Goal: Communication & Community: Participate in discussion

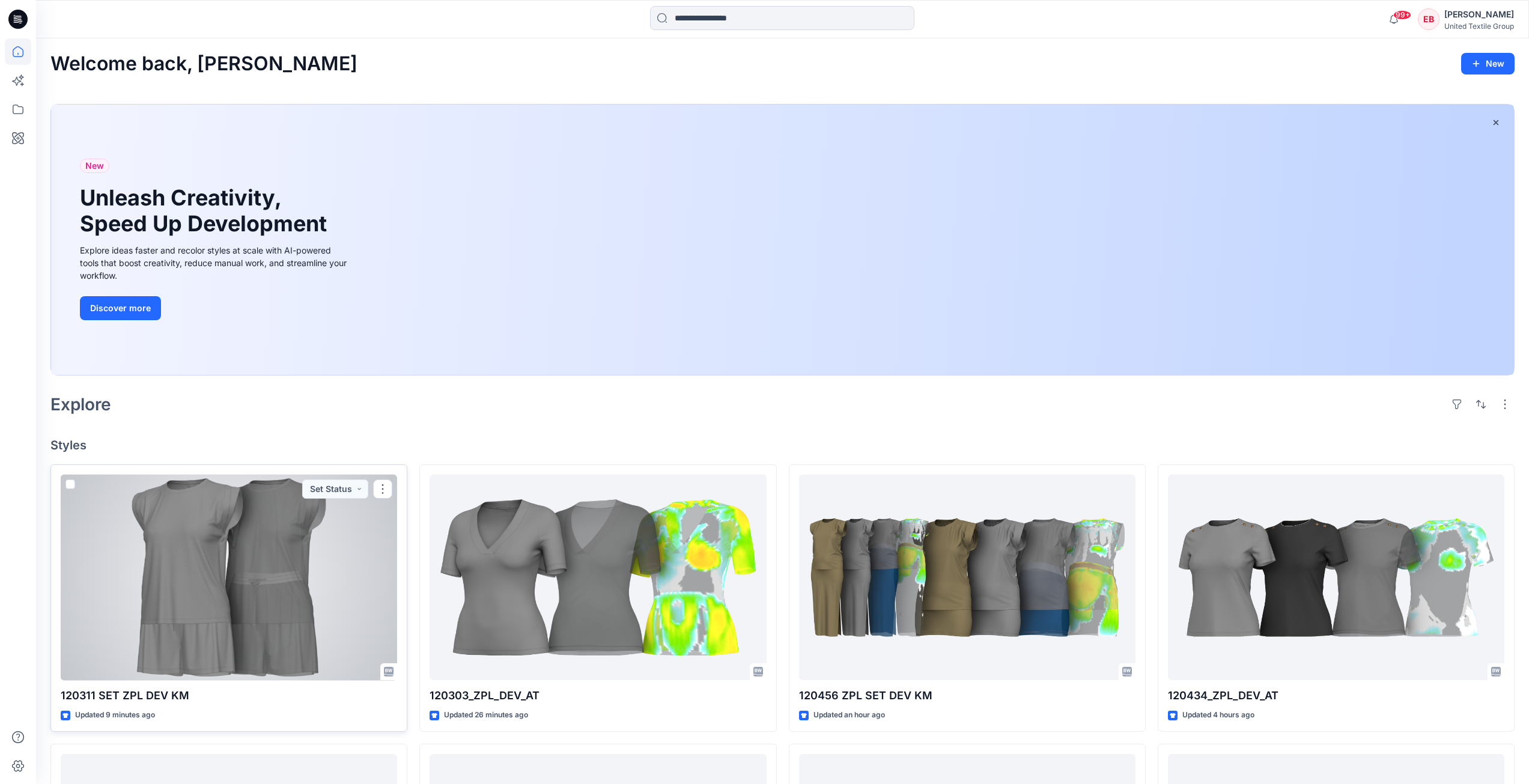
click at [281, 585] on div at bounding box center [229, 578] width 336 height 206
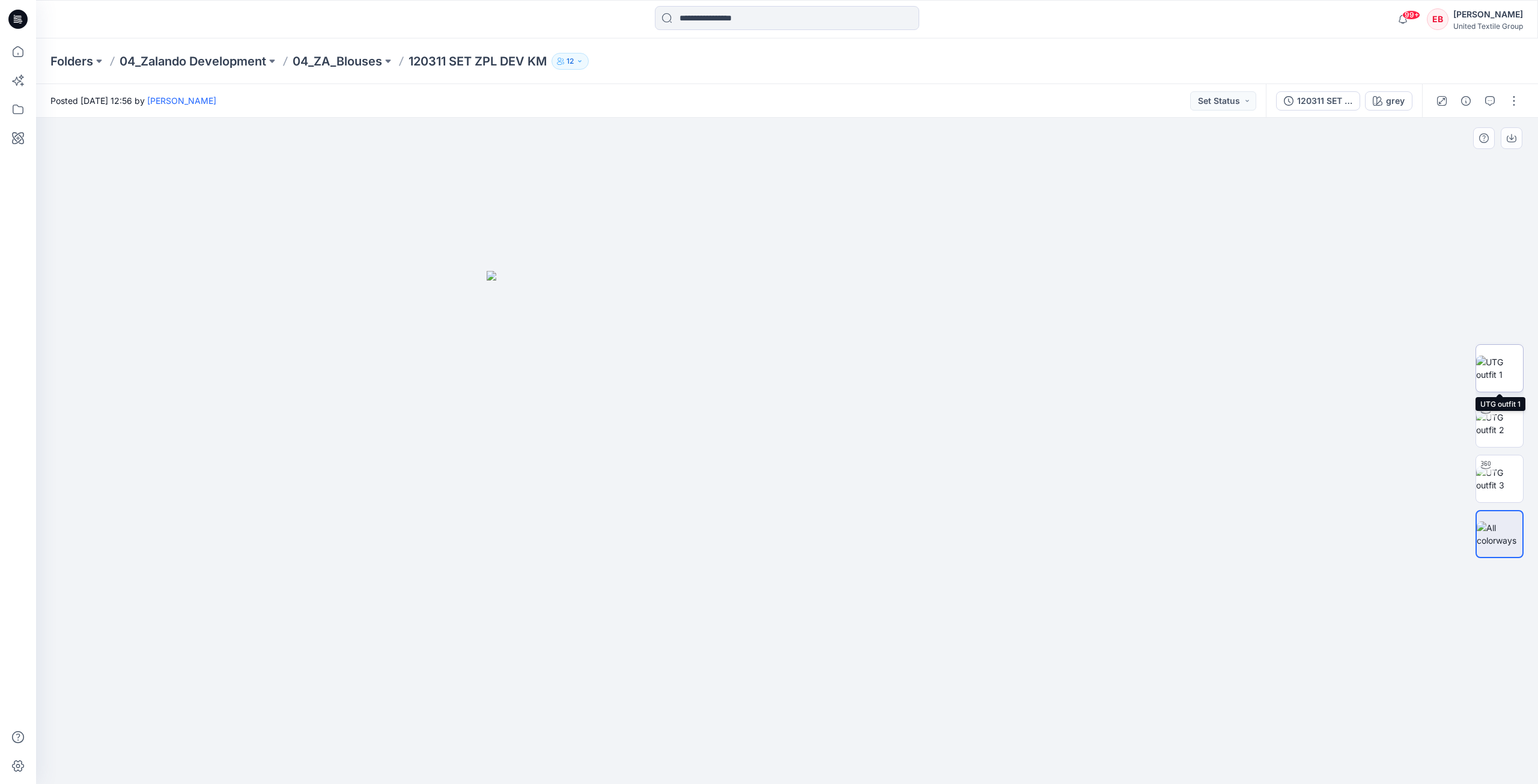
click at [1501, 371] on img at bounding box center [1500, 368] width 47 height 25
click at [1501, 424] on img at bounding box center [1500, 423] width 47 height 25
click at [1507, 478] on img at bounding box center [1500, 478] width 47 height 25
drag, startPoint x: 946, startPoint y: 727, endPoint x: 768, endPoint y: 750, distance: 179.5
click at [768, 750] on icon at bounding box center [789, 748] width 363 height 45
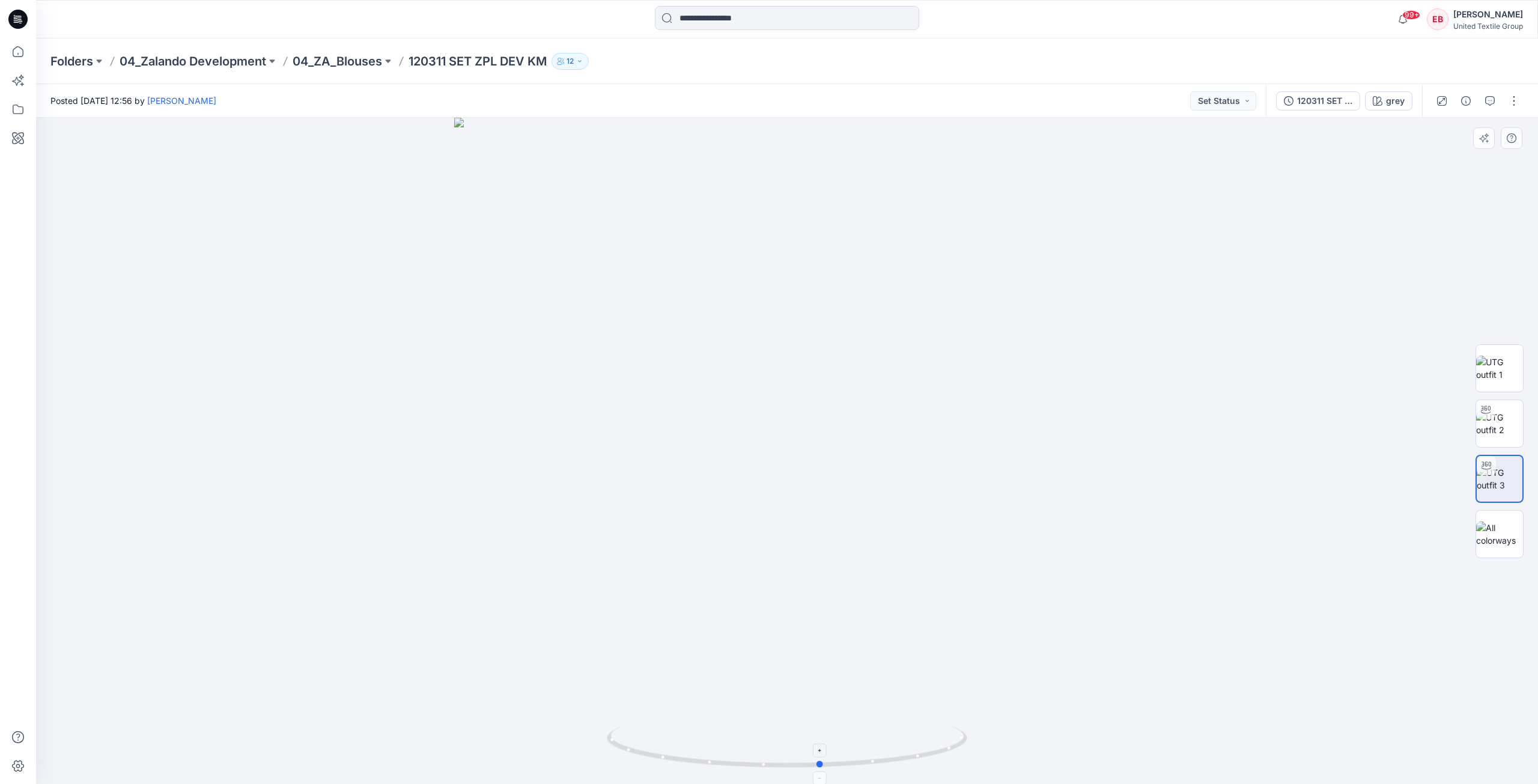
drag, startPoint x: 657, startPoint y: 765, endPoint x: 871, endPoint y: 761, distance: 214.0
click at [871, 761] on icon at bounding box center [789, 748] width 363 height 45
click at [22, 45] on icon at bounding box center [18, 51] width 26 height 26
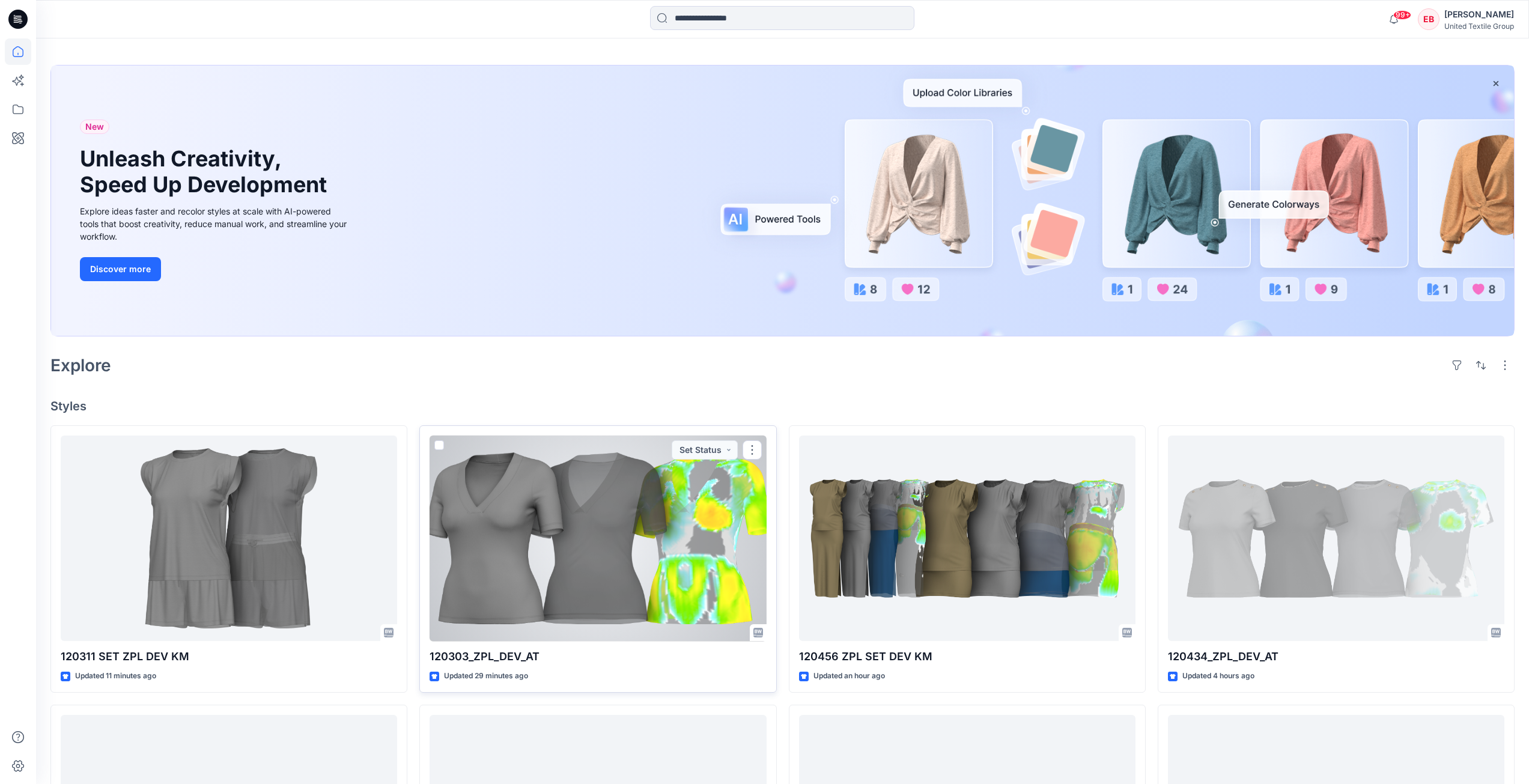
scroll to position [60, 0]
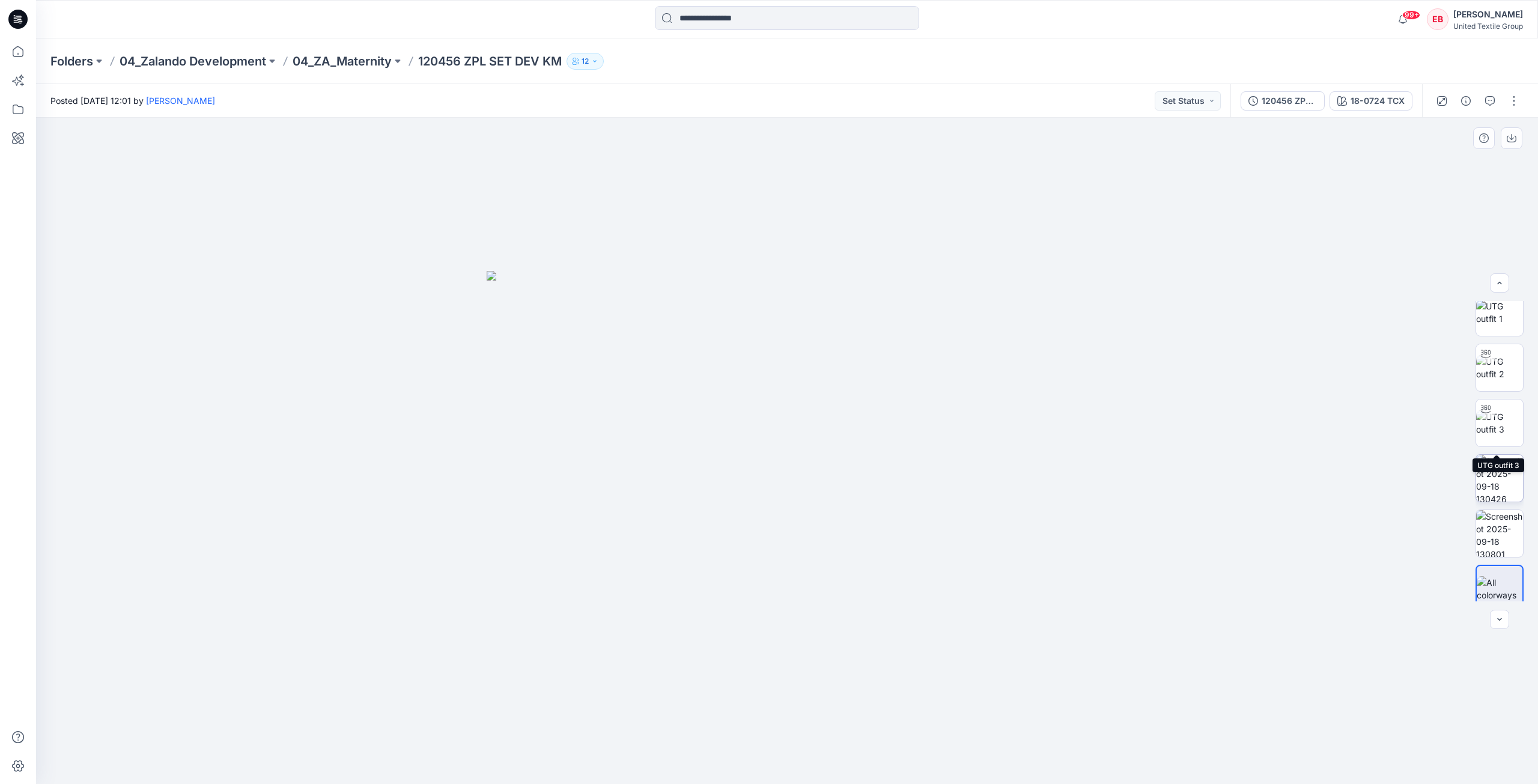
scroll to position [24, 0]
click at [1286, 102] on div "120456 ZPL SET DEV2 KM" at bounding box center [1289, 100] width 55 height 13
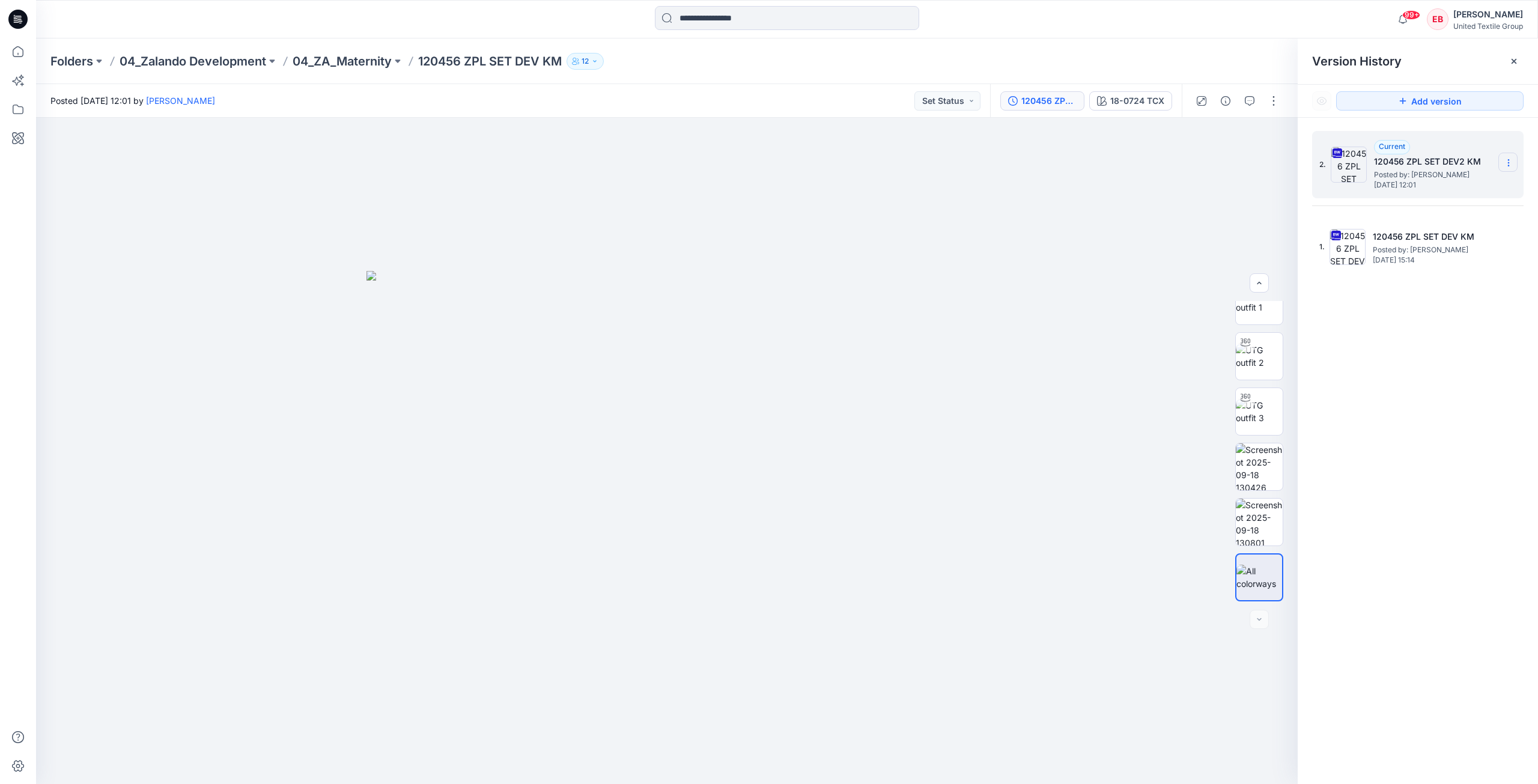
click at [1511, 165] on icon at bounding box center [1508, 162] width 10 height 10
click at [1498, 184] on span "Download Source BW File" at bounding box center [1448, 186] width 101 height 15
click at [1259, 494] on img at bounding box center [1260, 491] width 47 height 47
click at [1269, 139] on icon "button" at bounding box center [1271, 138] width 10 height 10
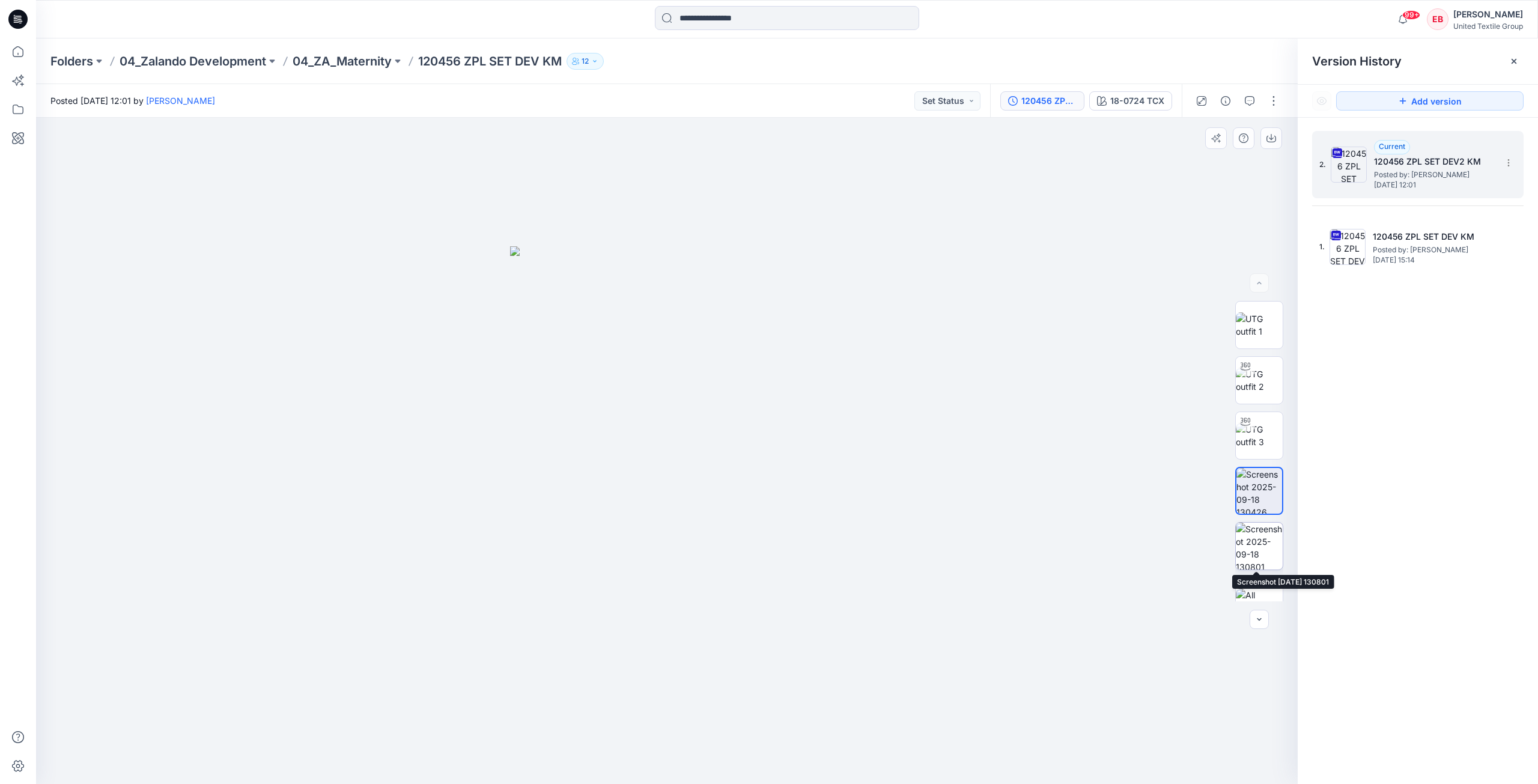
click at [1260, 532] on img at bounding box center [1260, 546] width 47 height 47
click at [1273, 141] on icon "button" at bounding box center [1271, 138] width 10 height 10
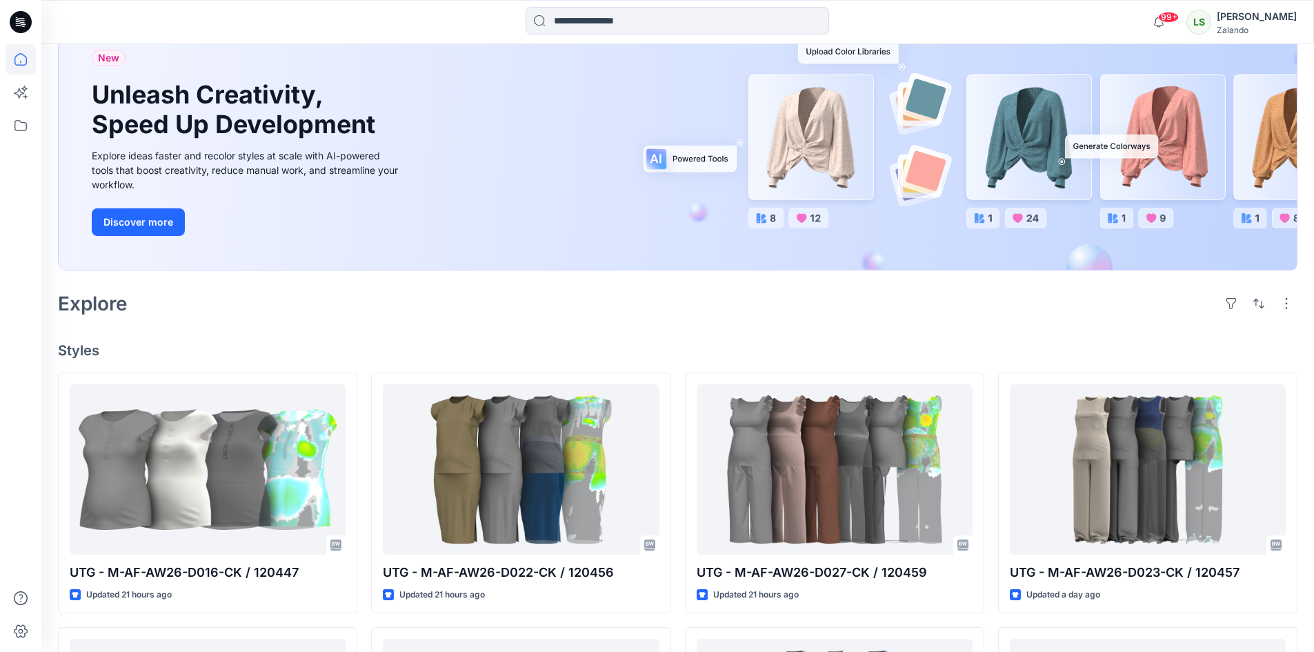
scroll to position [276, 0]
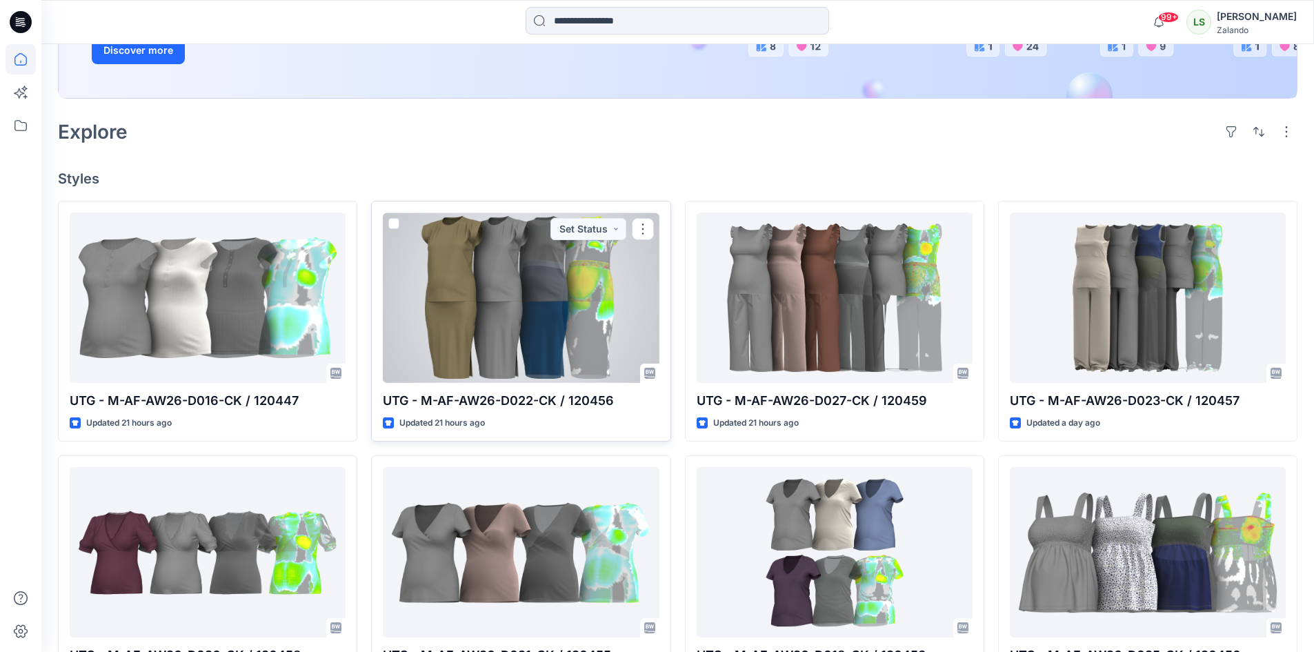
click at [519, 350] on div at bounding box center [521, 297] width 276 height 170
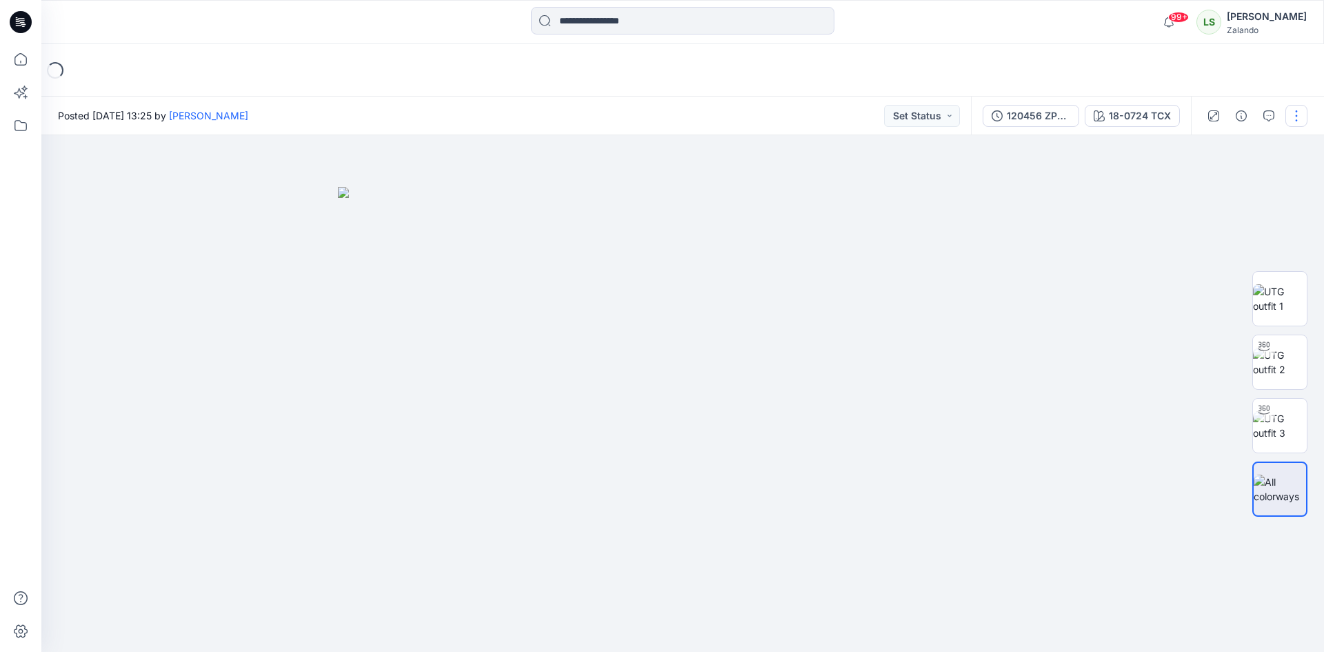
click at [1288, 117] on button "button" at bounding box center [1297, 116] width 22 height 22
click at [1080, 207] on div at bounding box center [682, 393] width 1283 height 517
click at [1297, 121] on button "button" at bounding box center [1297, 116] width 22 height 22
click at [1149, 208] on div at bounding box center [682, 393] width 1283 height 517
click at [1302, 110] on button "button" at bounding box center [1297, 116] width 22 height 22
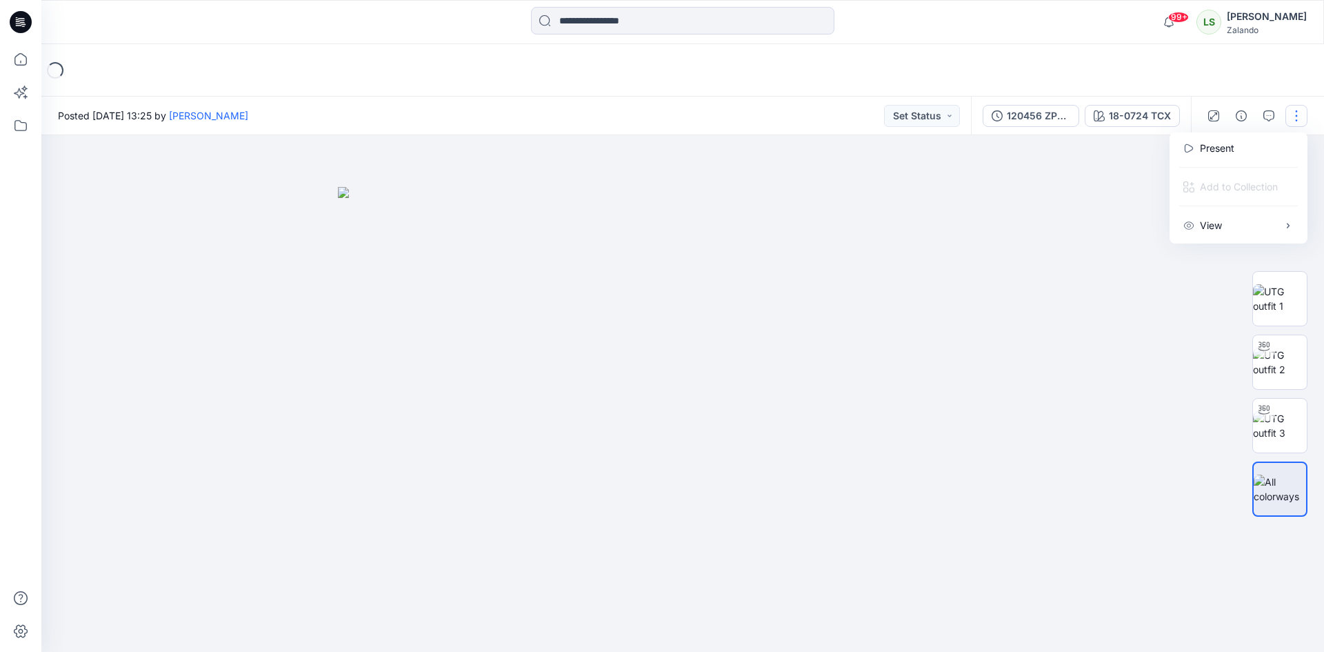
click at [1066, 185] on div at bounding box center [682, 393] width 1283 height 517
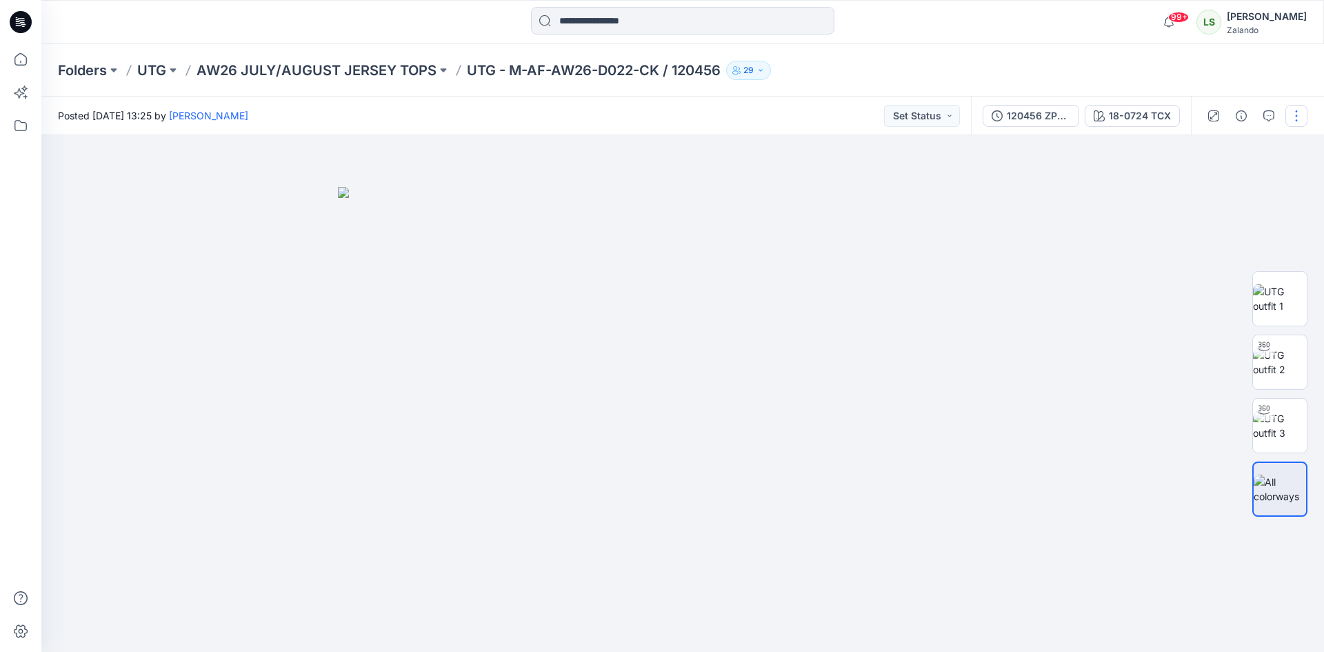
click at [1287, 120] on button "button" at bounding box center [1297, 116] width 22 height 22
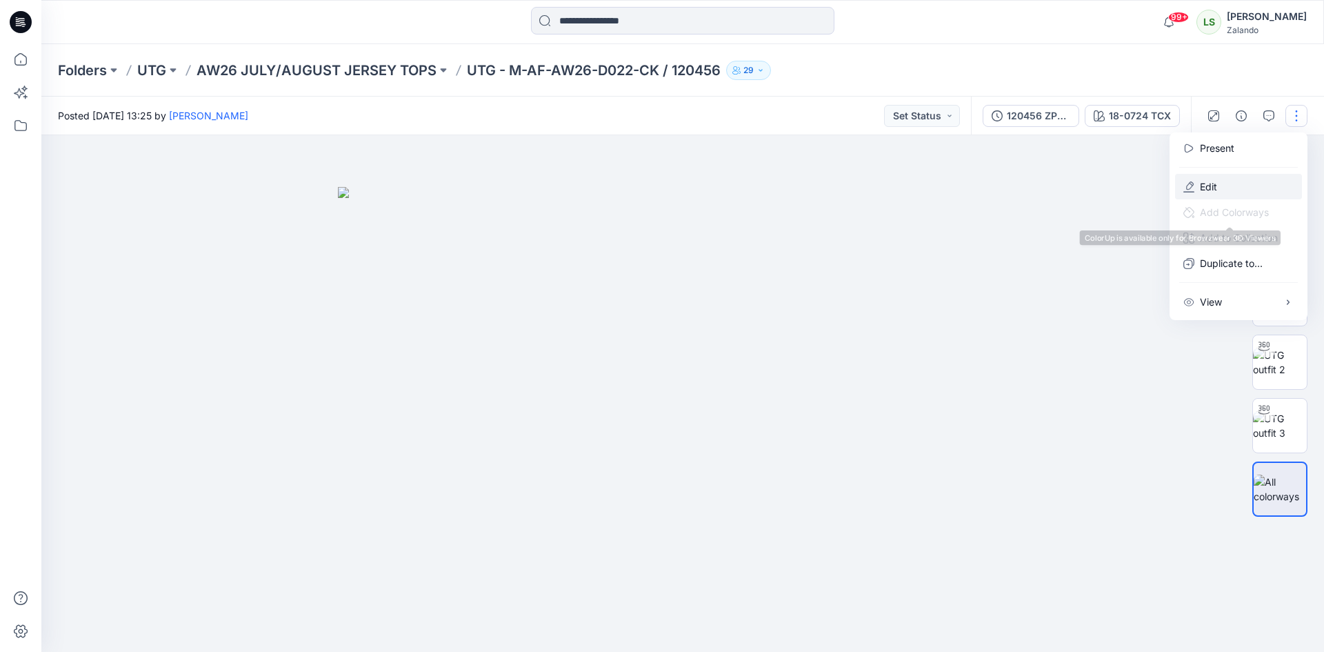
click at [1214, 194] on button "Edit" at bounding box center [1238, 187] width 127 height 26
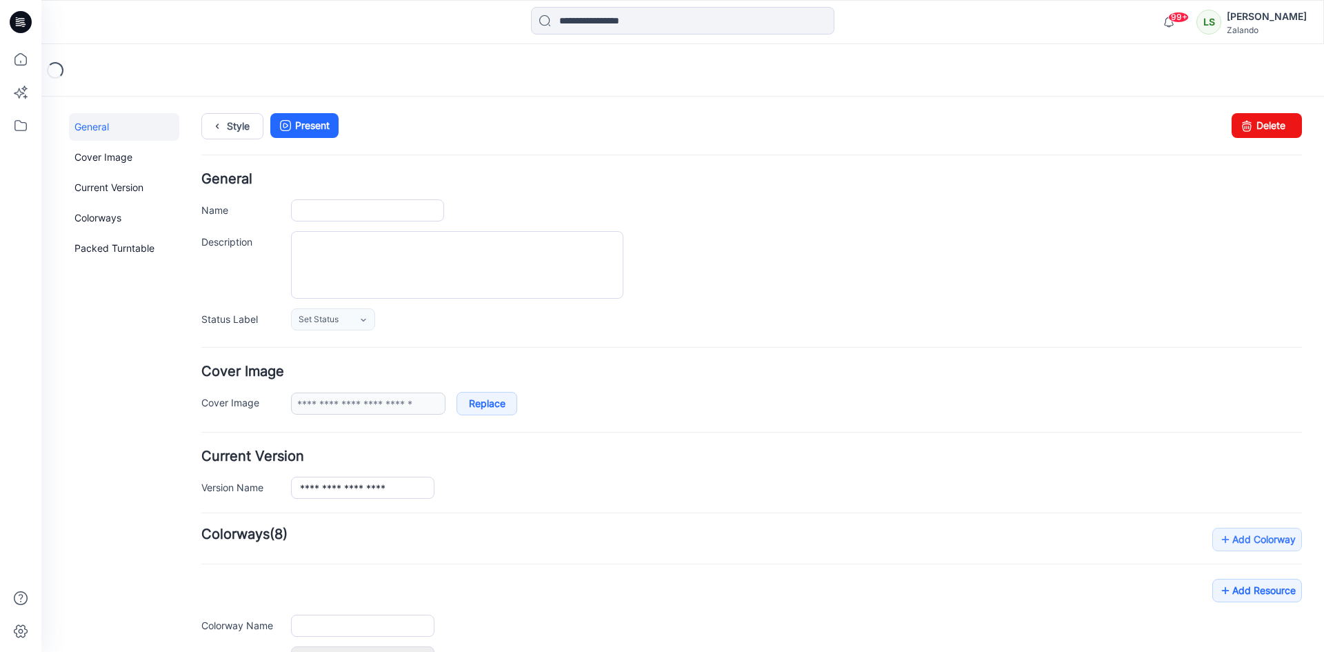
type input "**********"
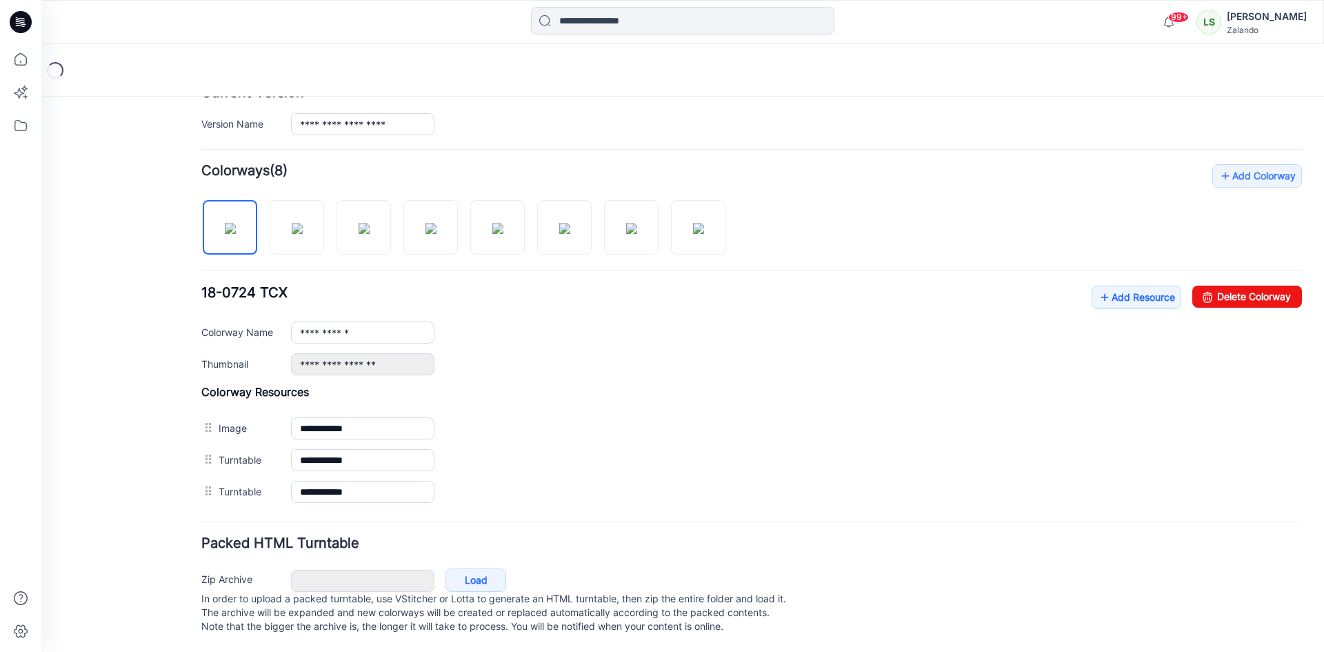
scroll to position [377, 0]
click at [1103, 271] on div "**********" at bounding box center [751, 335] width 1101 height 343
click at [1099, 288] on icon at bounding box center [1105, 297] width 14 height 22
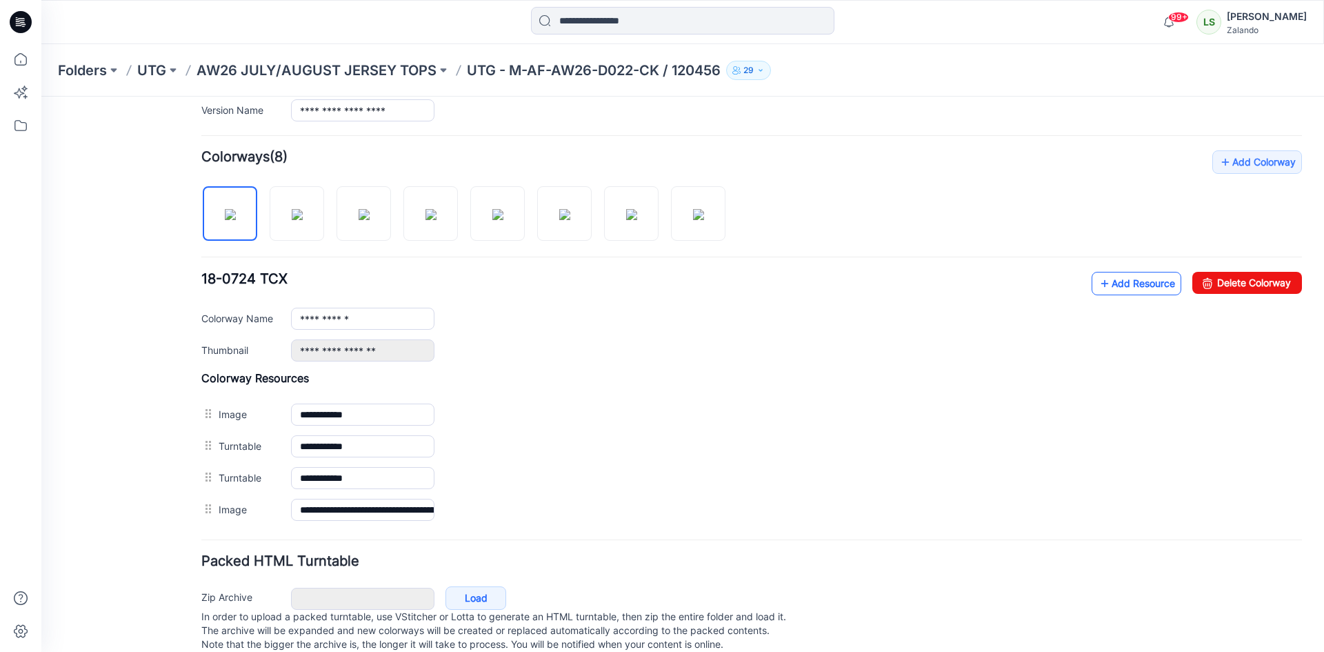
click at [1114, 282] on link "Add Resource" at bounding box center [1137, 283] width 90 height 23
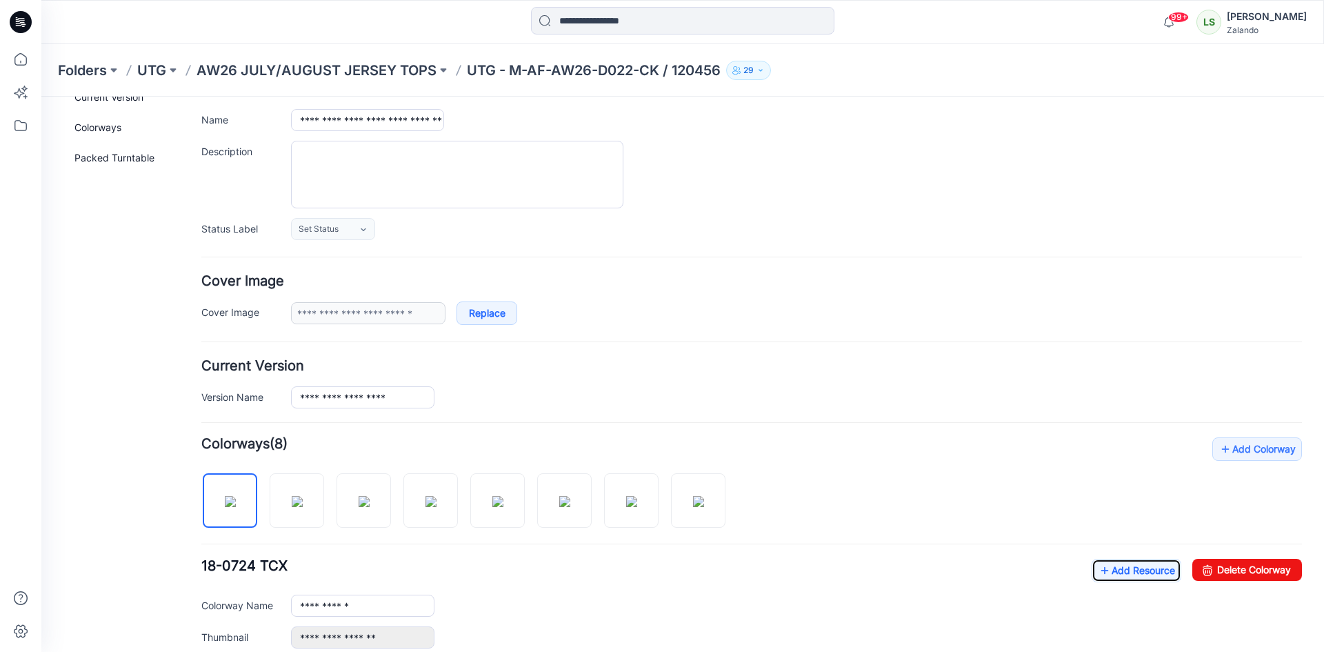
scroll to position [0, 0]
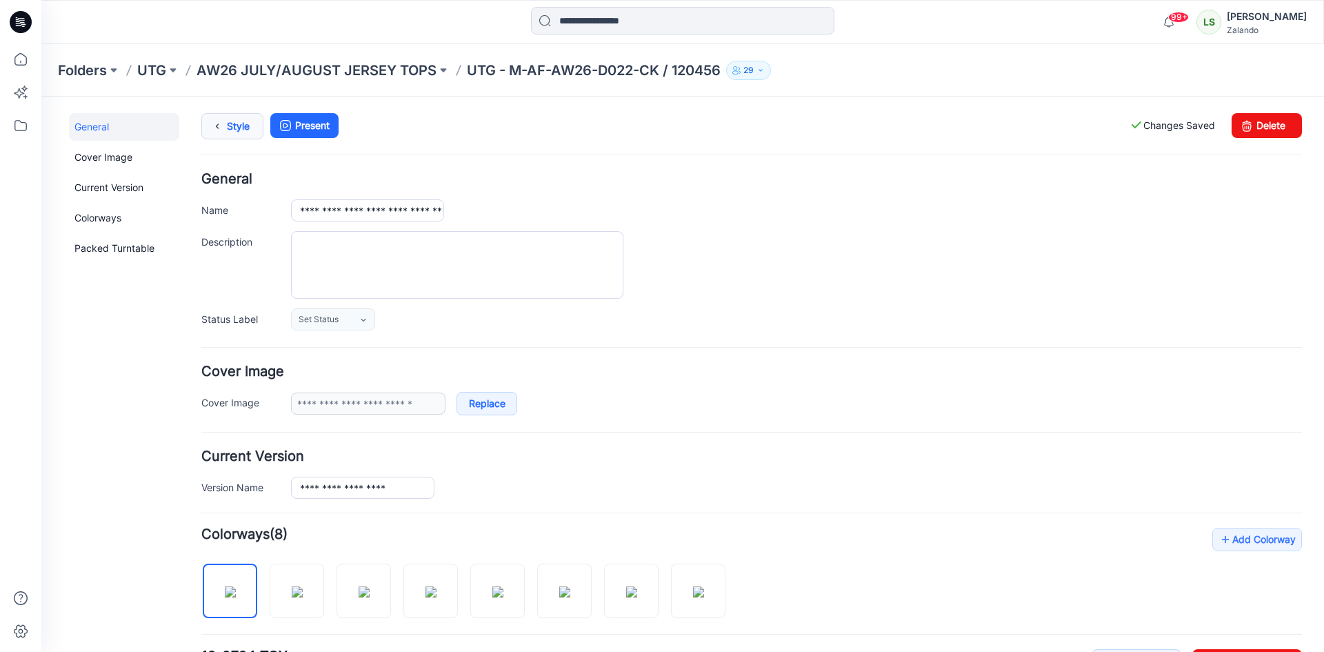
click at [224, 137] on icon at bounding box center [217, 126] width 19 height 25
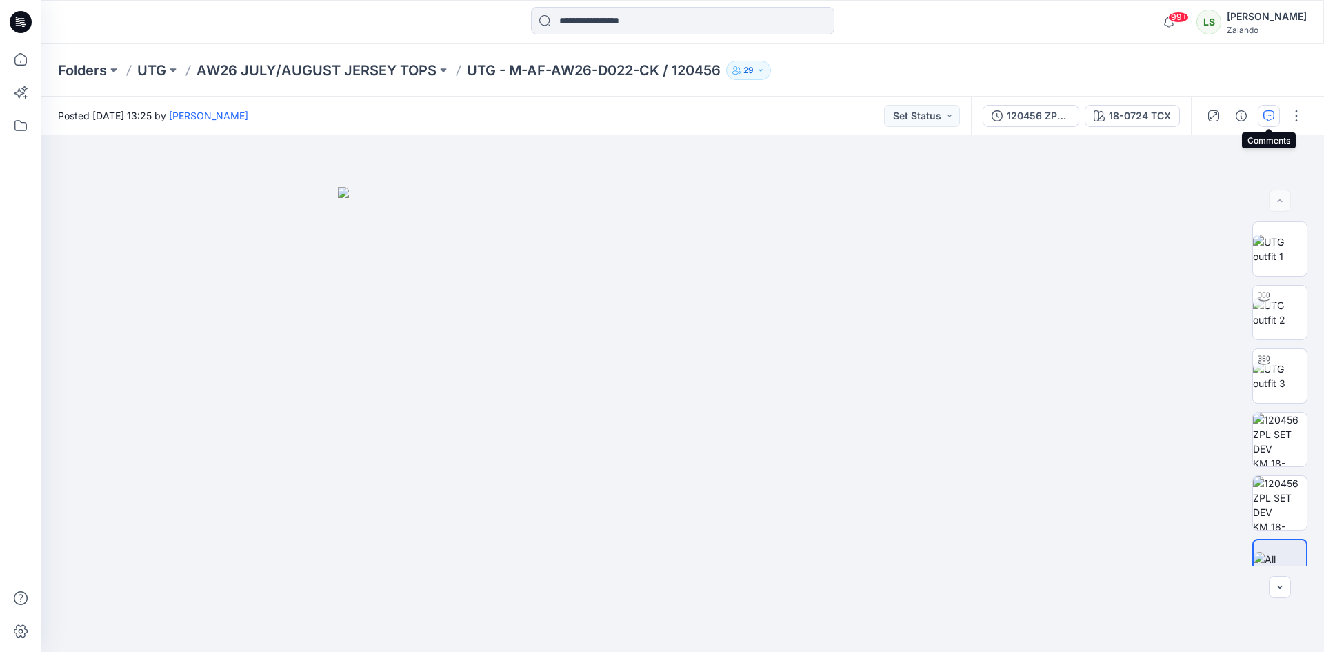
click at [1276, 114] on button "button" at bounding box center [1269, 116] width 22 height 22
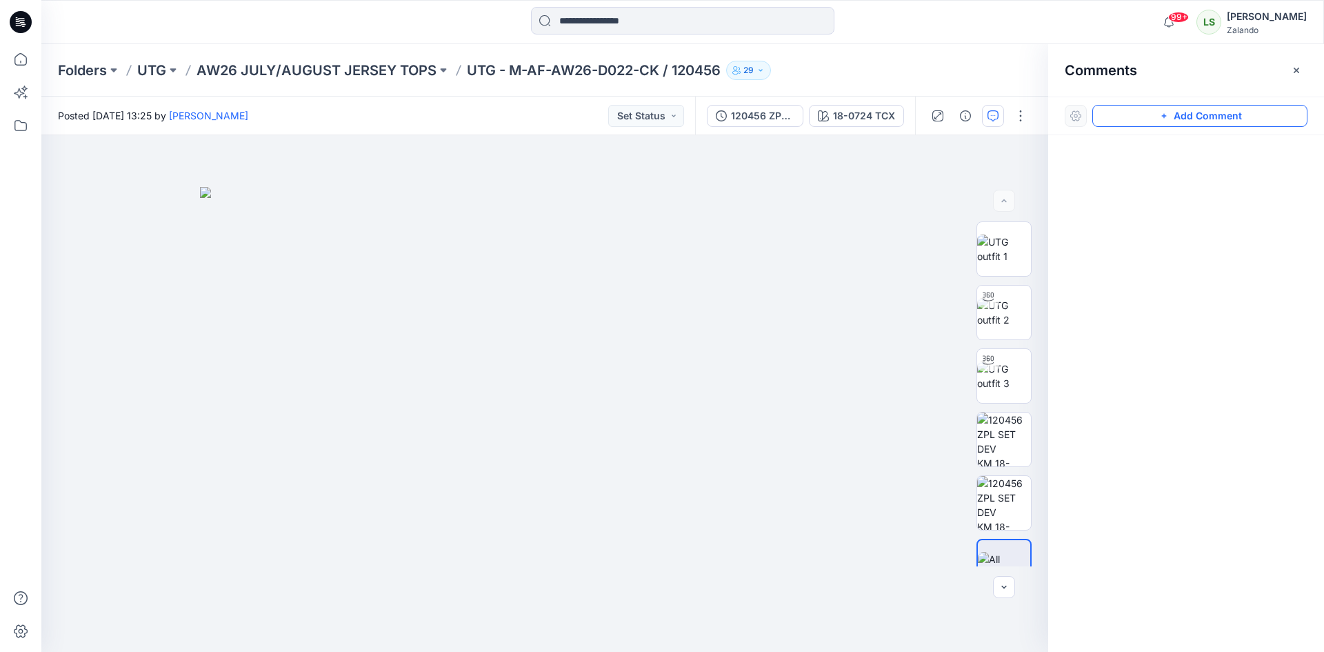
click at [1155, 117] on button "Add Comment" at bounding box center [1199, 116] width 215 height 22
click at [872, 187] on div "1" at bounding box center [544, 393] width 1007 height 517
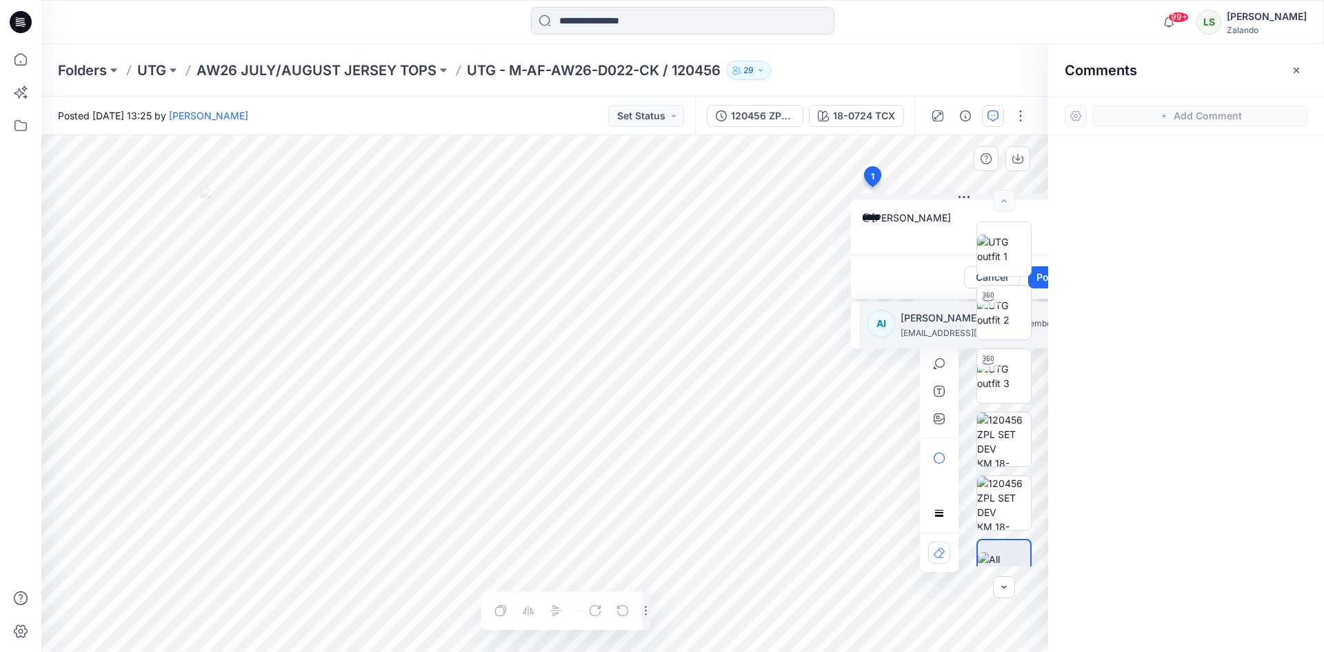
click at [914, 329] on p "[EMAIL_ADDRESS][PERSON_NAME][PERSON_NAME][PERSON_NAME][DOMAIN_NAME]" at bounding box center [952, 333] width 103 height 14
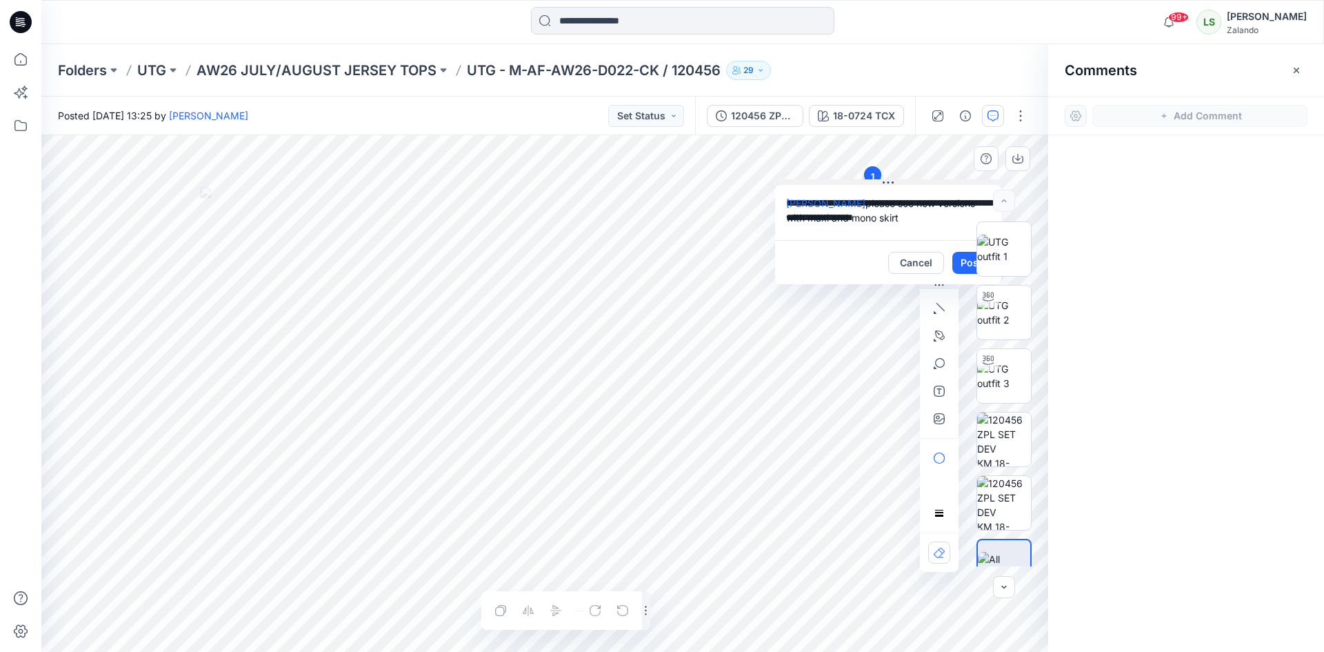
drag, startPoint x: 943, startPoint y: 195, endPoint x: 868, endPoint y: 181, distance: 77.2
click at [868, 181] on button at bounding box center [888, 183] width 226 height 8
click at [943, 222] on textarea "**********" at bounding box center [888, 212] width 226 height 55
type textarea "**********"
click at [959, 269] on button "Post" at bounding box center [971, 263] width 38 height 22
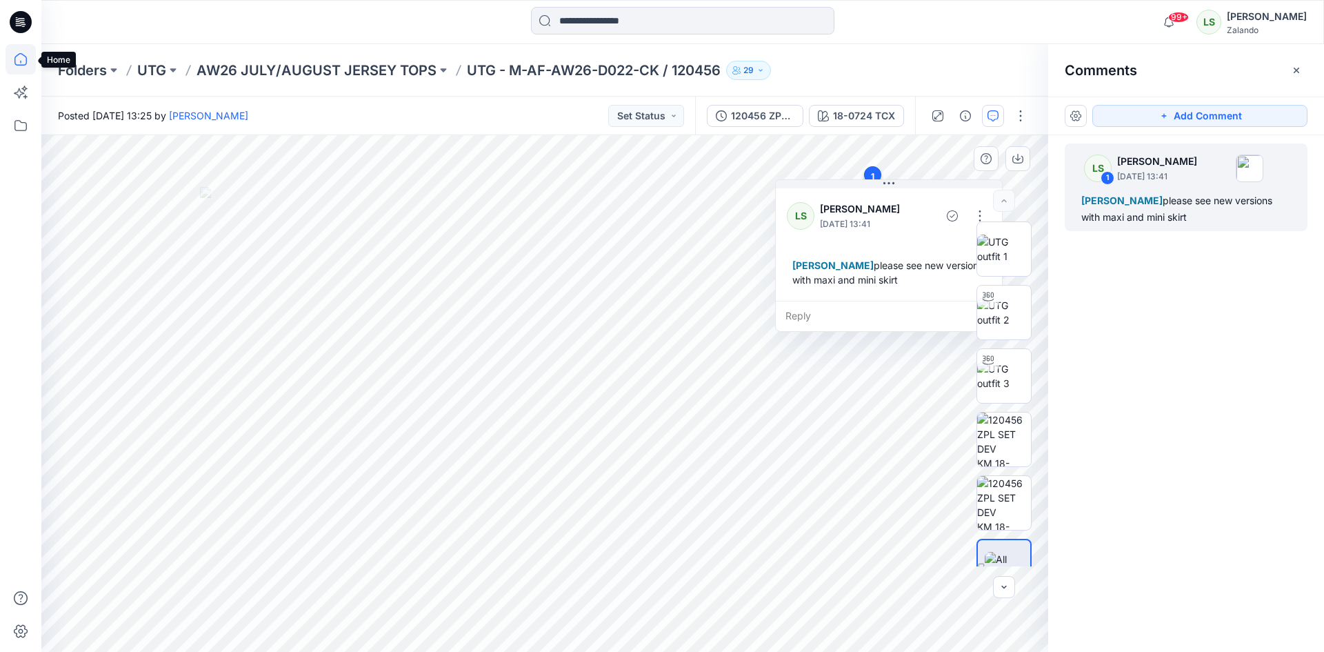
click at [20, 69] on icon at bounding box center [21, 59] width 30 height 30
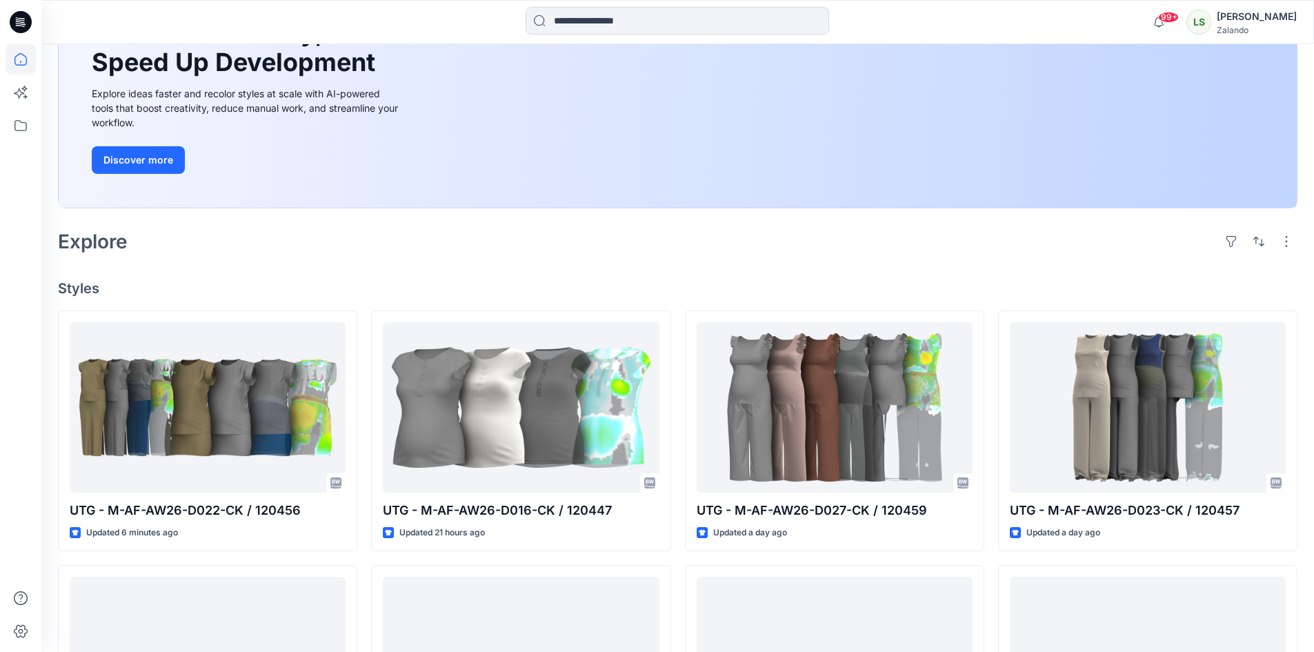
scroll to position [207, 0]
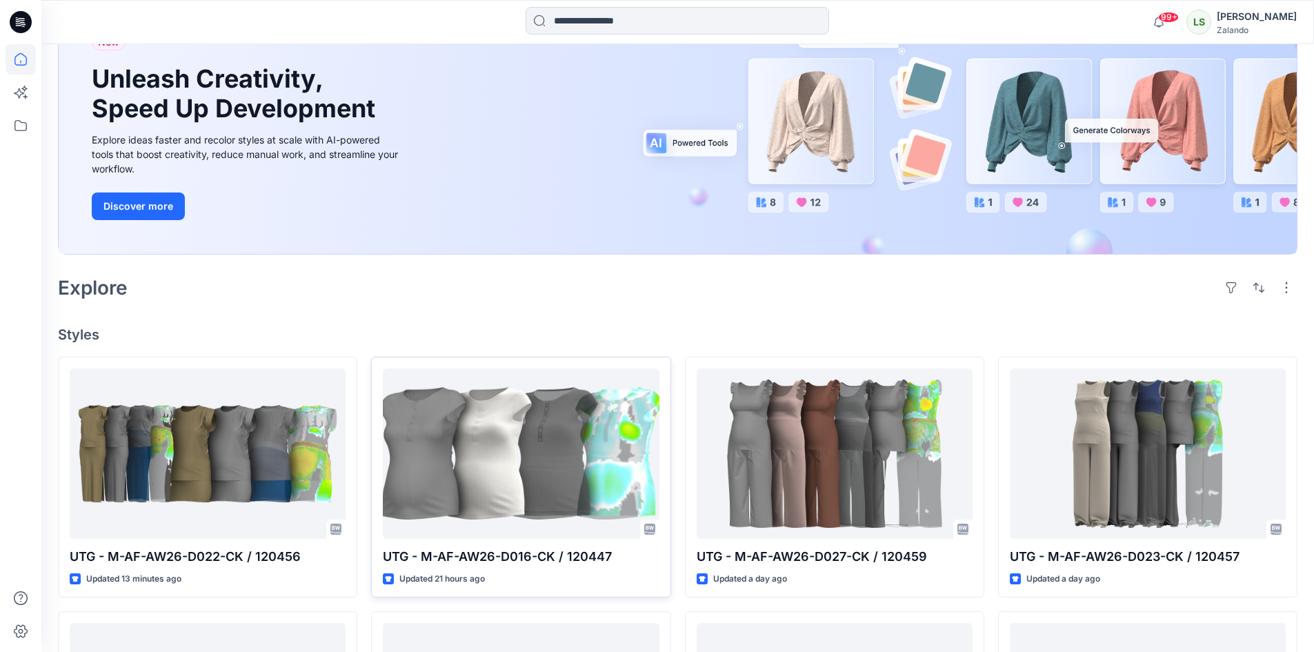
scroll to position [207, 0]
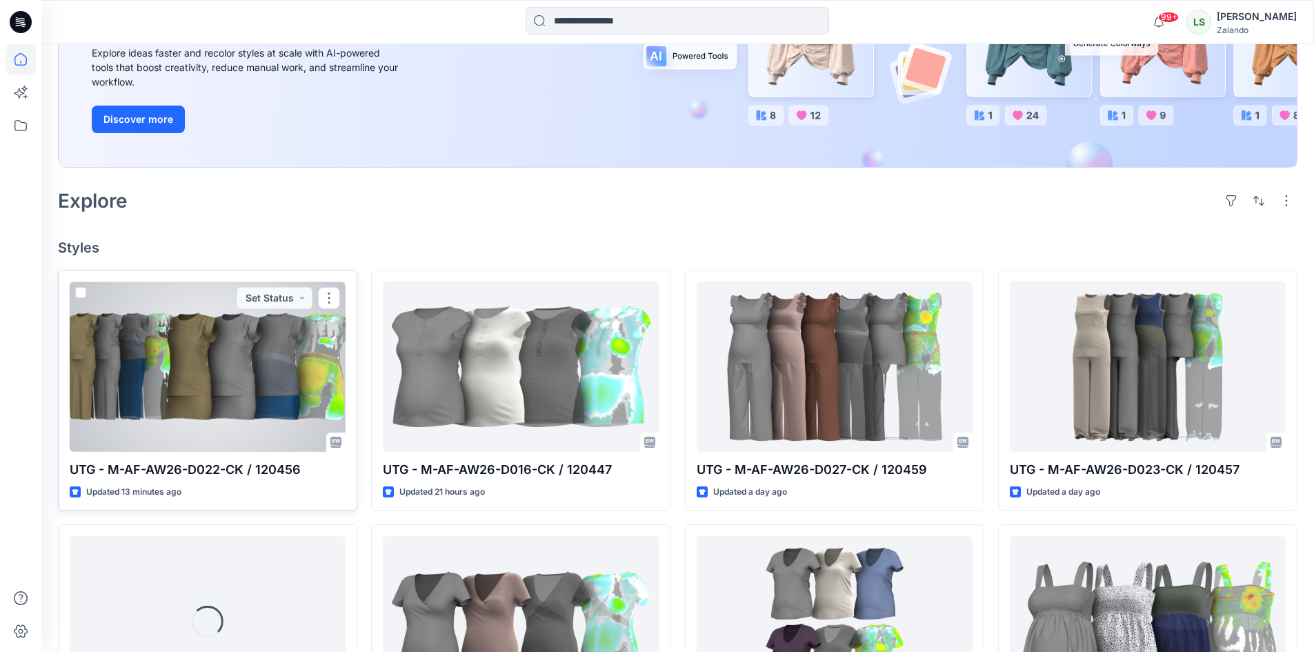
click at [228, 378] on div at bounding box center [208, 366] width 276 height 170
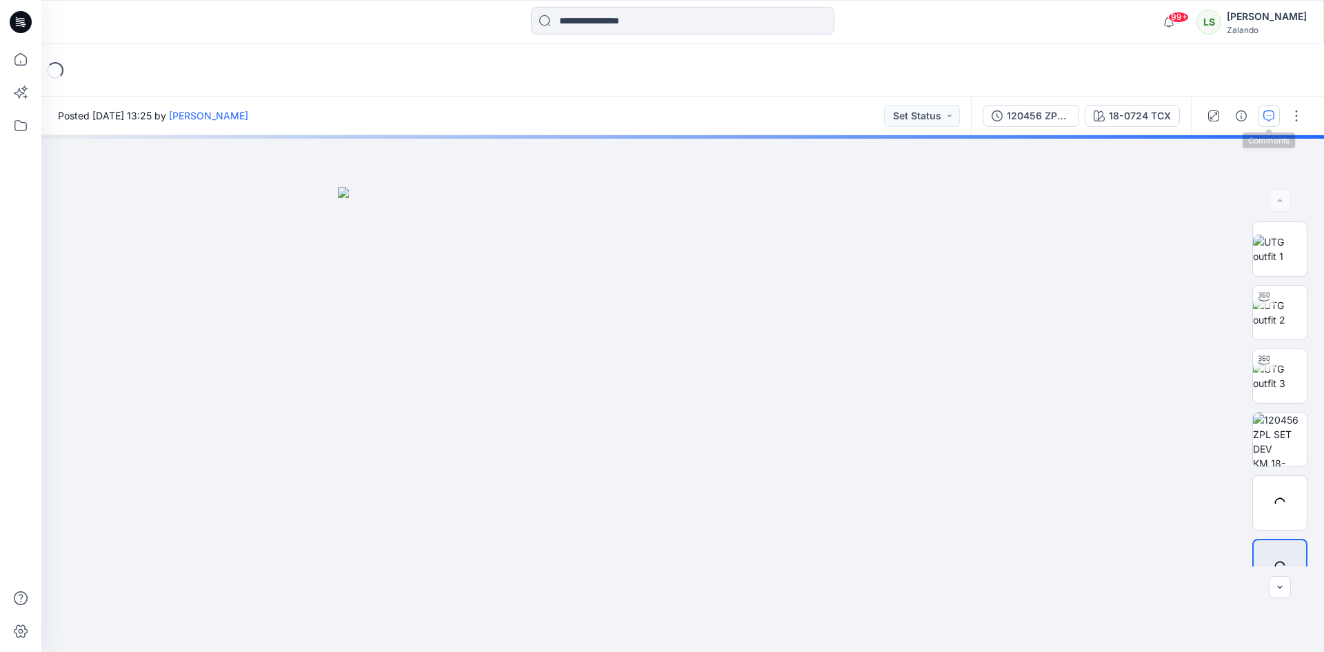
click at [1272, 121] on icon "button" at bounding box center [1268, 115] width 11 height 11
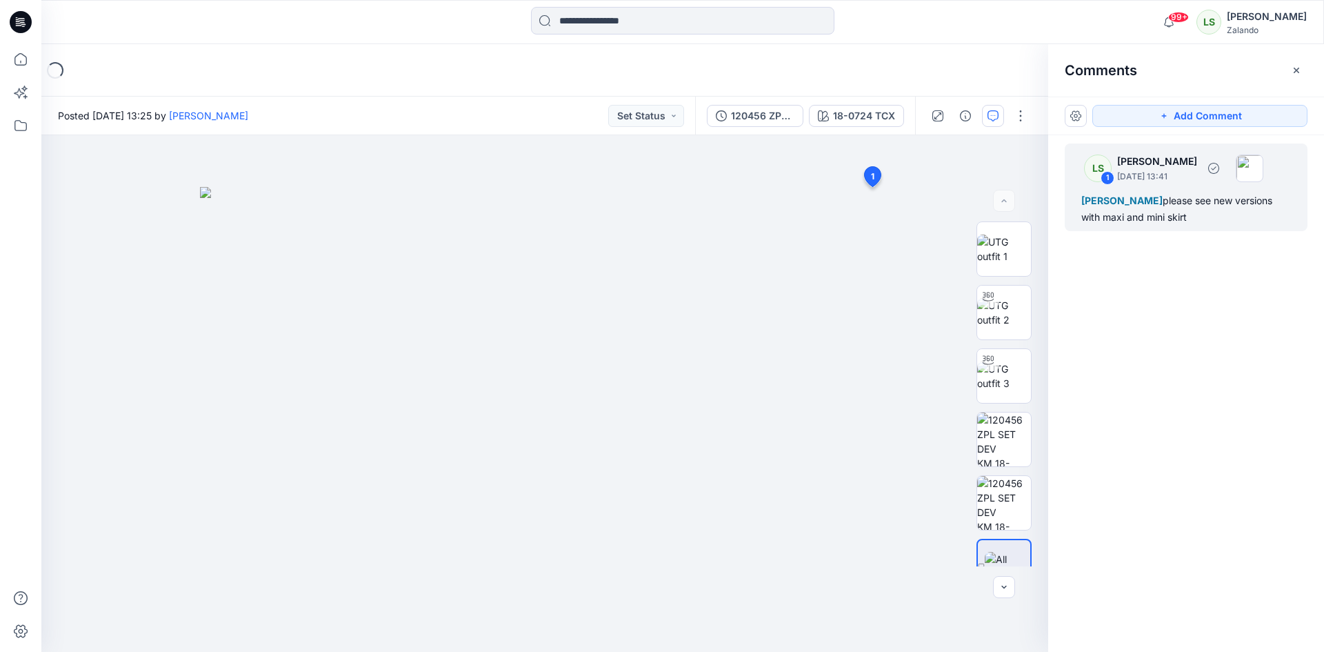
click at [1123, 210] on div "Alexandre Ivan Almeida Fonseca please see new versions with maxi and mini skirt" at bounding box center [1186, 208] width 210 height 33
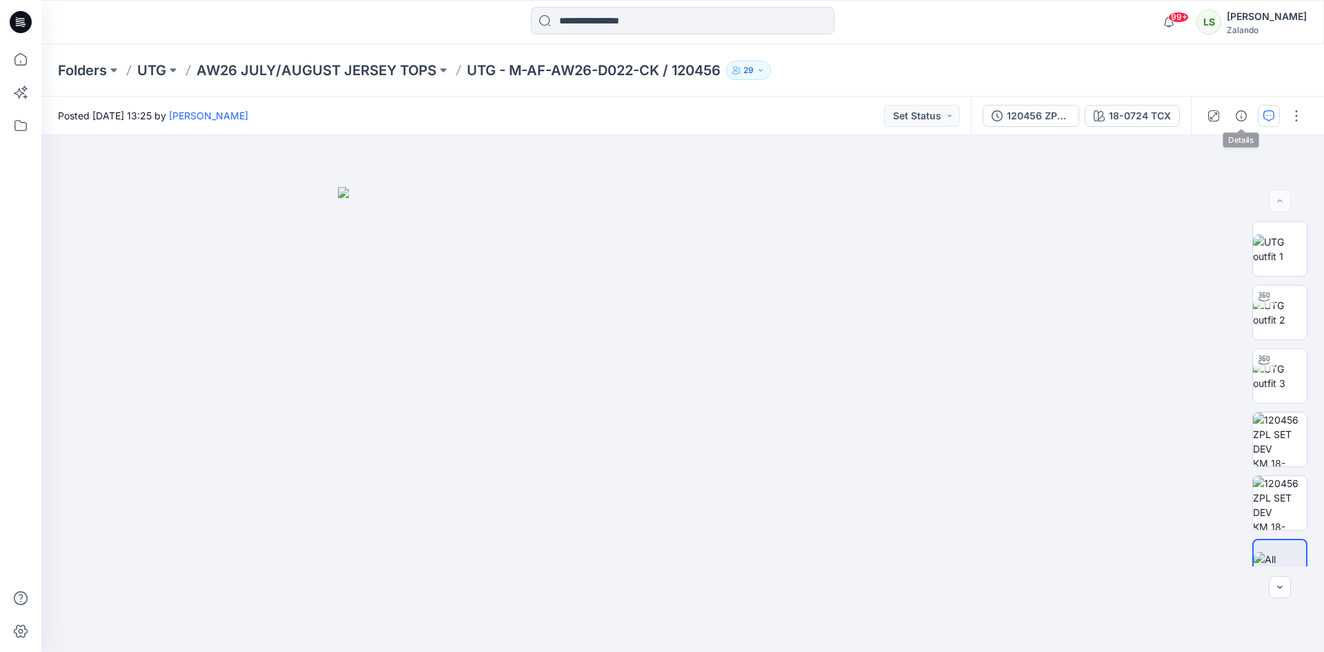
click at [1259, 118] on button "button" at bounding box center [1269, 116] width 22 height 22
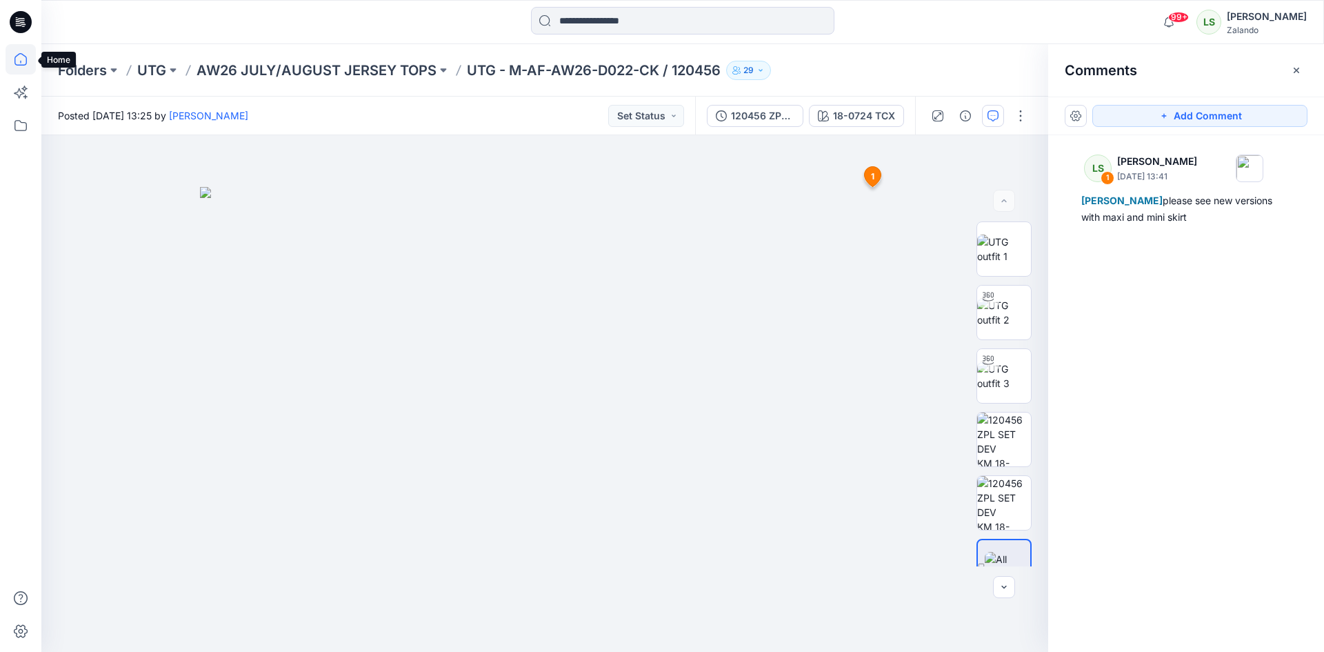
click at [32, 58] on icon at bounding box center [21, 59] width 30 height 30
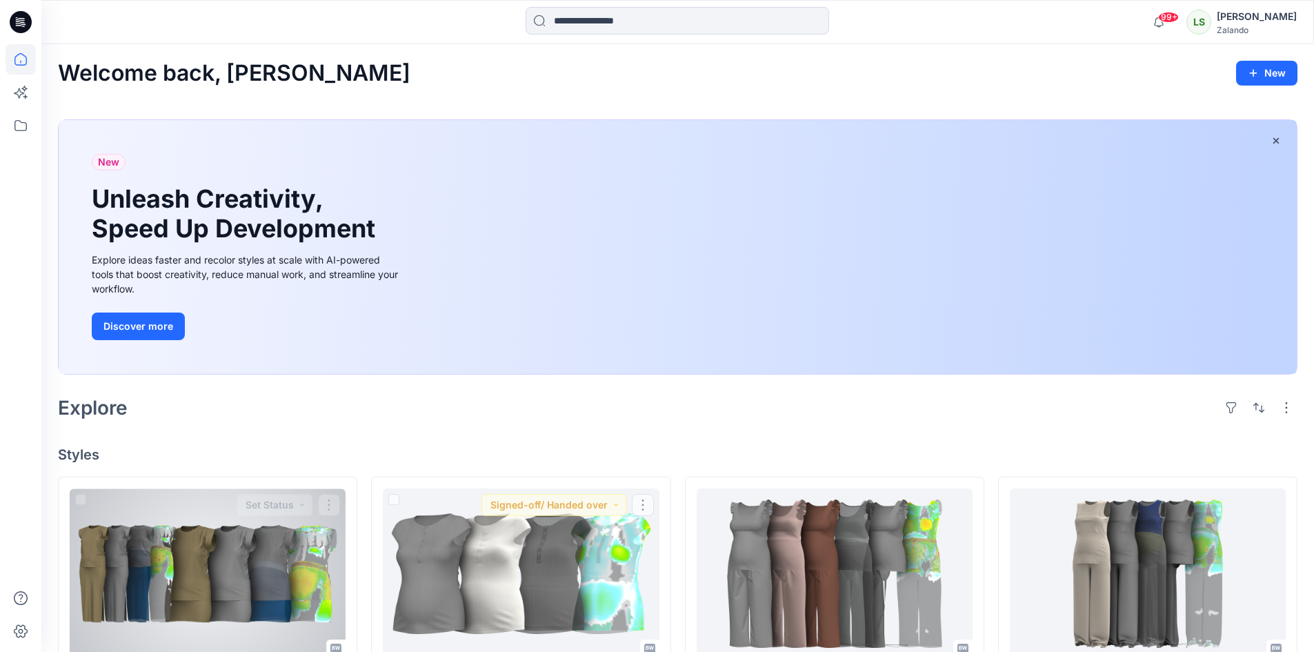
click at [305, 542] on div at bounding box center [208, 573] width 276 height 170
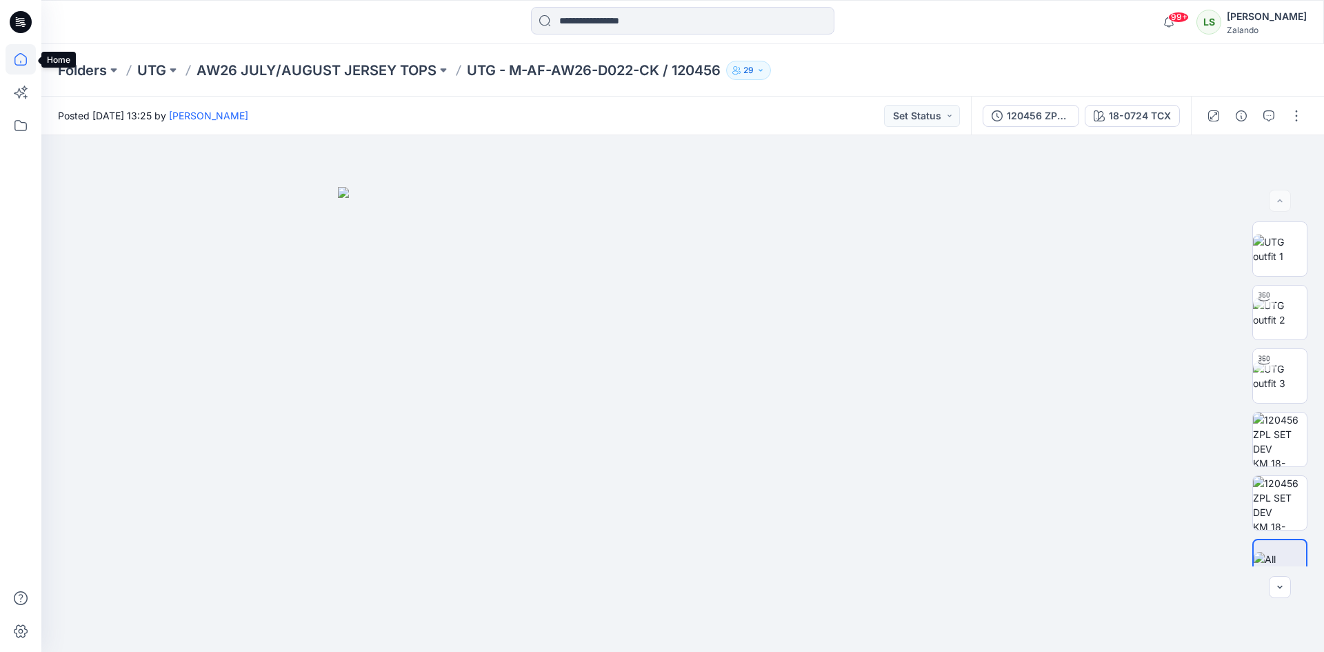
click at [18, 48] on icon at bounding box center [21, 59] width 30 height 30
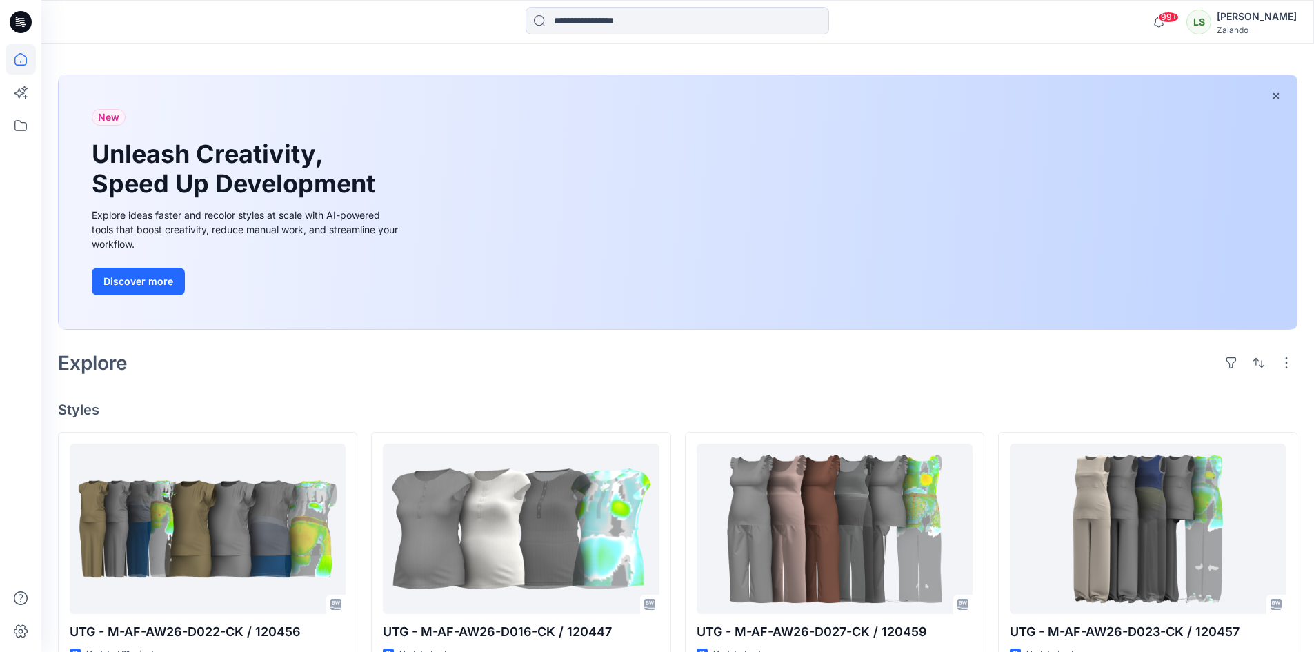
scroll to position [69, 0]
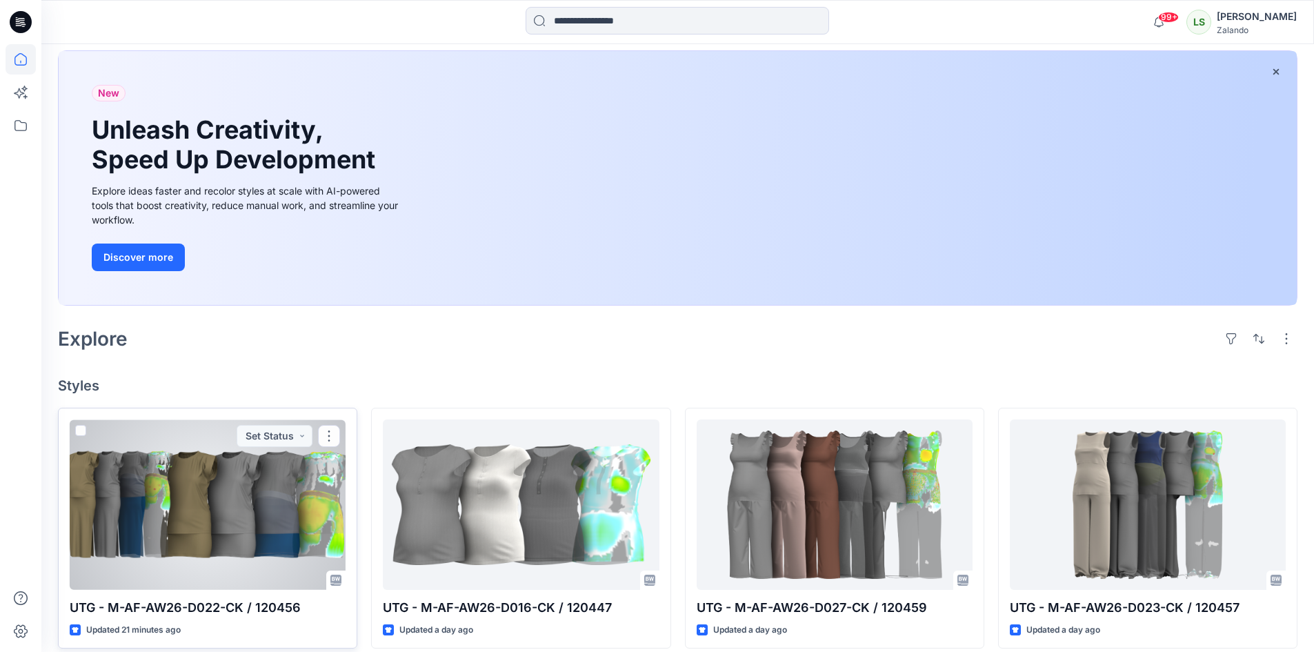
click at [230, 509] on div at bounding box center [208, 504] width 276 height 170
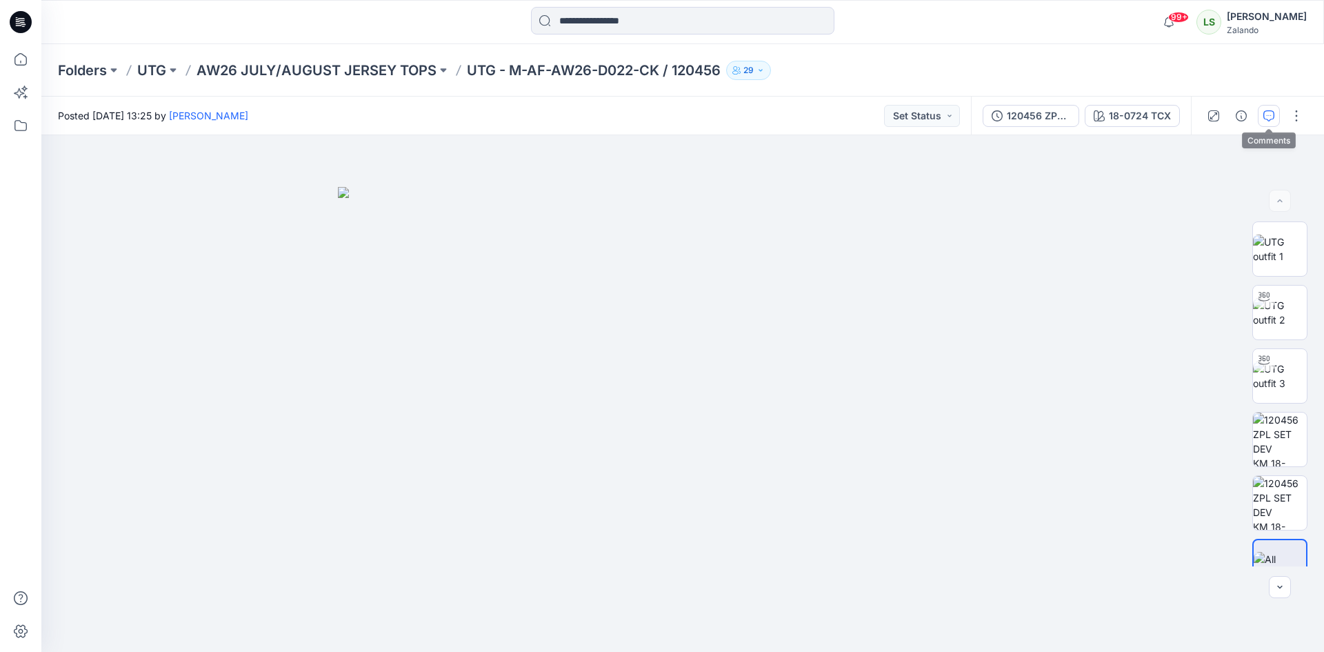
click at [1272, 108] on button "button" at bounding box center [1269, 116] width 22 height 22
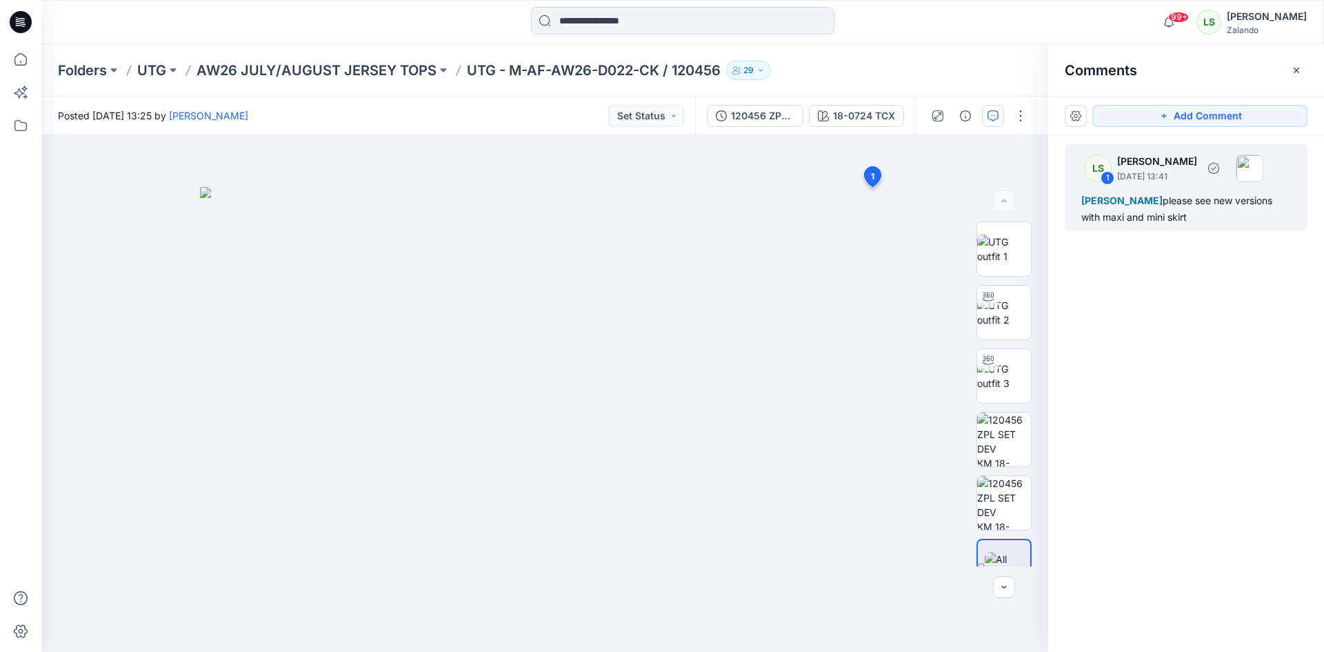
click at [1143, 203] on span "Alexandre Ivan Almeida Fonseca" at bounding box center [1121, 200] width 81 height 12
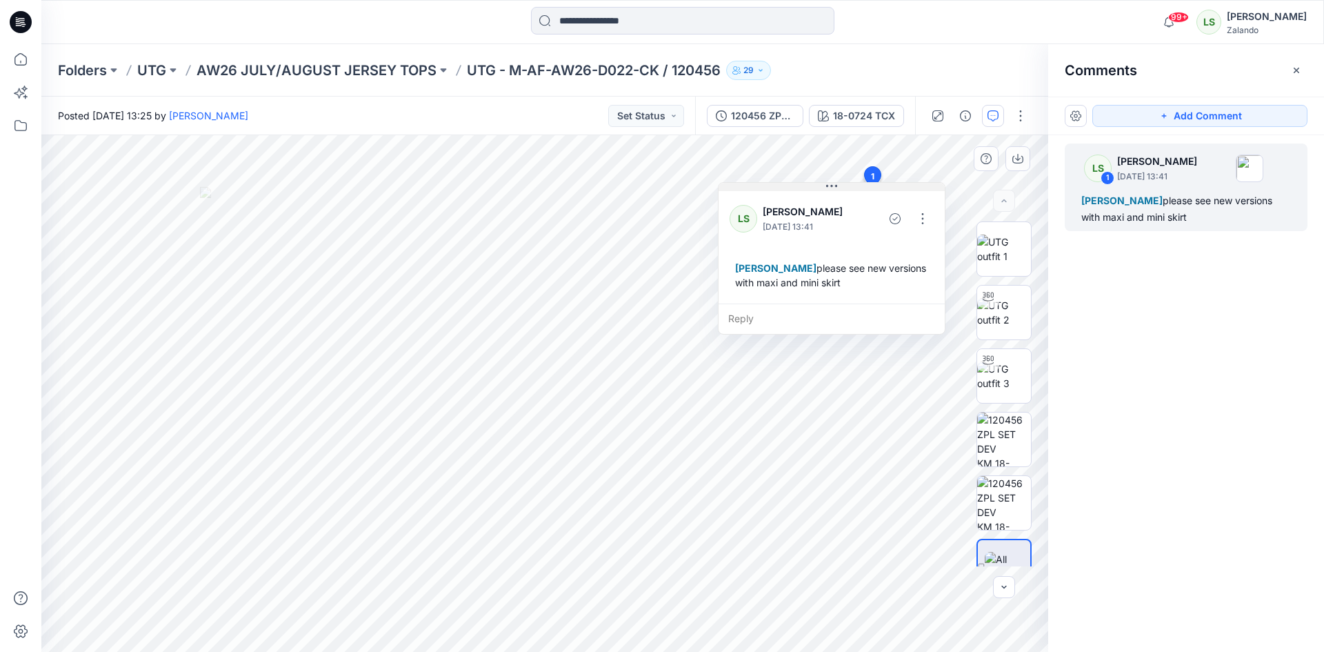
drag, startPoint x: 913, startPoint y: 182, endPoint x: 856, endPoint y: 185, distance: 57.3
click at [856, 185] on button at bounding box center [832, 187] width 226 height 8
click at [6, 57] on div at bounding box center [20, 326] width 41 height 652
click at [21, 57] on icon at bounding box center [21, 59] width 30 height 30
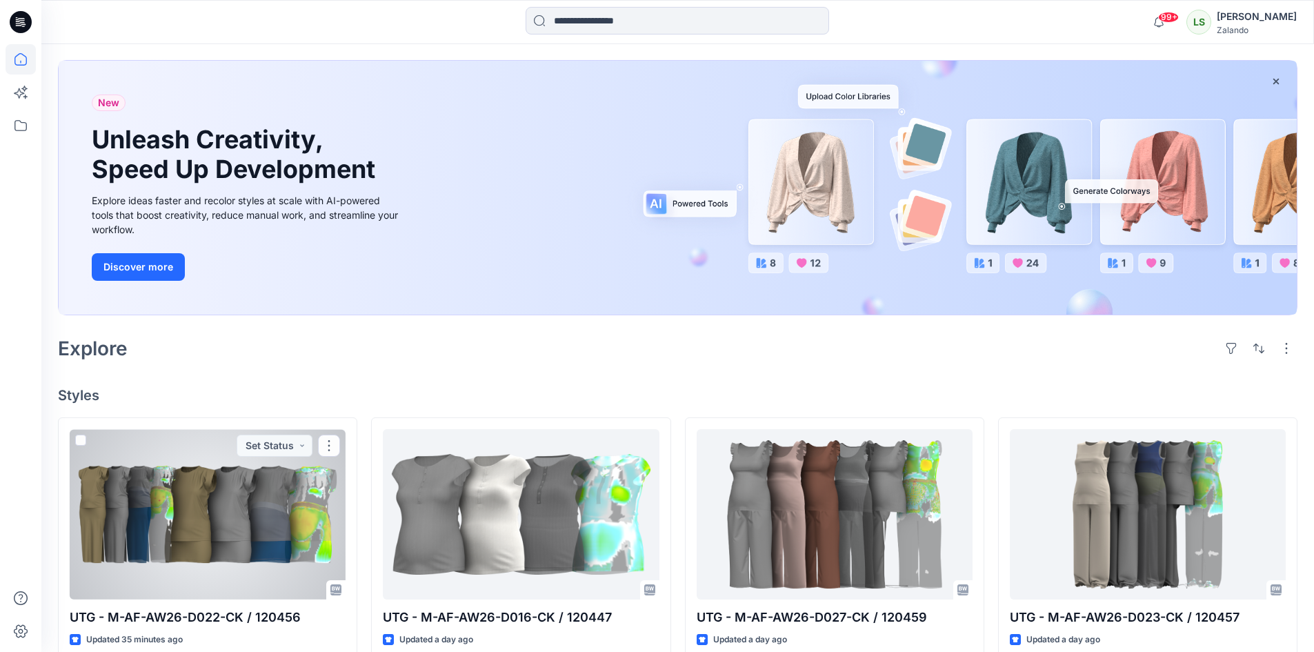
scroll to position [138, 0]
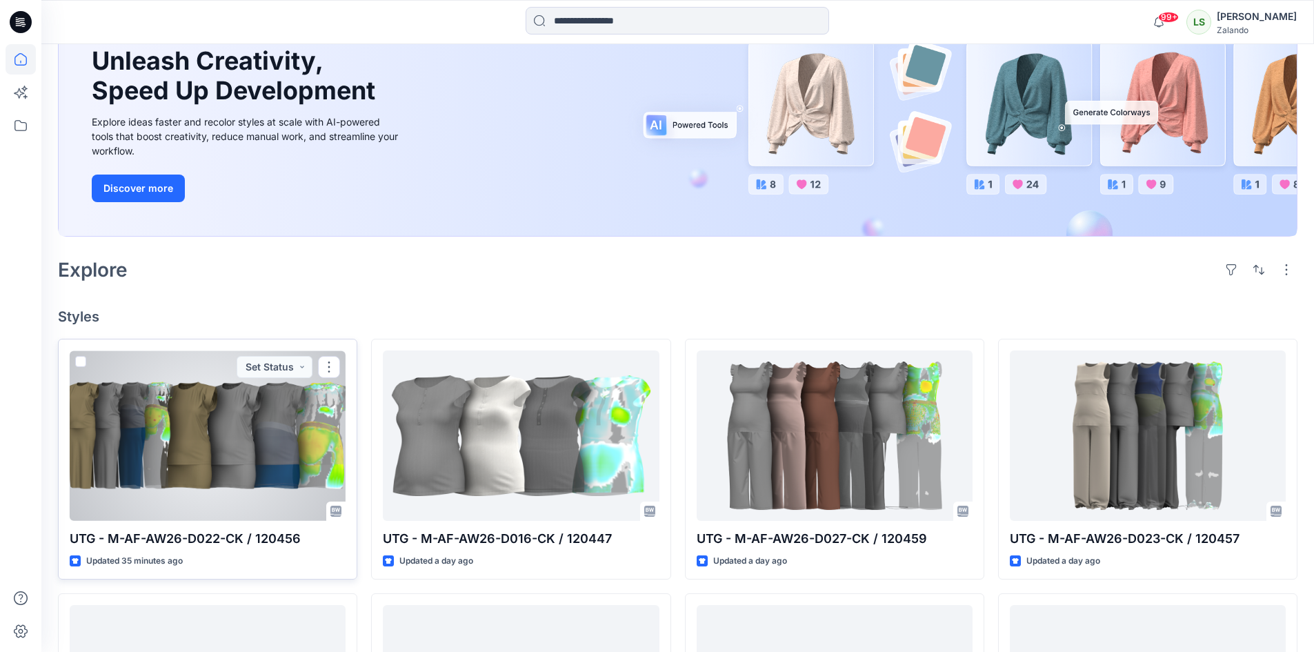
click at [254, 509] on div at bounding box center [208, 435] width 276 height 170
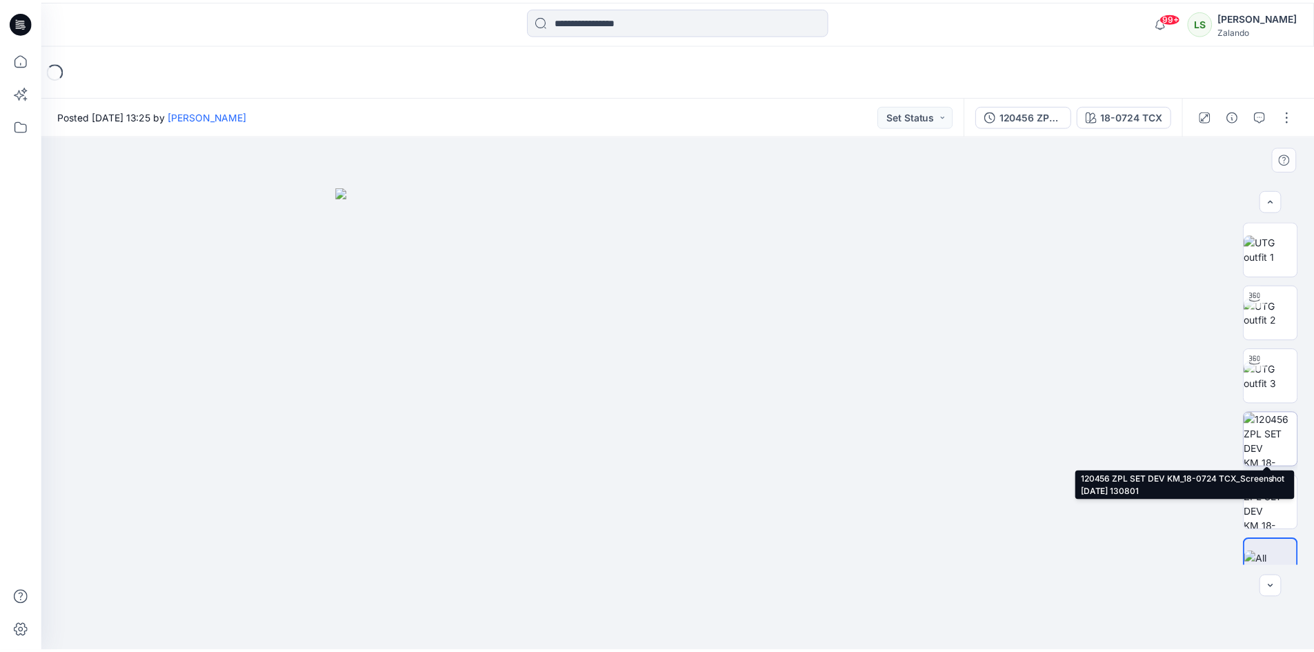
scroll to position [28, 0]
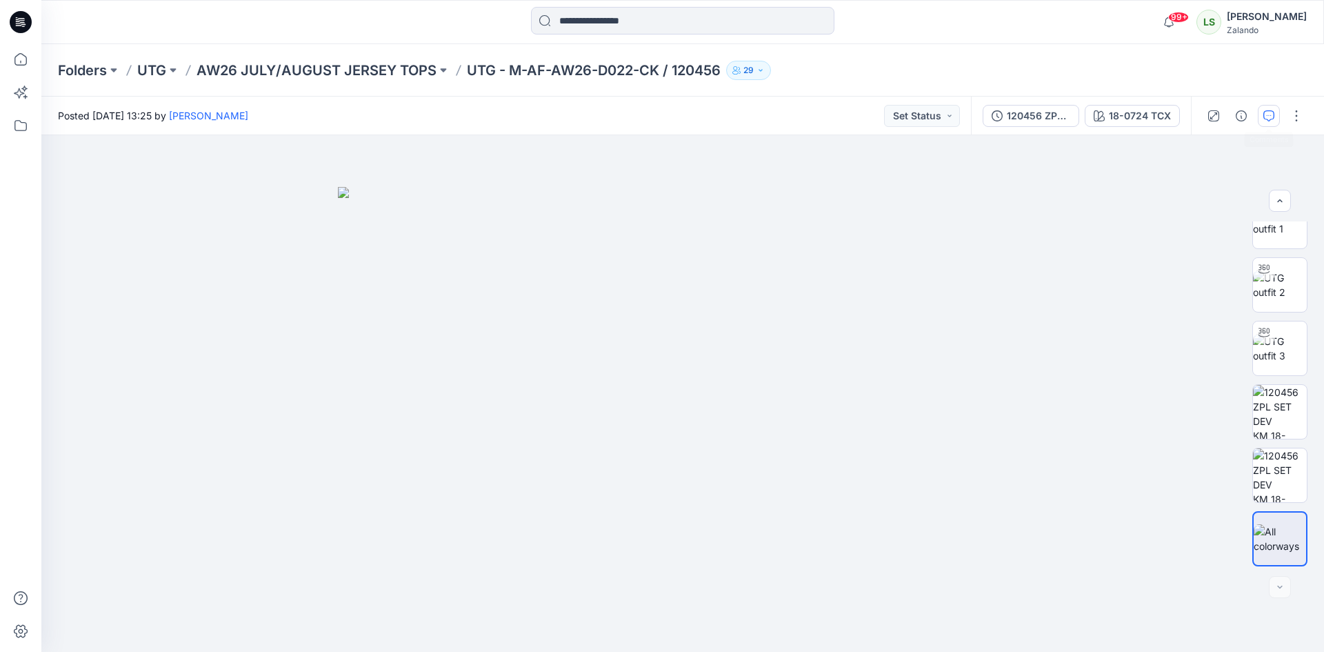
click at [1273, 115] on icon "button" at bounding box center [1268, 115] width 11 height 11
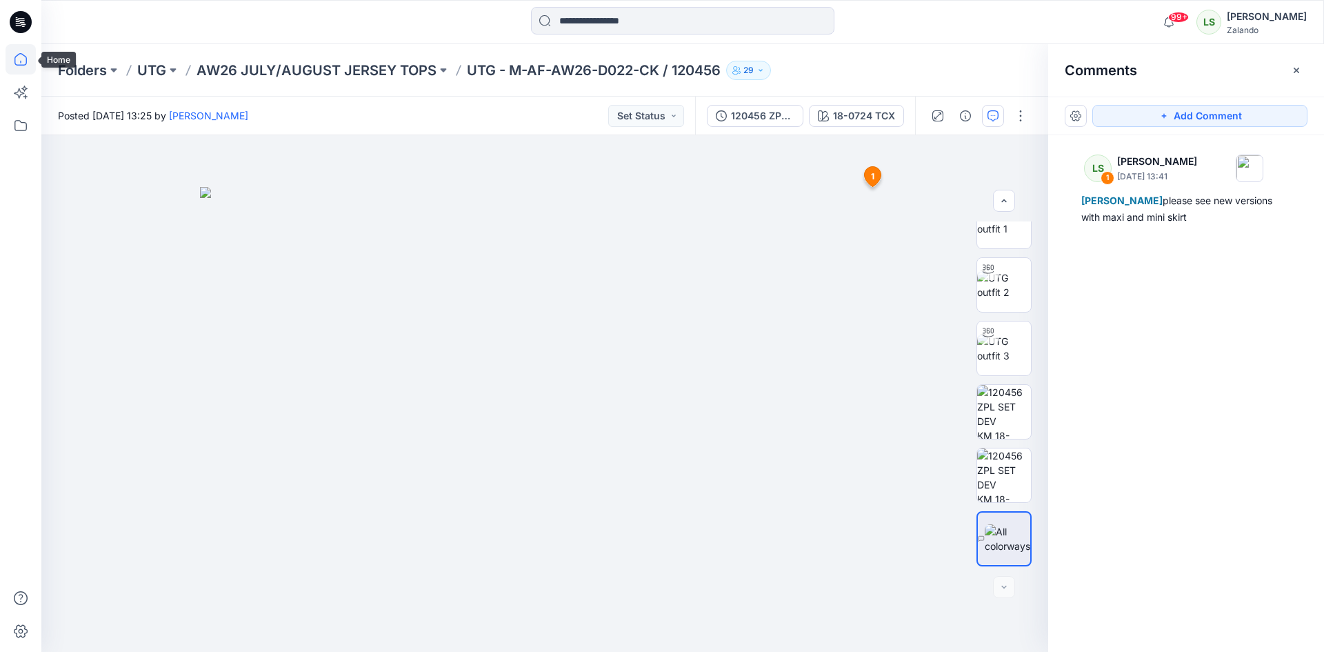
click at [22, 52] on icon at bounding box center [21, 59] width 30 height 30
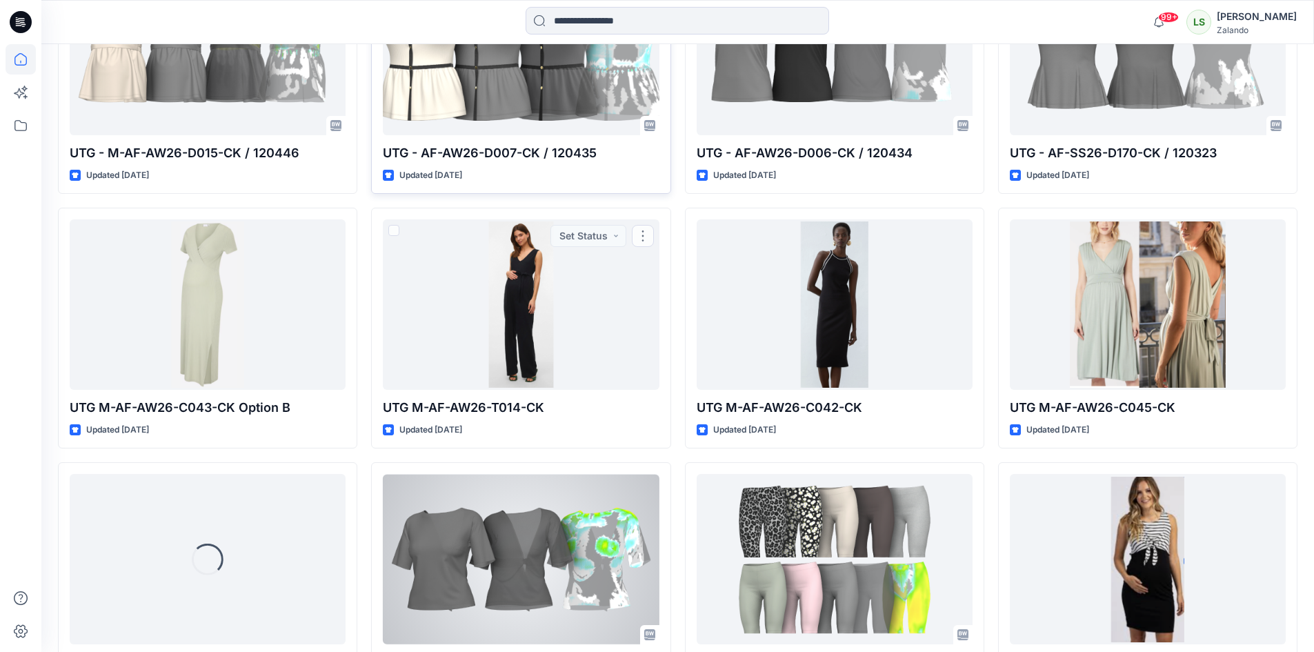
scroll to position [1543, 0]
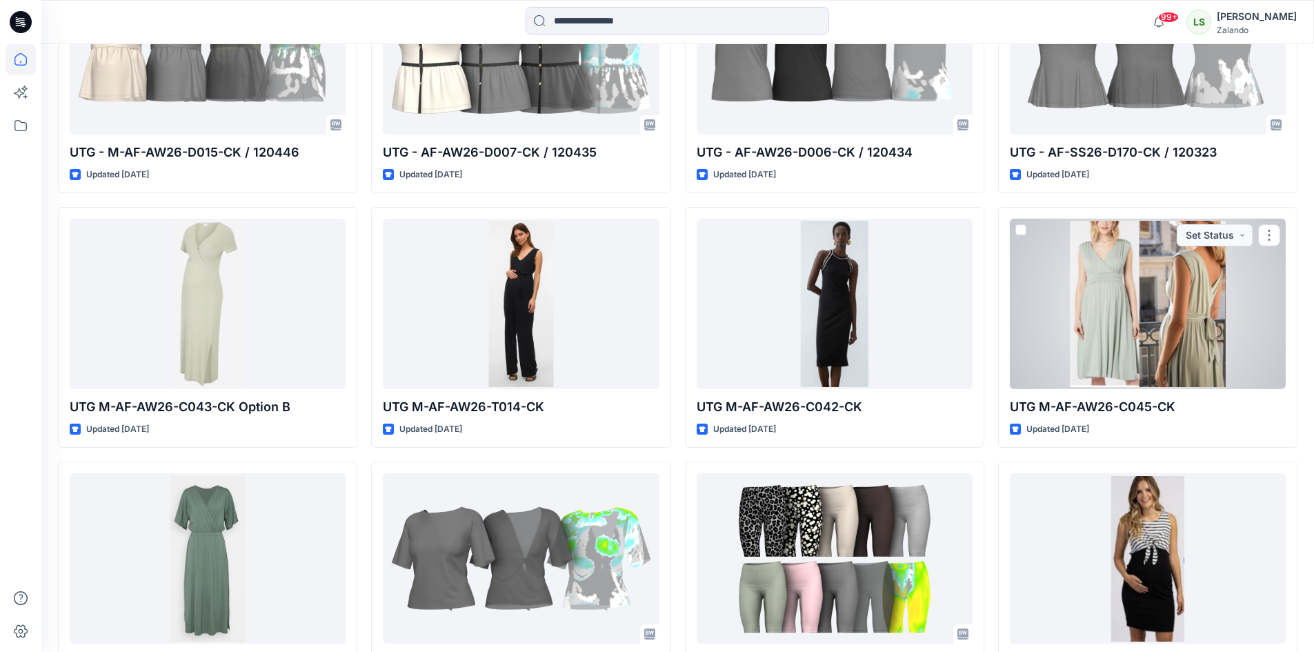
click at [1119, 344] on div at bounding box center [1148, 304] width 276 height 170
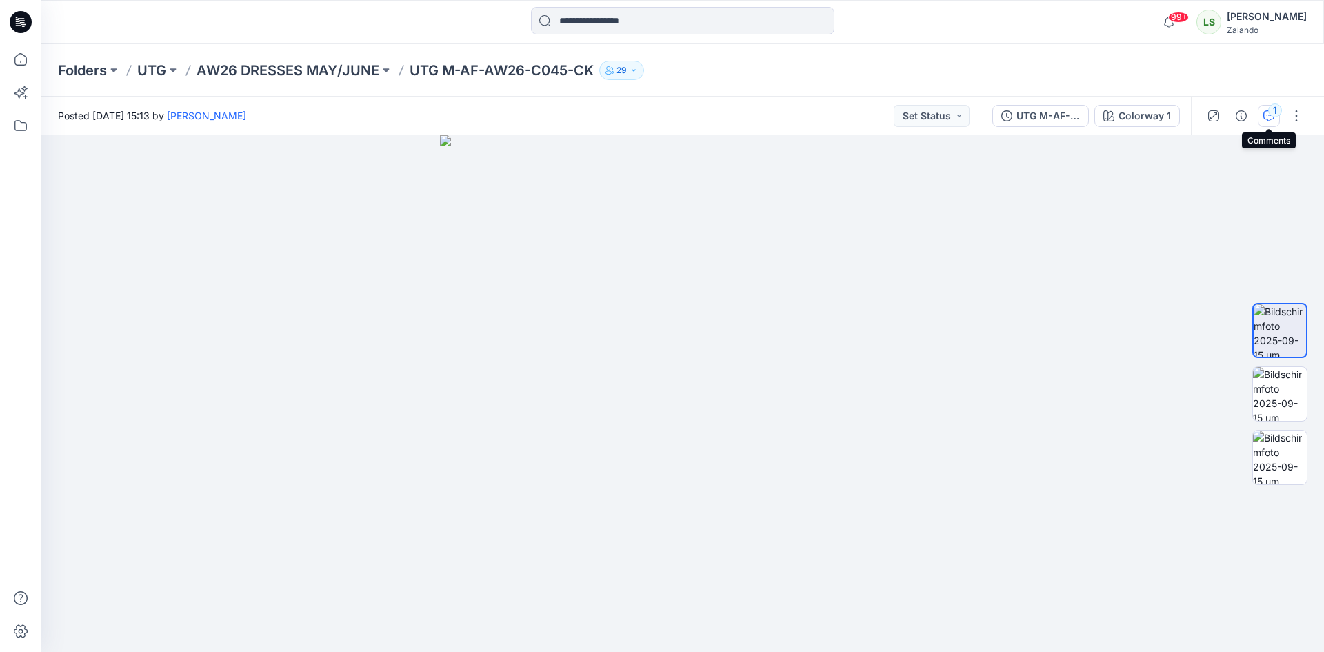
click at [1273, 114] on div "1" at bounding box center [1275, 110] width 14 height 14
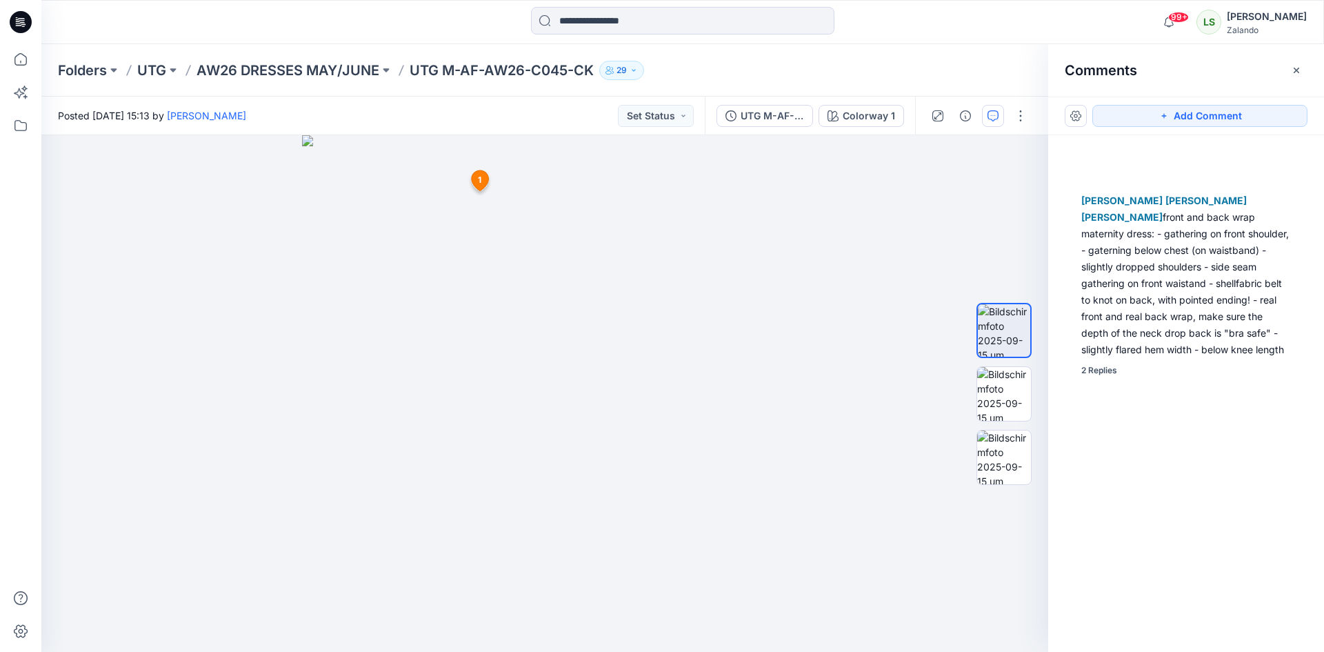
click at [1100, 377] on div "Marnie Douven Lise Stougaard Marlene Seefeldt front and back wrap maternity dre…" at bounding box center [1186, 368] width 276 height 466
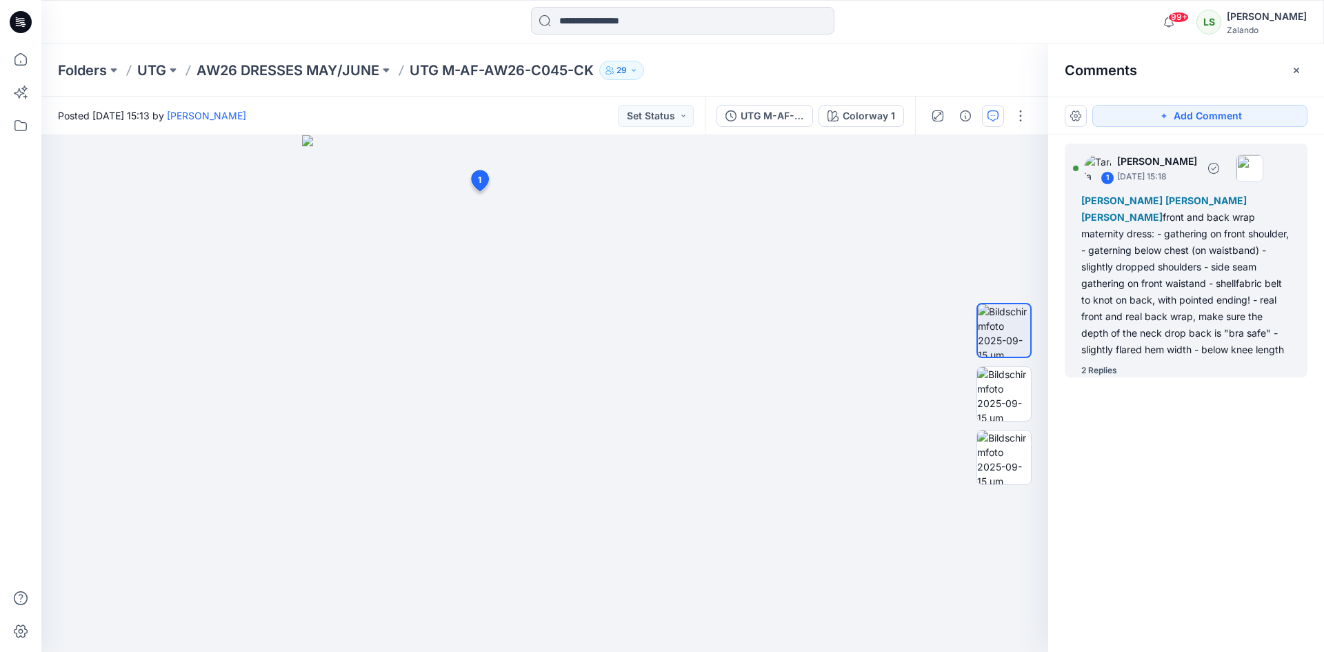
click at [1103, 367] on div "2 Replies" at bounding box center [1099, 370] width 36 height 14
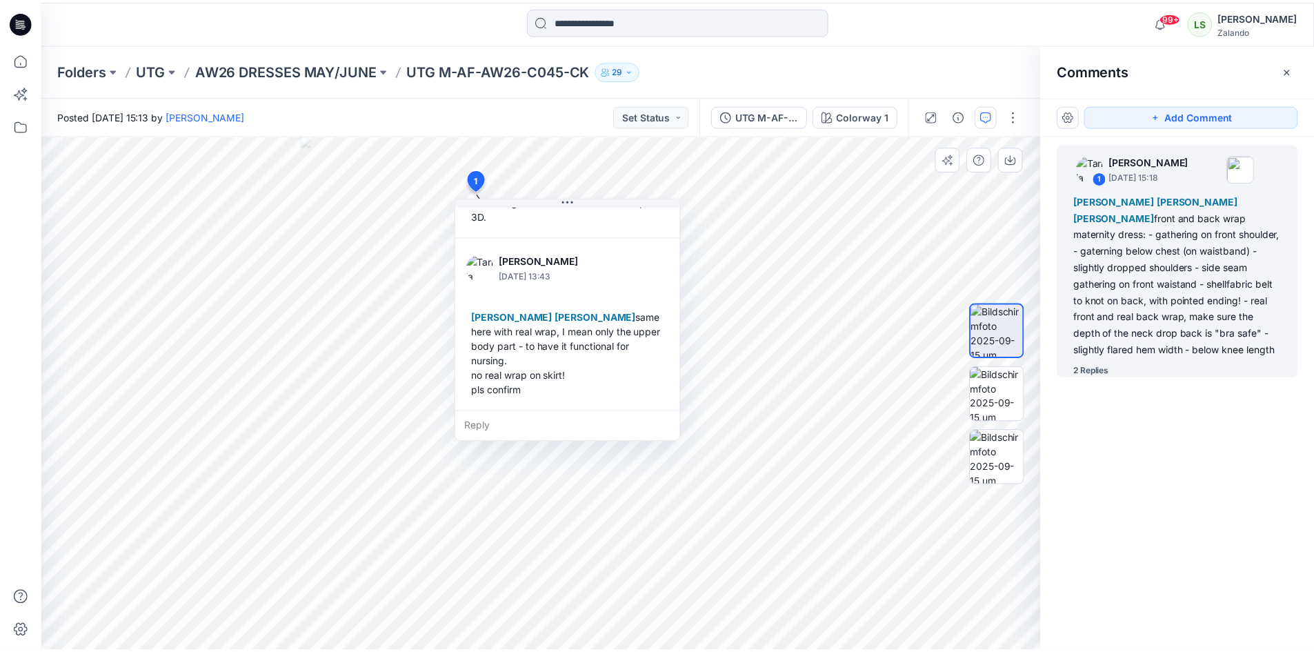
scroll to position [415, 0]
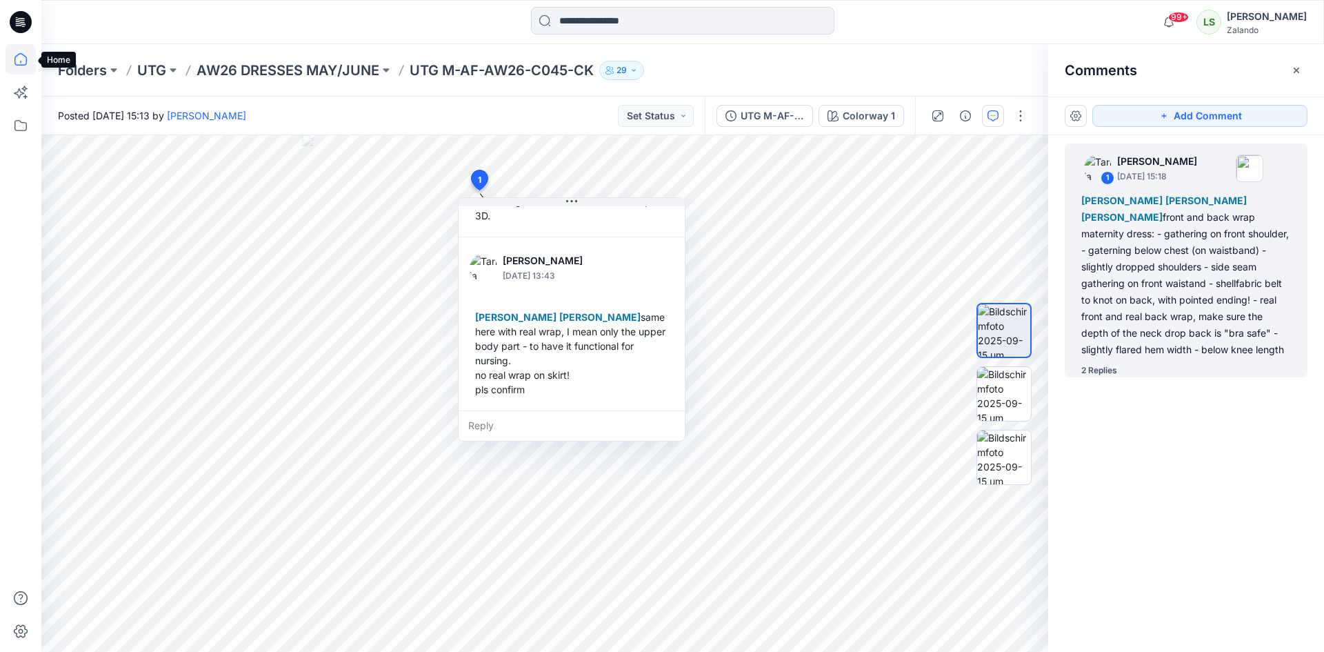
click at [32, 66] on icon at bounding box center [21, 59] width 30 height 30
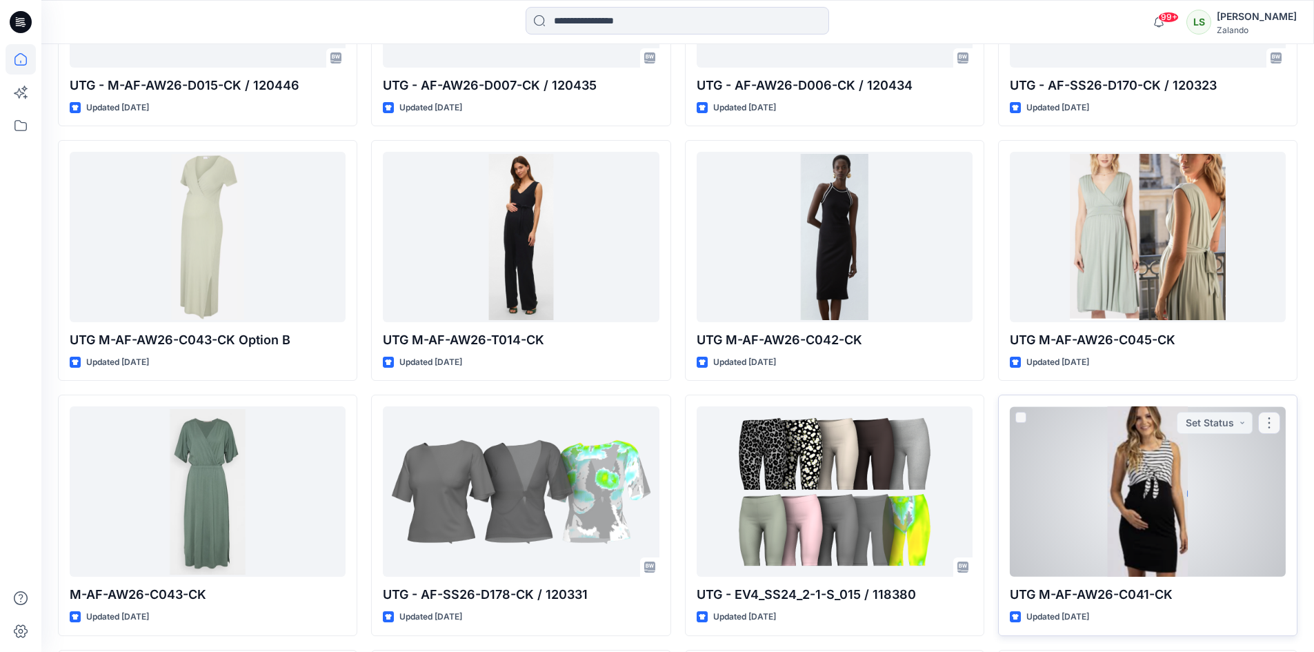
scroll to position [1681, 0]
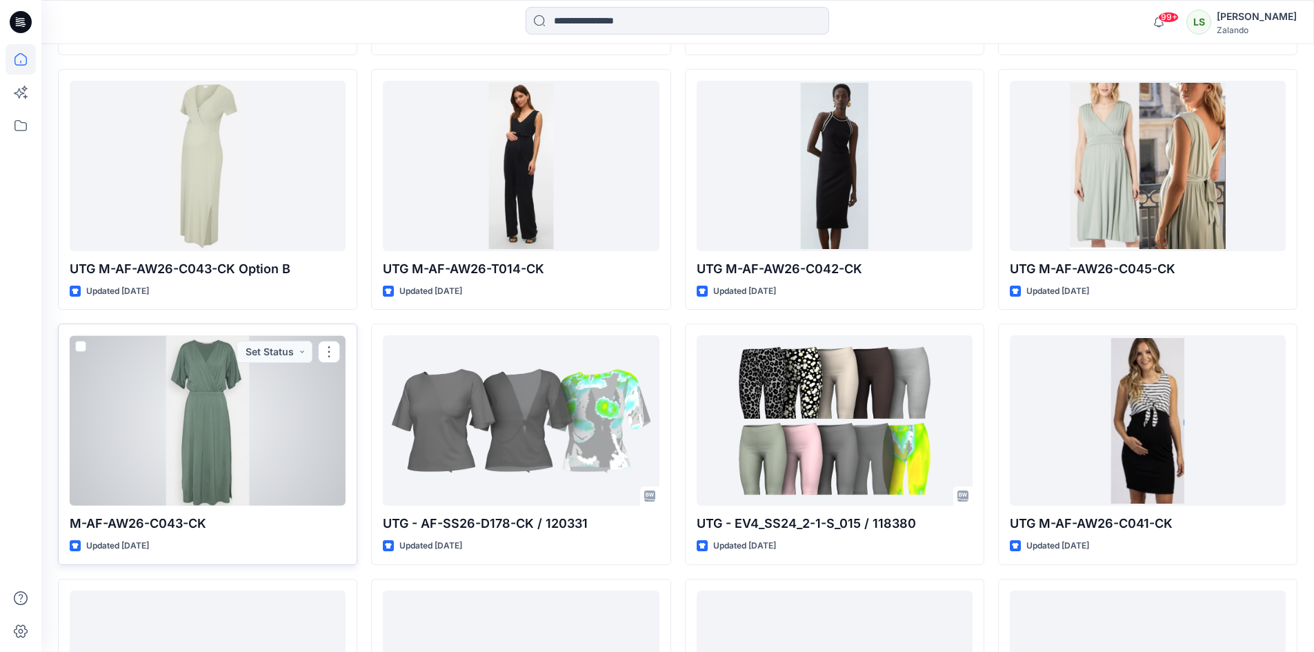
click at [252, 496] on div at bounding box center [208, 420] width 276 height 170
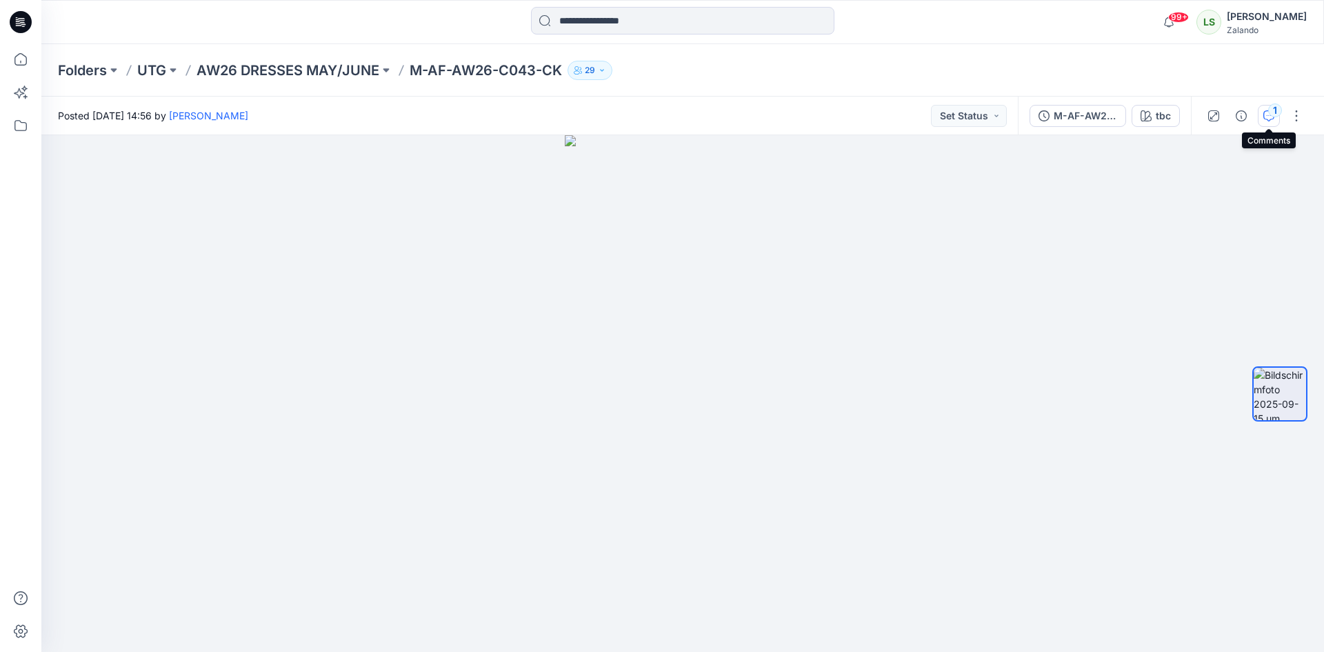
click at [1267, 117] on icon "button" at bounding box center [1268, 115] width 11 height 11
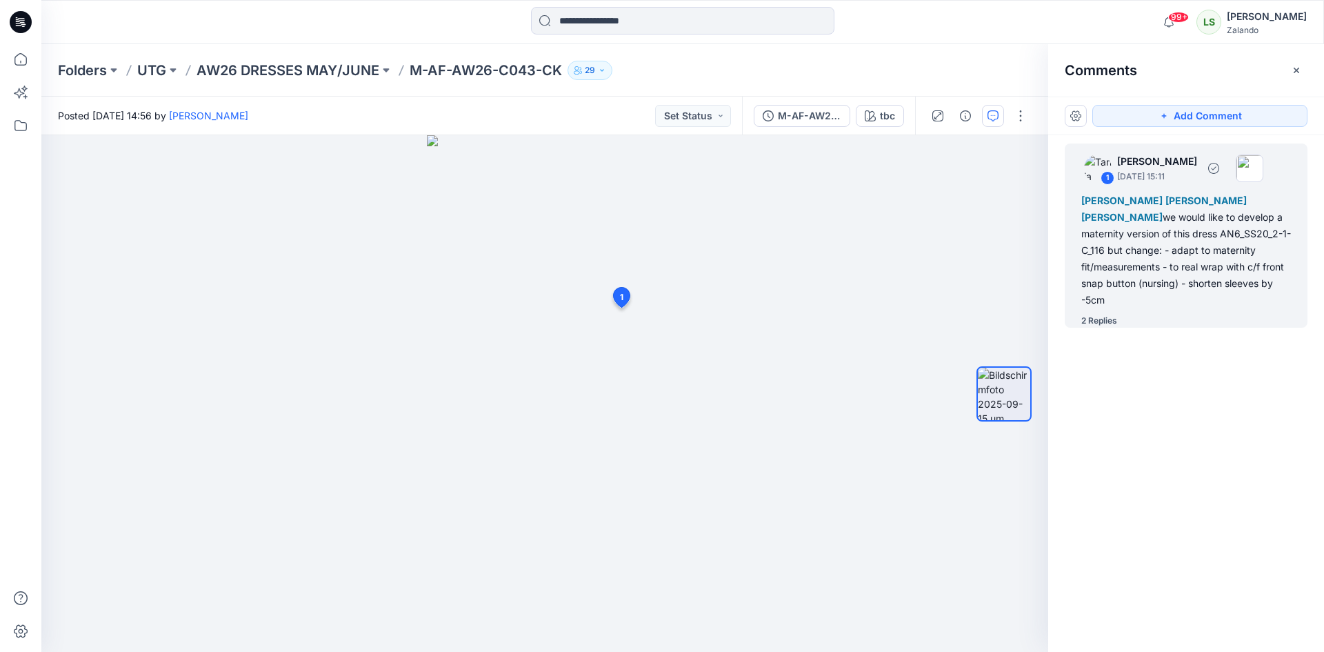
click at [1115, 318] on div "2 Replies" at bounding box center [1099, 321] width 36 height 14
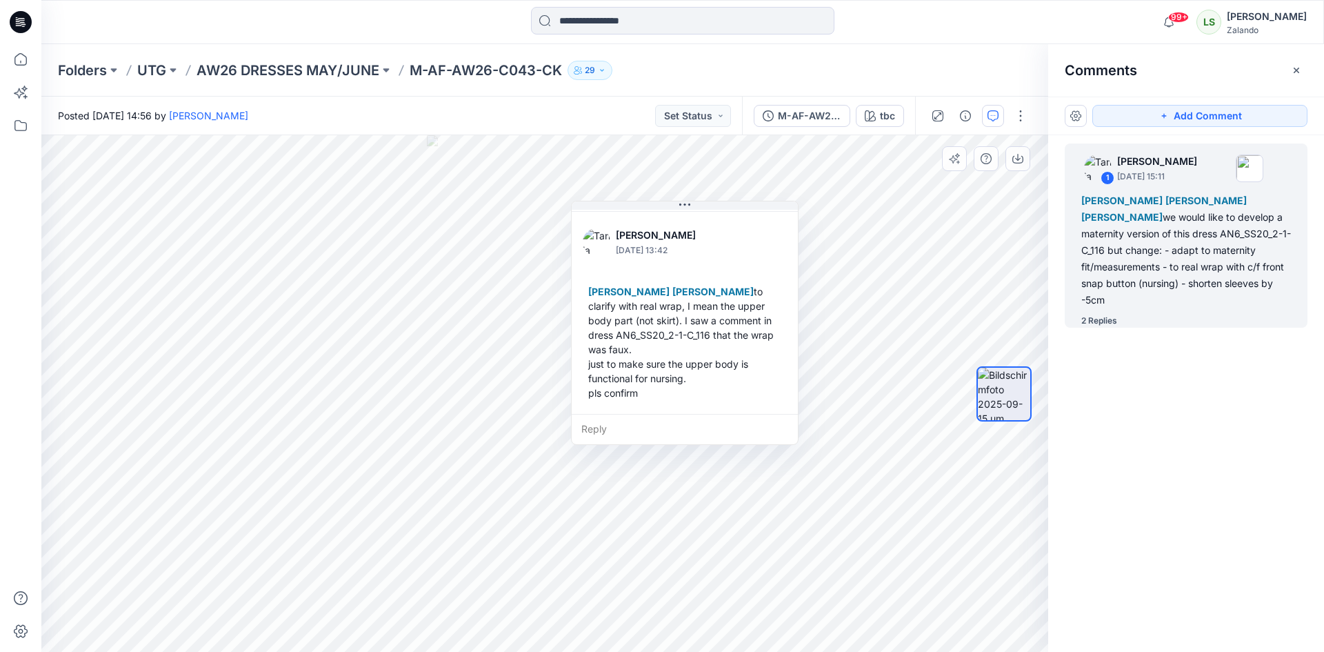
scroll to position [386, 0]
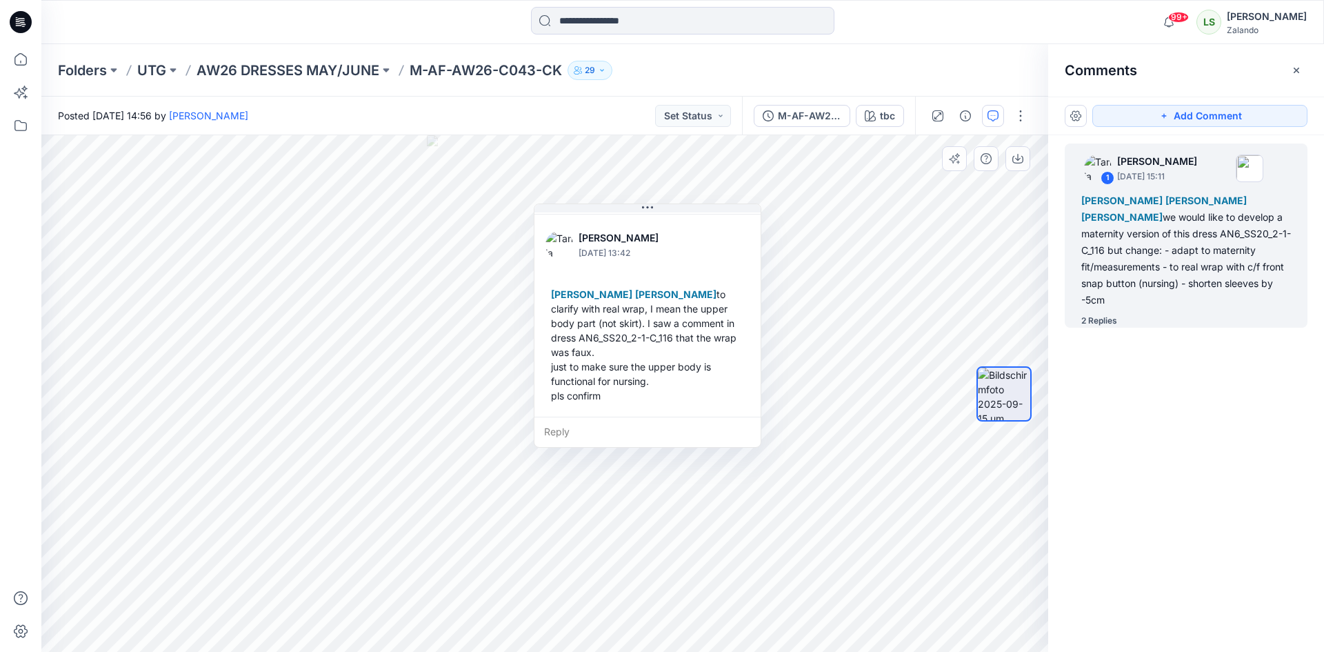
drag, startPoint x: 709, startPoint y: 335, endPoint x: 672, endPoint y: 338, distance: 37.3
click at [672, 338] on div "Lise Stougaard Marlene Seefeldt to clarify with real wrap, I mean the upper bod…" at bounding box center [648, 344] width 204 height 127
click at [566, 431] on div "Reply" at bounding box center [647, 432] width 226 height 30
type textarea "*"
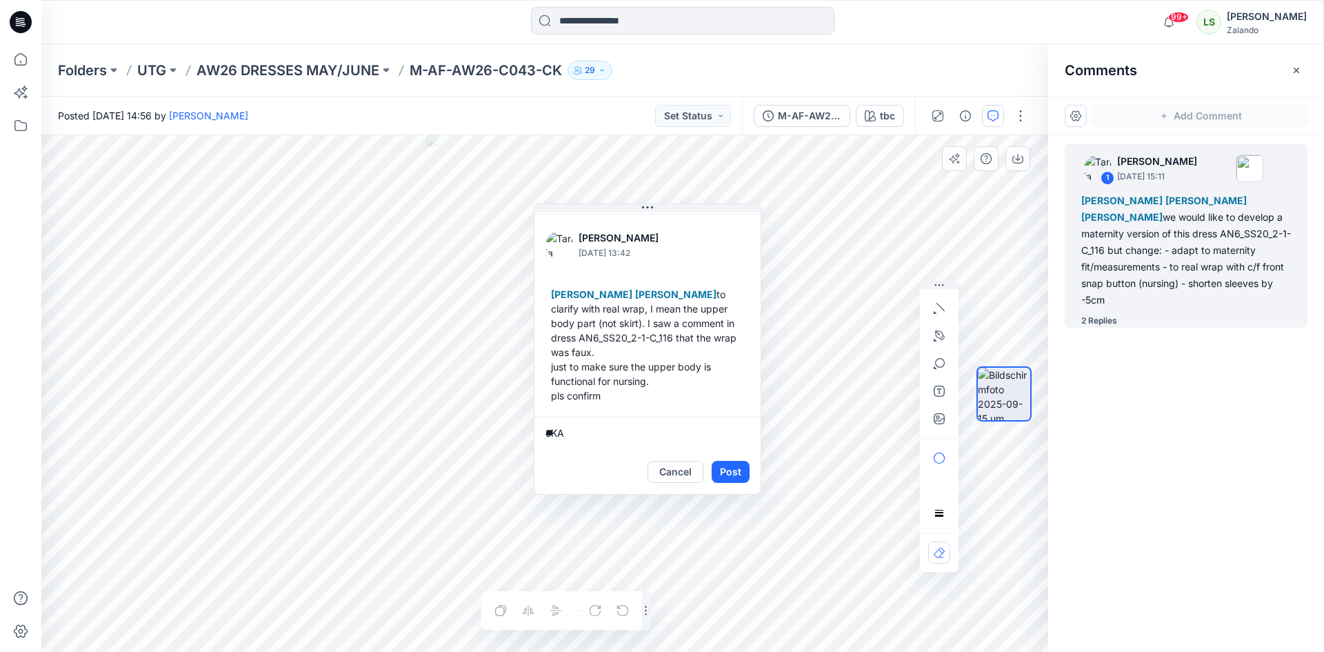
type textarea "*"
type textarea "**********"
click at [728, 479] on button "Post" at bounding box center [731, 472] width 38 height 22
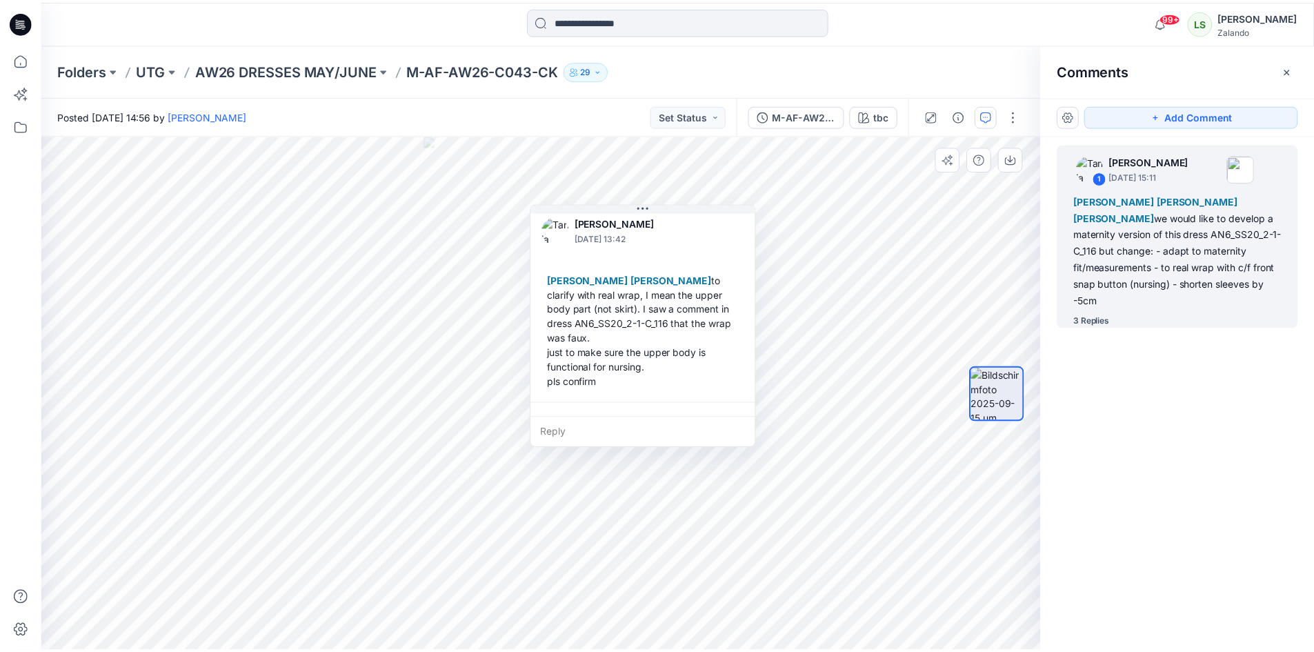
scroll to position [502, 0]
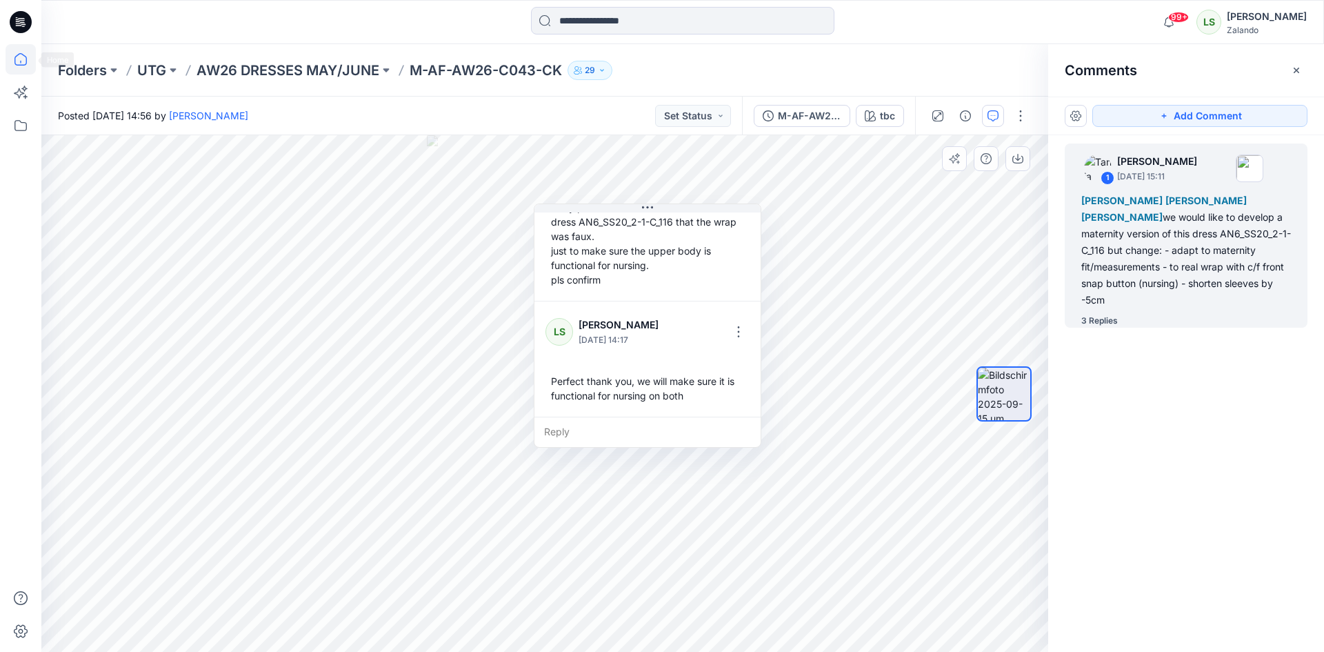
click at [25, 58] on icon at bounding box center [21, 59] width 30 height 30
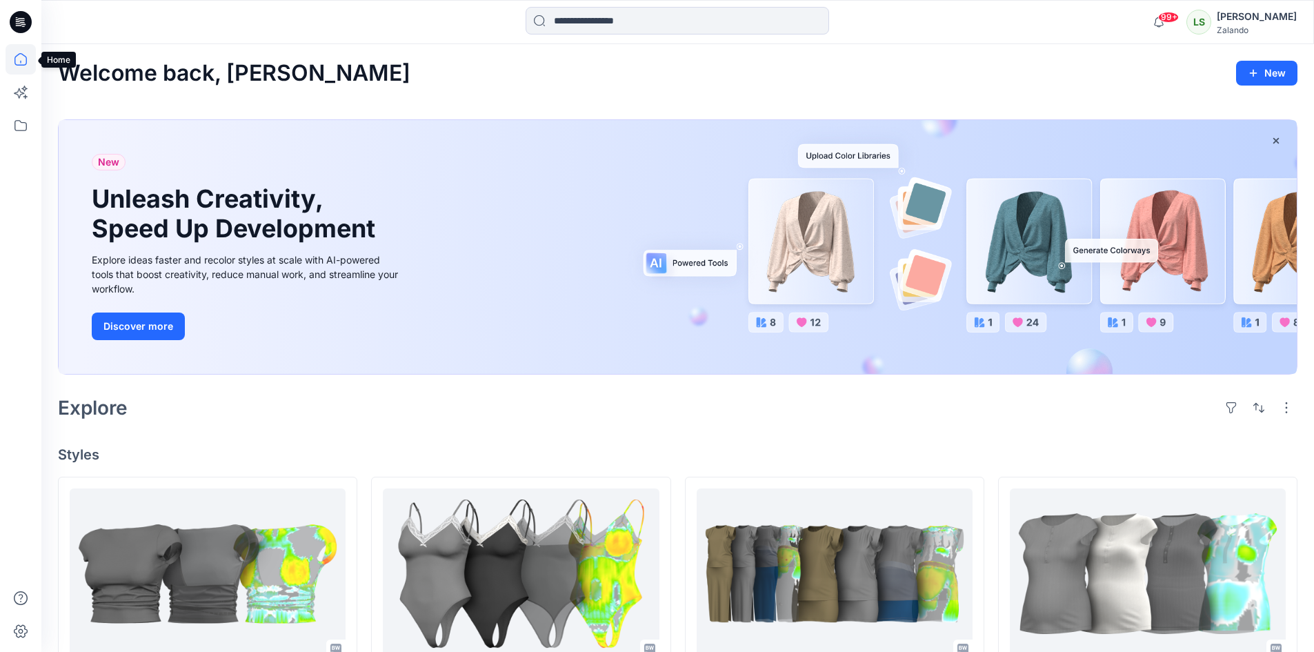
click at [13, 59] on icon at bounding box center [21, 59] width 30 height 30
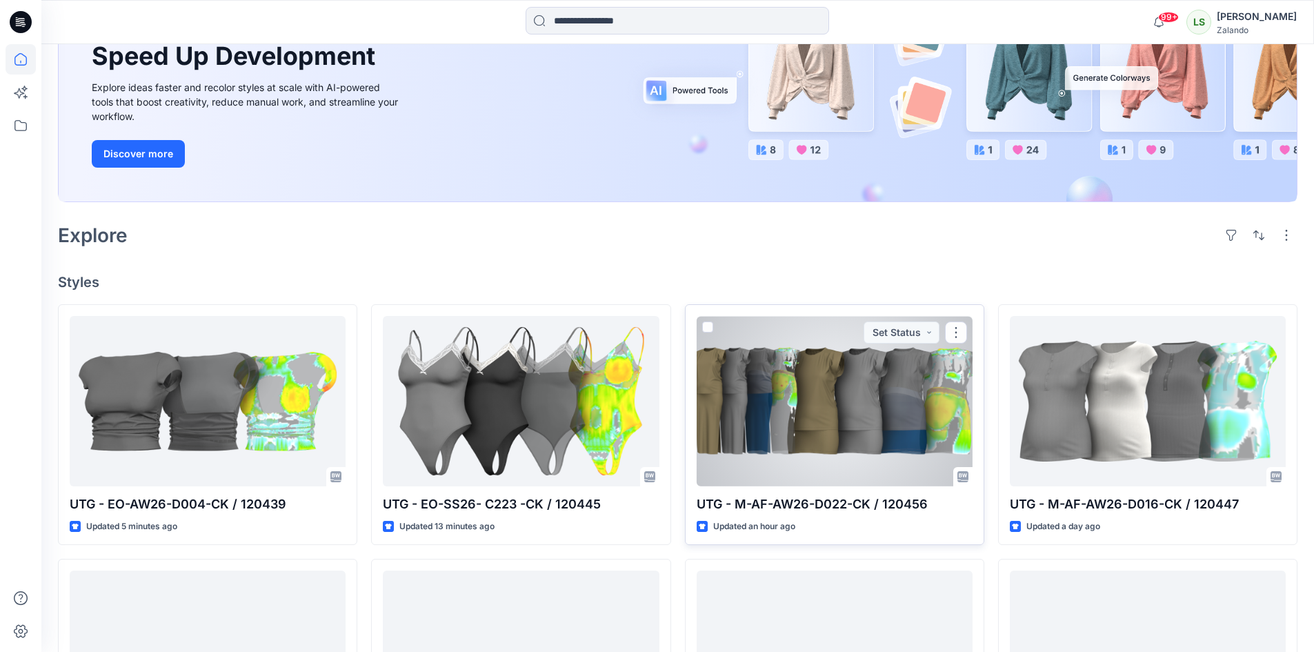
scroll to position [207, 0]
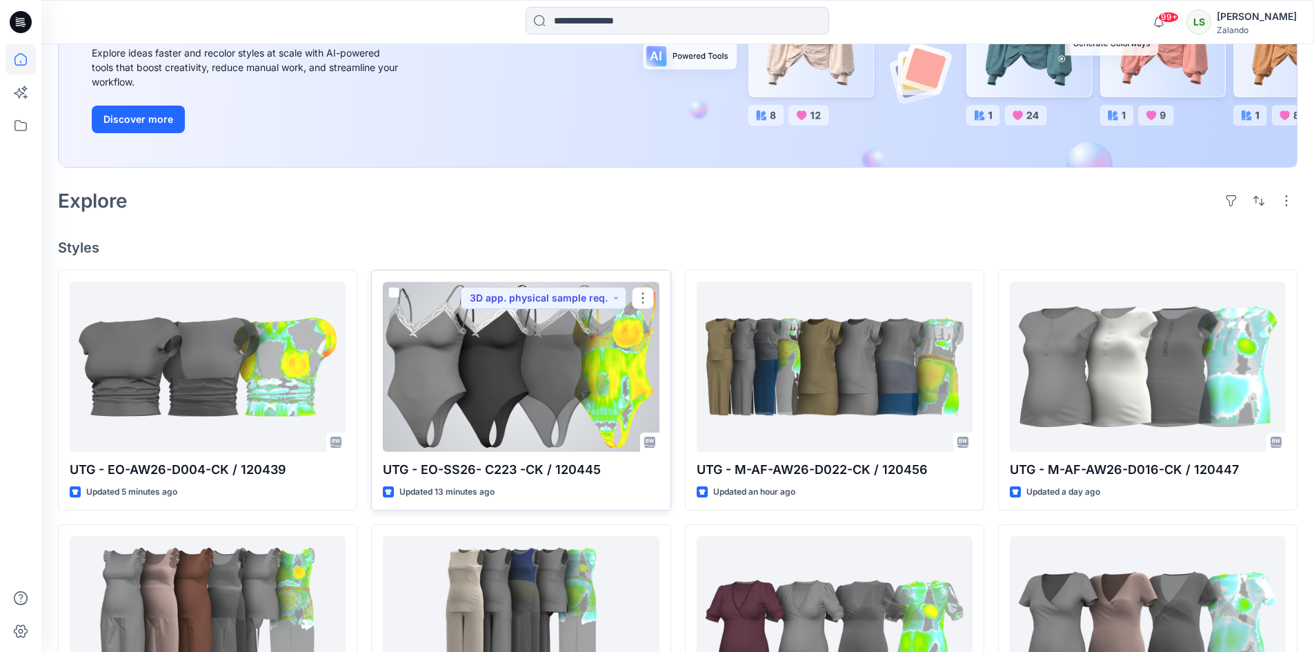
click at [528, 408] on div at bounding box center [521, 366] width 276 height 170
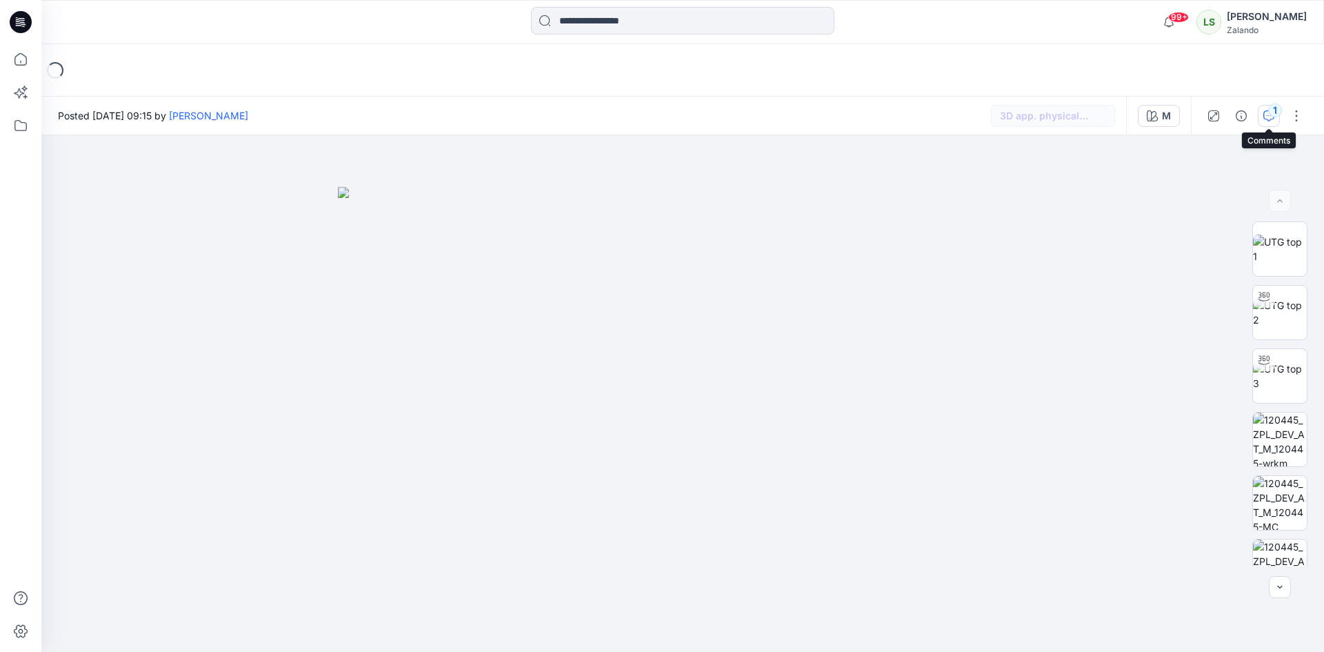
click at [1274, 114] on div "1" at bounding box center [1275, 110] width 14 height 14
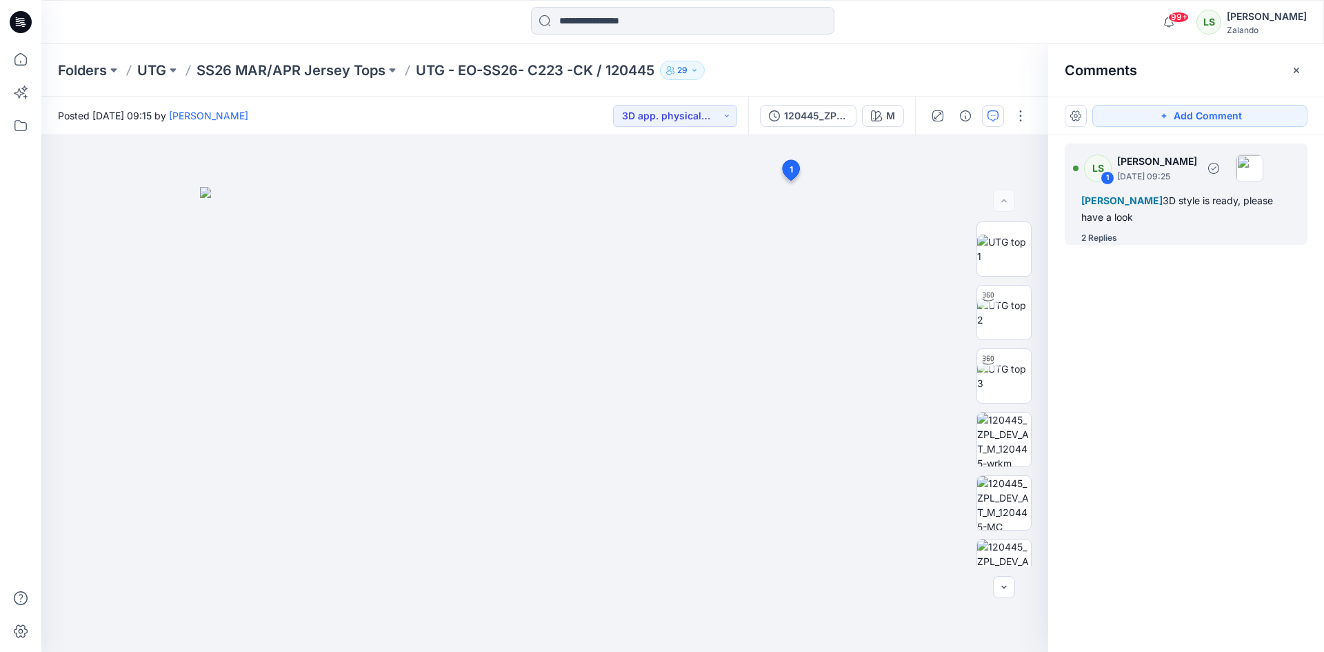
click at [1114, 242] on div "2 Replies" at bounding box center [1099, 238] width 36 height 14
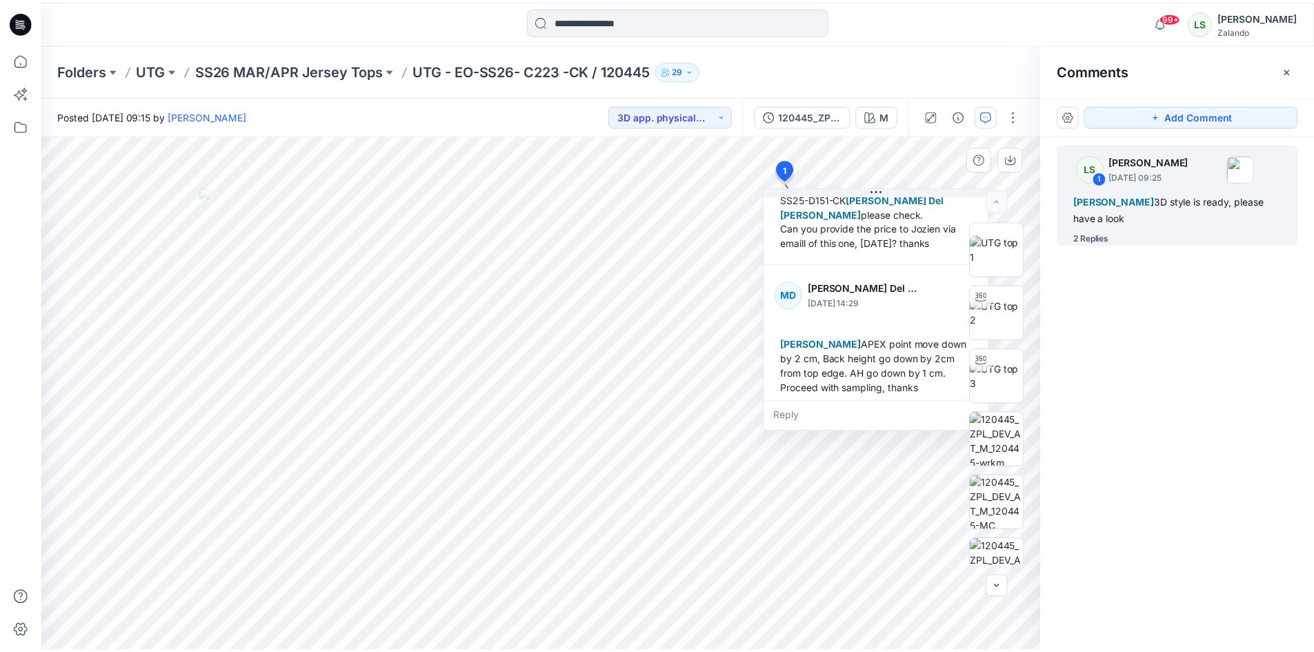
scroll to position [270, 0]
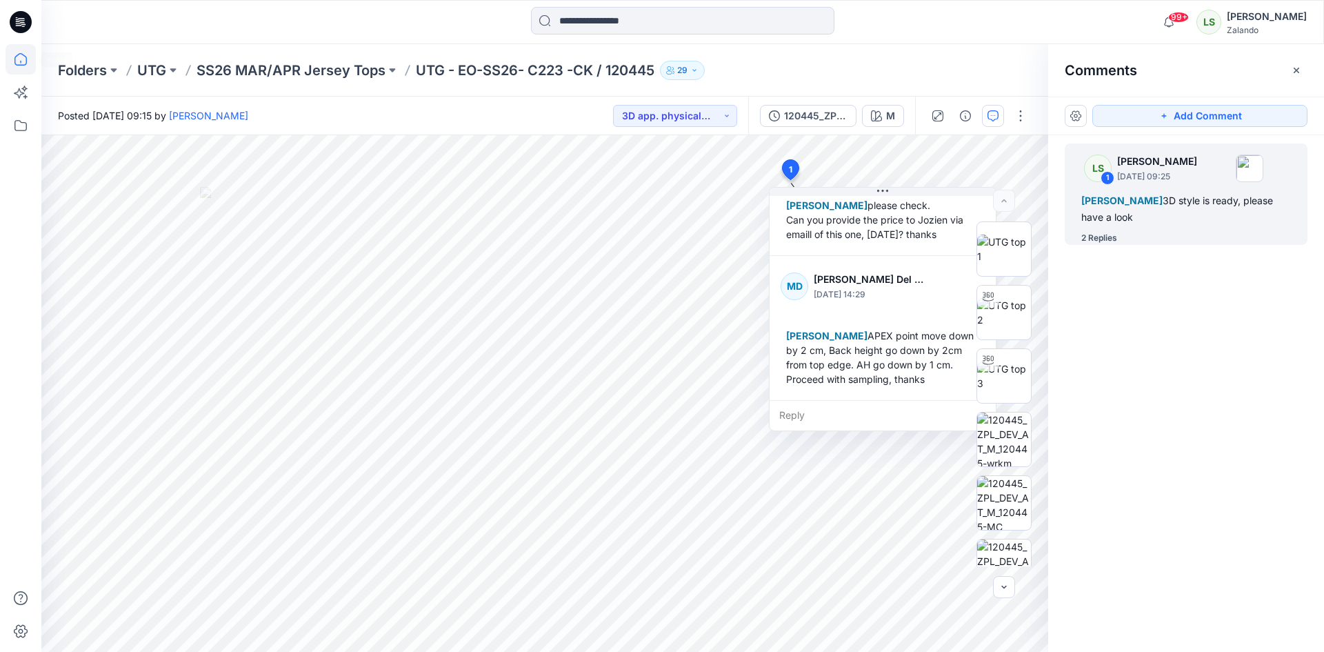
click at [31, 59] on icon at bounding box center [21, 59] width 30 height 30
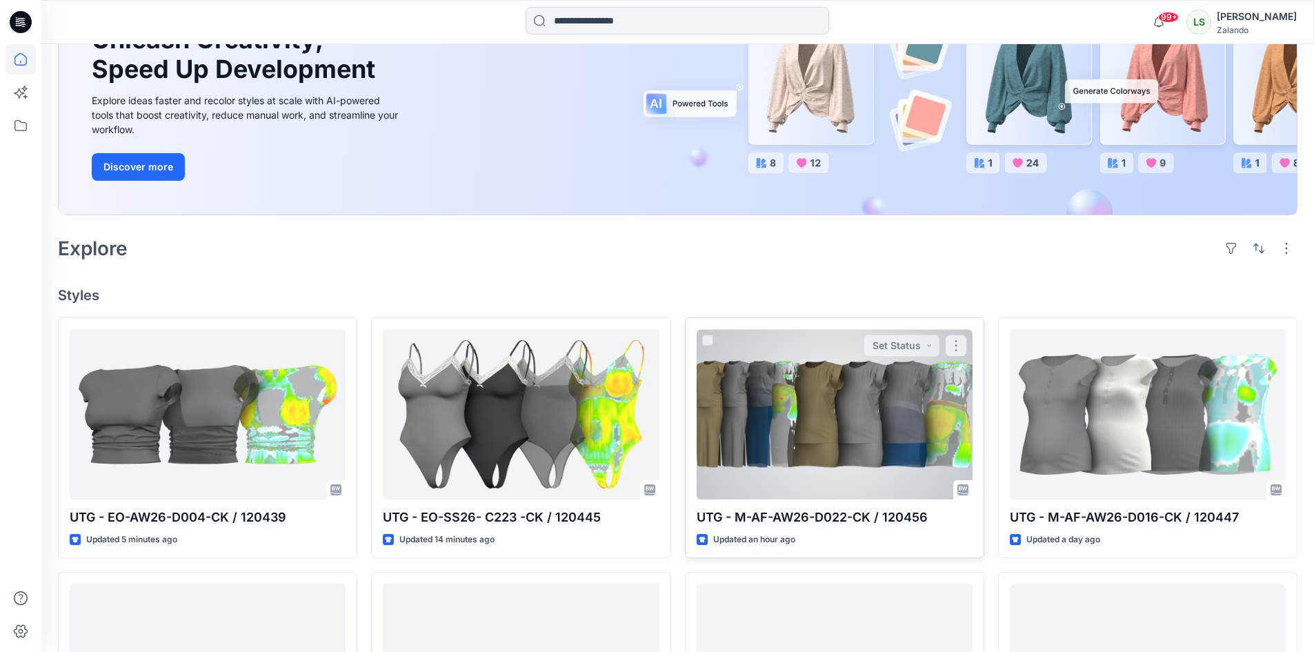
scroll to position [207, 0]
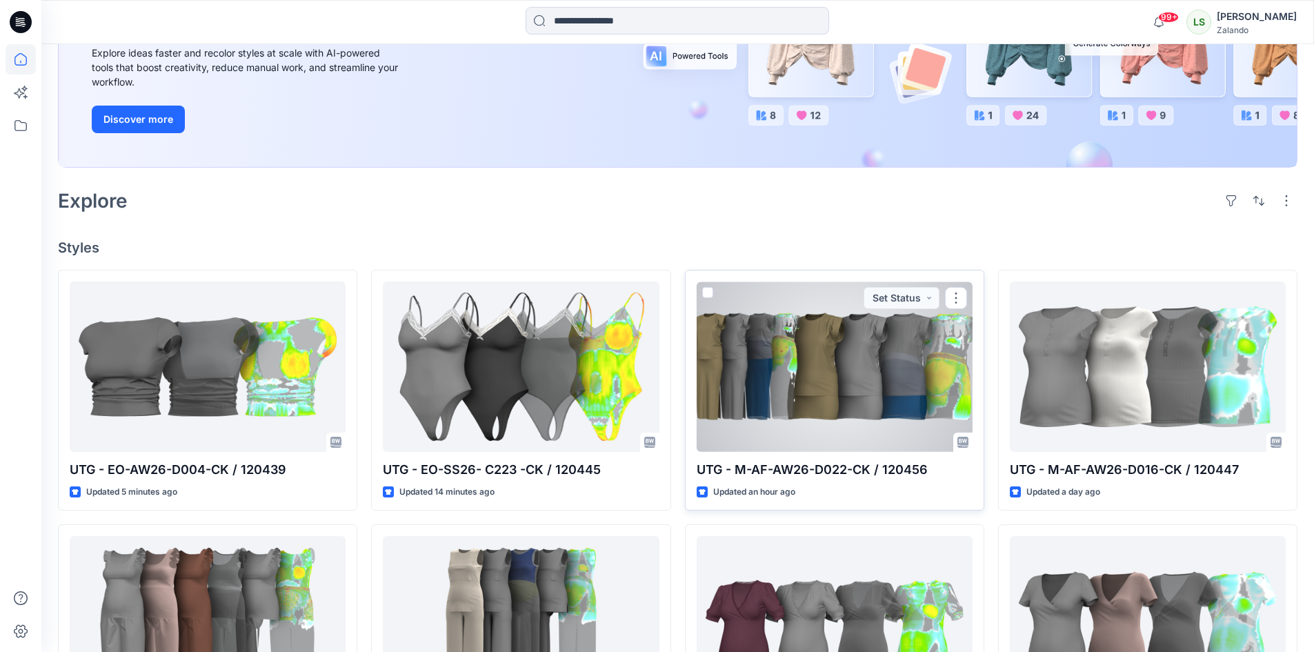
click at [826, 421] on div at bounding box center [835, 366] width 276 height 170
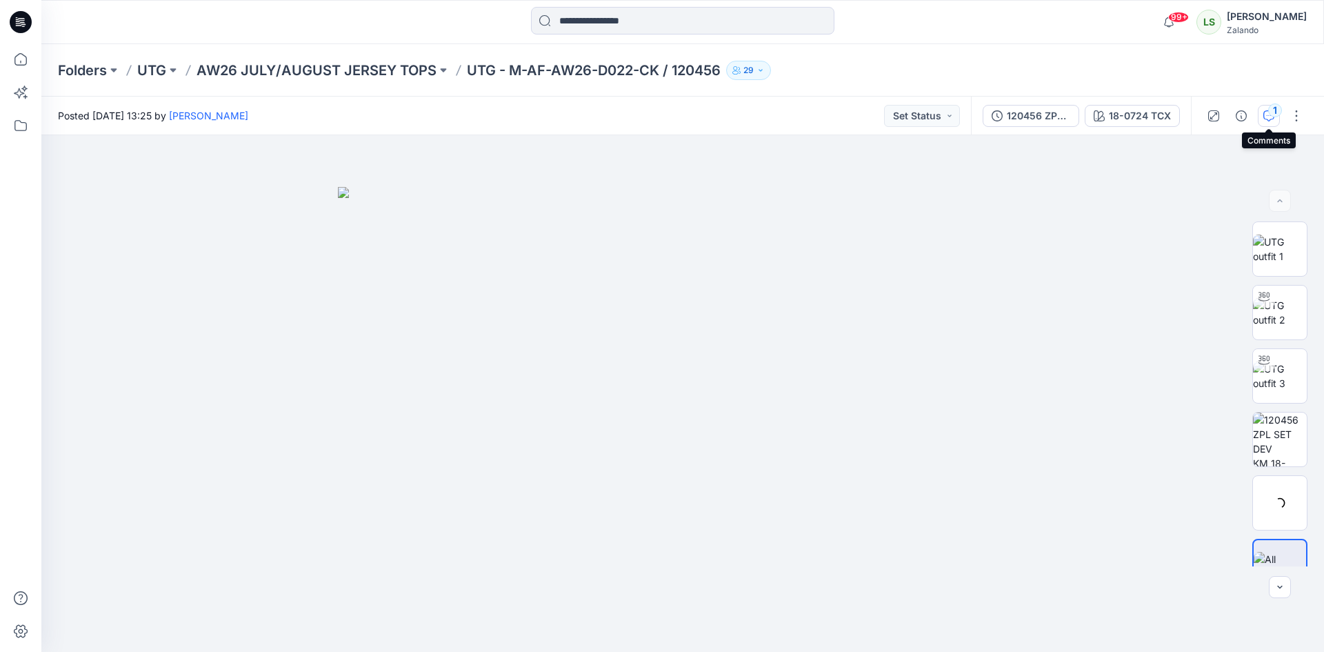
click at [1271, 114] on div "1" at bounding box center [1275, 110] width 14 height 14
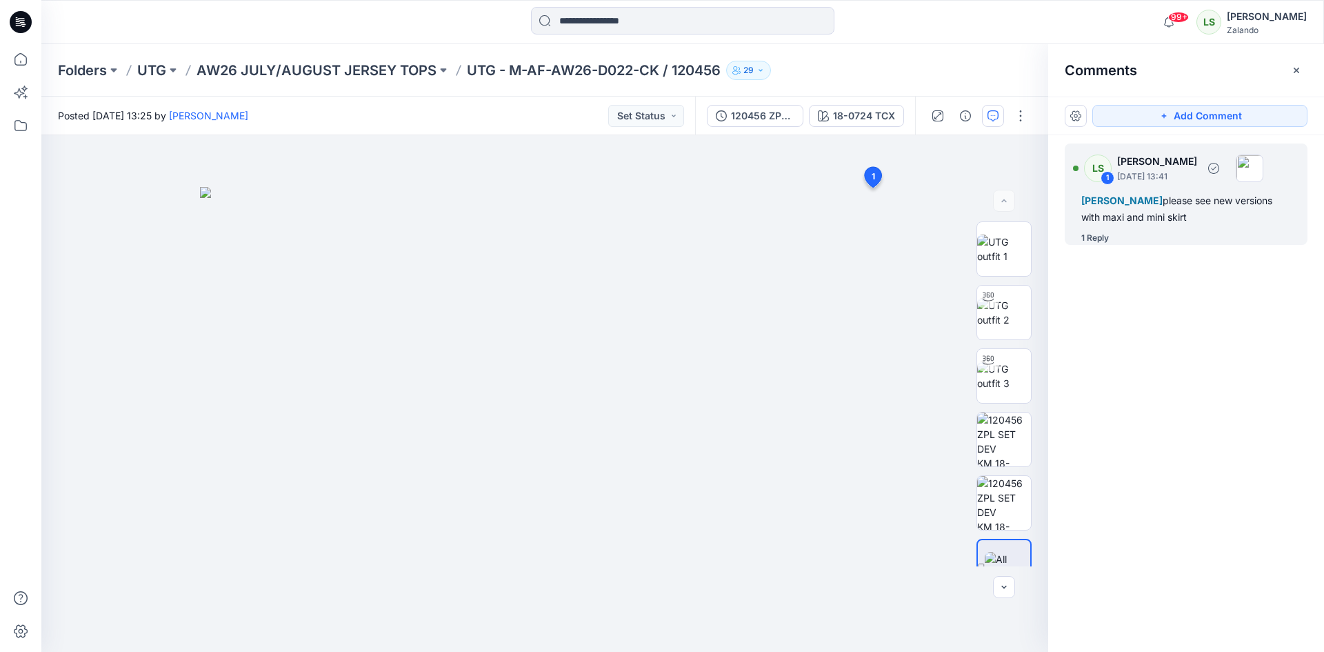
click at [1101, 240] on div "1 Reply" at bounding box center [1095, 238] width 28 height 14
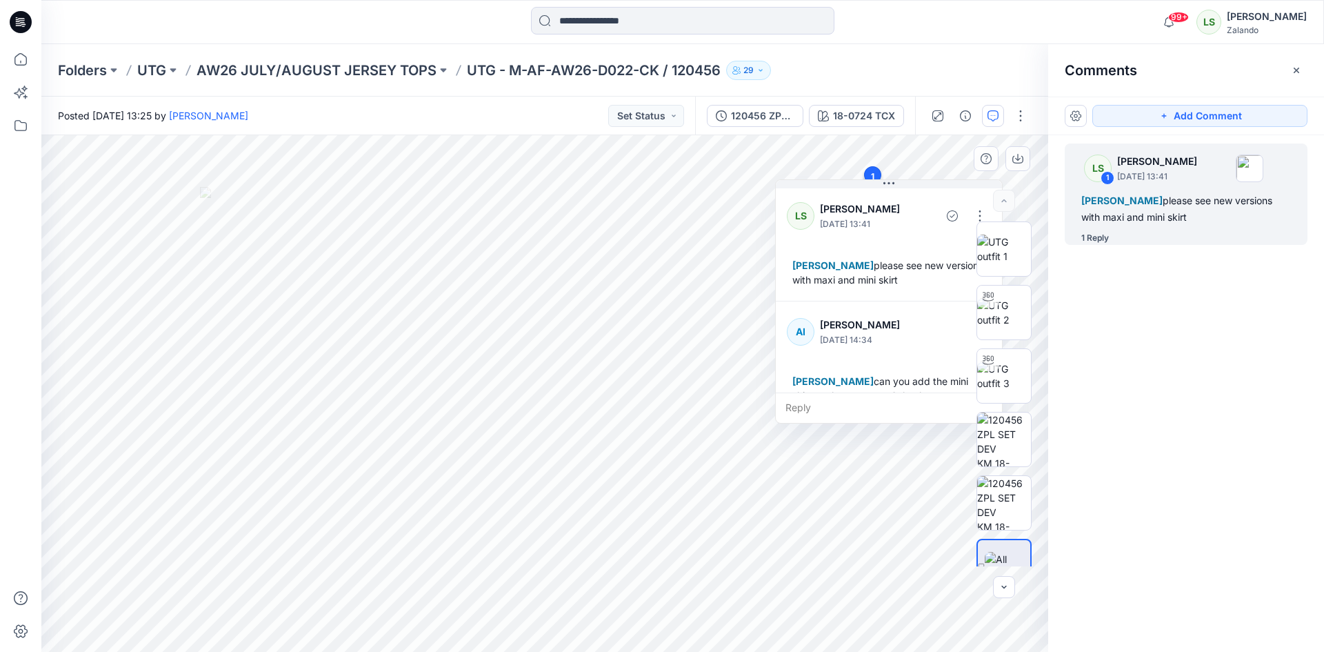
scroll to position [24, 0]
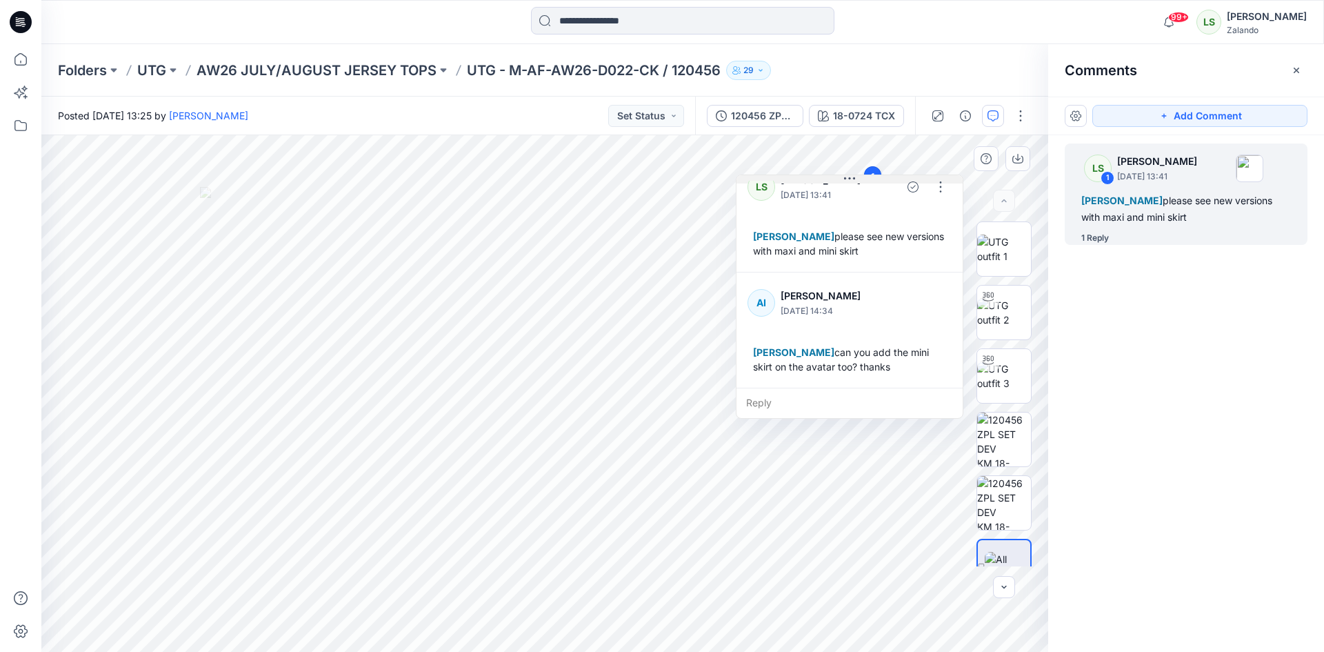
drag, startPoint x: 898, startPoint y: 186, endPoint x: 853, endPoint y: 181, distance: 45.1
click at [853, 181] on button at bounding box center [850, 179] width 226 height 8
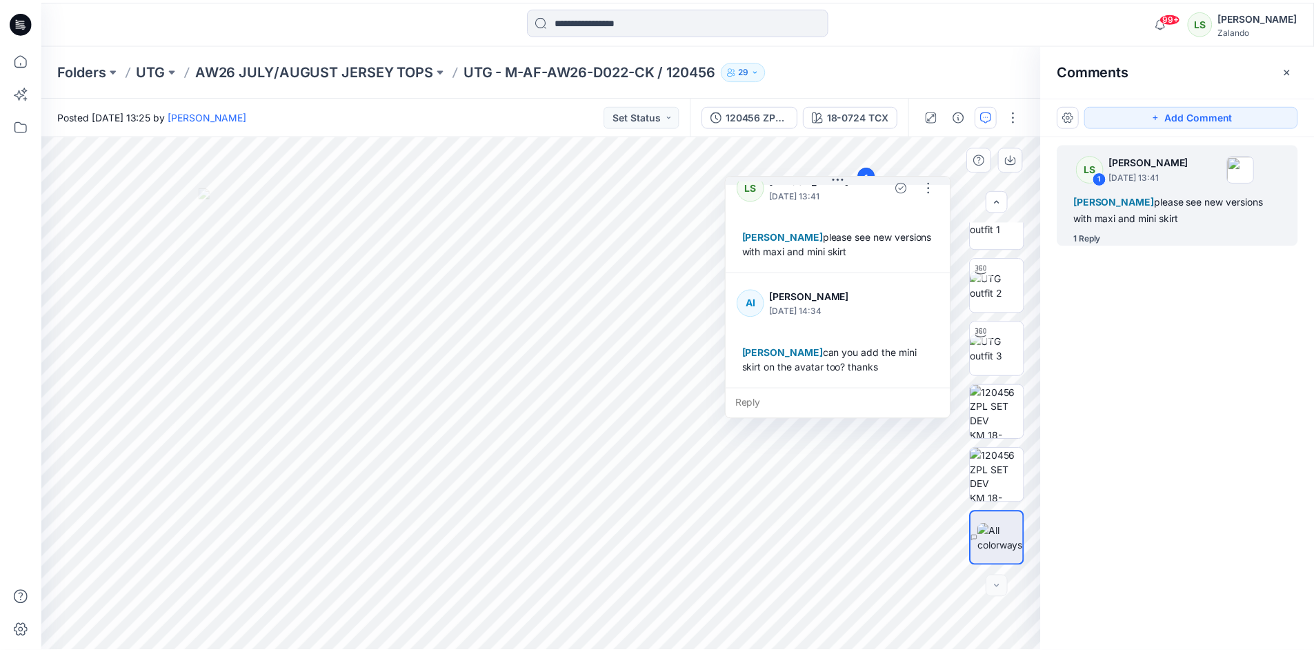
scroll to position [0, 0]
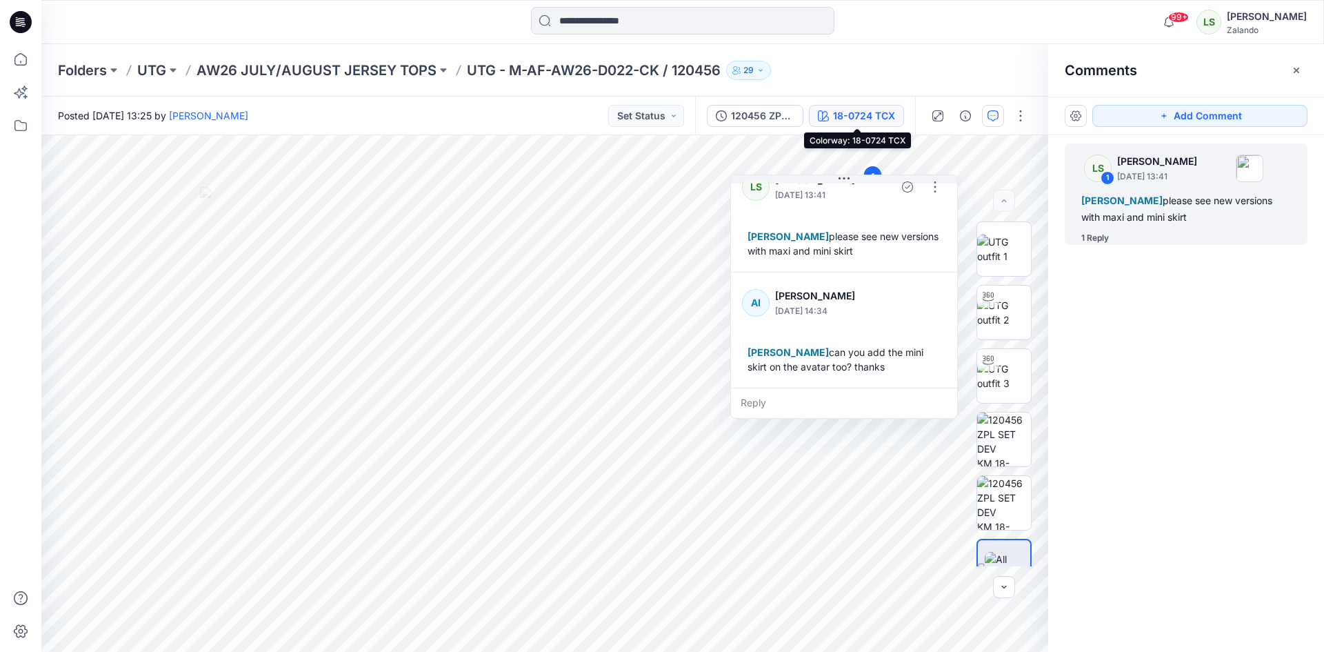
click at [858, 113] on div "18-0724 TCX" at bounding box center [864, 115] width 62 height 15
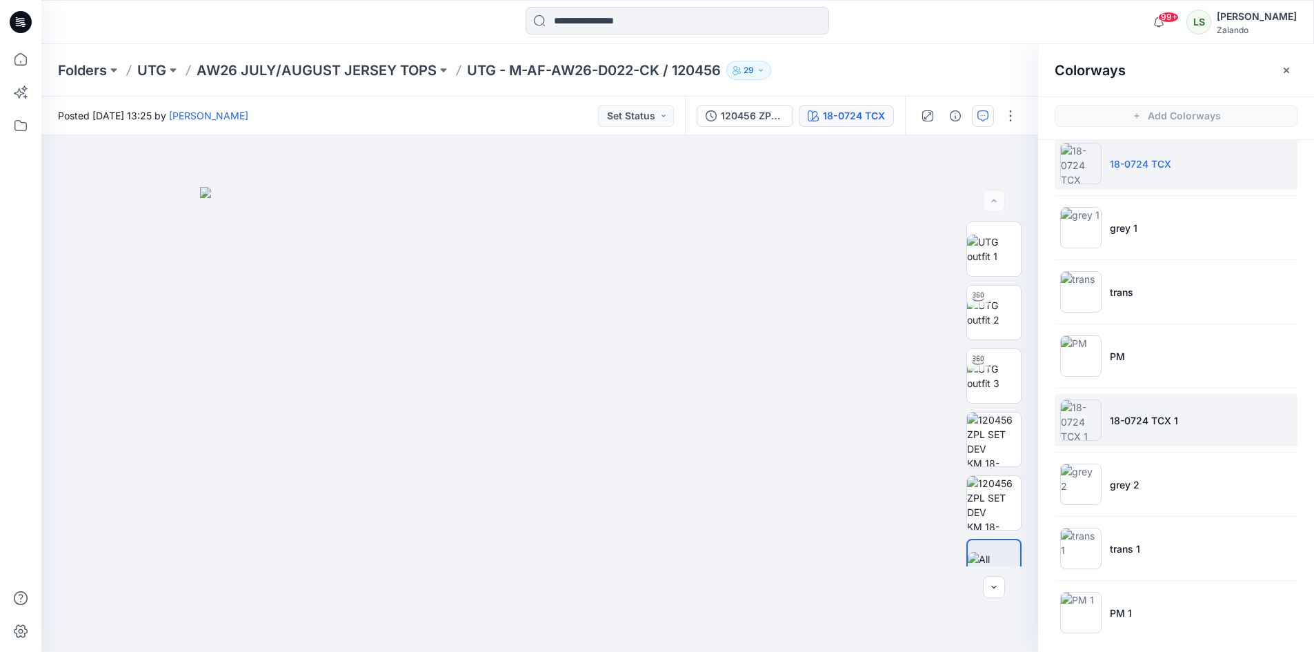
scroll to position [24, 0]
click at [1155, 410] on p "18-0724 TCX 1" at bounding box center [1144, 413] width 68 height 14
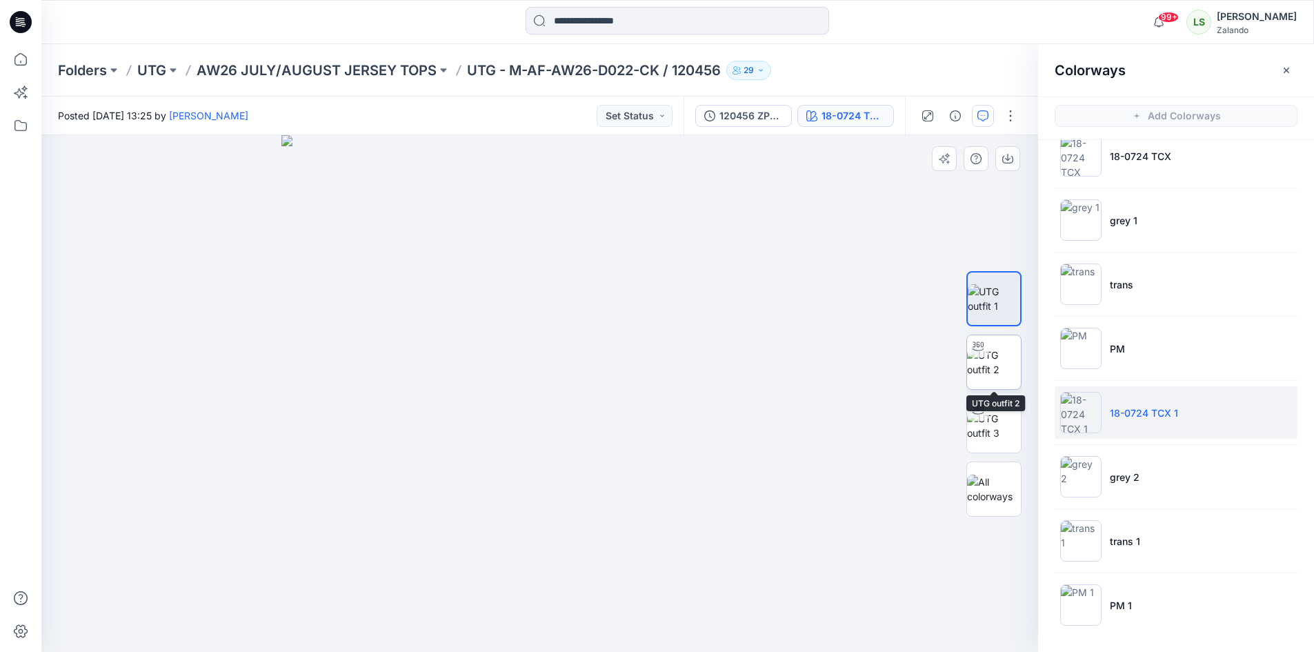
click at [1011, 377] on img at bounding box center [994, 362] width 54 height 29
click at [1286, 72] on icon "button" at bounding box center [1286, 70] width 11 height 11
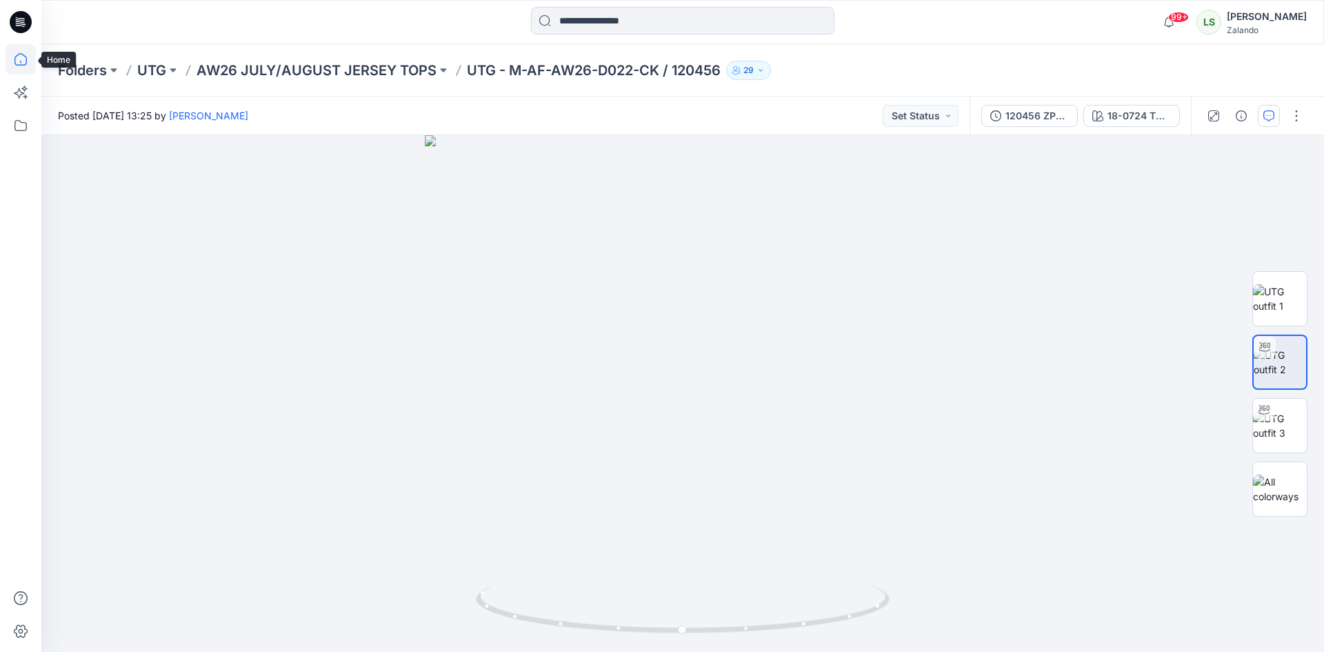
click at [31, 57] on icon at bounding box center [21, 59] width 30 height 30
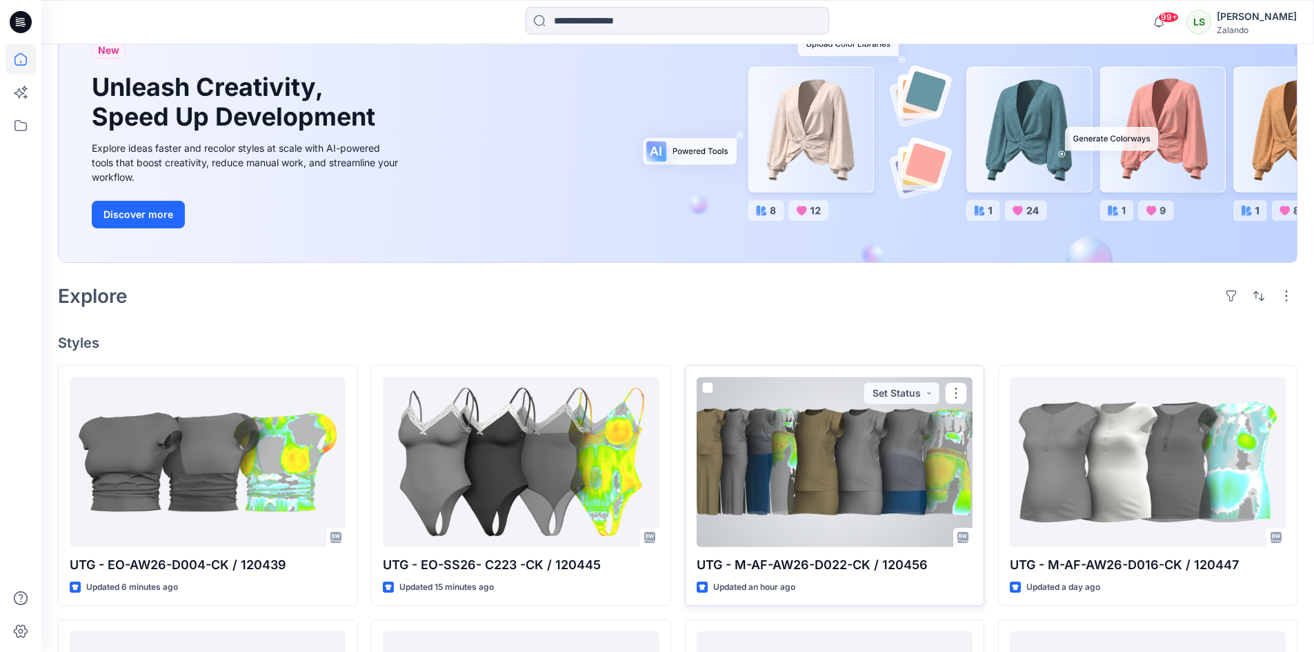
scroll to position [207, 0]
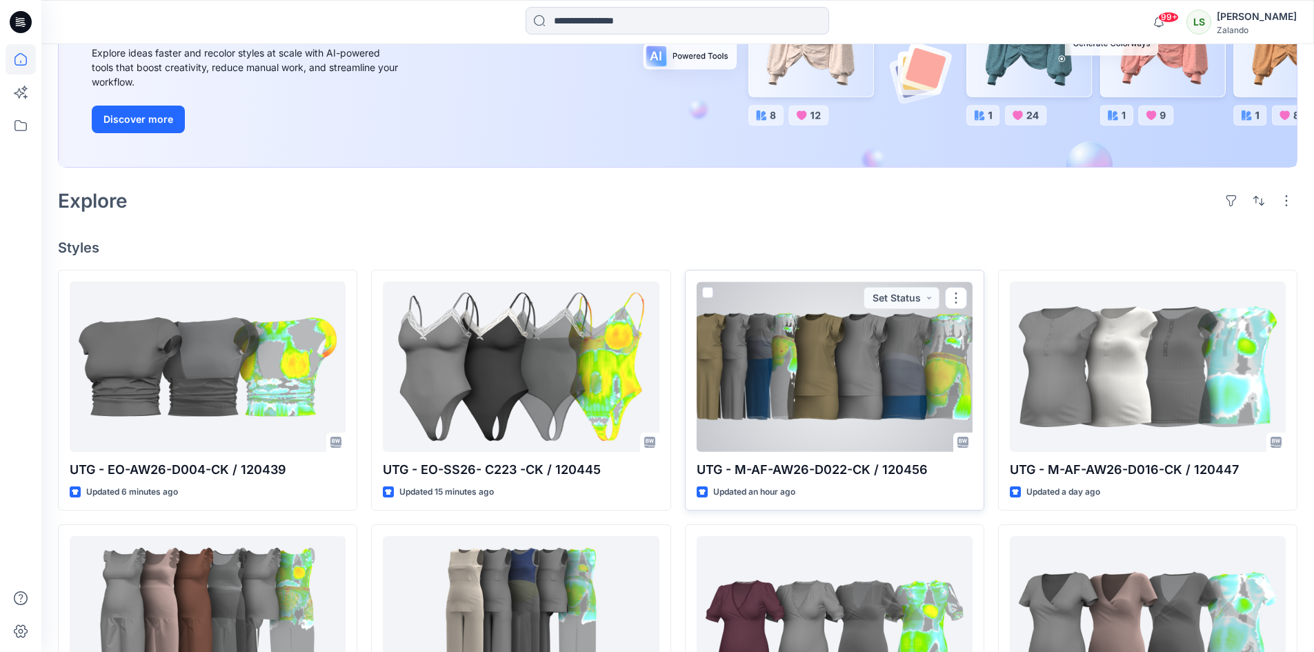
click at [854, 403] on div at bounding box center [835, 366] width 276 height 170
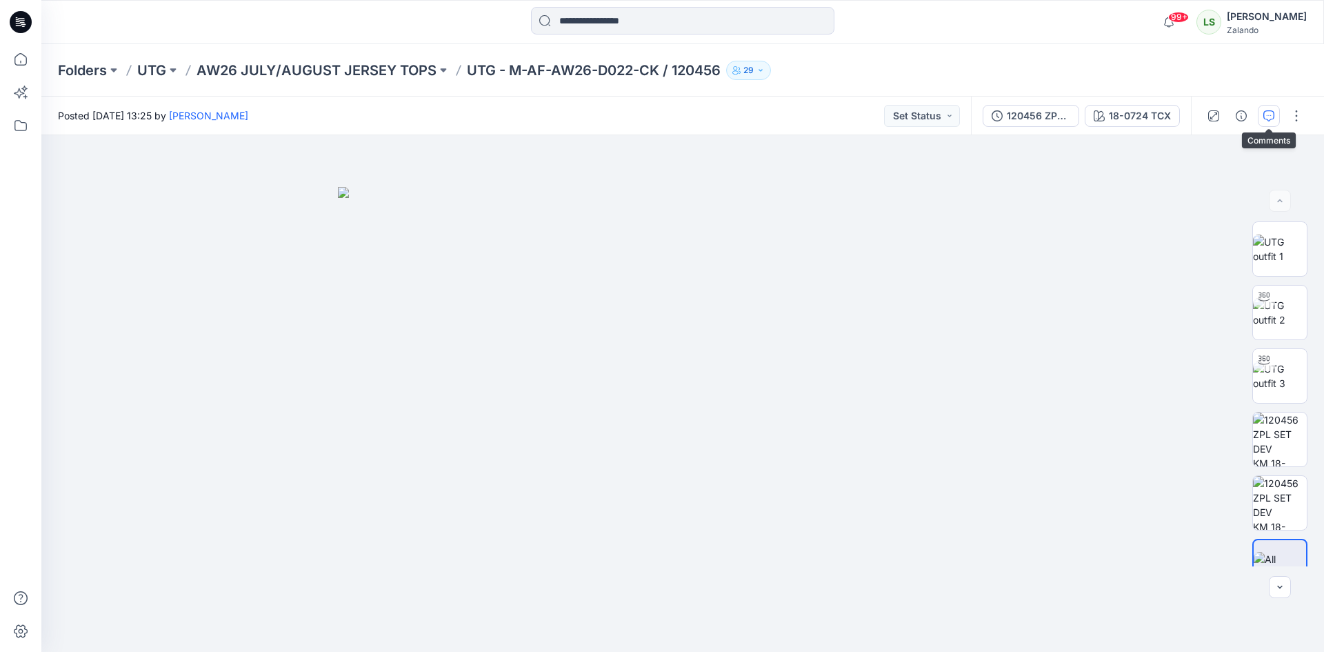
click at [1264, 117] on icon "button" at bounding box center [1268, 115] width 11 height 11
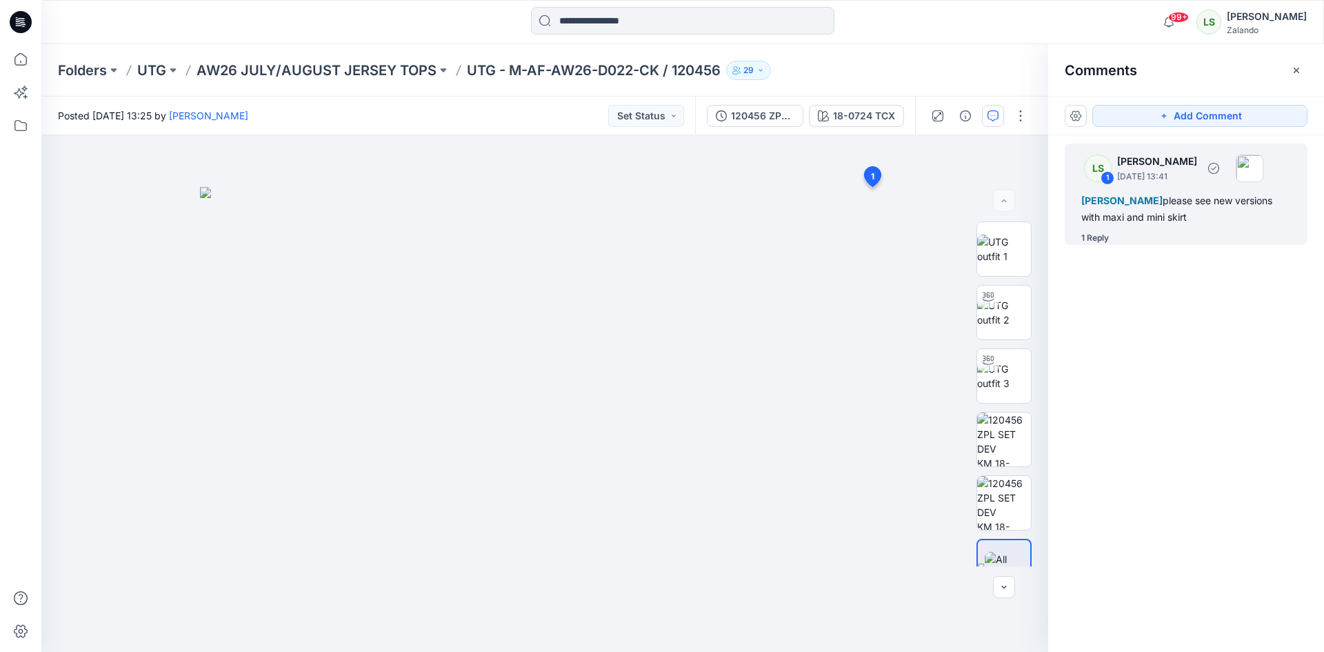
click at [1118, 239] on div "1 Reply" at bounding box center [1194, 238] width 226 height 14
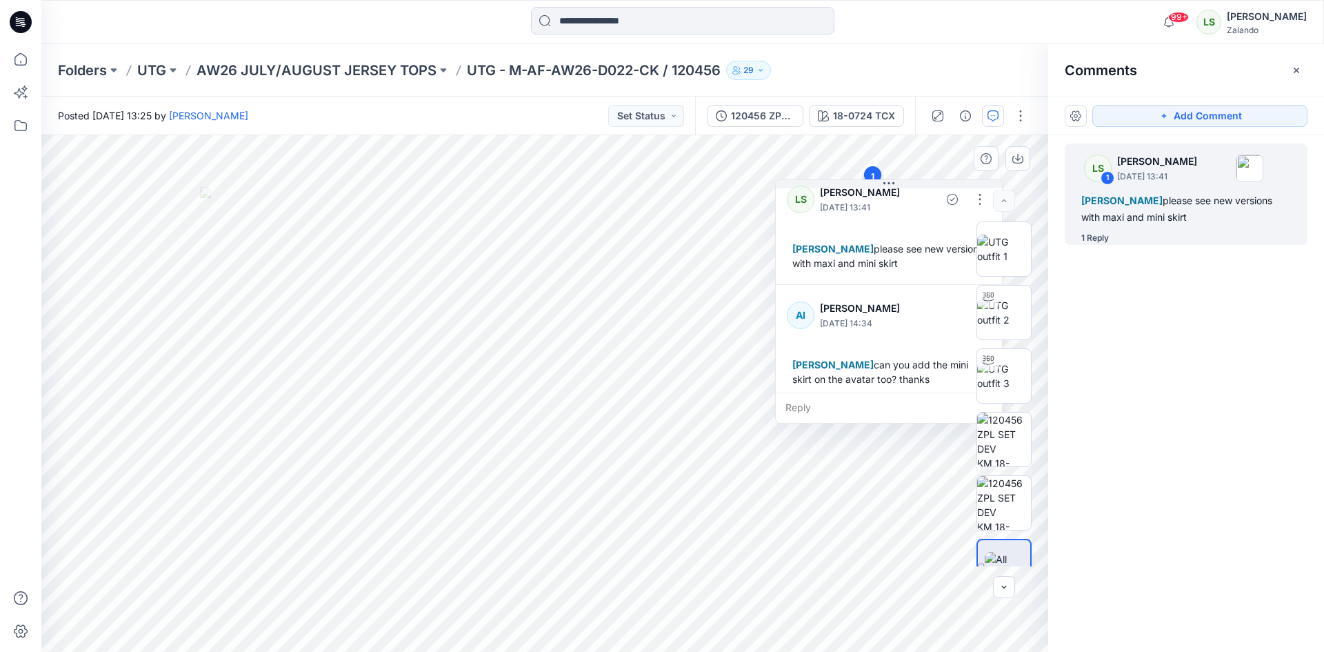
scroll to position [24, 0]
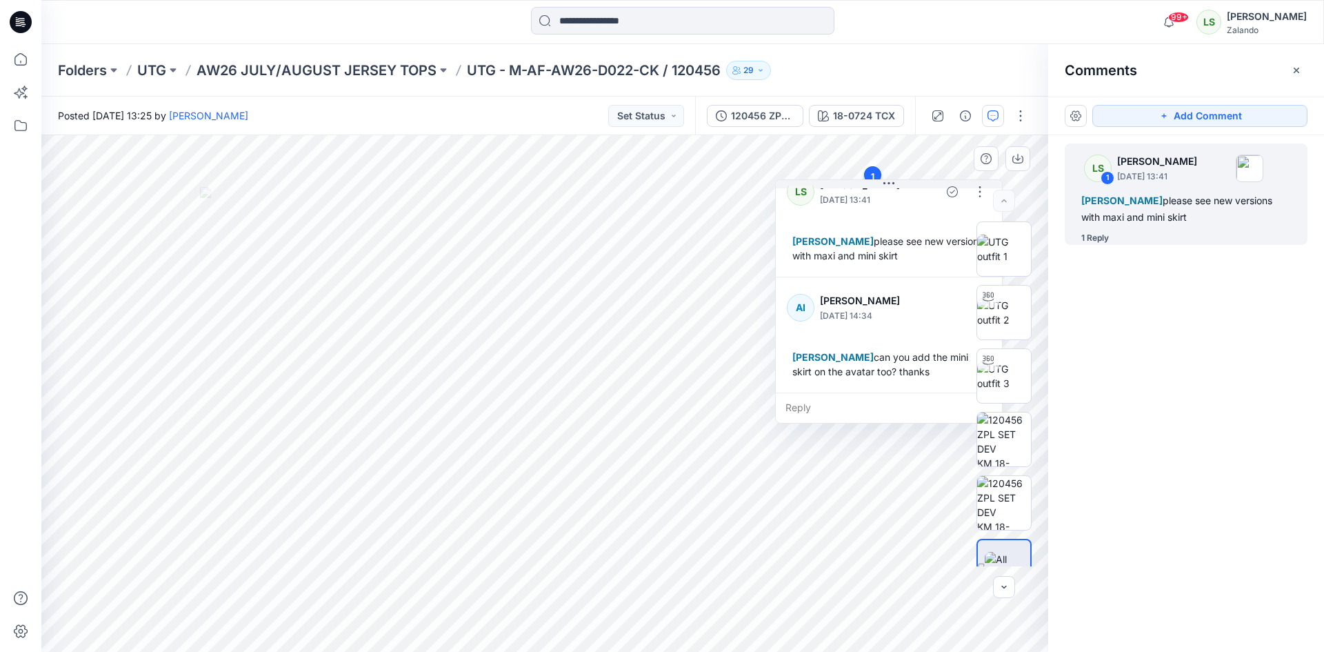
click at [831, 407] on div "Reply" at bounding box center [889, 407] width 226 height 30
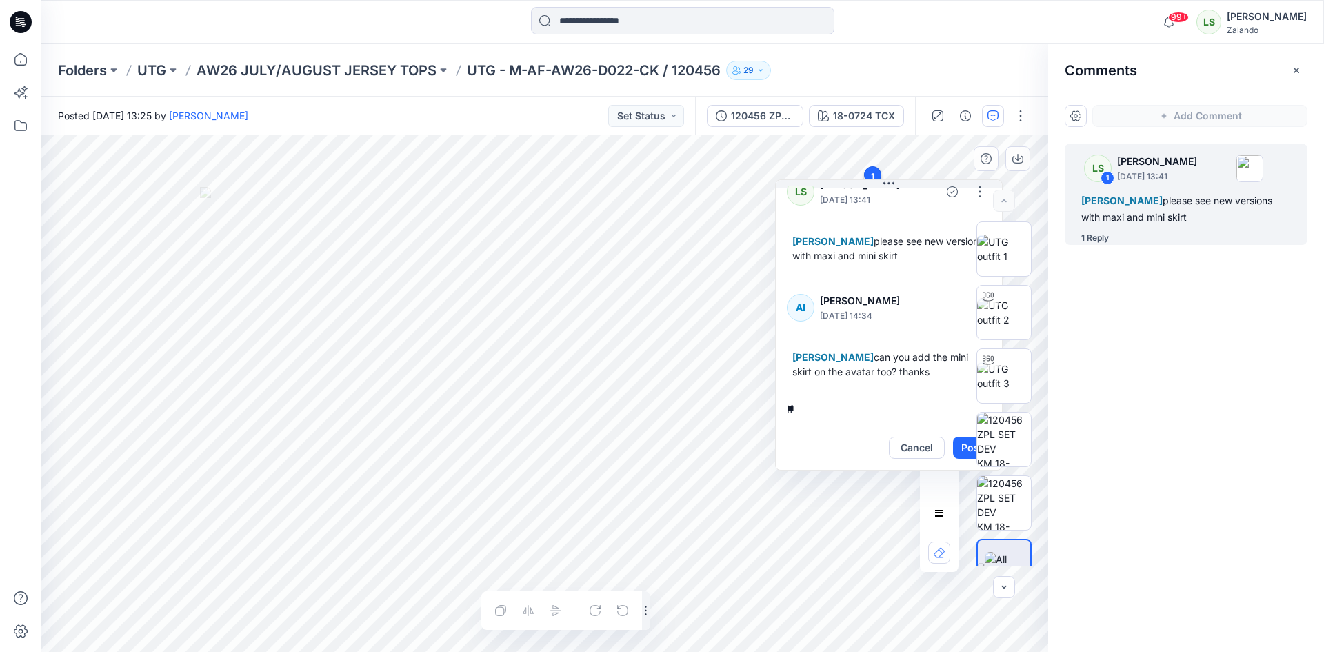
type textarea "*"
type textarea "**********"
click at [866, 117] on div "18-0724 TCX" at bounding box center [864, 115] width 62 height 15
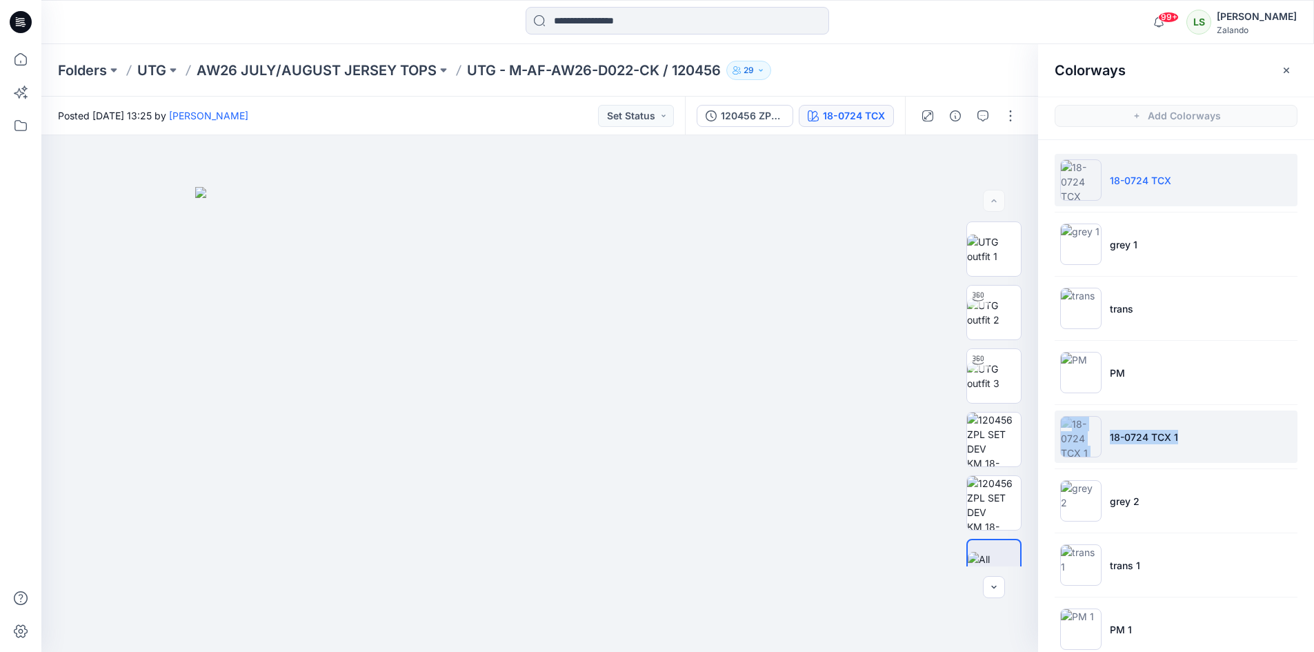
drag, startPoint x: 1202, startPoint y: 435, endPoint x: 1100, endPoint y: 441, distance: 102.3
click at [1100, 441] on li "18-0724 TCX 1" at bounding box center [1175, 436] width 243 height 52
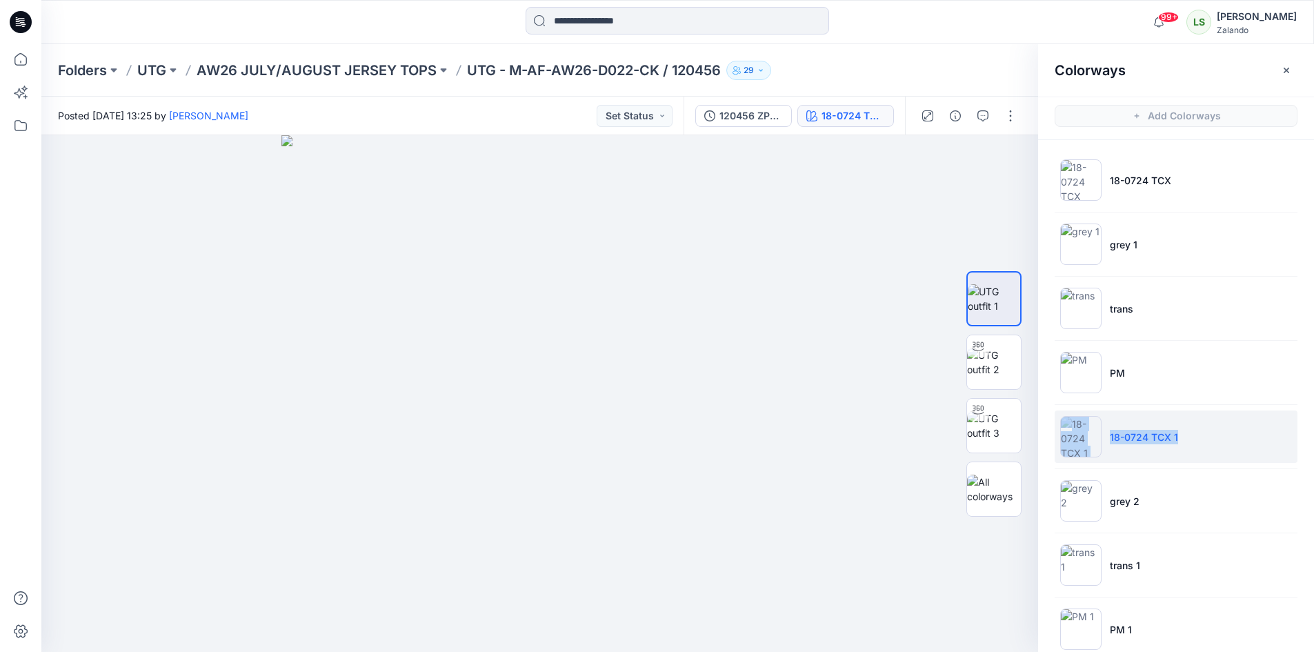
copy li "18-0724 TCX 1"
click at [926, 314] on div at bounding box center [539, 393] width 997 height 517
click at [14, 52] on icon at bounding box center [21, 59] width 30 height 30
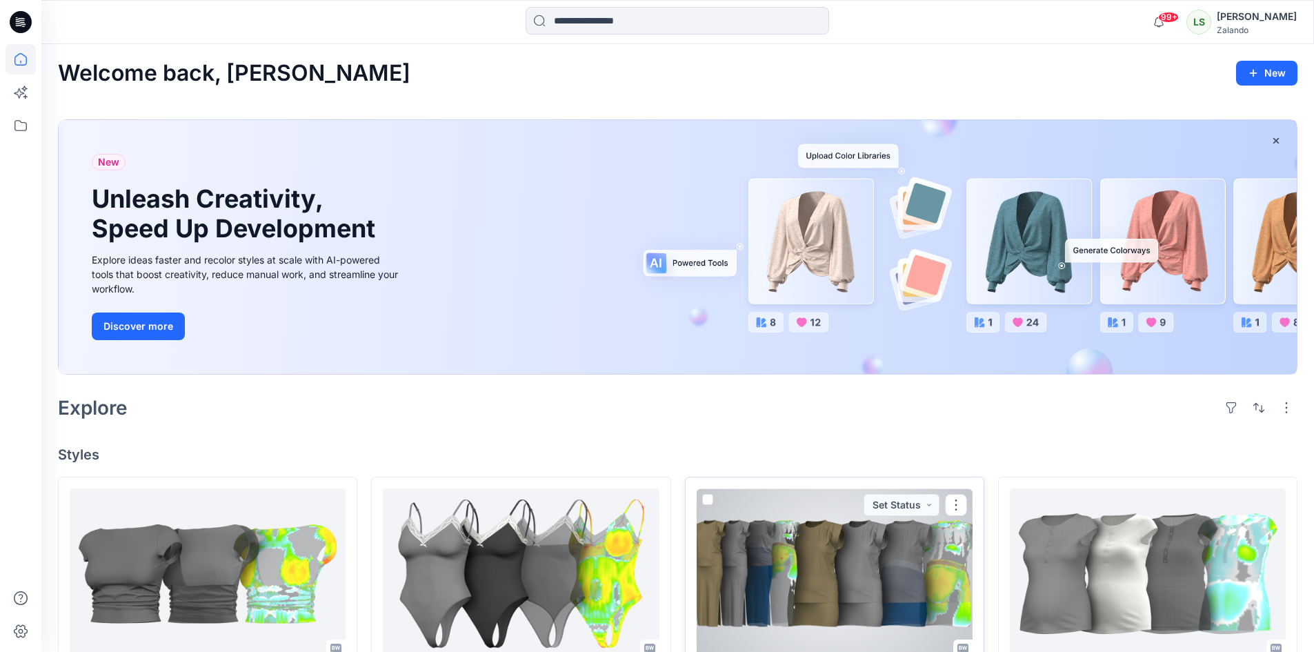
click at [881, 576] on div at bounding box center [835, 573] width 276 height 170
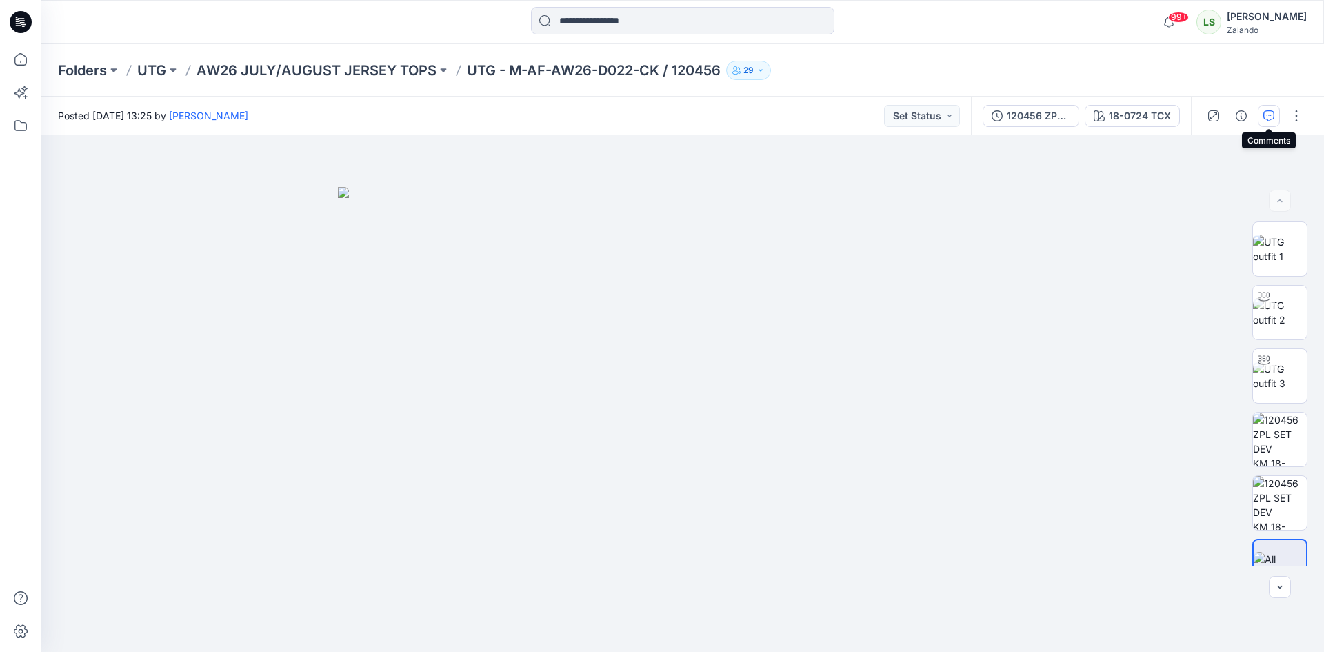
click at [1265, 114] on icon "button" at bounding box center [1268, 115] width 11 height 11
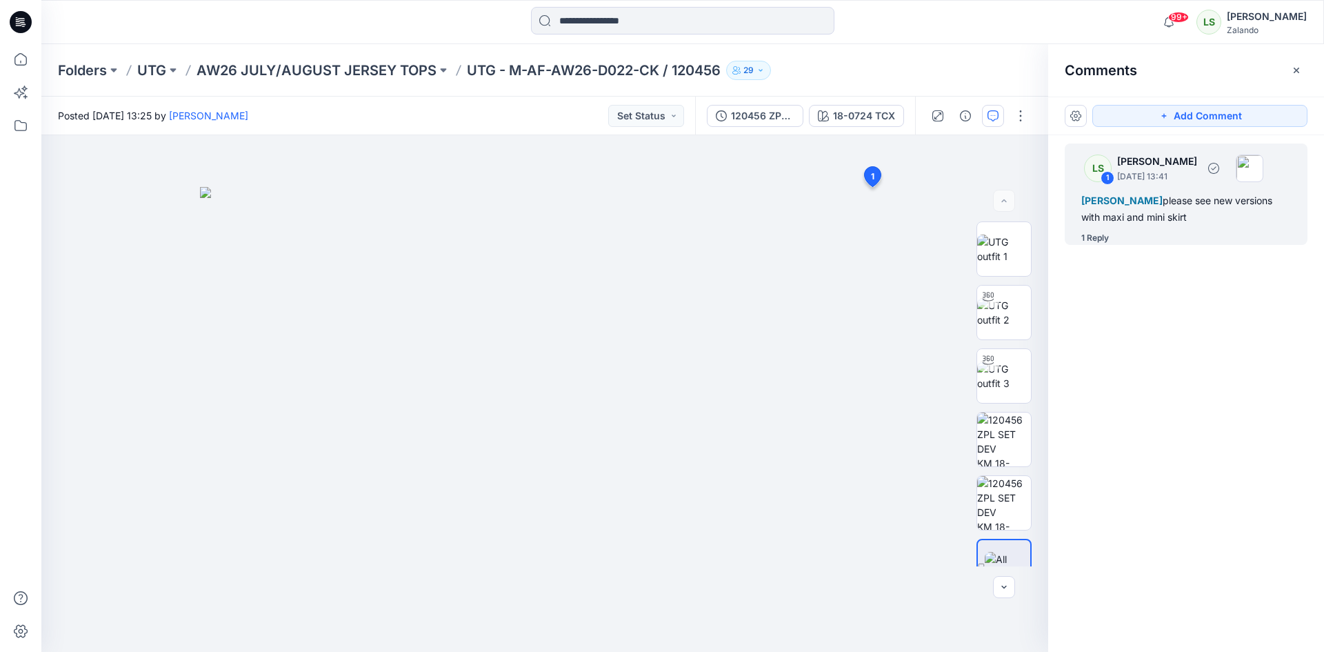
click at [1114, 231] on div "1 Reply" at bounding box center [1194, 238] width 226 height 14
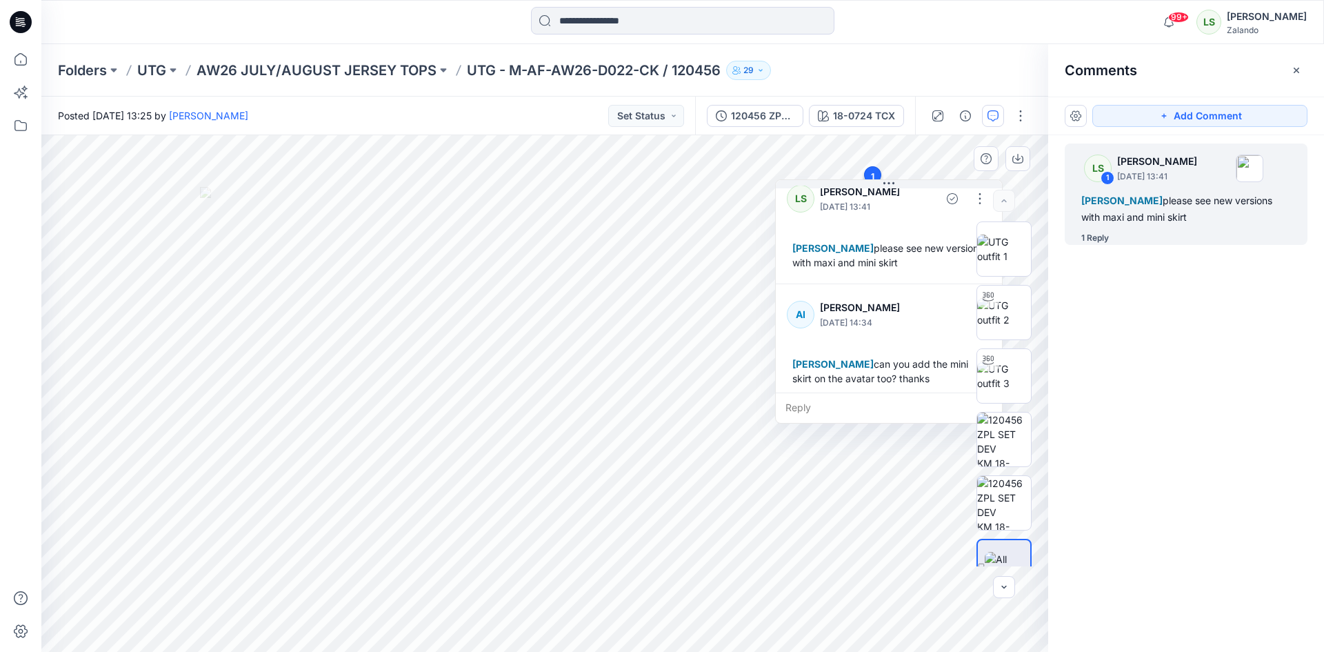
scroll to position [24, 0]
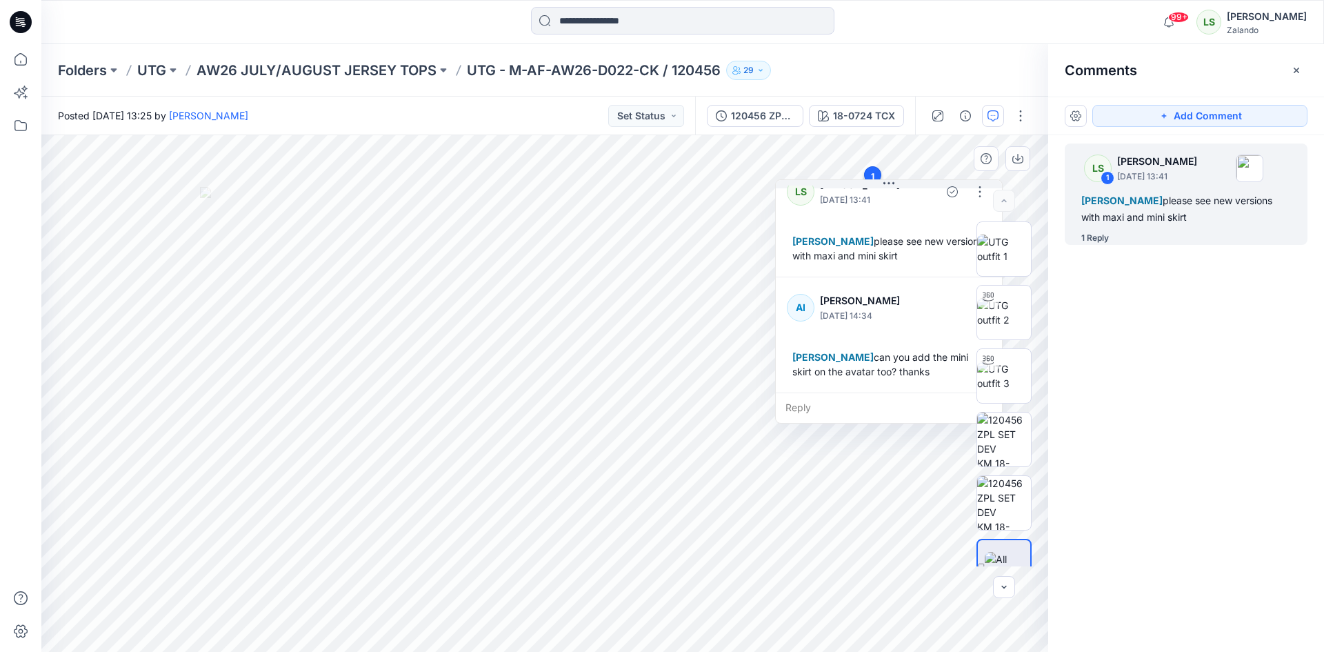
click at [827, 410] on div "Reply" at bounding box center [889, 407] width 226 height 30
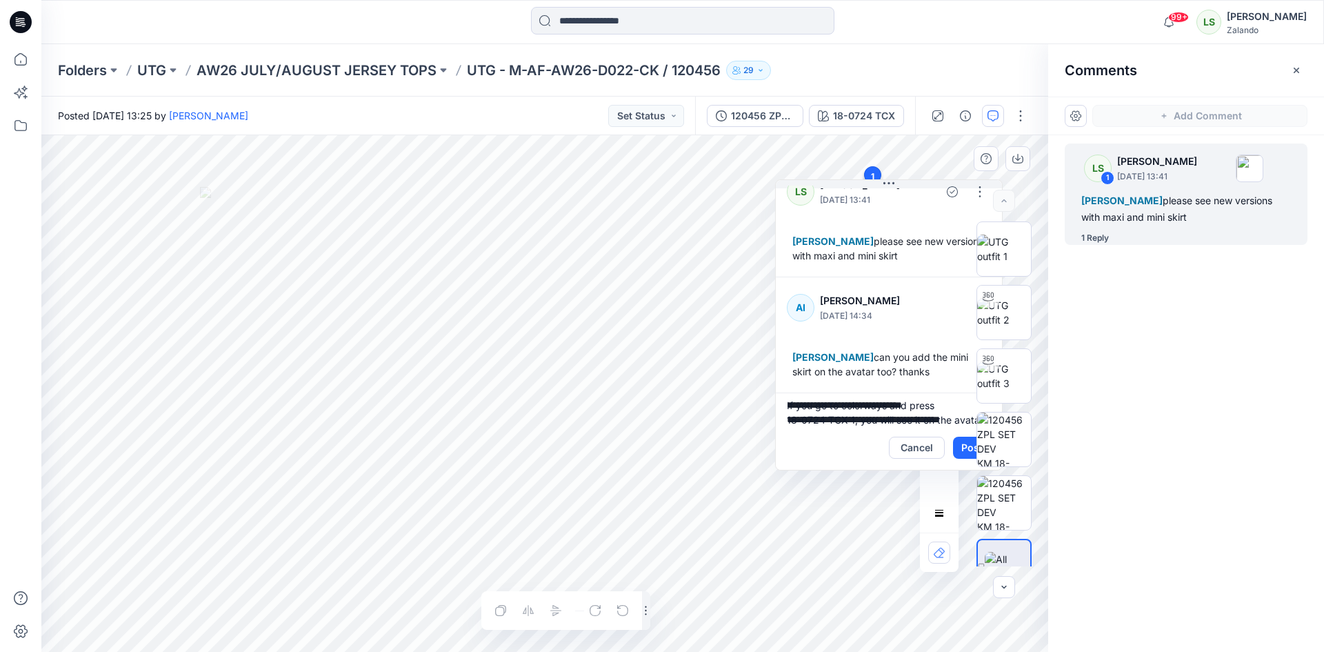
scroll to position [18, 0]
type textarea "**********"
click at [963, 445] on div at bounding box center [1004, 393] width 88 height 345
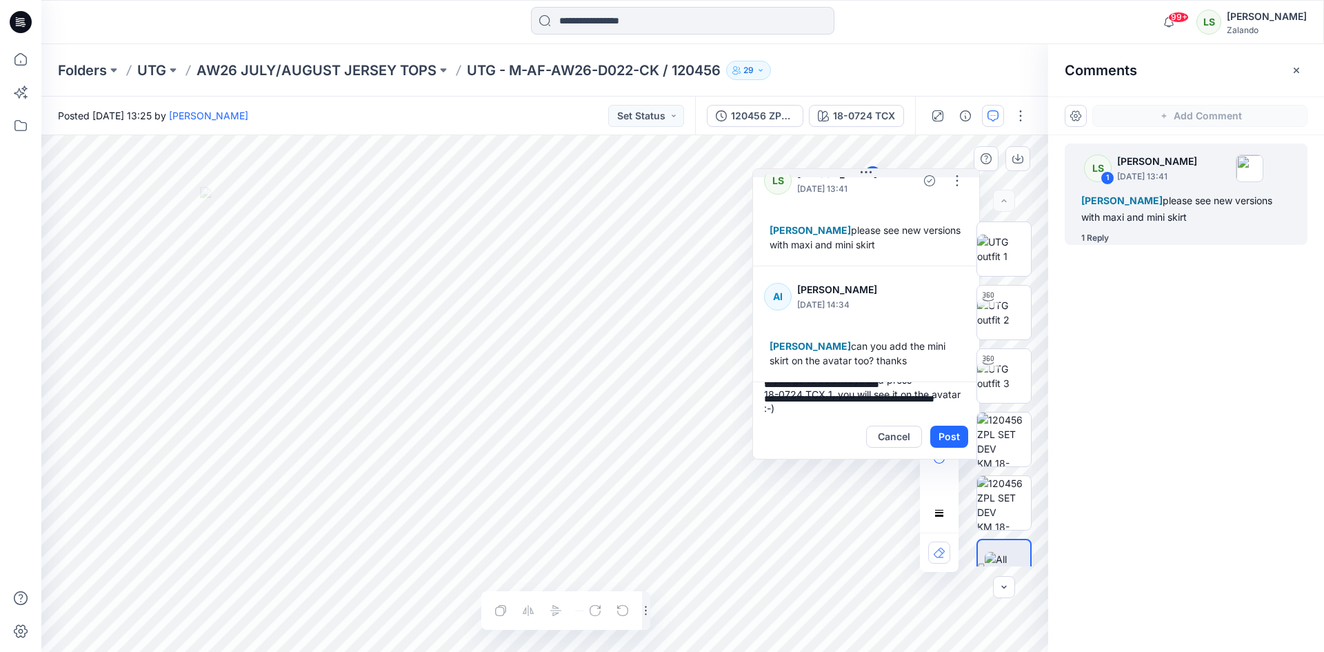
drag, startPoint x: 884, startPoint y: 184, endPoint x: 894, endPoint y: 262, distance: 78.6
click at [861, 172] on button at bounding box center [866, 173] width 226 height 8
click at [946, 428] on button "Post" at bounding box center [949, 436] width 38 height 22
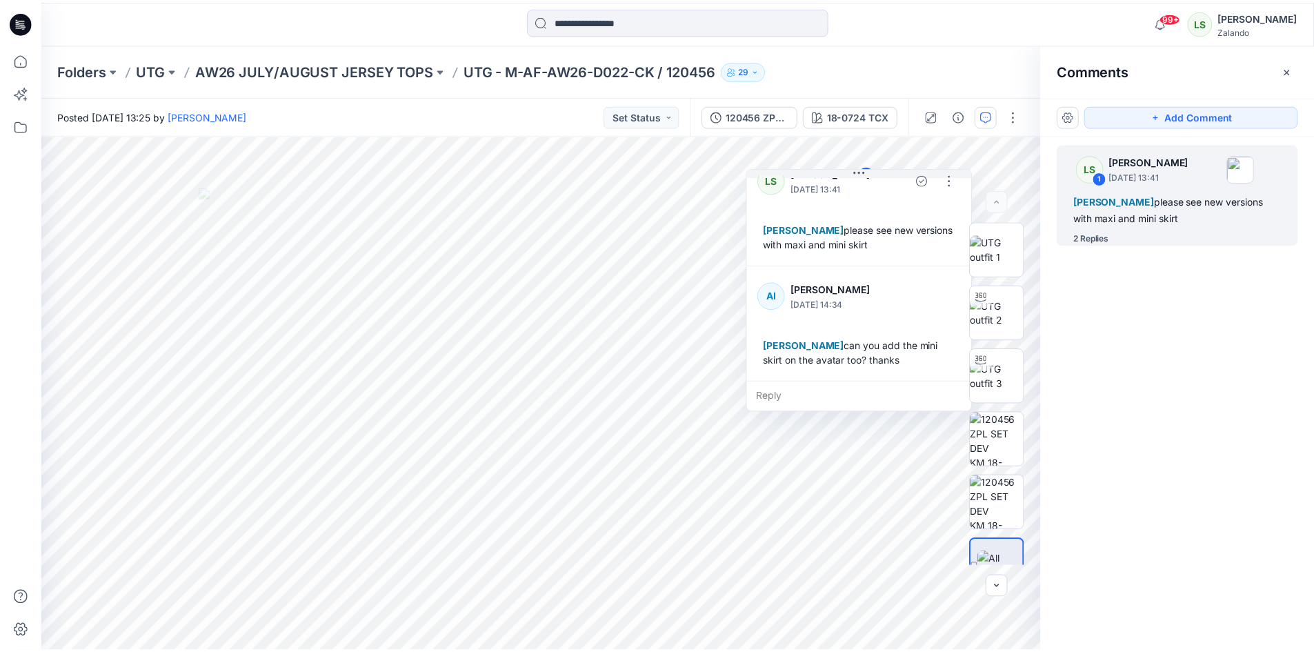
scroll to position [154, 0]
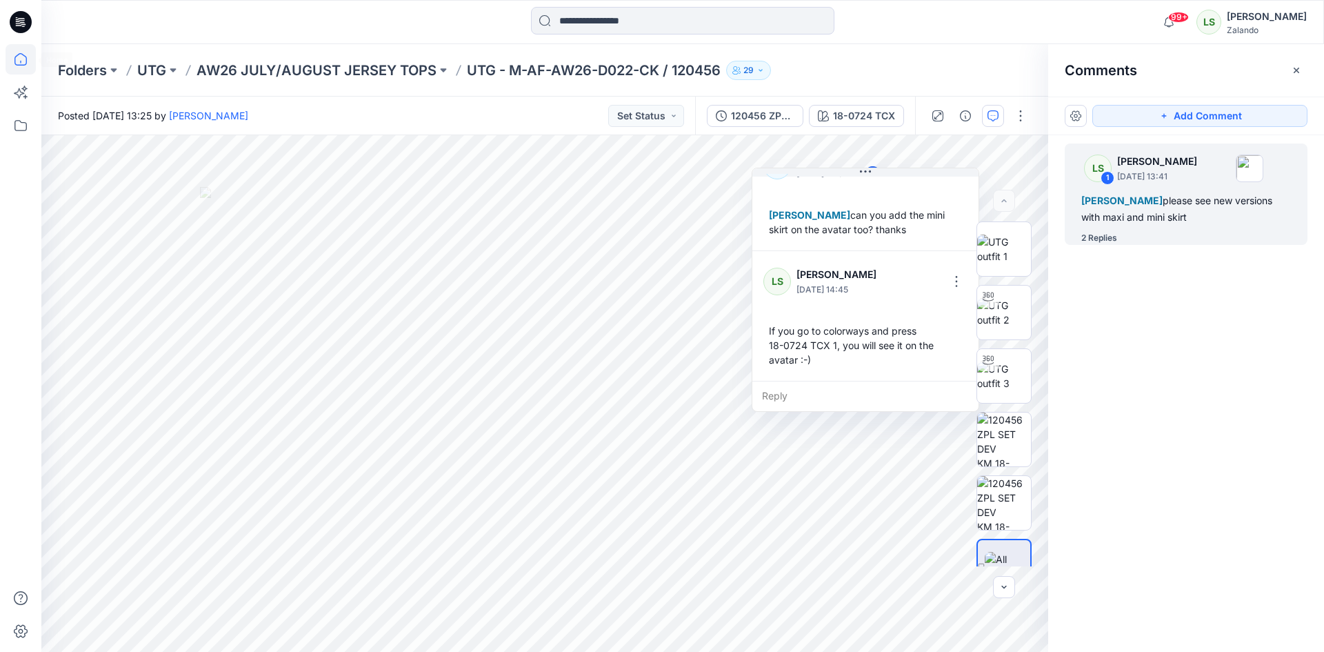
click at [26, 60] on icon at bounding box center [21, 59] width 30 height 30
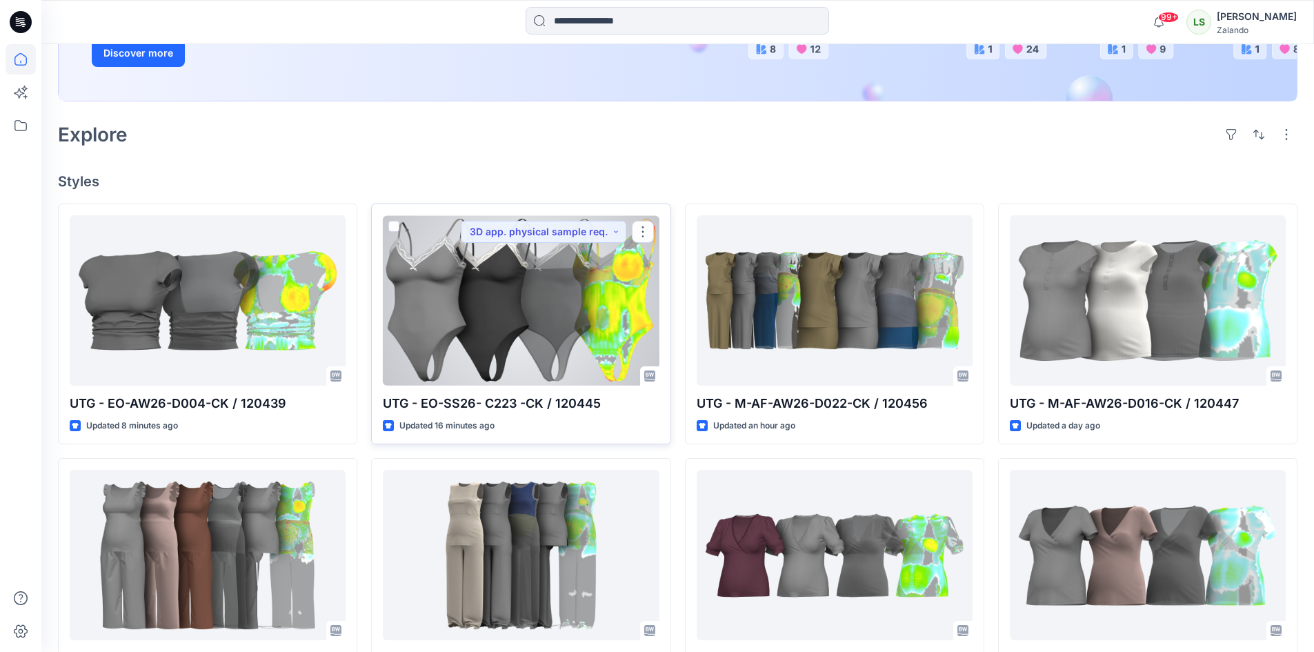
scroll to position [276, 0]
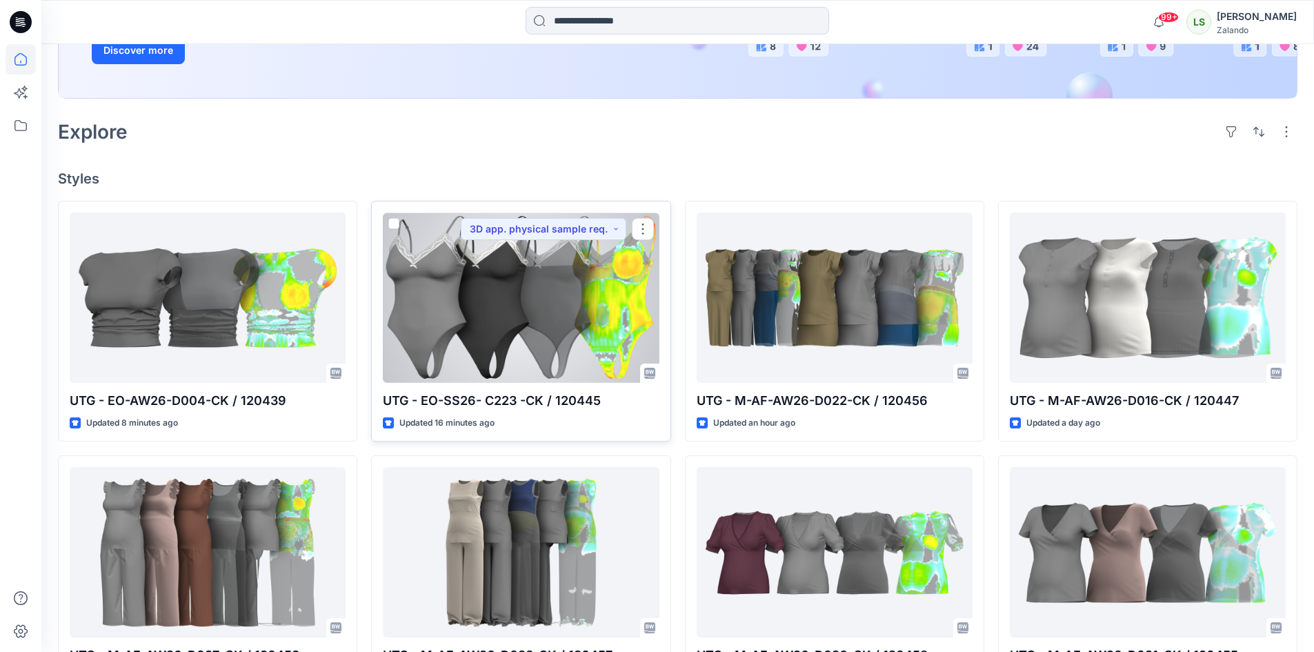
click at [492, 309] on div at bounding box center [521, 297] width 276 height 170
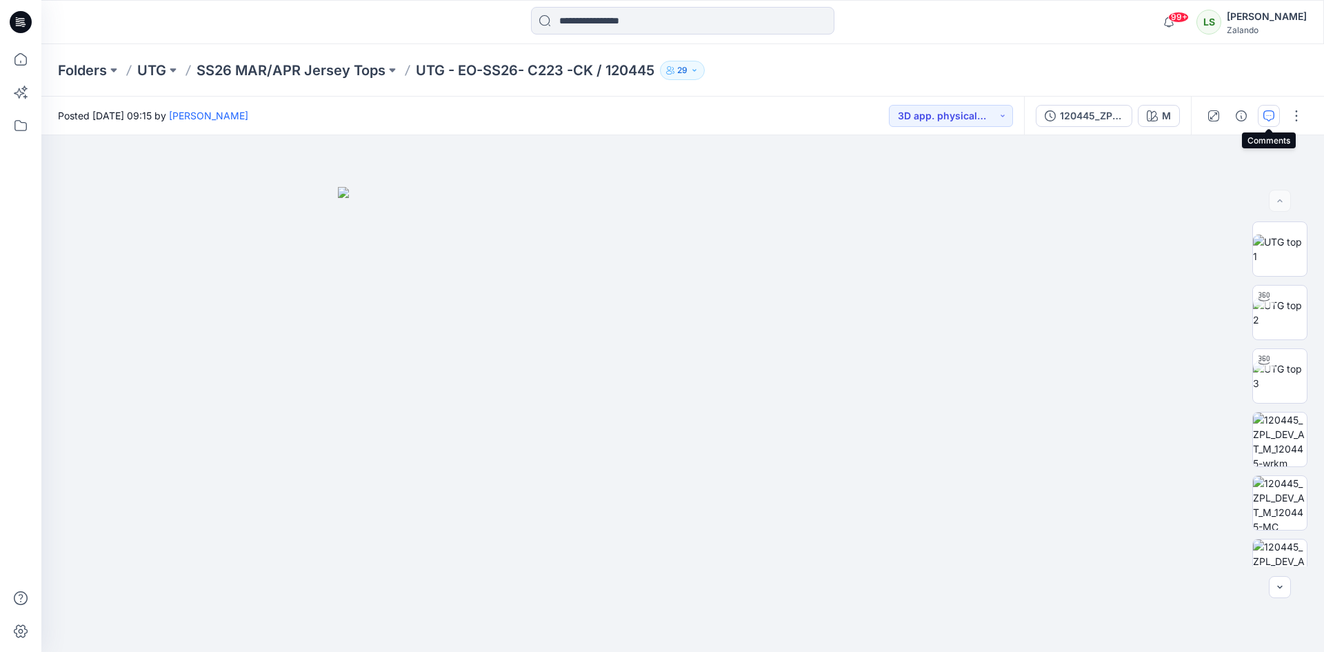
click at [1276, 123] on button "button" at bounding box center [1269, 116] width 22 height 22
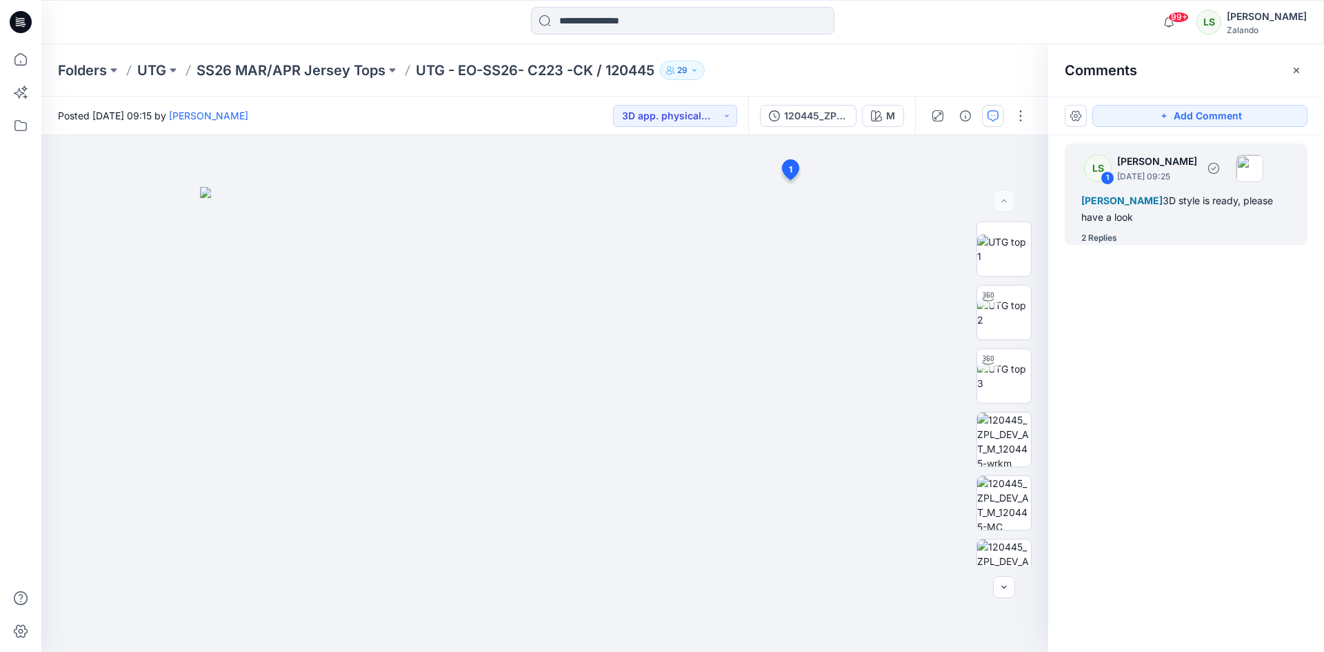
click at [1094, 243] on div "2 Replies" at bounding box center [1099, 238] width 36 height 14
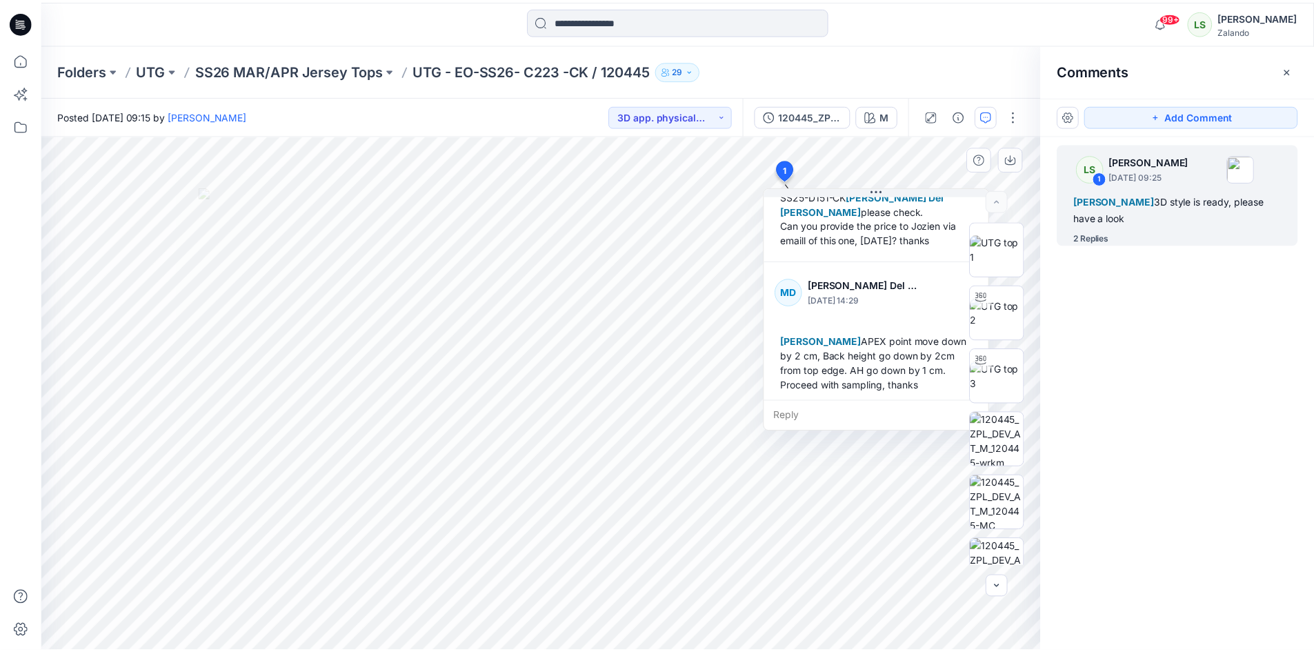
scroll to position [270, 0]
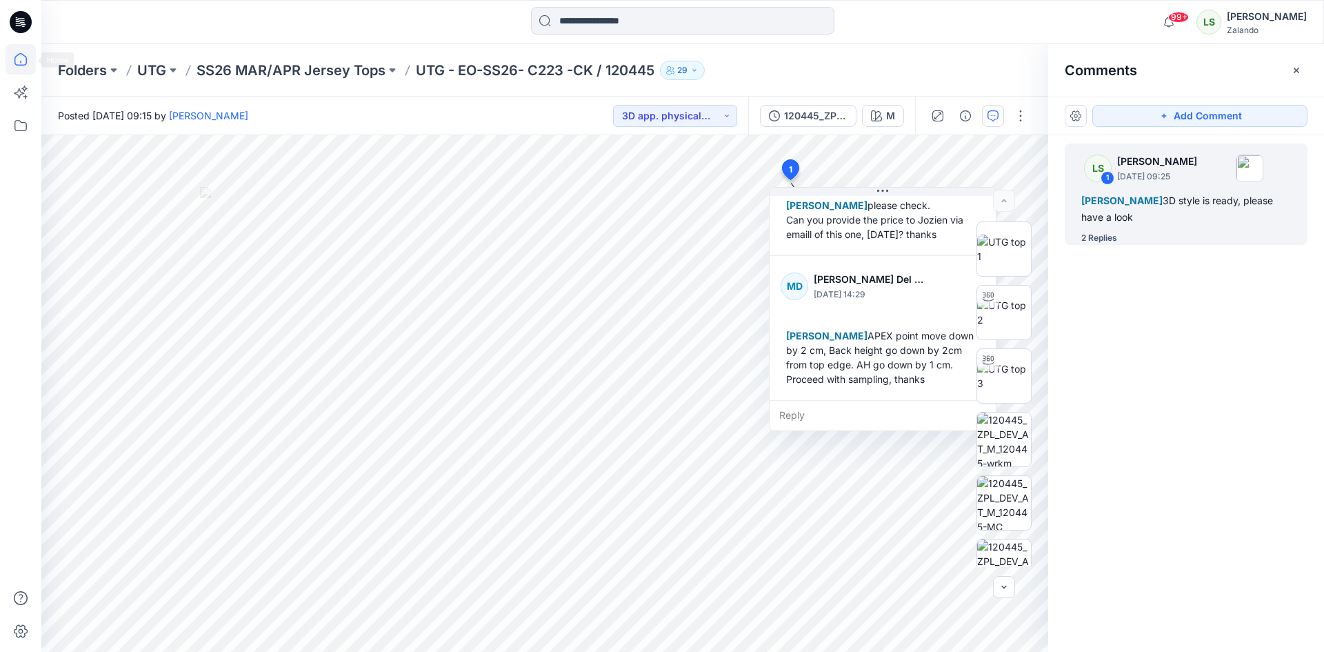
drag, startPoint x: 10, startPoint y: 52, endPoint x: 18, endPoint y: 56, distance: 9.3
click at [10, 52] on icon at bounding box center [21, 59] width 30 height 30
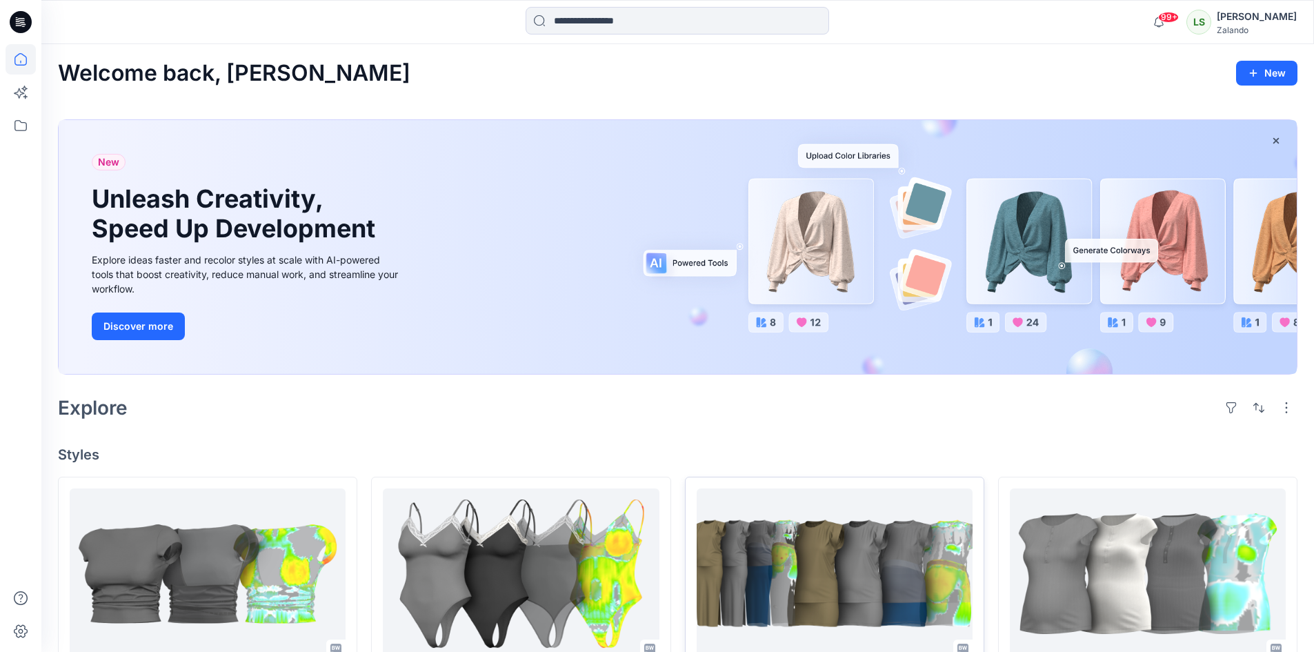
scroll to position [207, 0]
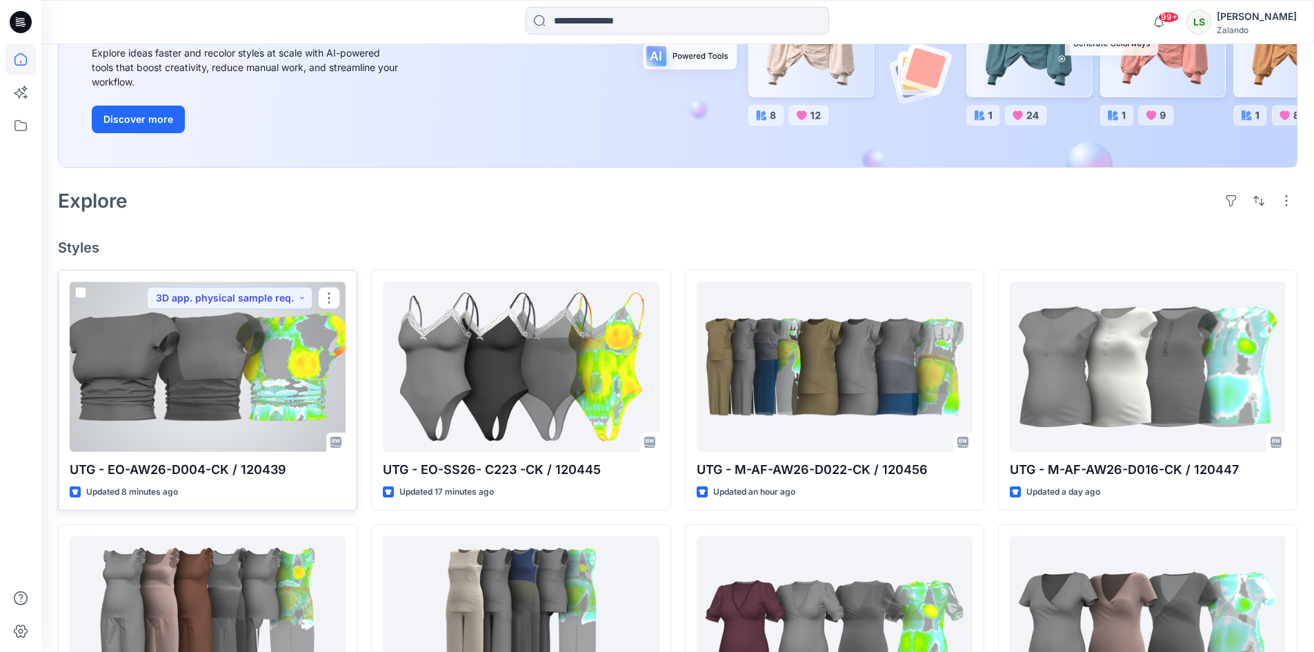
click at [186, 334] on div at bounding box center [208, 366] width 276 height 170
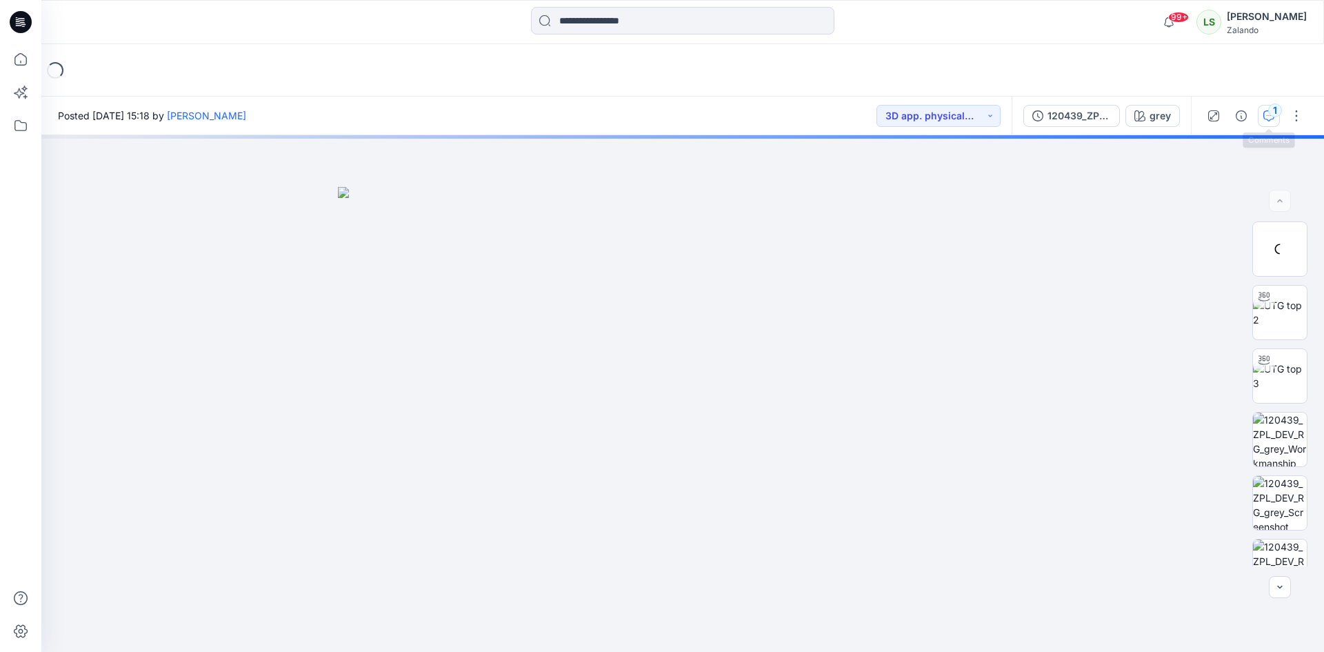
click at [1270, 111] on div "1" at bounding box center [1275, 110] width 14 height 14
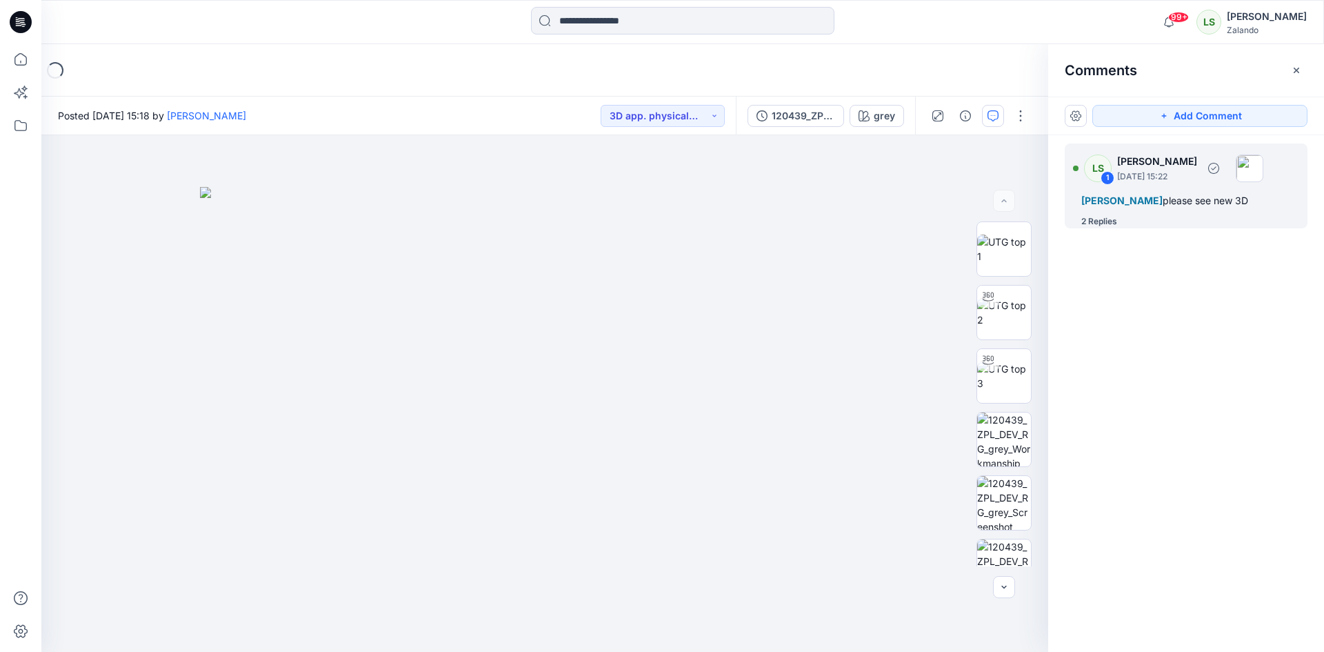
click at [1103, 228] on div "2 Replies" at bounding box center [1099, 221] width 36 height 14
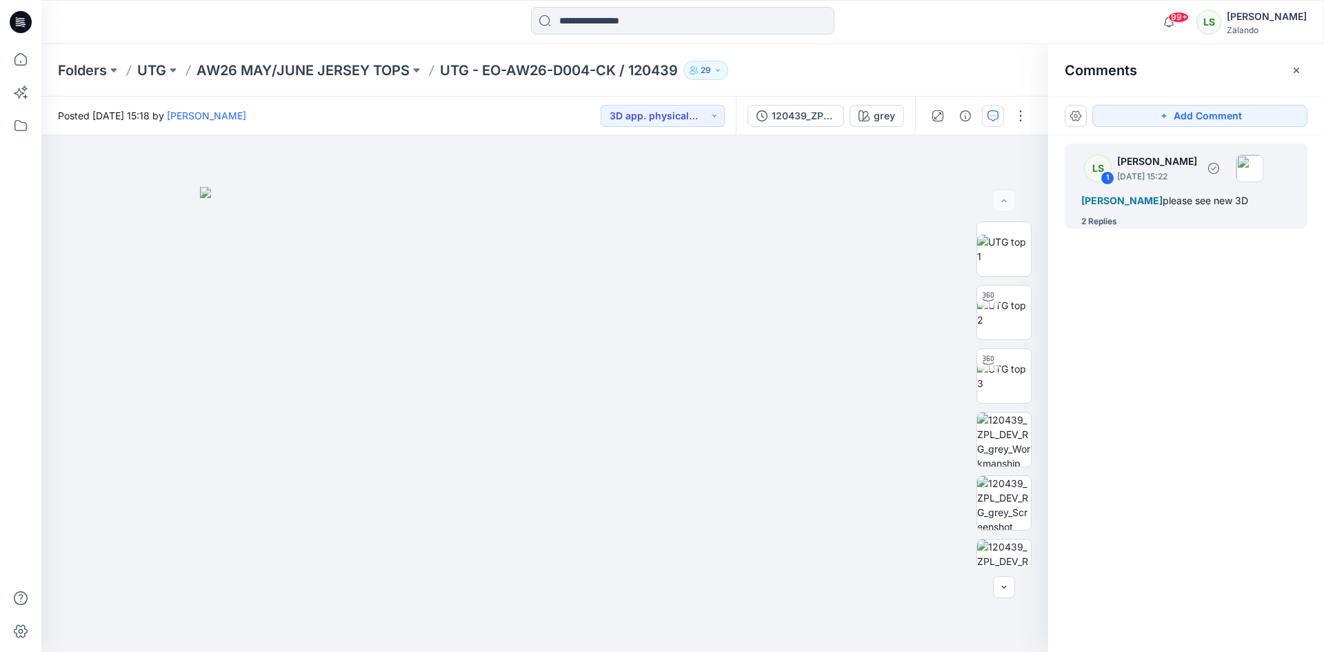
click at [1103, 228] on div "2 Replies" at bounding box center [1099, 221] width 36 height 14
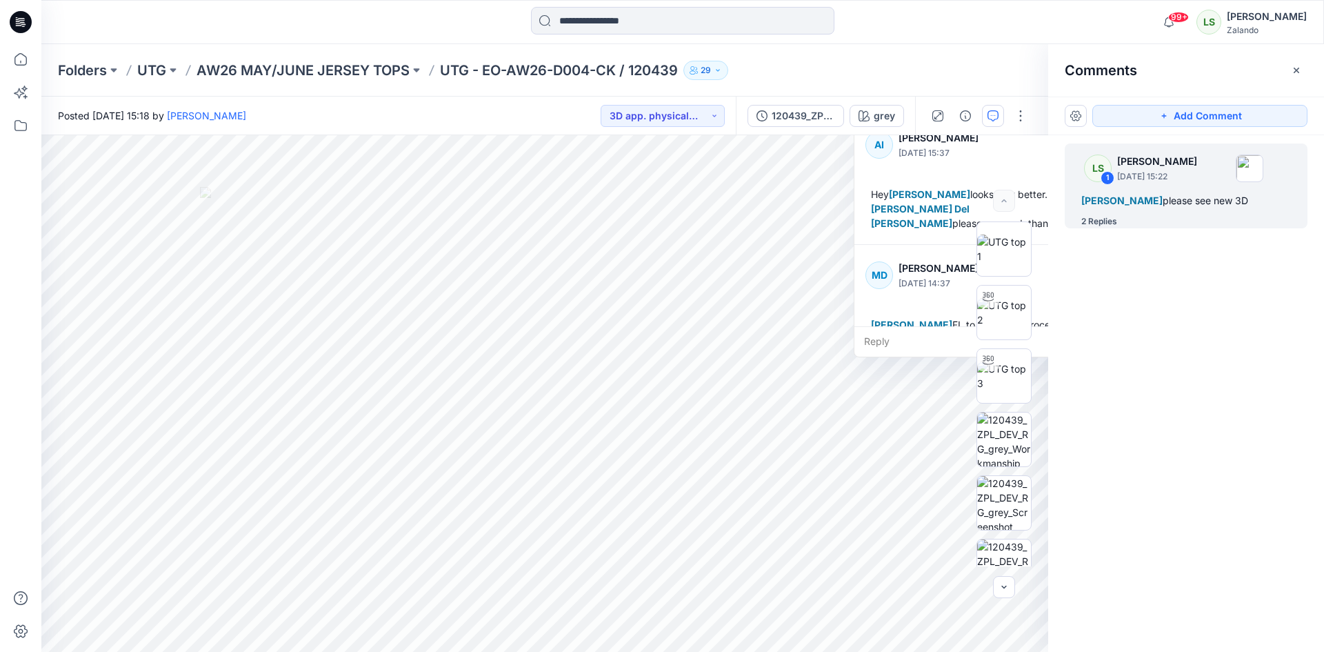
scroll to position [154, 0]
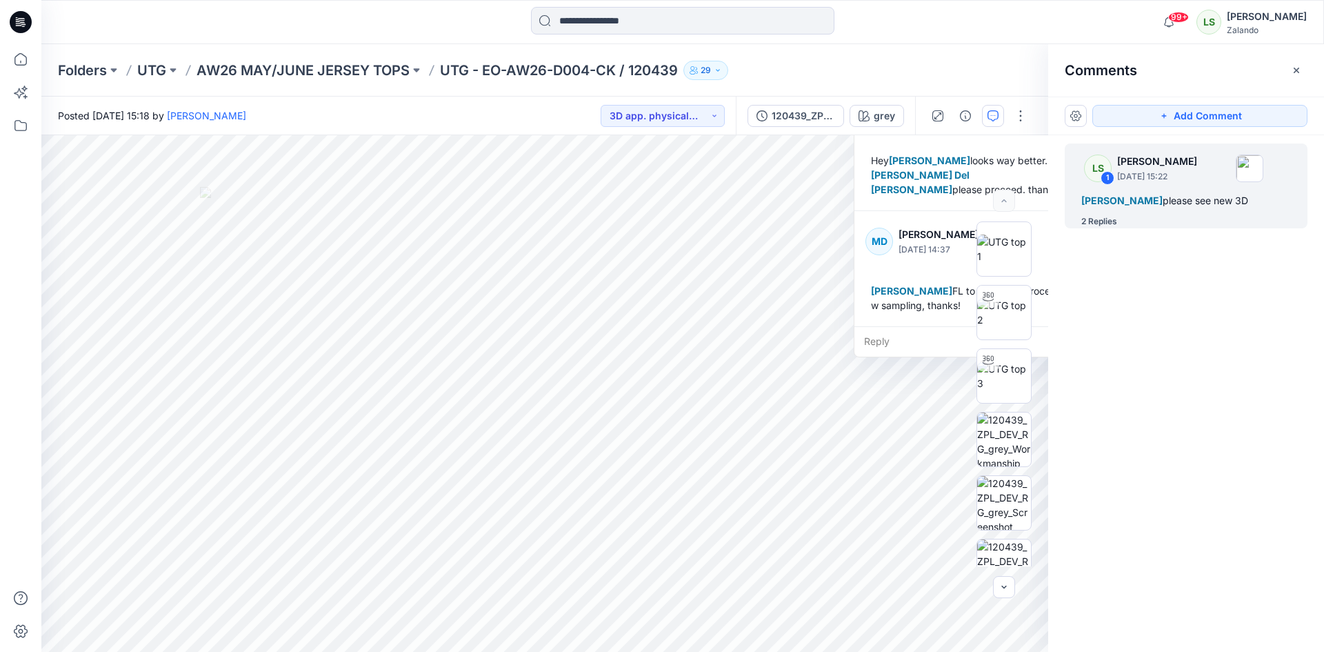
click at [1108, 275] on div "LS 1 Lise Stougaard September 16, 2025 15:22 Alexandre Ivan Almeida Fonseca ple…" at bounding box center [1186, 368] width 276 height 466
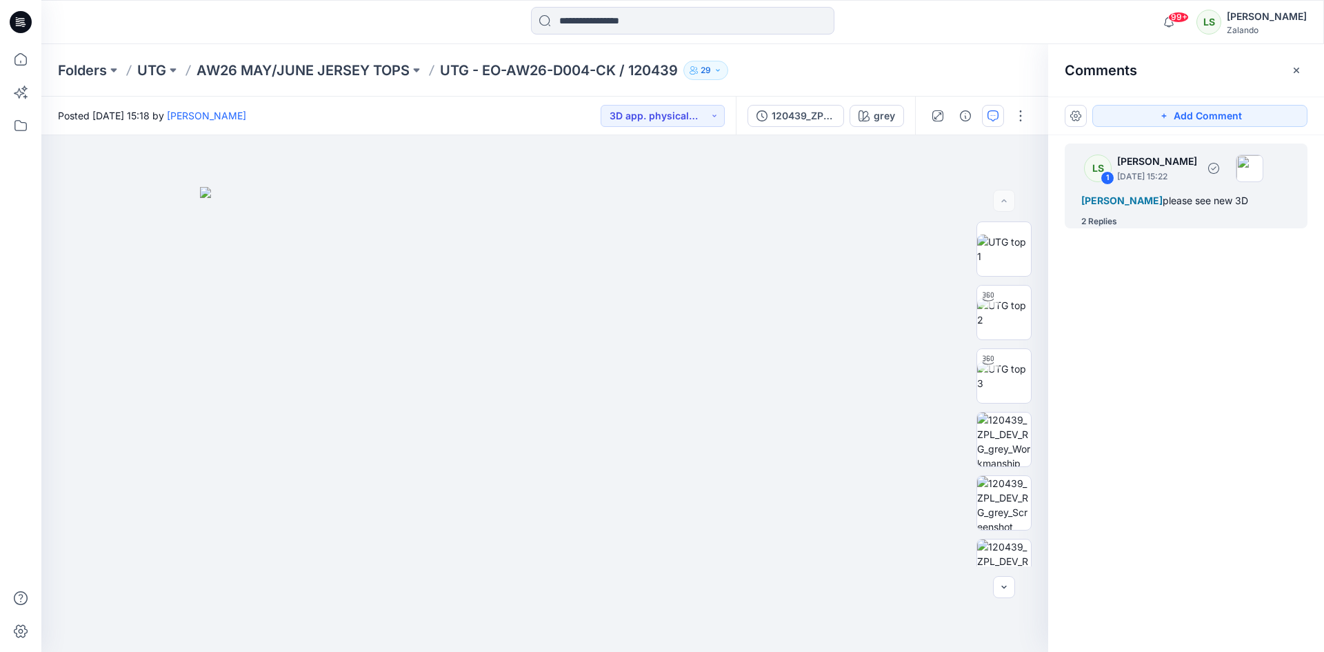
click at [1094, 228] on div "2 Replies" at bounding box center [1099, 221] width 36 height 14
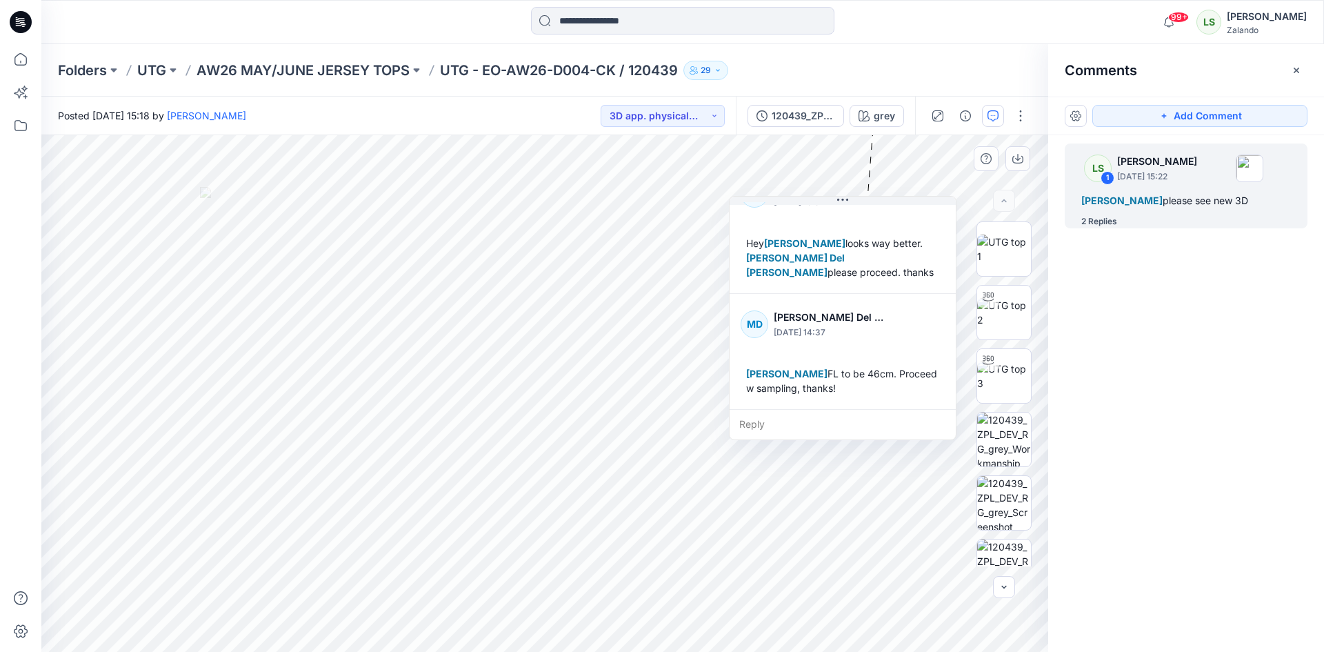
drag, startPoint x: 856, startPoint y: 283, endPoint x: 703, endPoint y: 370, distance: 175.4
click at [730, 370] on div "MD Maria Del Rosario Vailati September 18, 2025 14:37 Lise Stougaard FL to be 4…" at bounding box center [843, 351] width 226 height 115
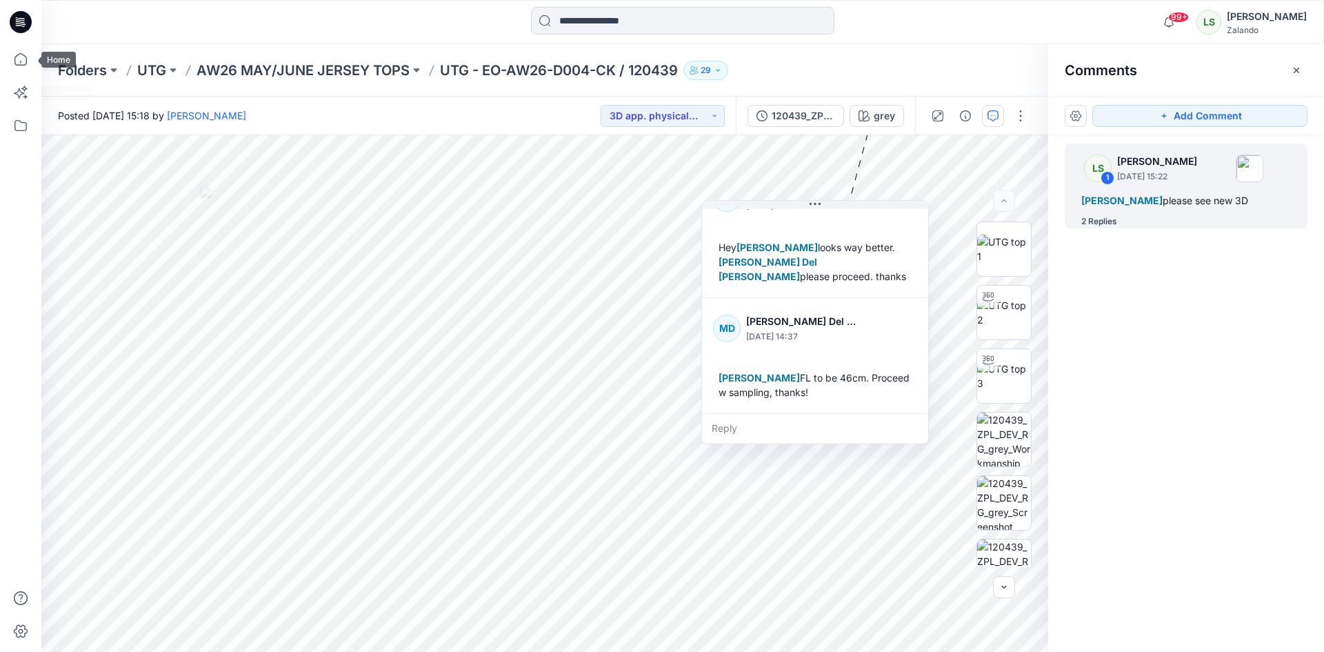
drag, startPoint x: 15, startPoint y: 62, endPoint x: 32, endPoint y: 74, distance: 20.7
click at [15, 62] on icon at bounding box center [20, 59] width 12 height 12
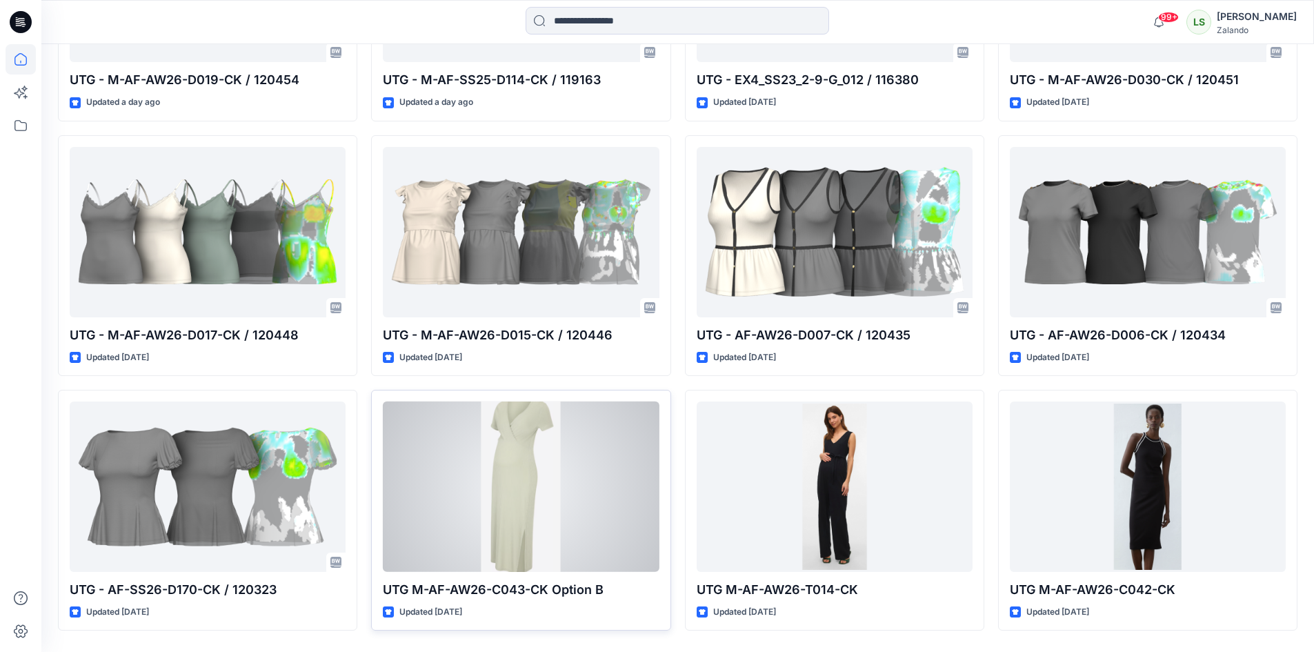
scroll to position [1405, 0]
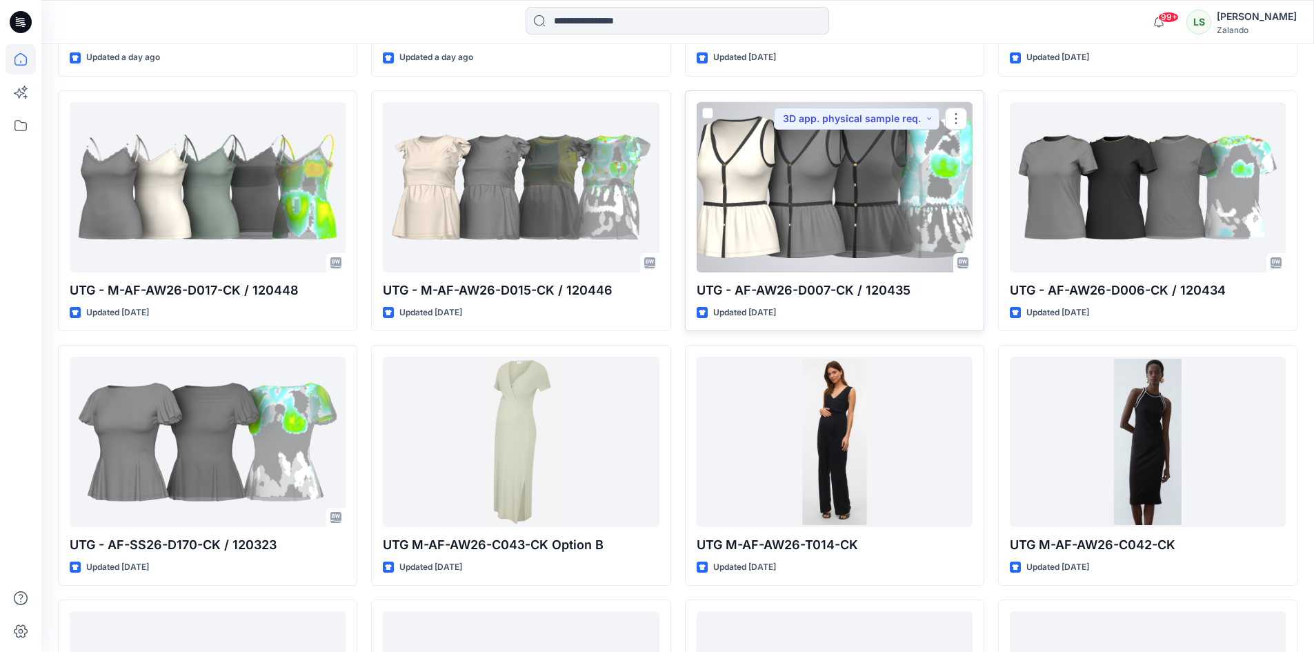
click at [907, 200] on div at bounding box center [835, 187] width 276 height 170
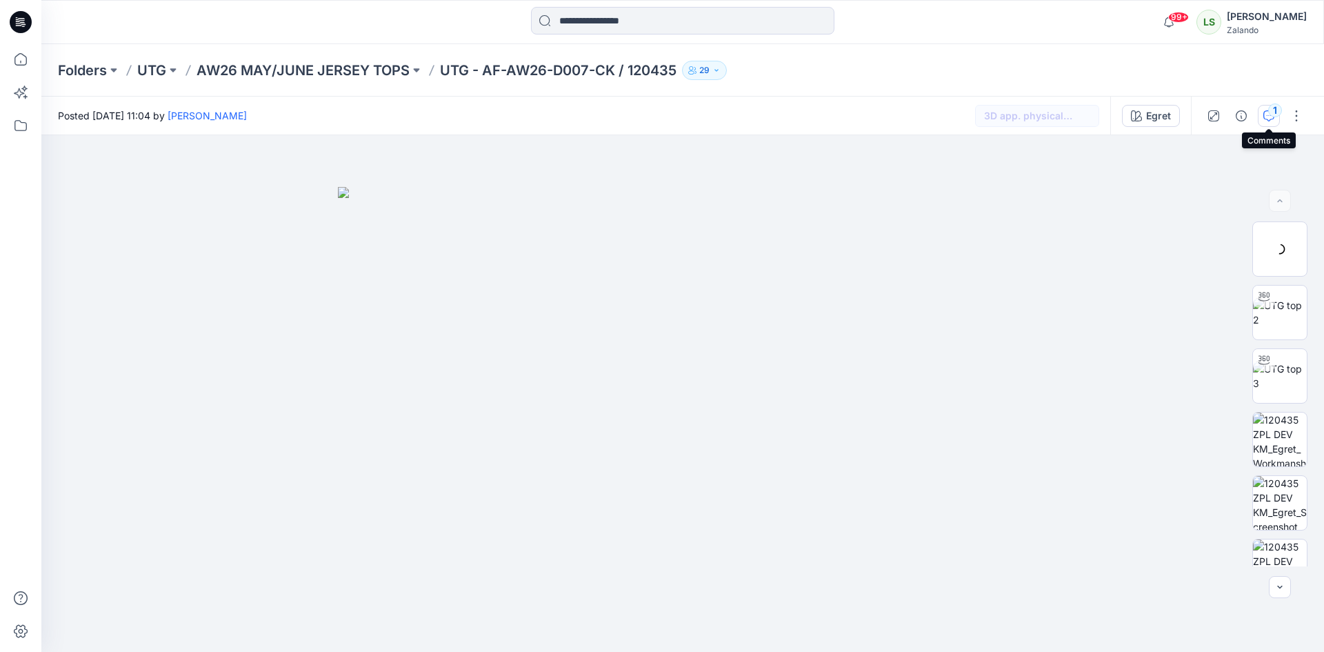
click at [1267, 112] on icon "button" at bounding box center [1268, 115] width 11 height 11
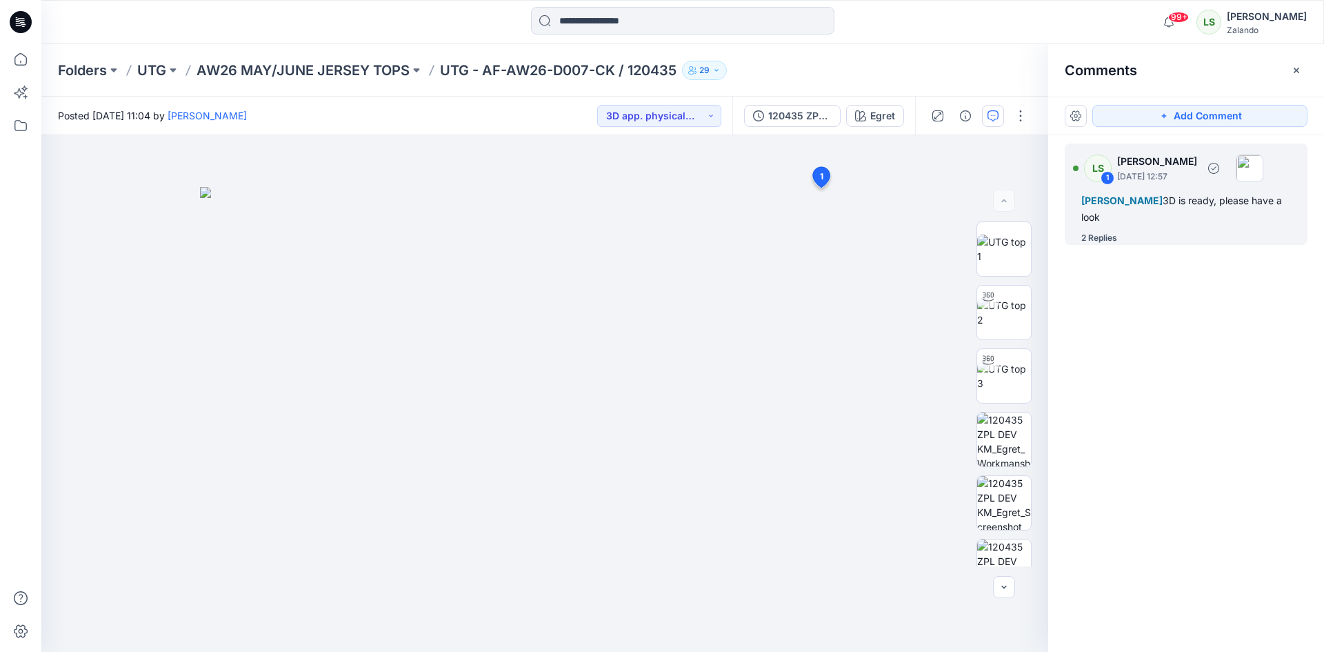
click at [1092, 243] on div "2 Replies" at bounding box center [1099, 238] width 36 height 14
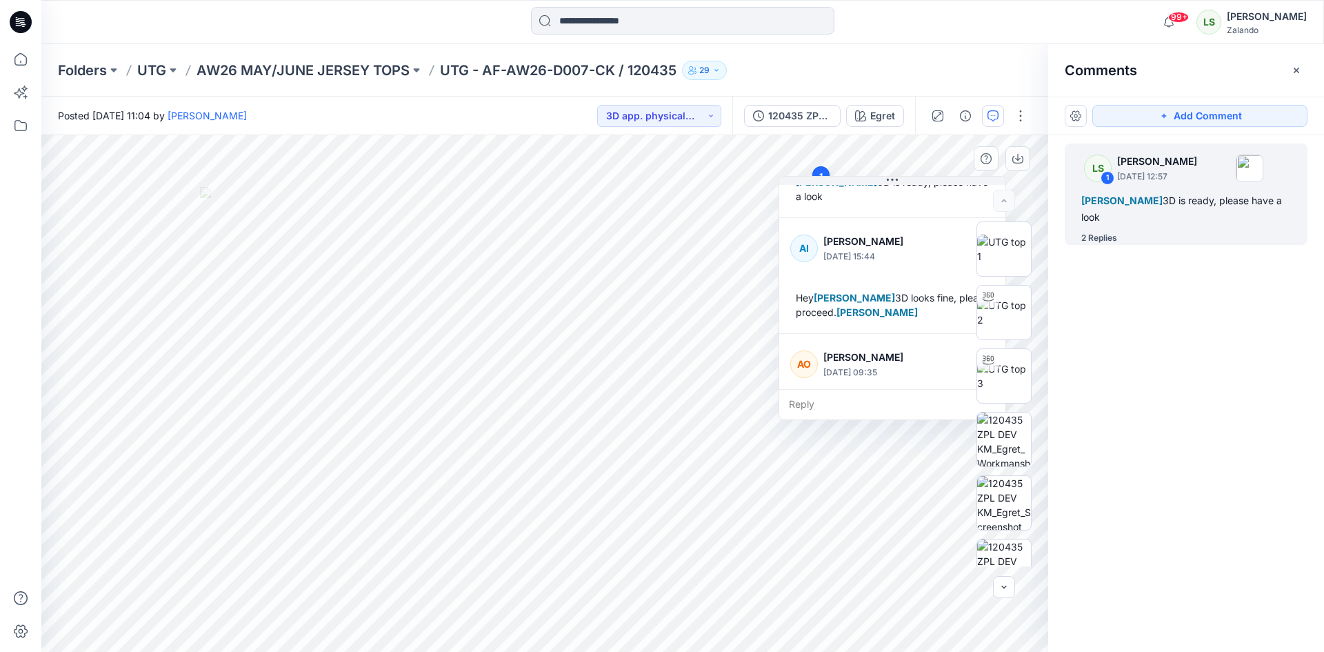
scroll to position [154, 0]
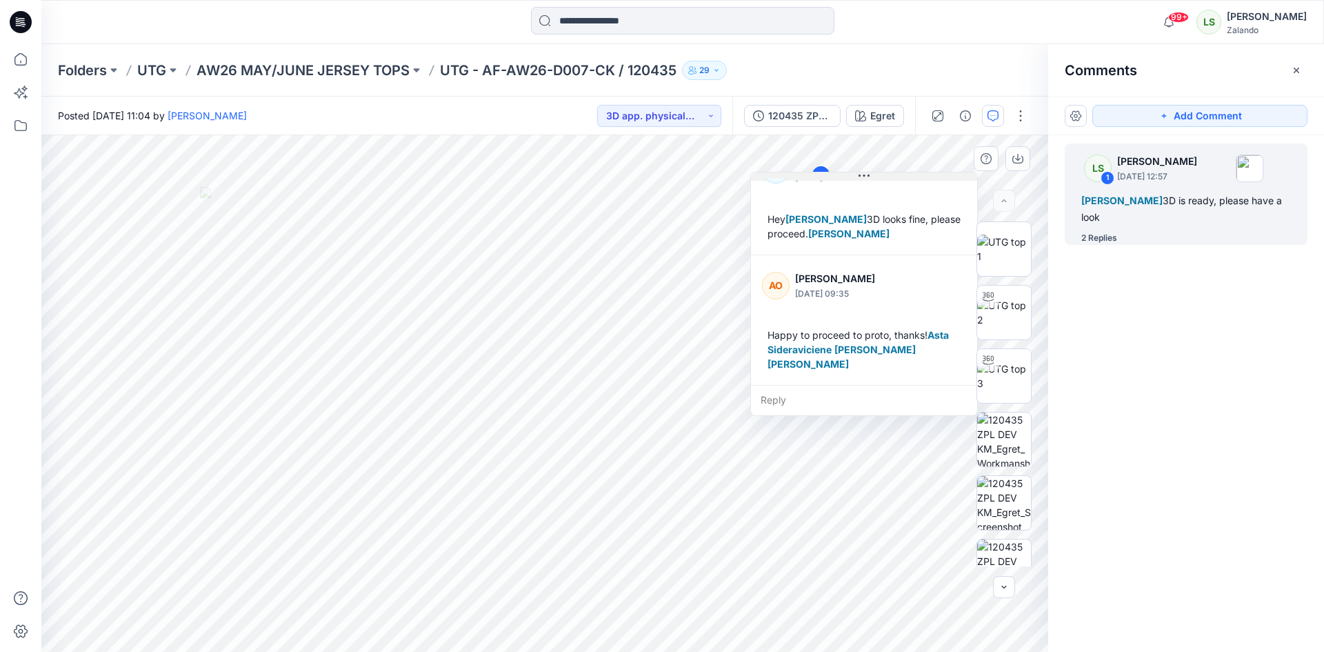
drag, startPoint x: 919, startPoint y: 181, endPoint x: 890, endPoint y: 177, distance: 28.6
click at [890, 177] on button at bounding box center [864, 176] width 226 height 8
click at [31, 59] on icon at bounding box center [21, 59] width 30 height 30
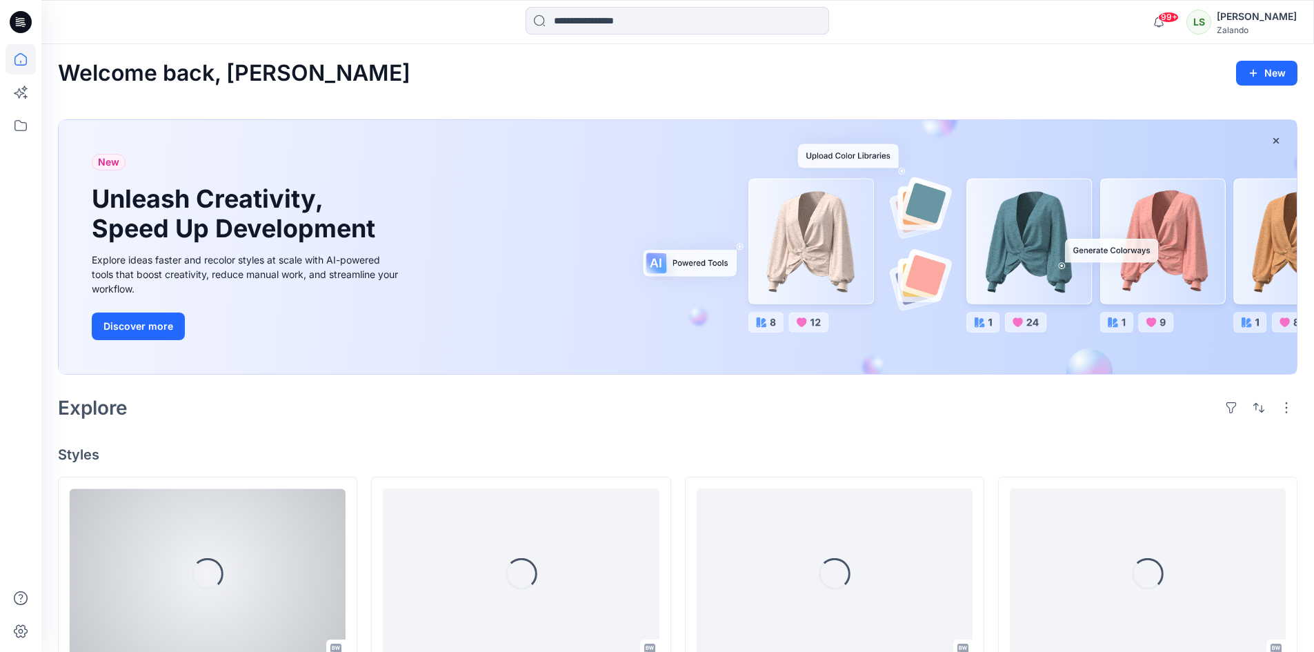
click at [251, 544] on div "Loading..." at bounding box center [208, 573] width 276 height 170
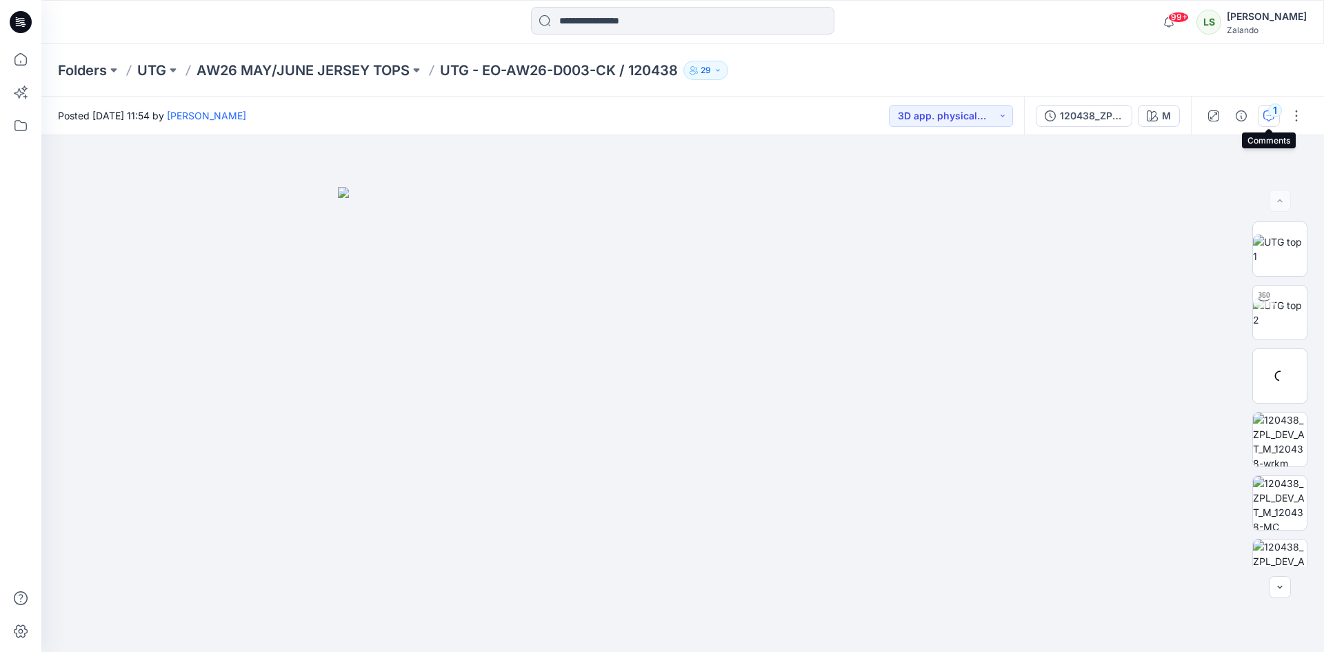
click at [1276, 115] on div "1" at bounding box center [1275, 110] width 14 height 14
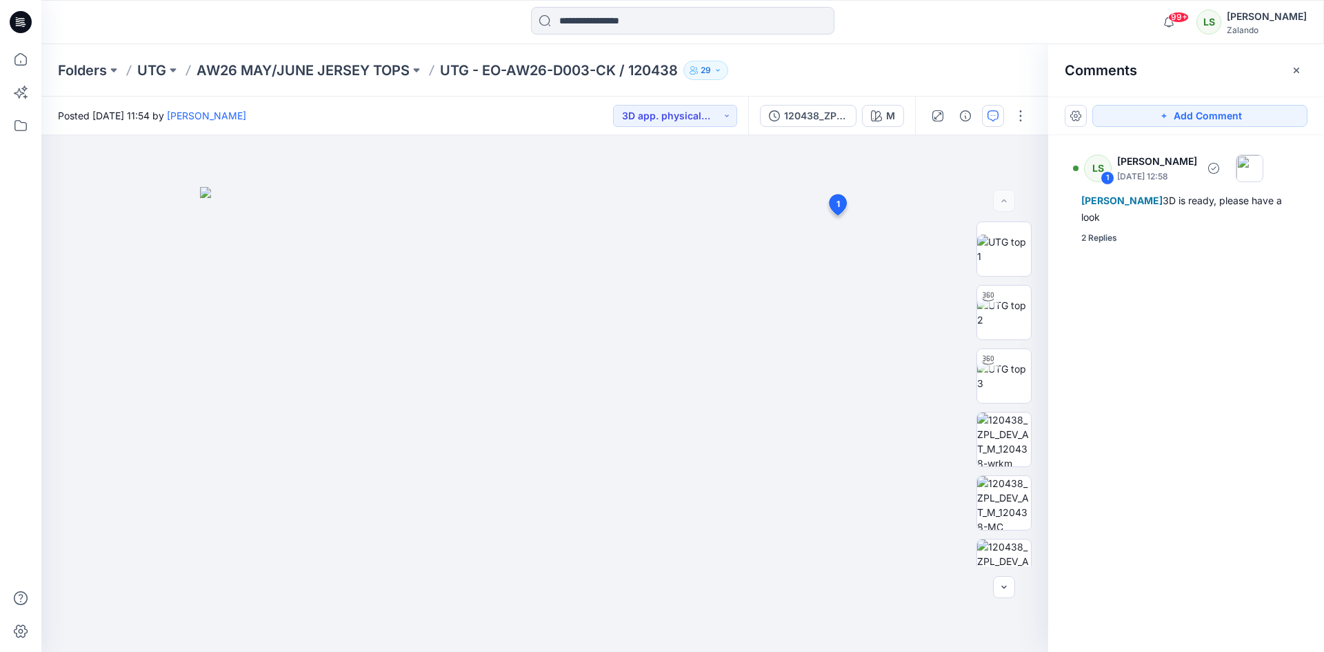
click at [1130, 239] on div "2 Replies" at bounding box center [1194, 238] width 226 height 14
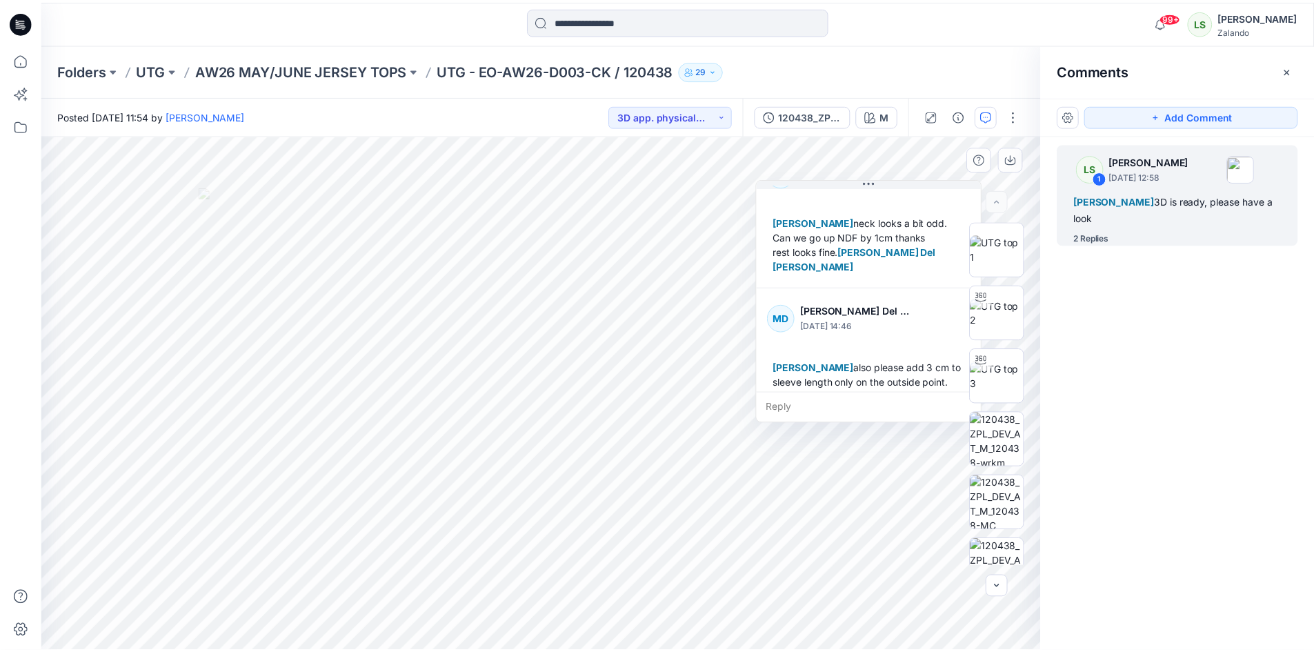
scroll to position [169, 0]
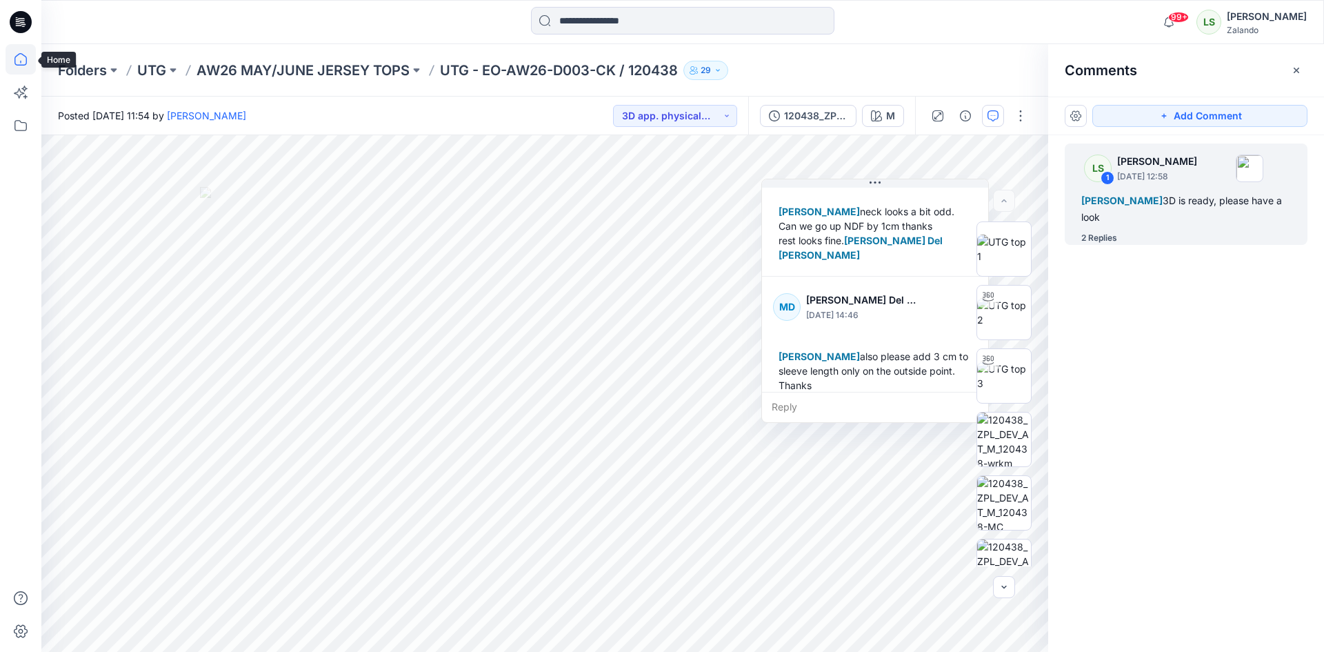
click at [28, 59] on icon at bounding box center [21, 59] width 30 height 30
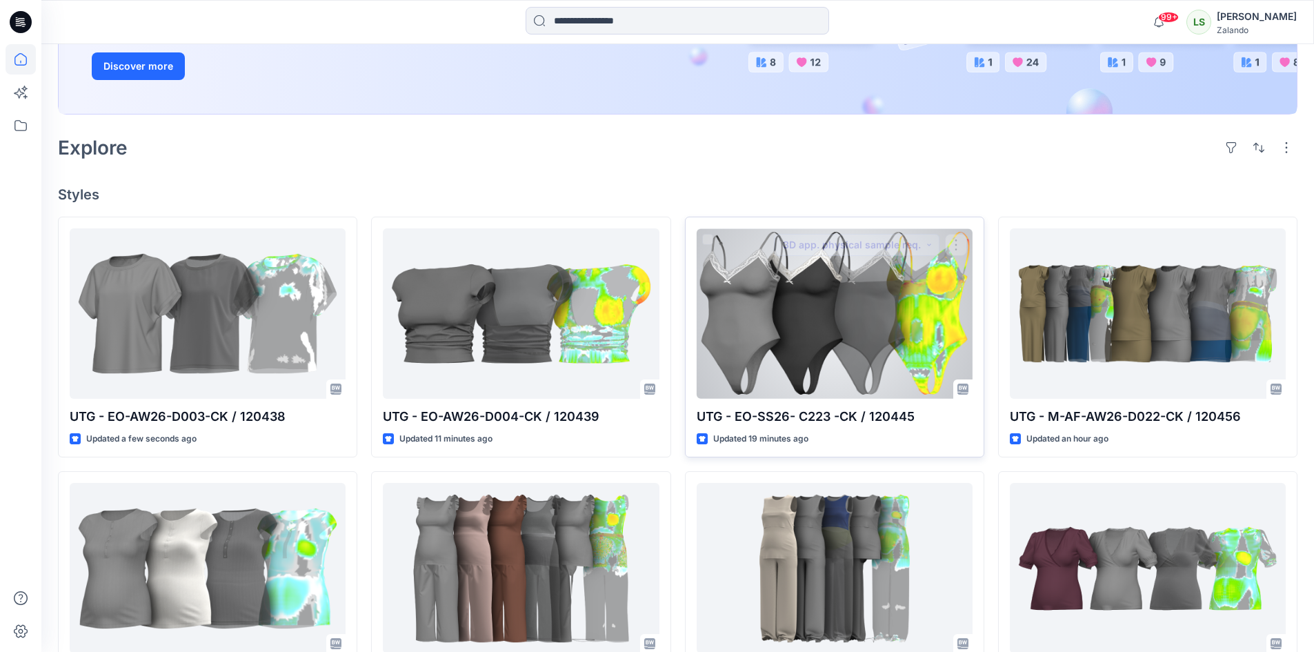
scroll to position [276, 0]
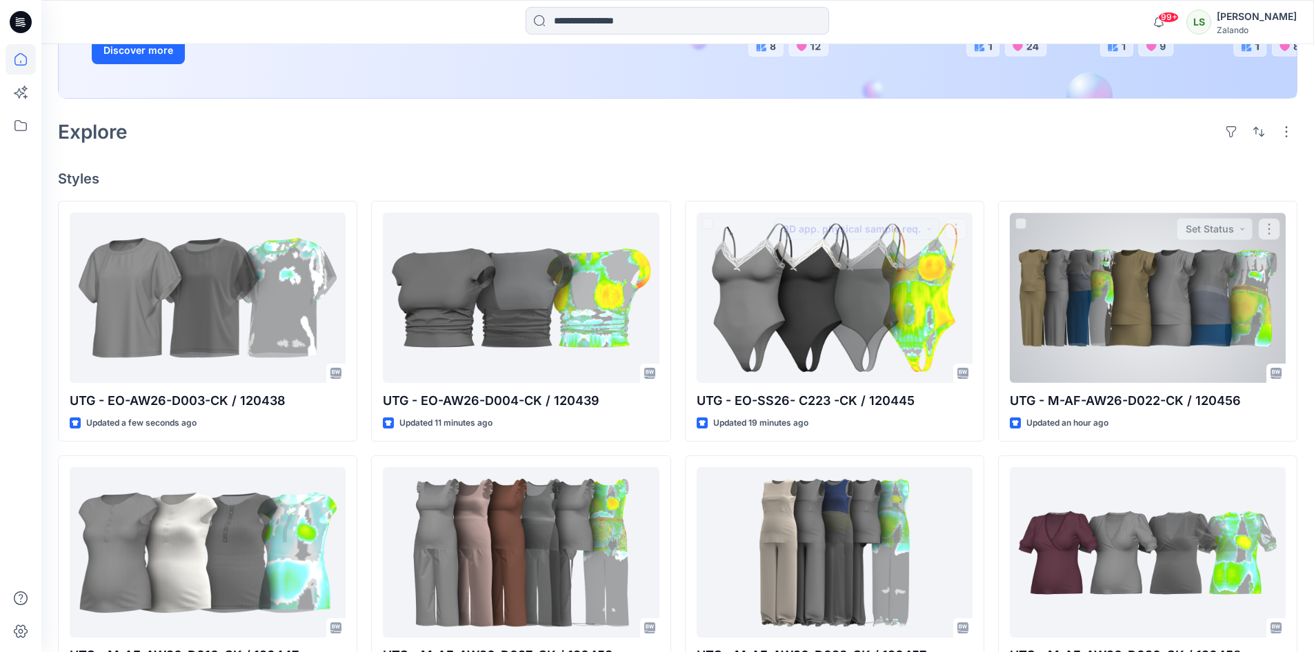
click at [1058, 319] on div at bounding box center [1148, 297] width 276 height 170
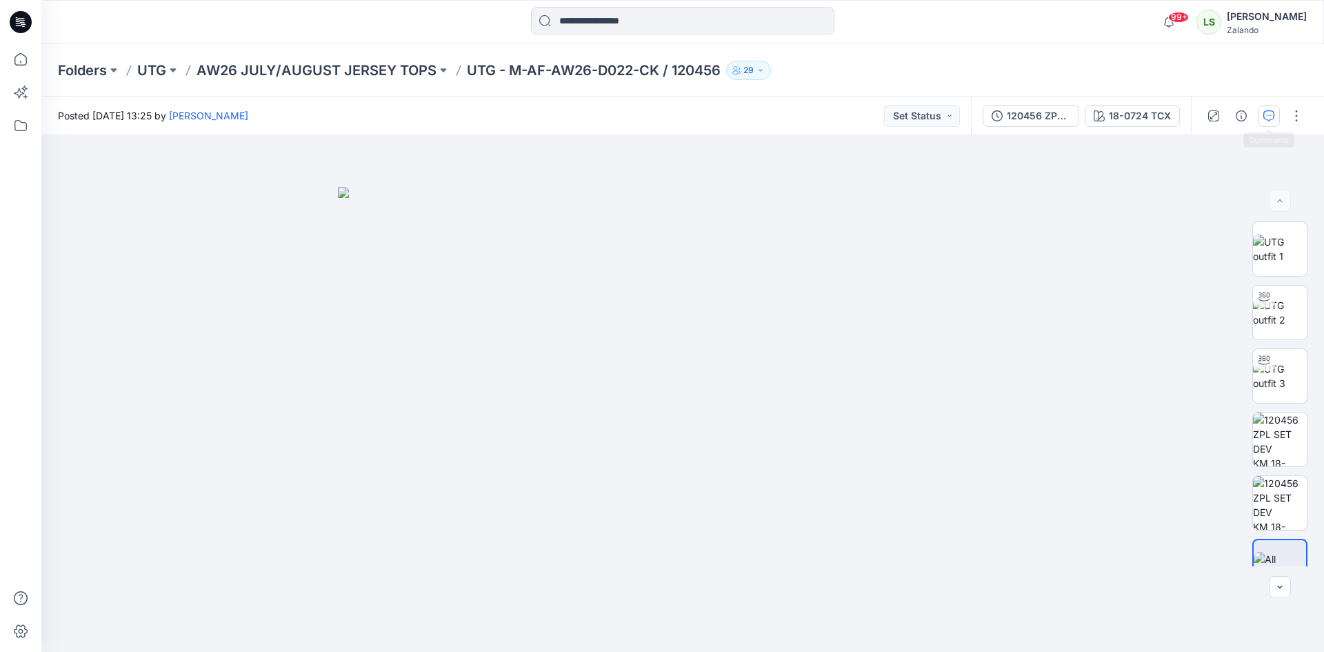
click at [1274, 121] on button "button" at bounding box center [1269, 116] width 22 height 22
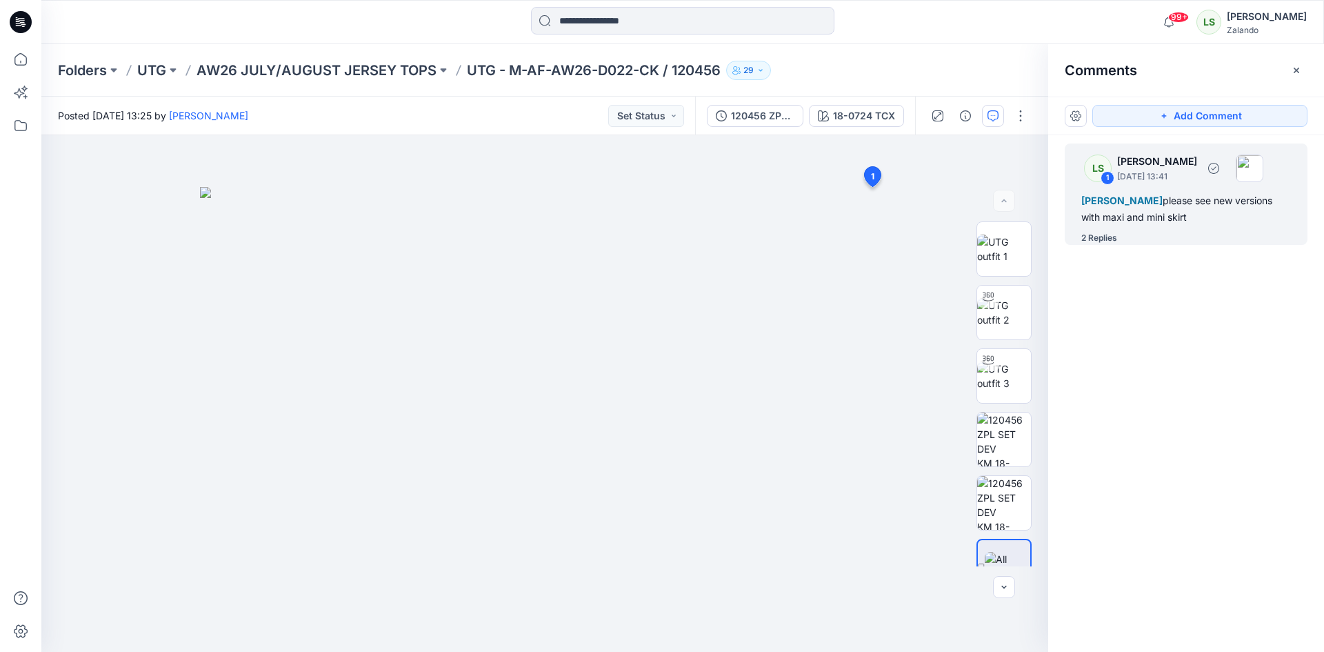
click at [1112, 238] on div "2 Replies" at bounding box center [1099, 238] width 36 height 14
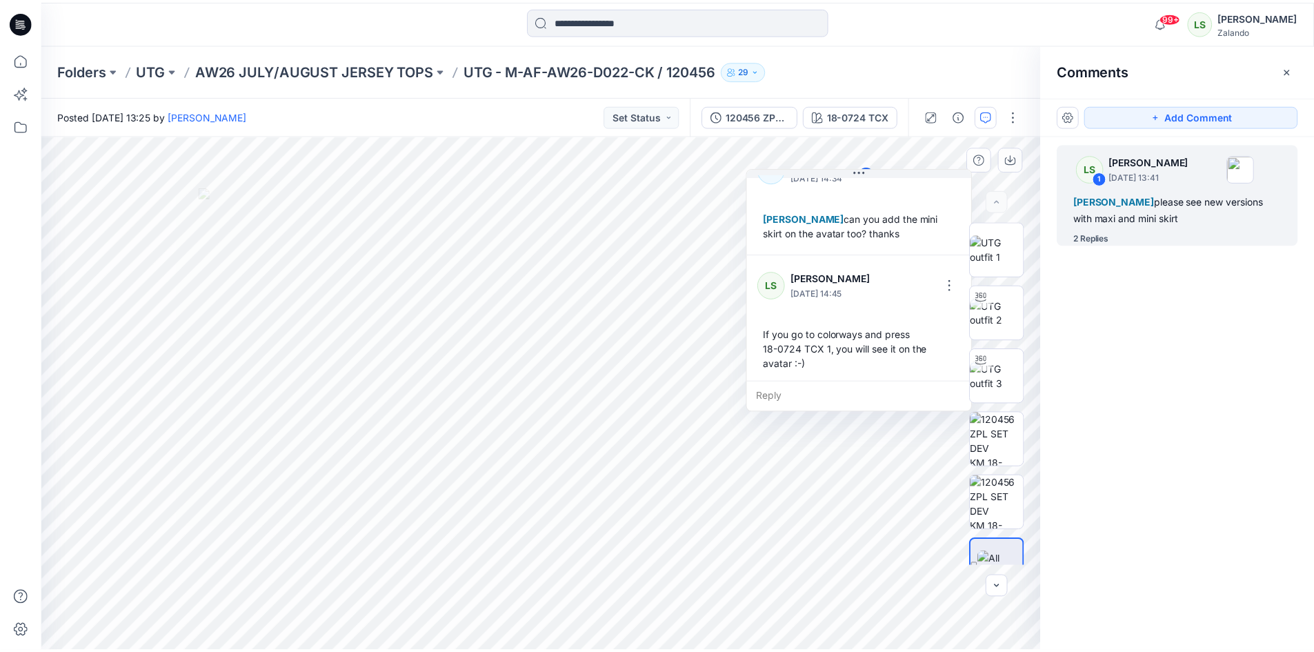
scroll to position [154, 0]
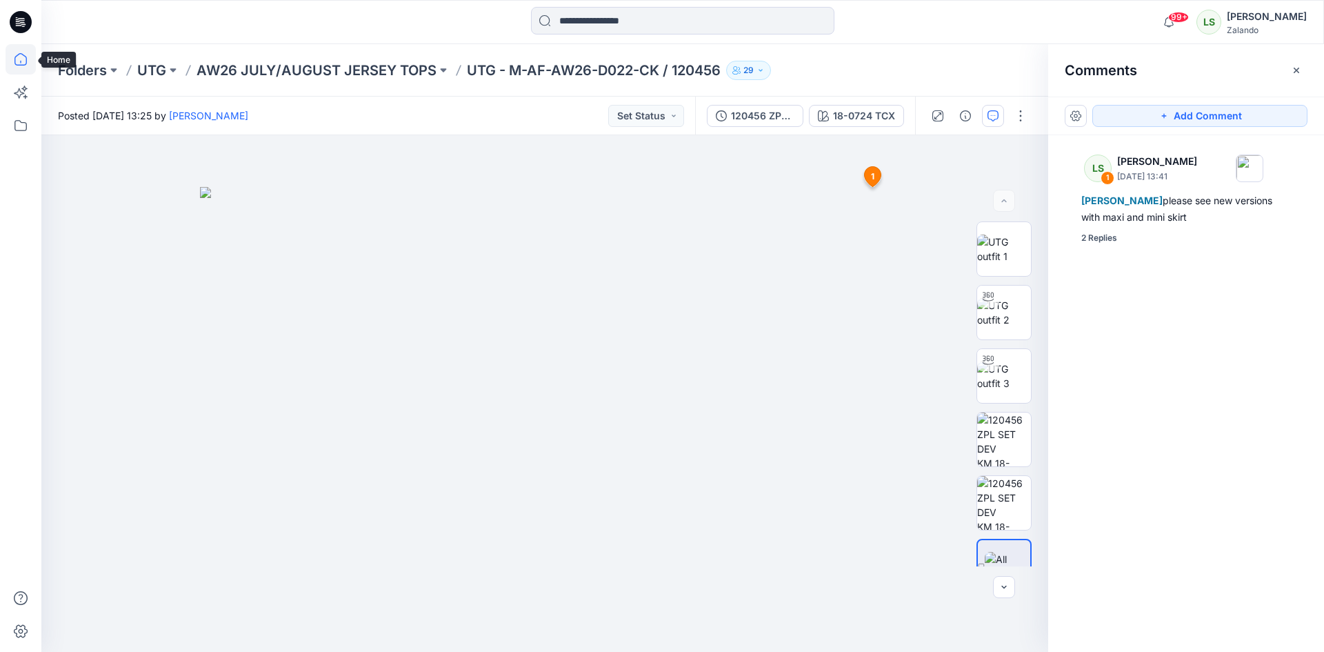
click at [28, 61] on icon at bounding box center [21, 59] width 30 height 30
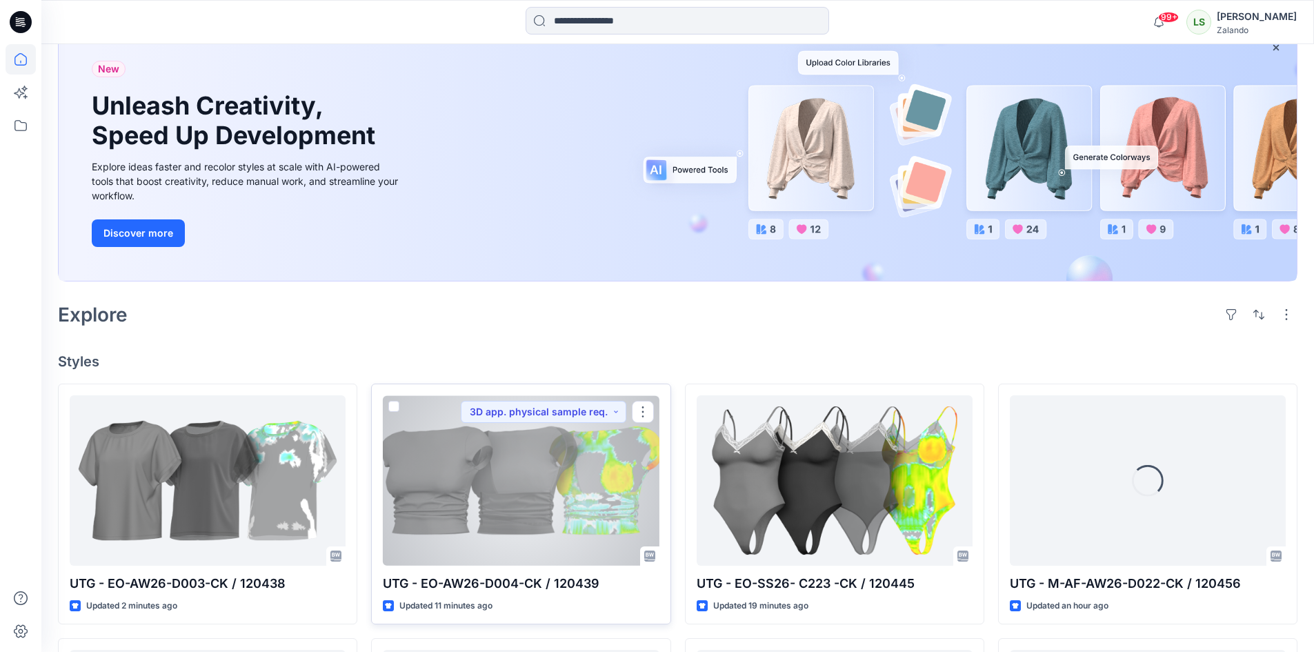
scroll to position [207, 0]
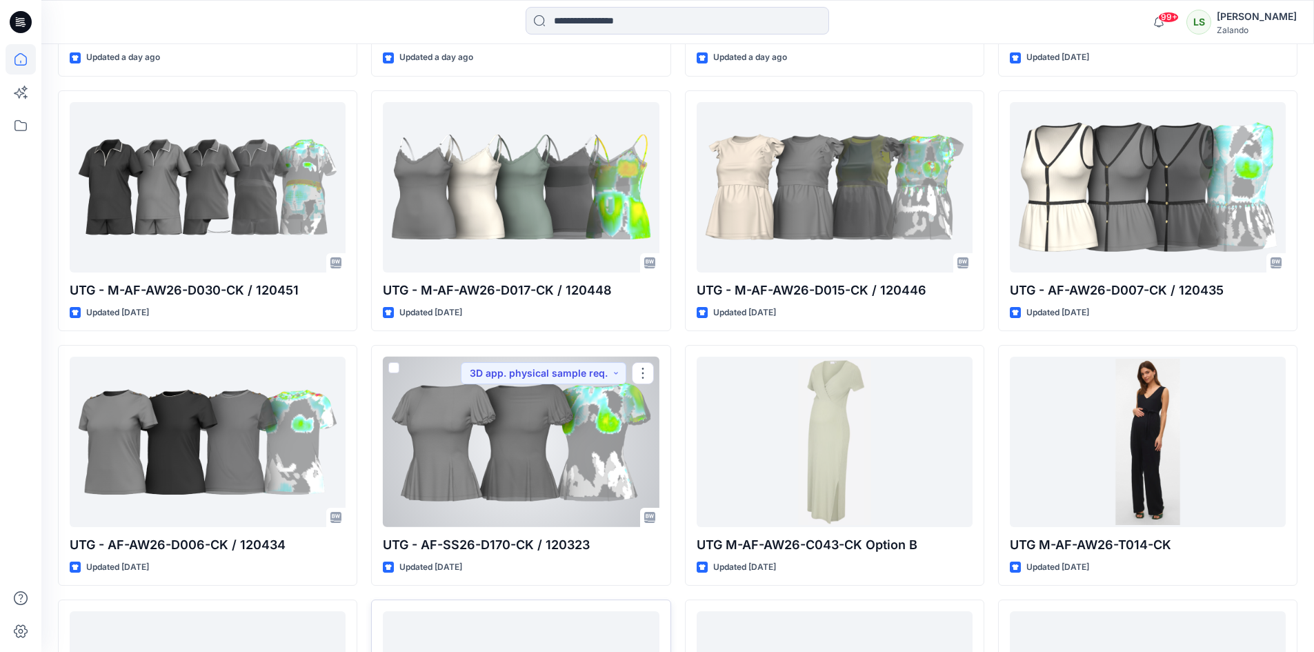
scroll to position [1750, 0]
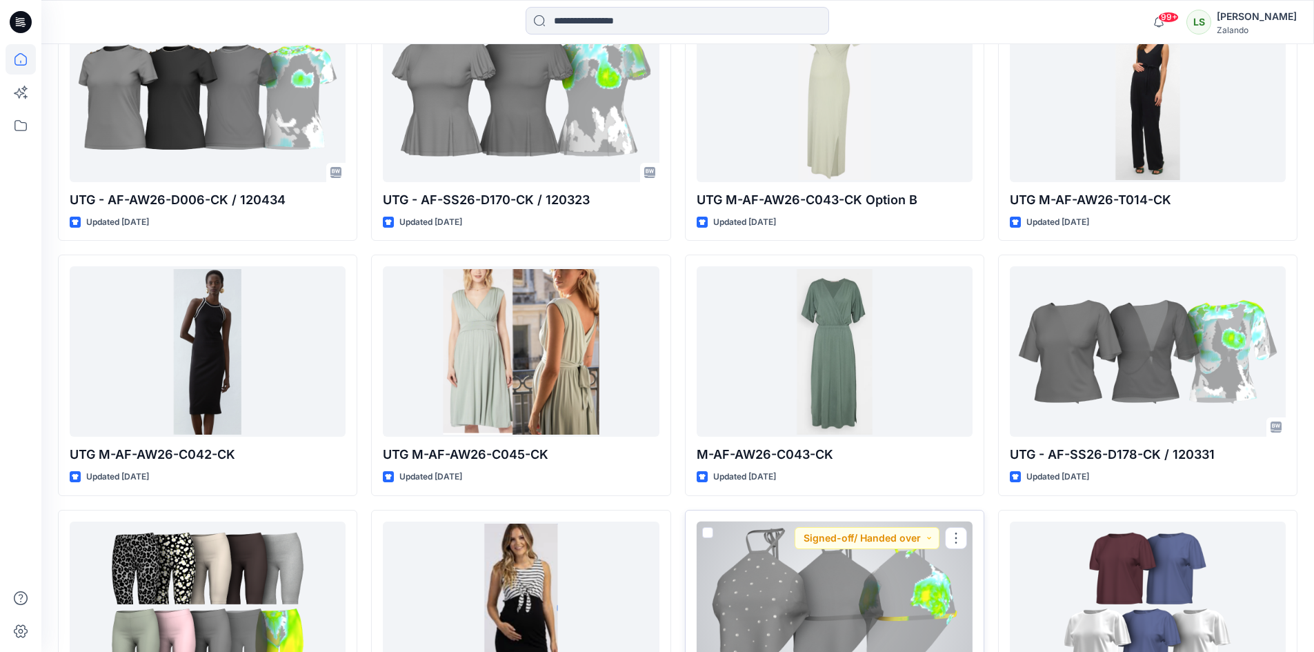
click at [812, 584] on div at bounding box center [835, 606] width 276 height 170
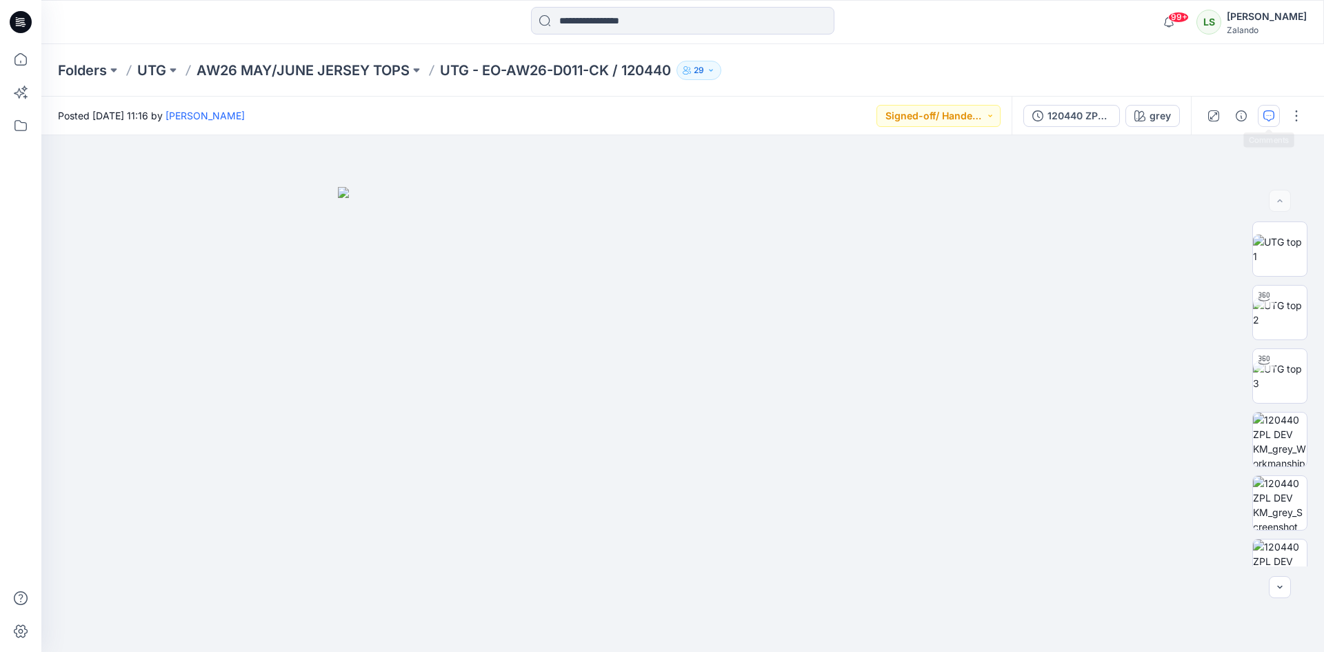
click at [1266, 118] on icon "button" at bounding box center [1268, 115] width 11 height 11
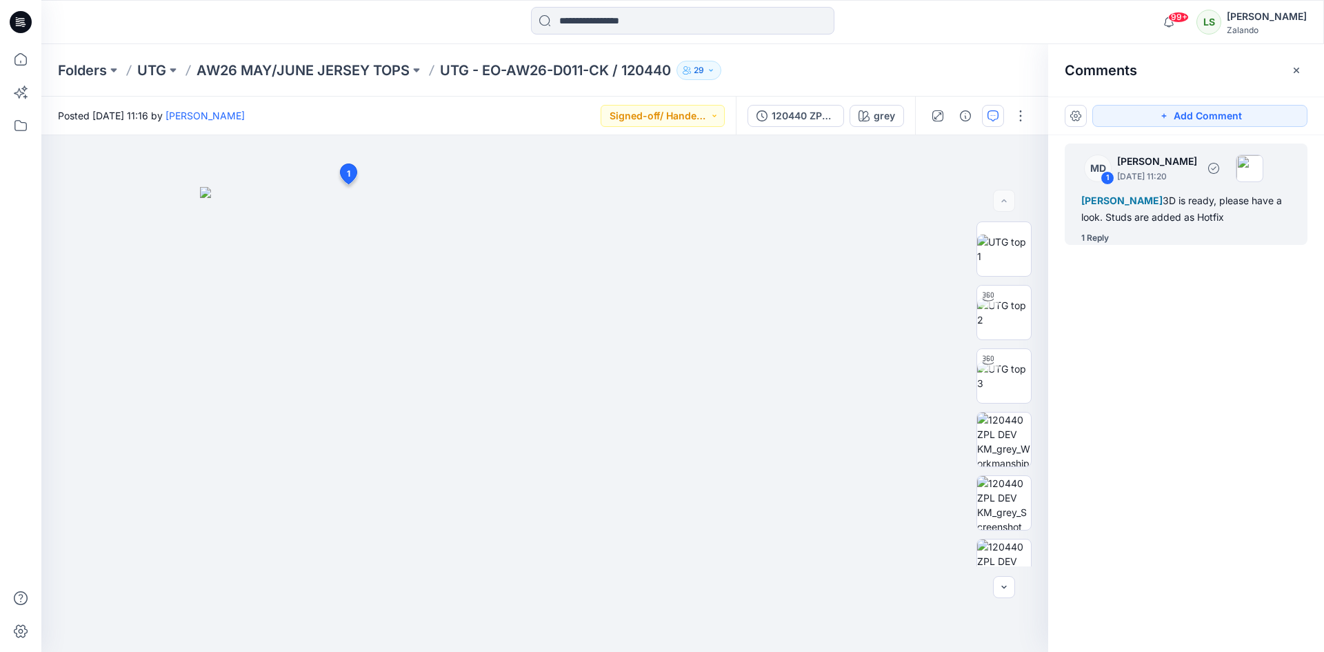
click at [1094, 245] on div "1 Reply" at bounding box center [1095, 238] width 28 height 14
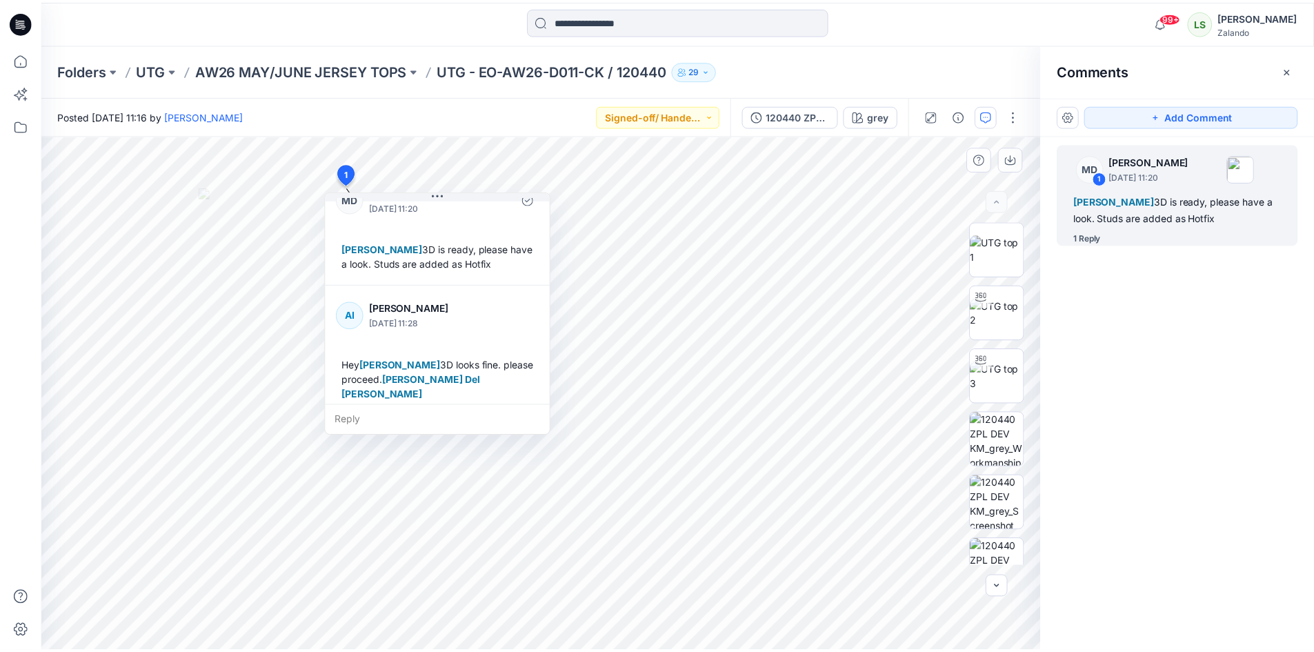
scroll to position [39, 0]
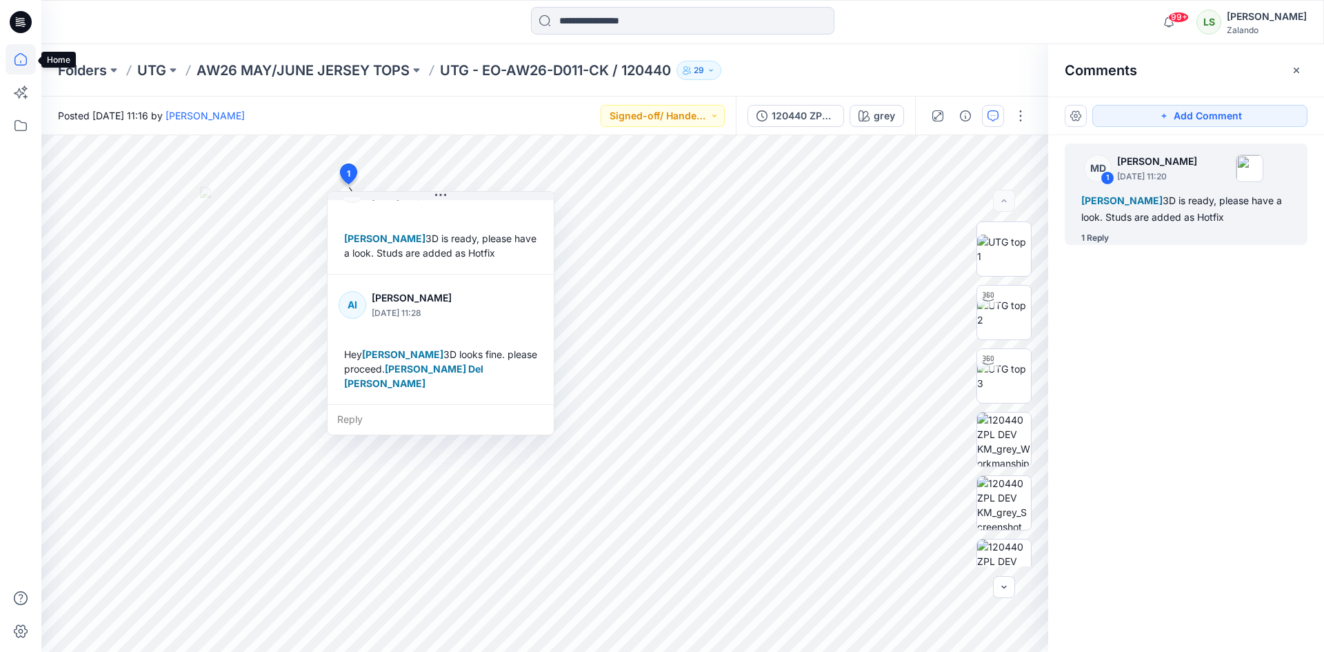
click at [17, 52] on icon at bounding box center [21, 59] width 30 height 30
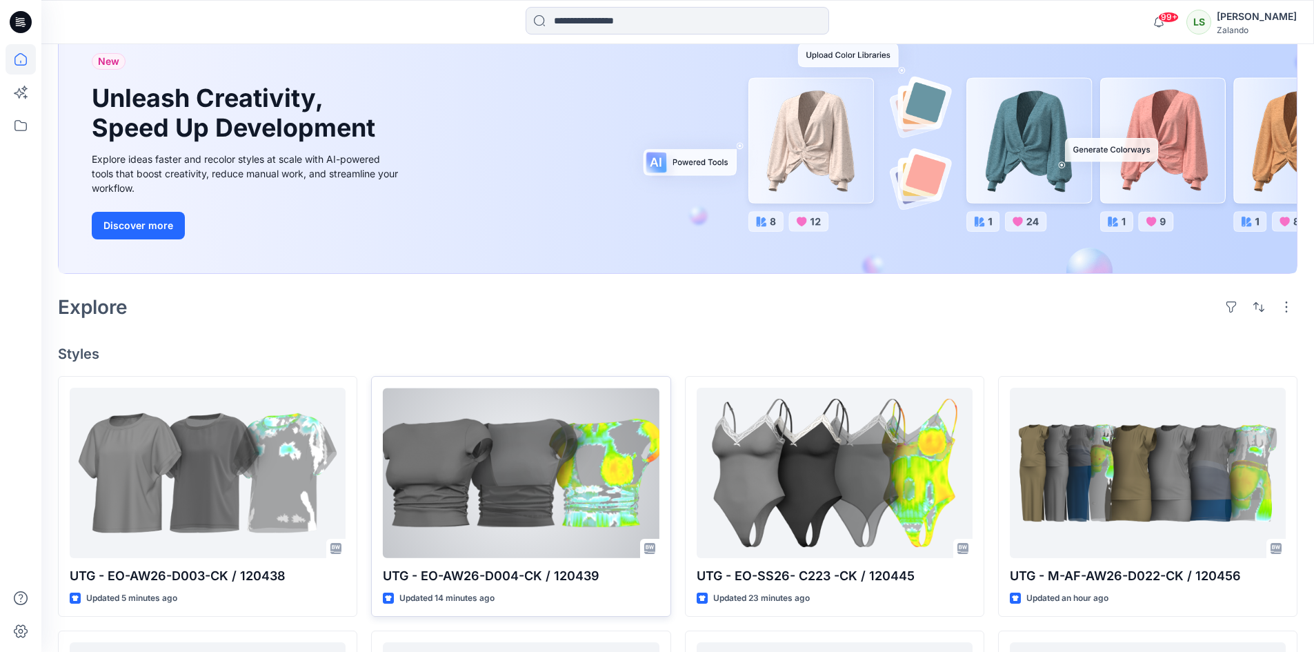
scroll to position [207, 0]
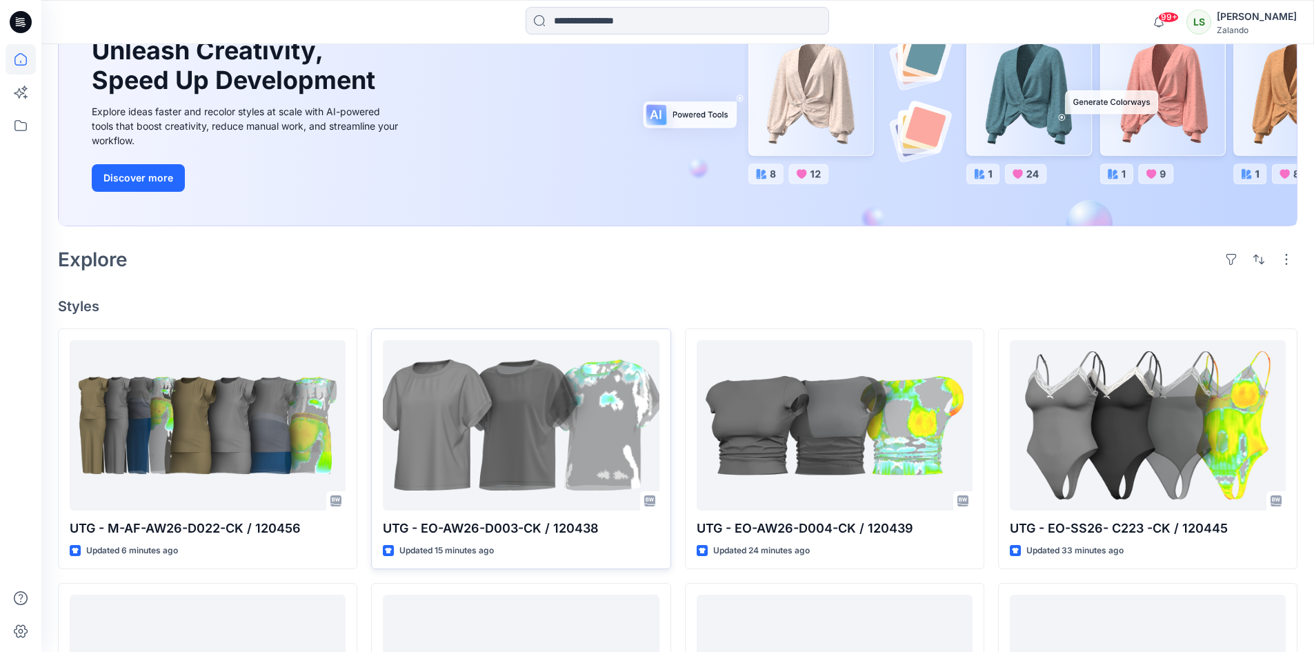
scroll to position [207, 0]
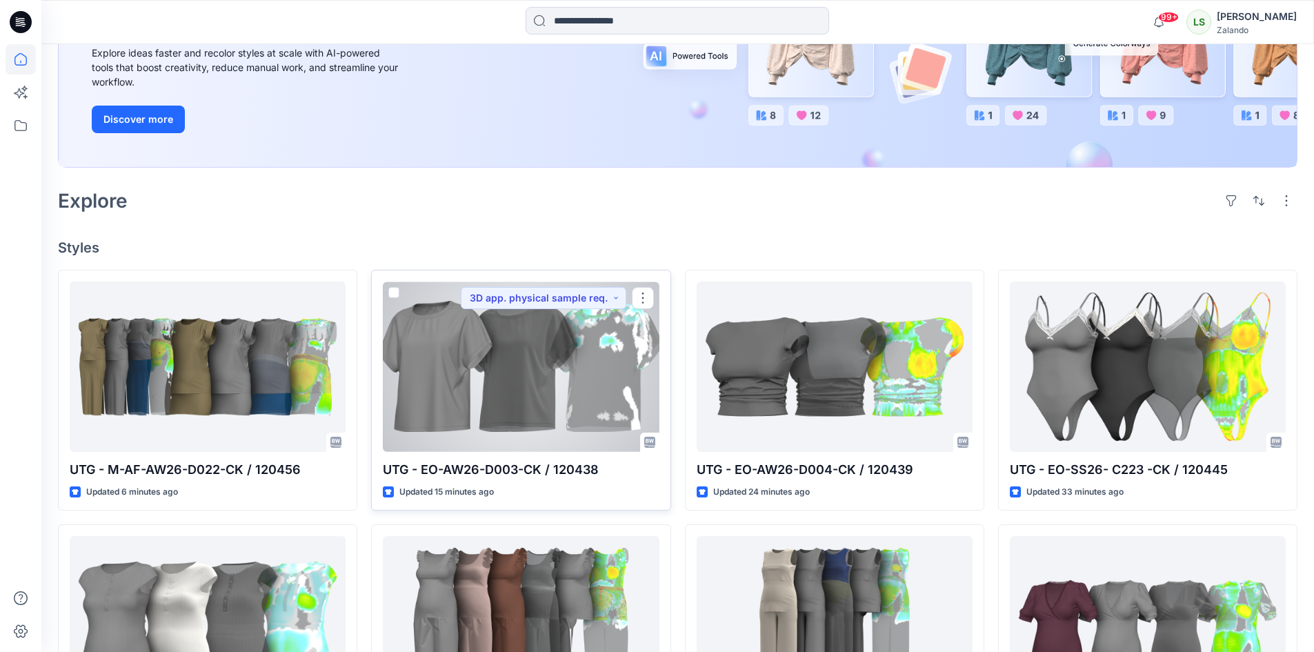
click at [552, 401] on div at bounding box center [521, 366] width 276 height 170
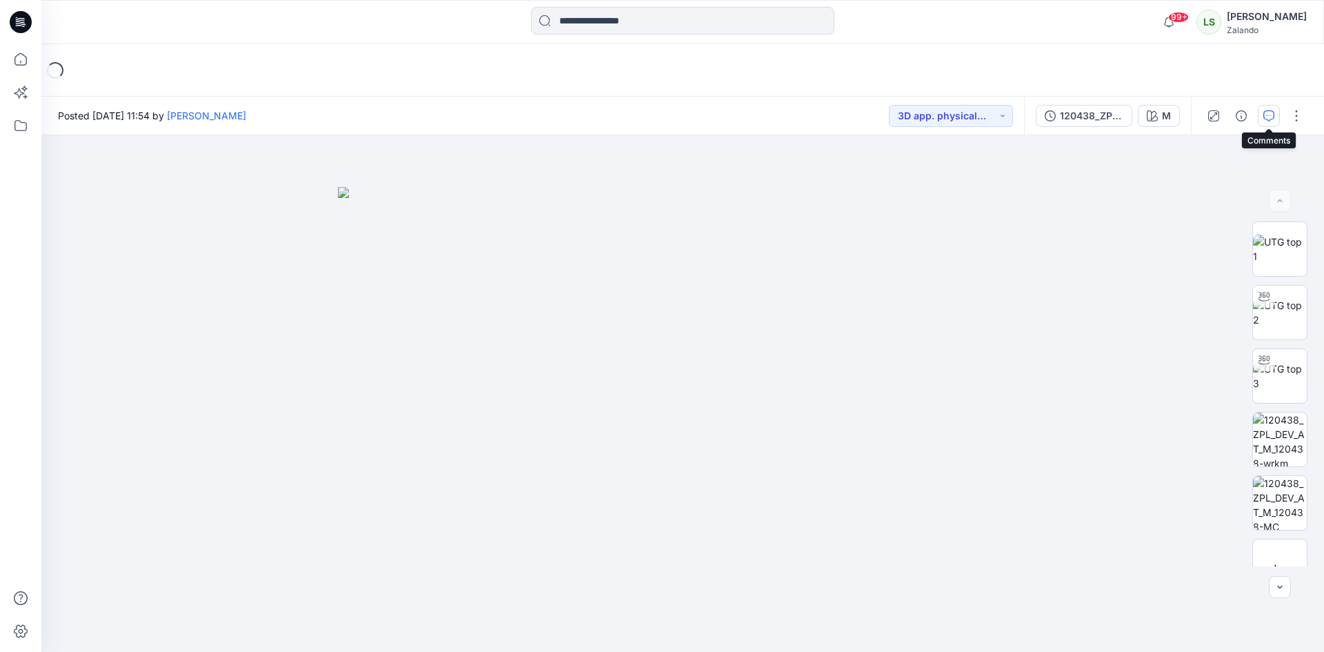
click at [1261, 116] on button "button" at bounding box center [1269, 116] width 22 height 22
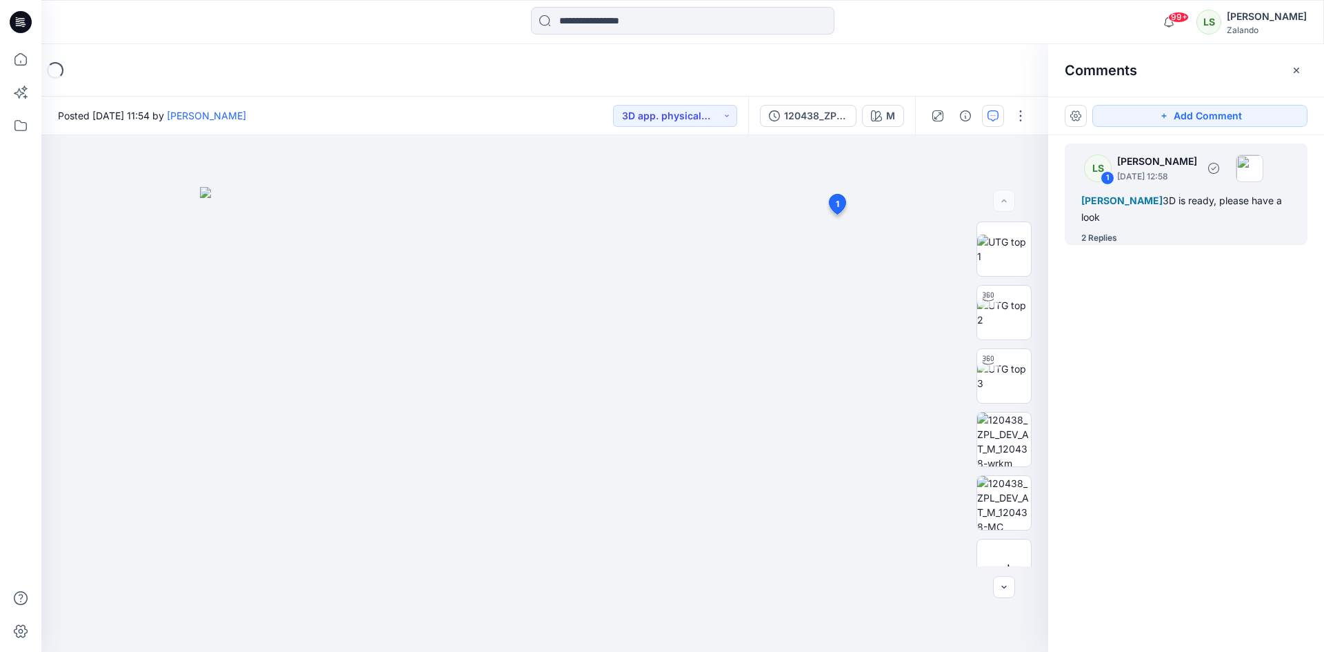
click at [1101, 242] on div "2 Replies" at bounding box center [1099, 238] width 36 height 14
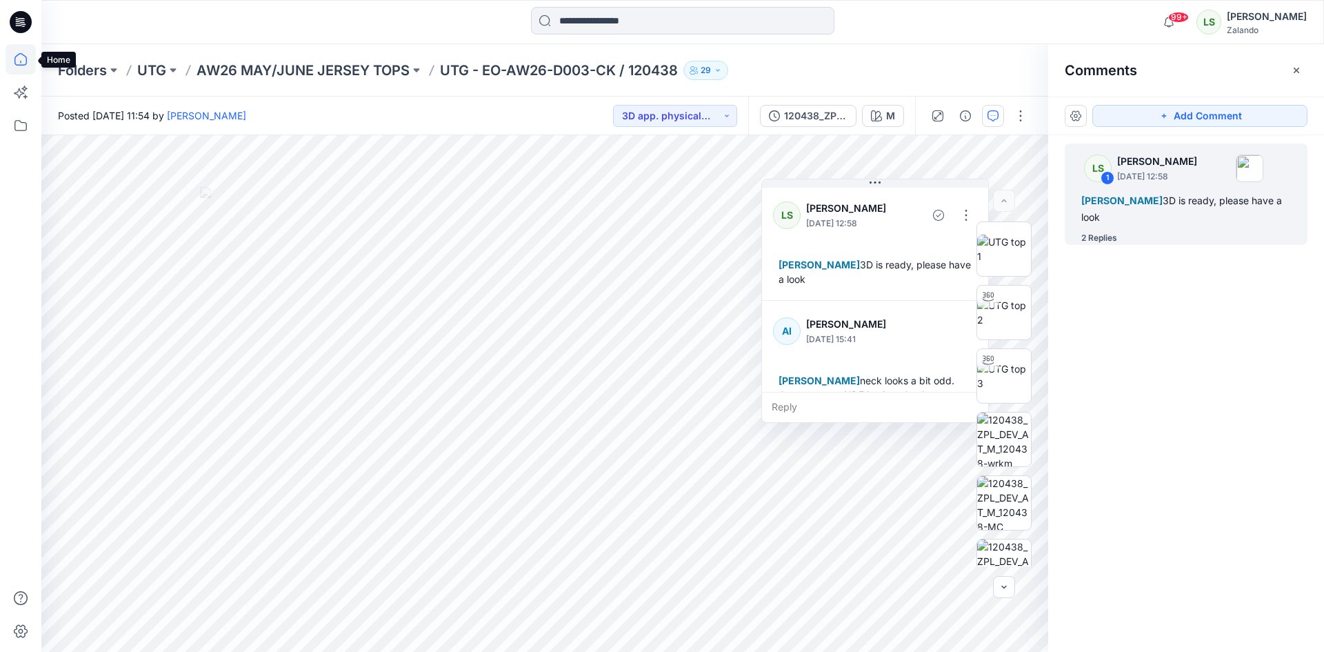
click at [22, 63] on icon at bounding box center [21, 59] width 30 height 30
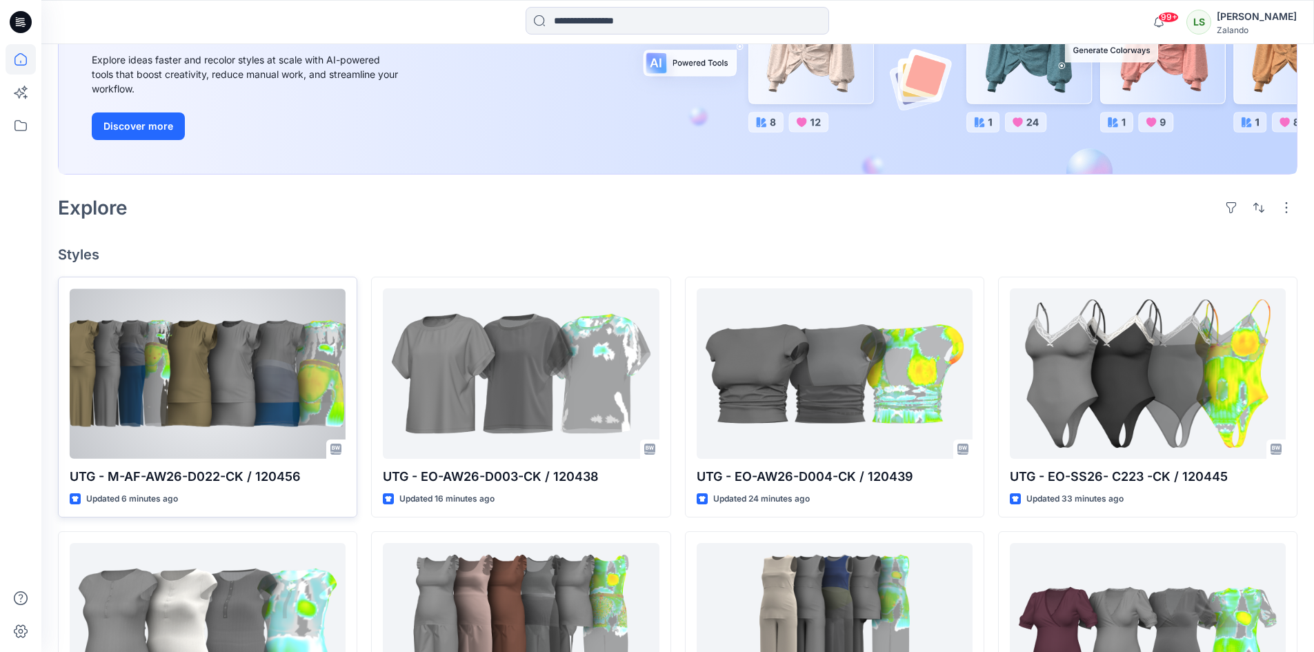
scroll to position [207, 0]
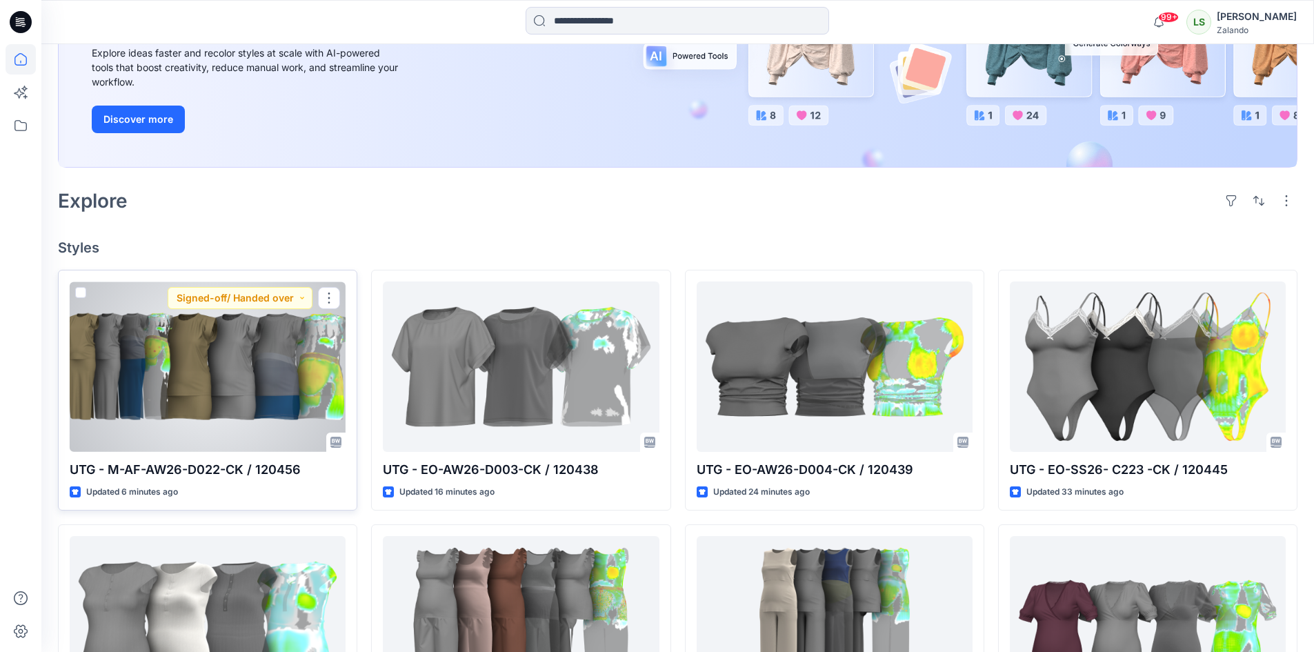
click at [201, 397] on div at bounding box center [208, 366] width 276 height 170
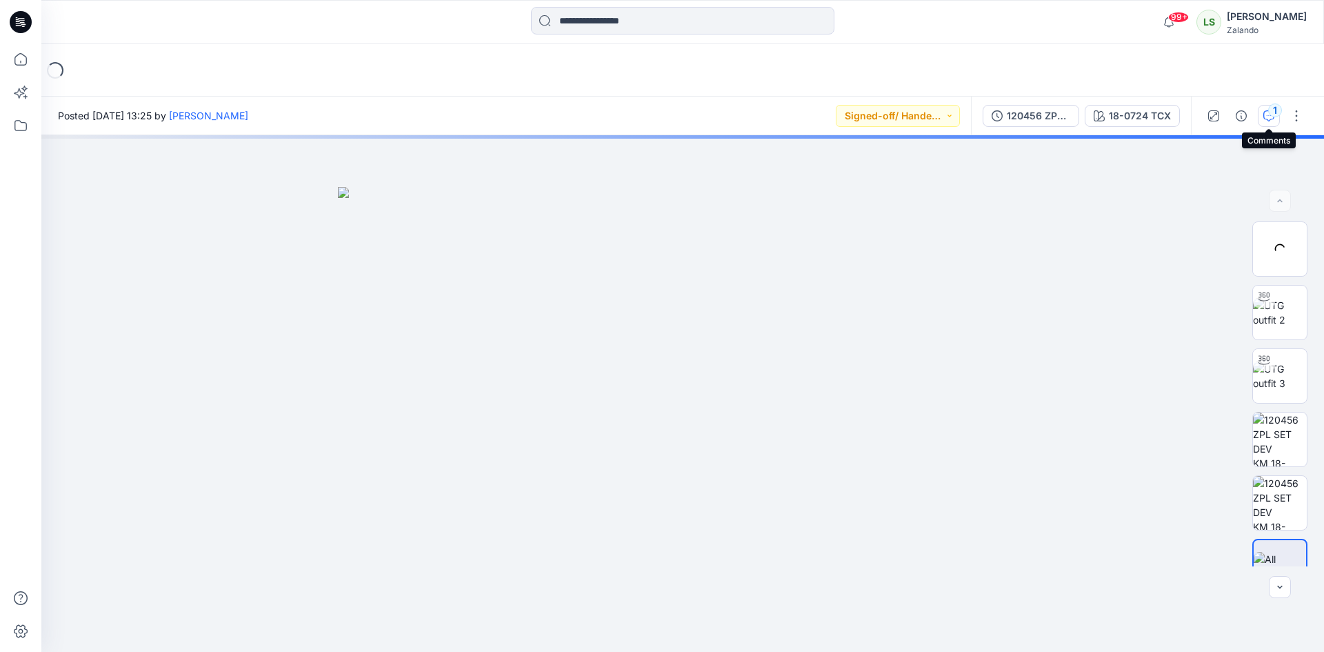
click at [1271, 121] on button "1" at bounding box center [1269, 116] width 22 height 22
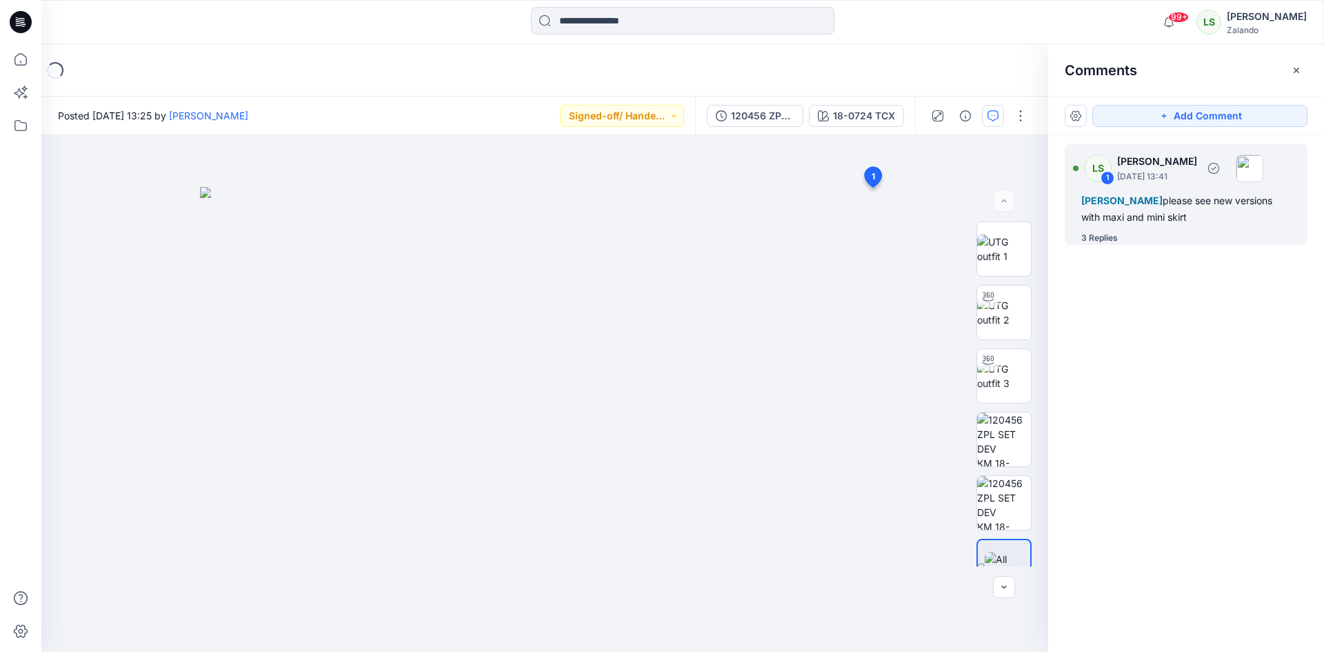
click at [1100, 234] on div "3 Replies" at bounding box center [1099, 238] width 37 height 14
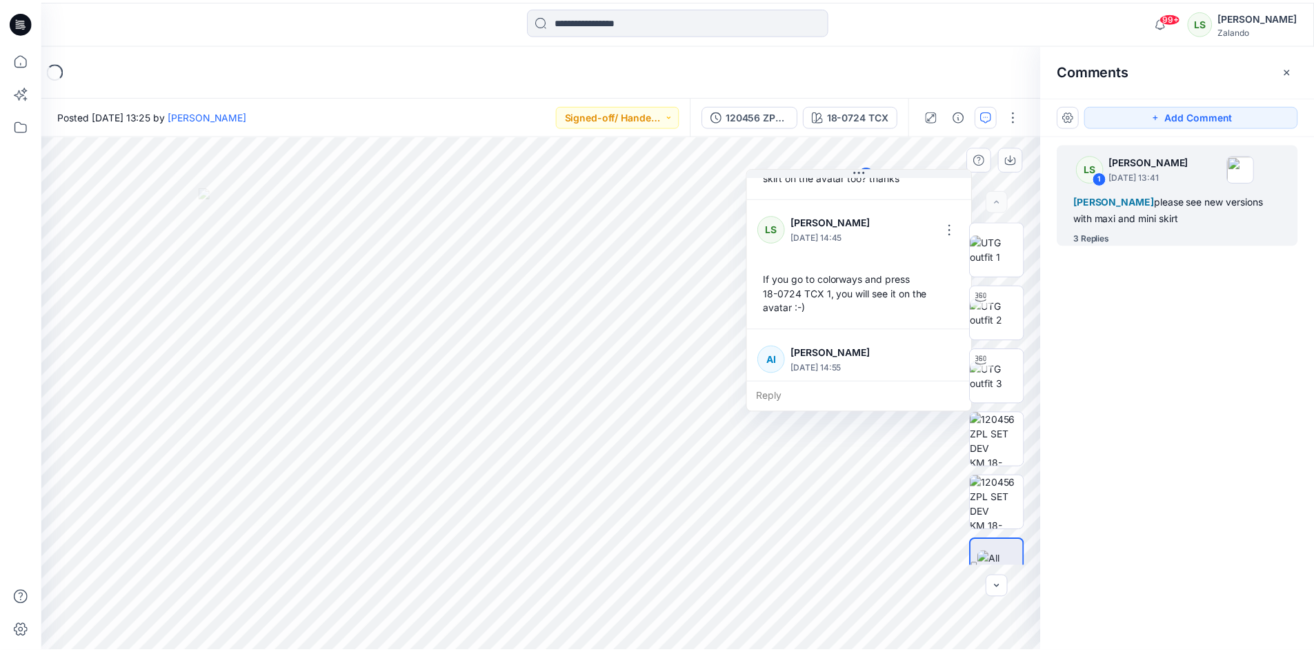
scroll to position [299, 0]
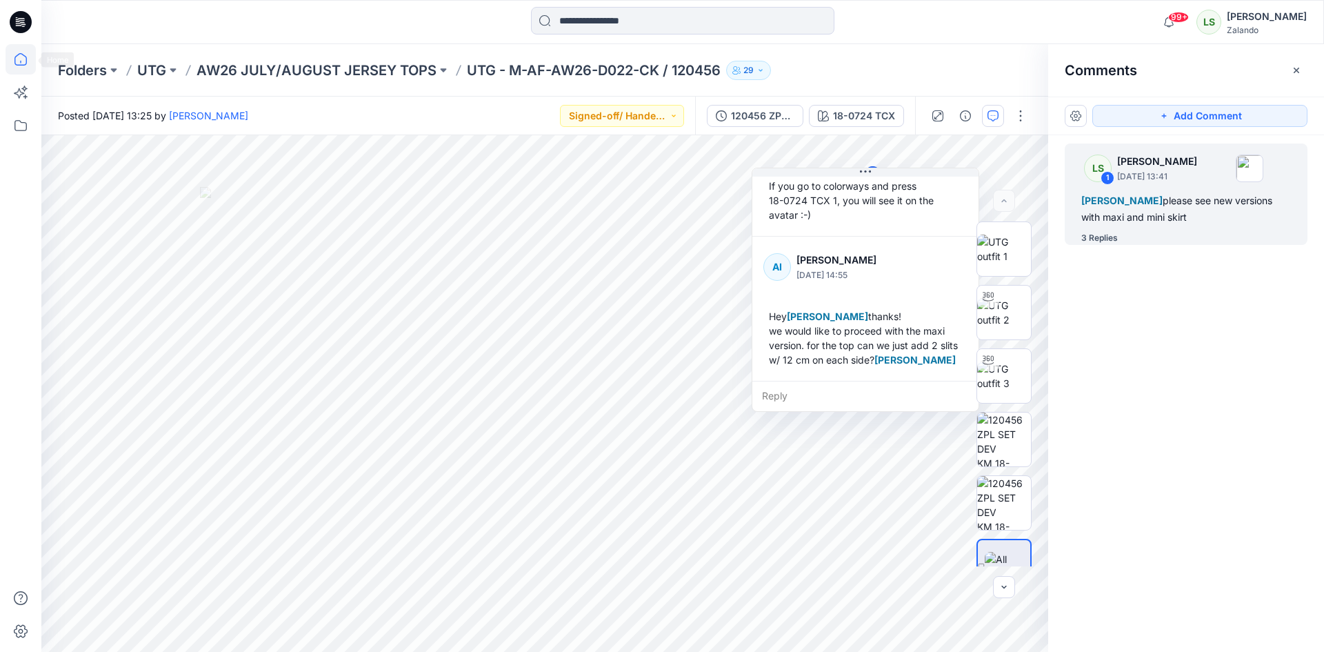
click at [17, 61] on icon at bounding box center [21, 59] width 30 height 30
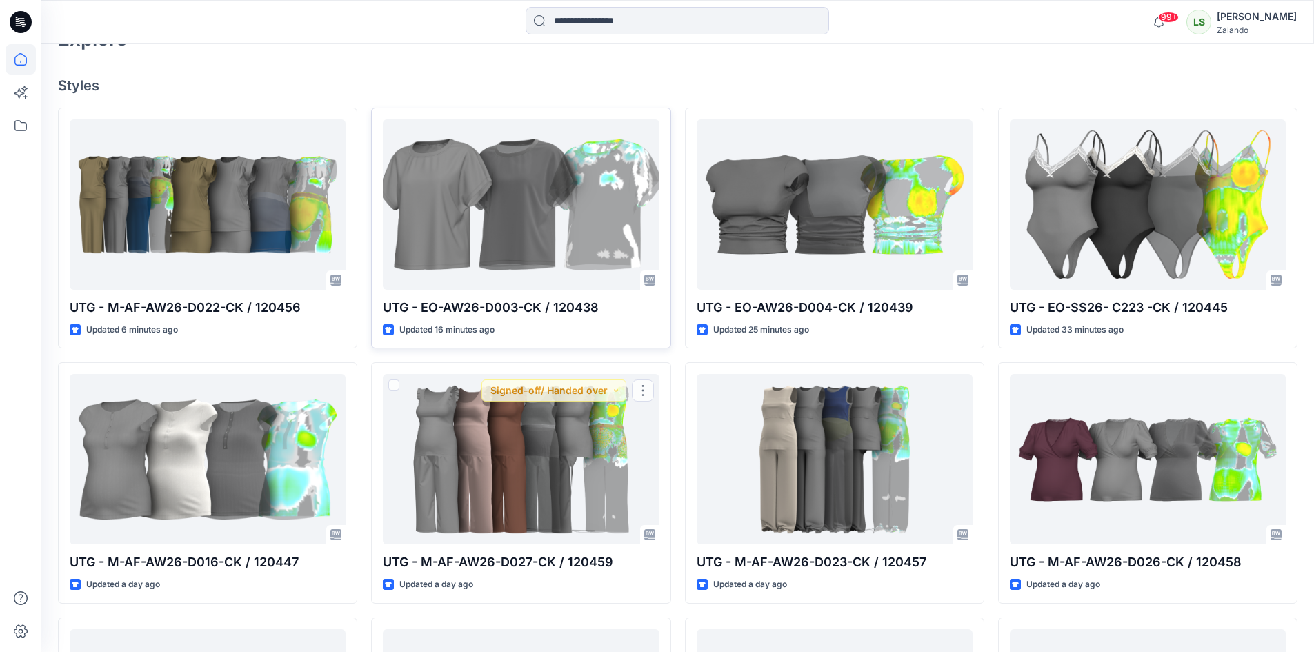
scroll to position [345, 0]
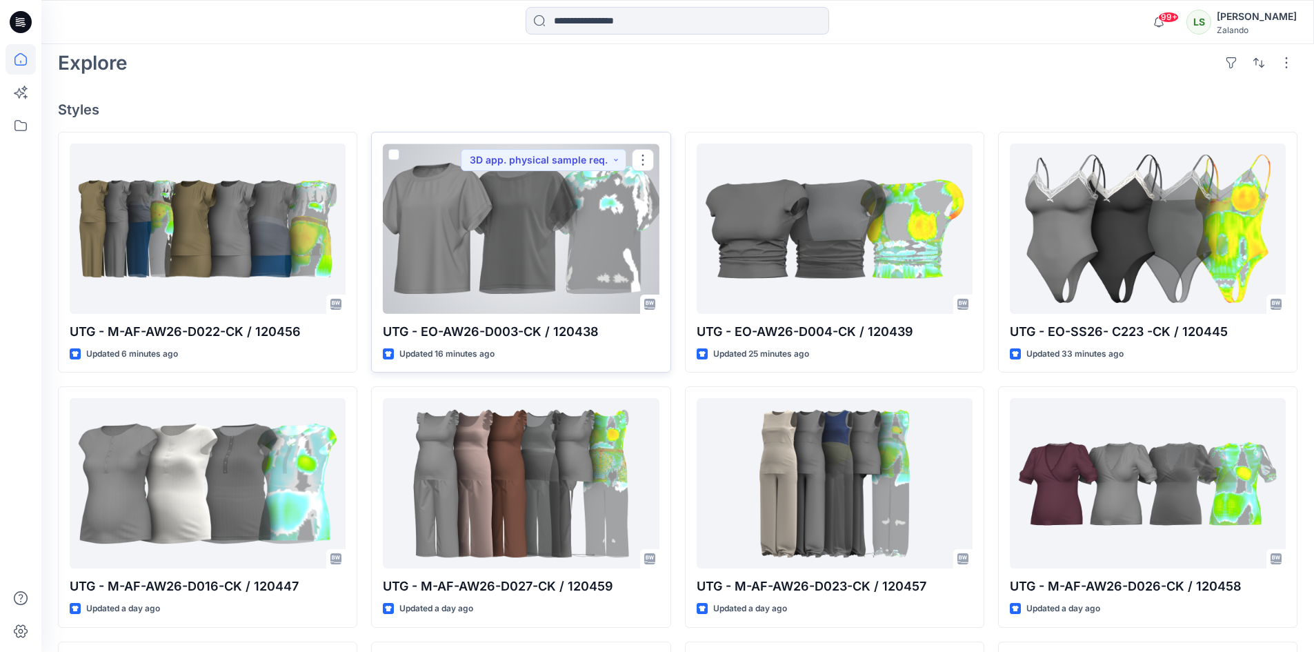
click at [499, 270] on div at bounding box center [521, 228] width 276 height 170
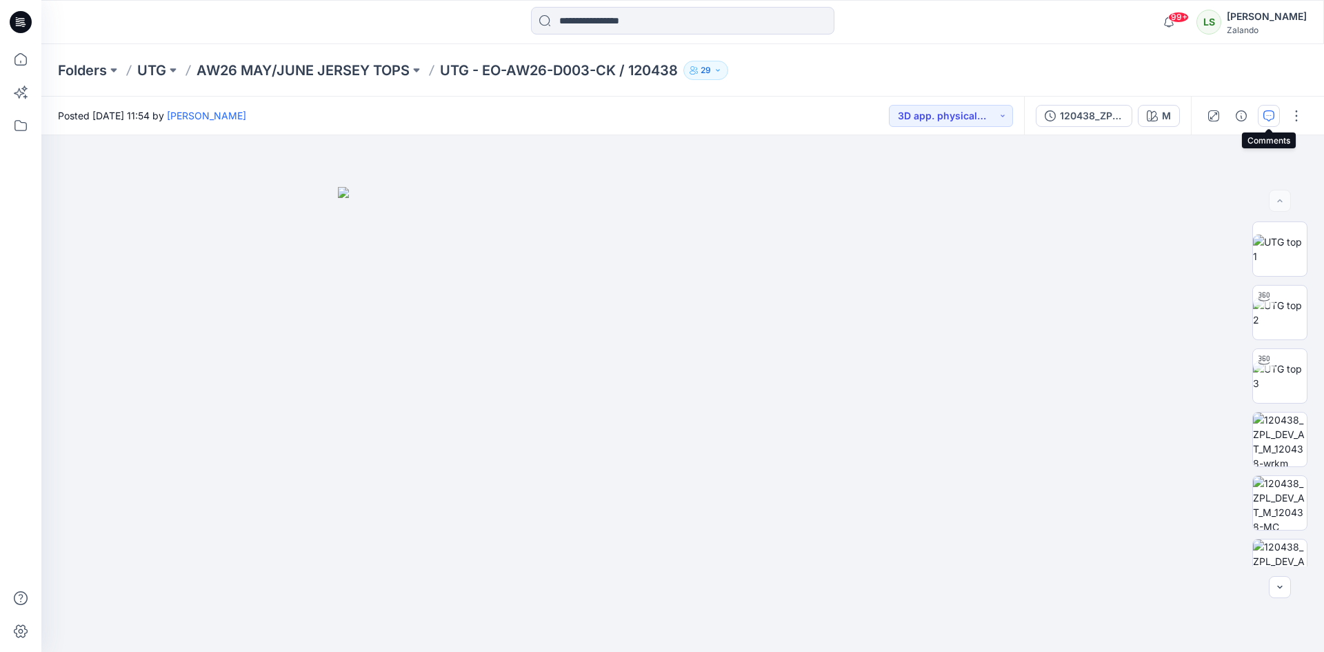
click at [1268, 121] on icon "button" at bounding box center [1268, 115] width 11 height 11
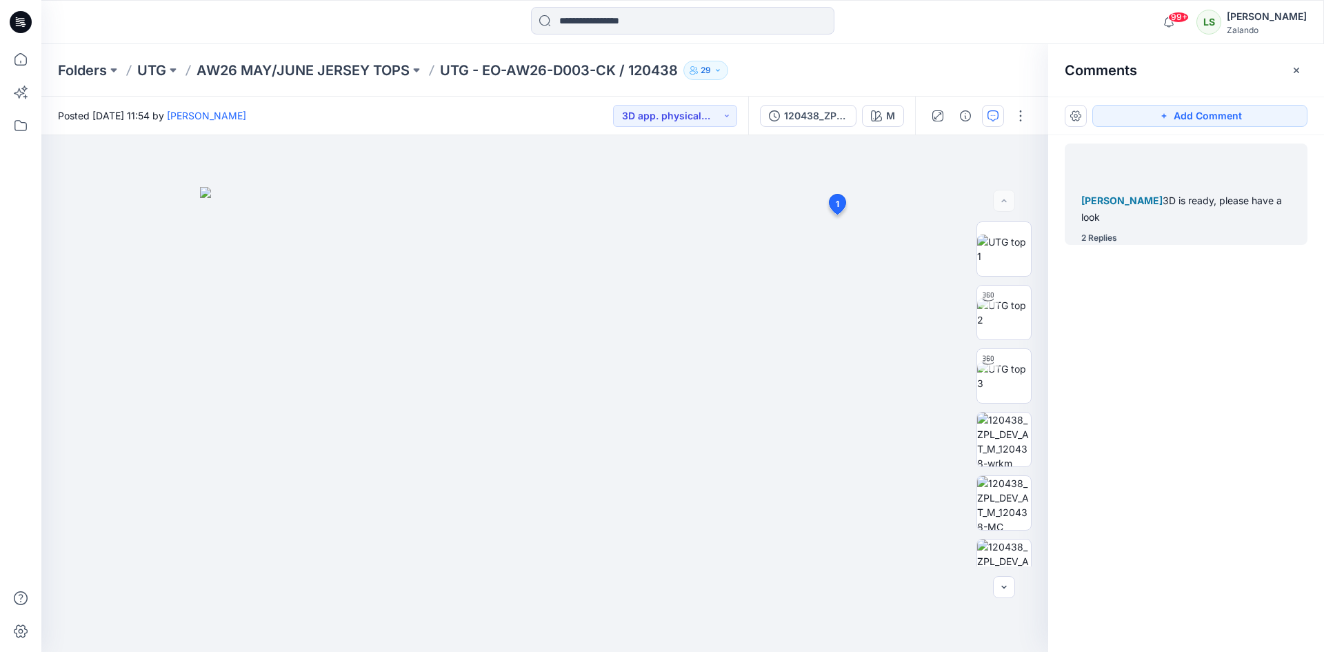
click at [1109, 230] on div "Alexandre Ivan Almeida Fonseca 3D is ready, please have a look 2 Replies" at bounding box center [1186, 193] width 243 height 101
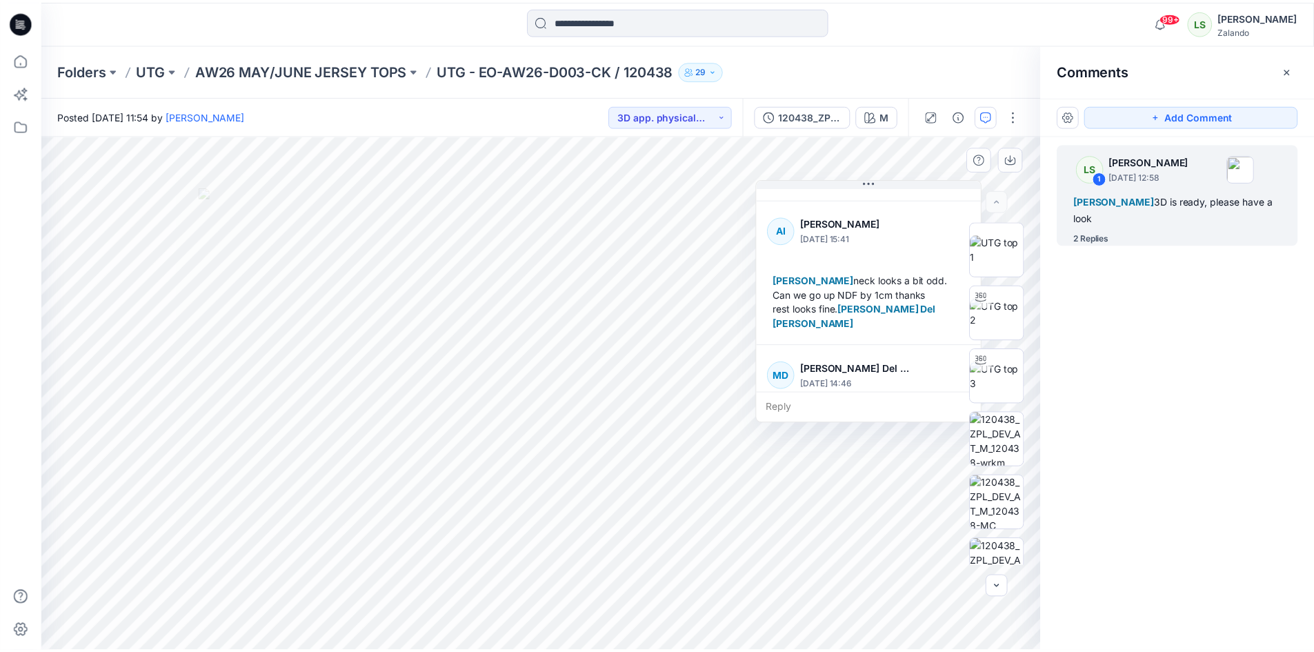
scroll to position [169, 0]
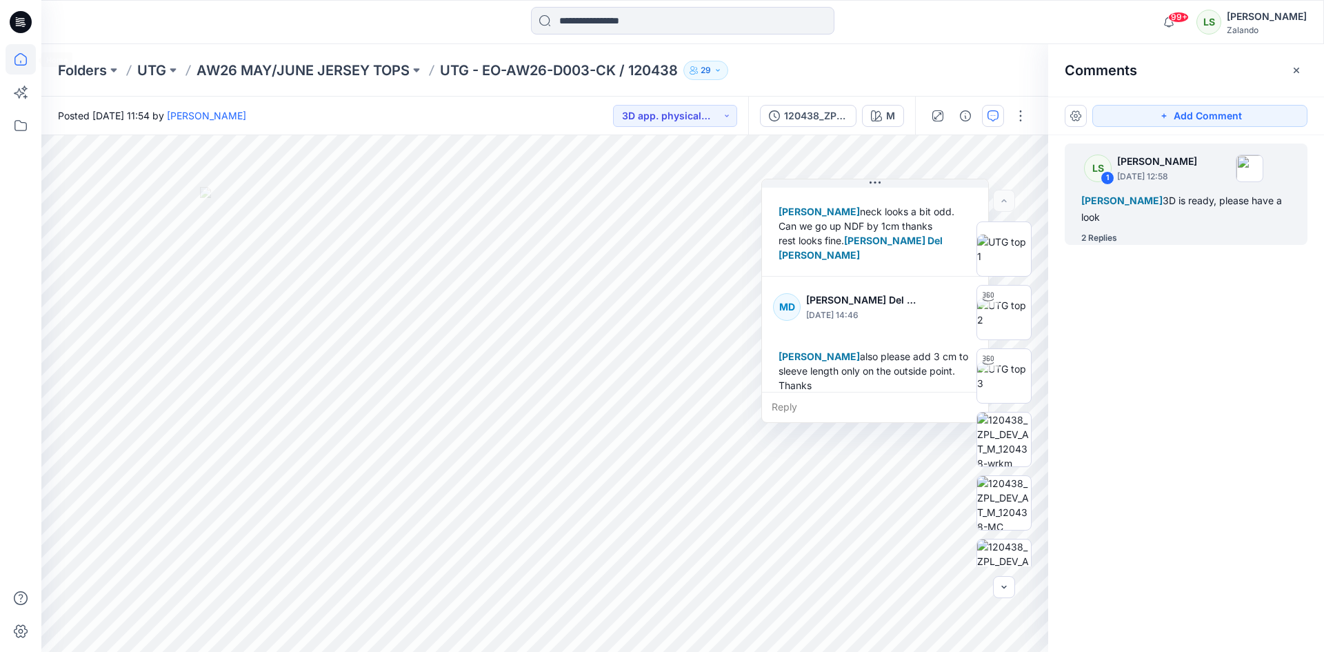
click at [19, 57] on icon at bounding box center [21, 59] width 30 height 30
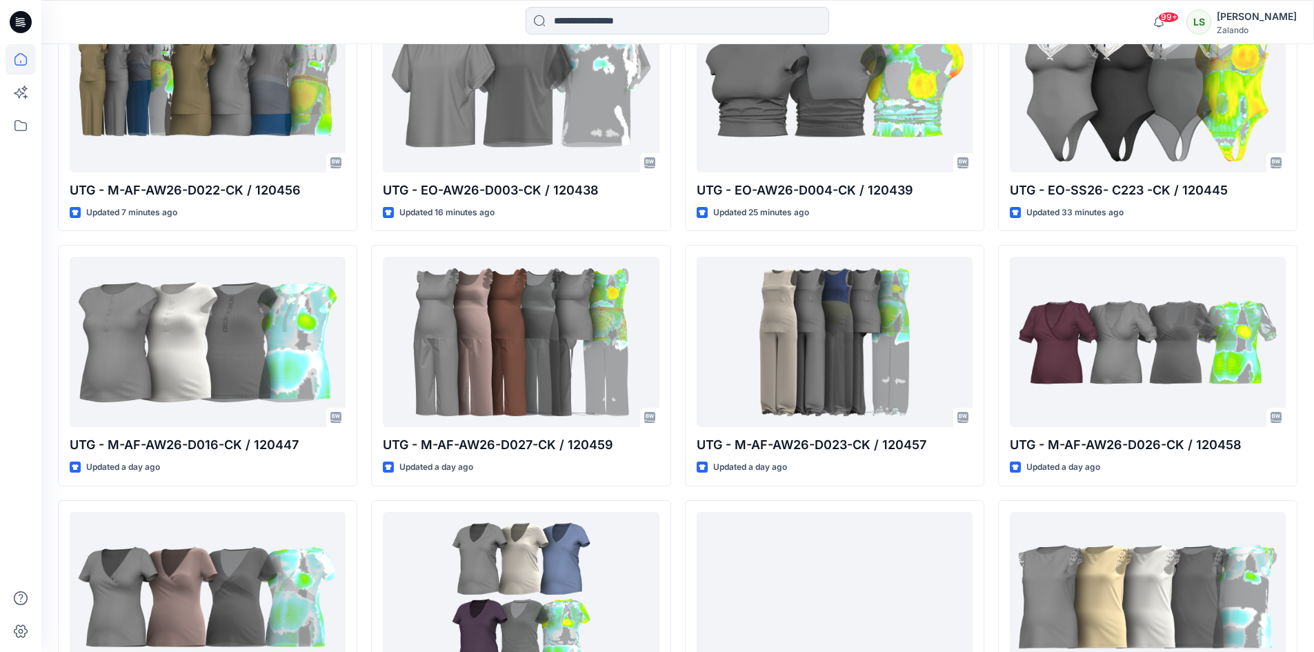
scroll to position [345, 0]
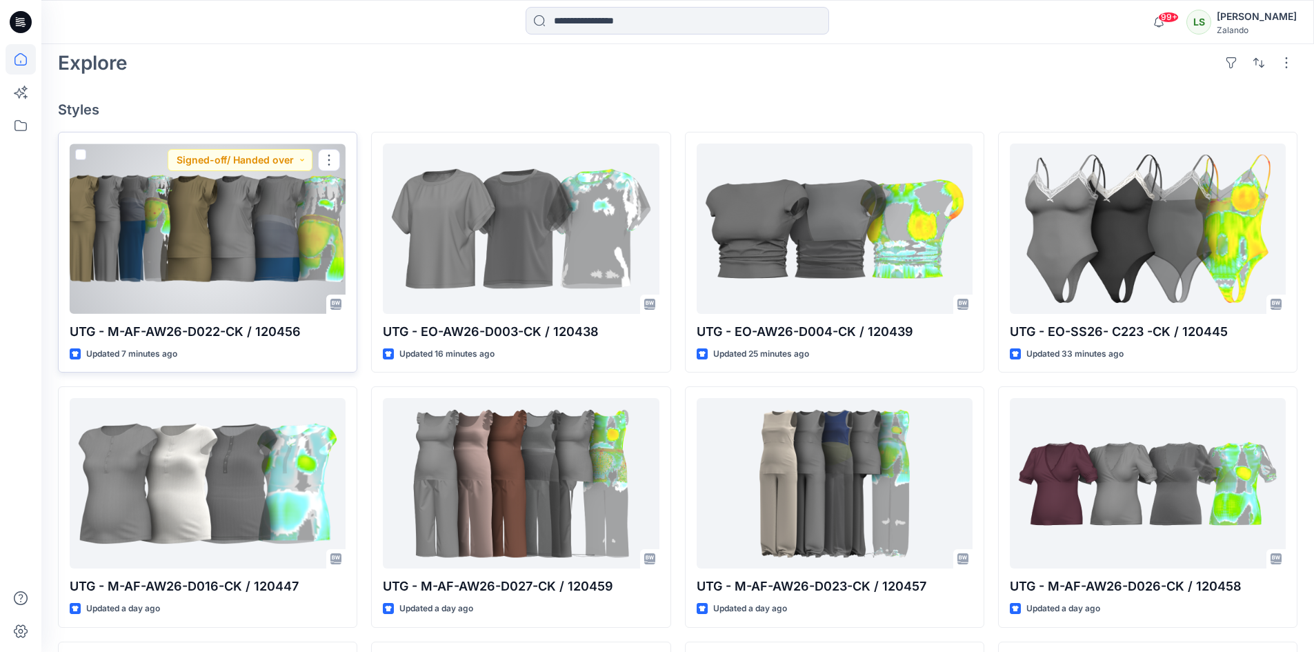
click at [286, 293] on div at bounding box center [208, 228] width 276 height 170
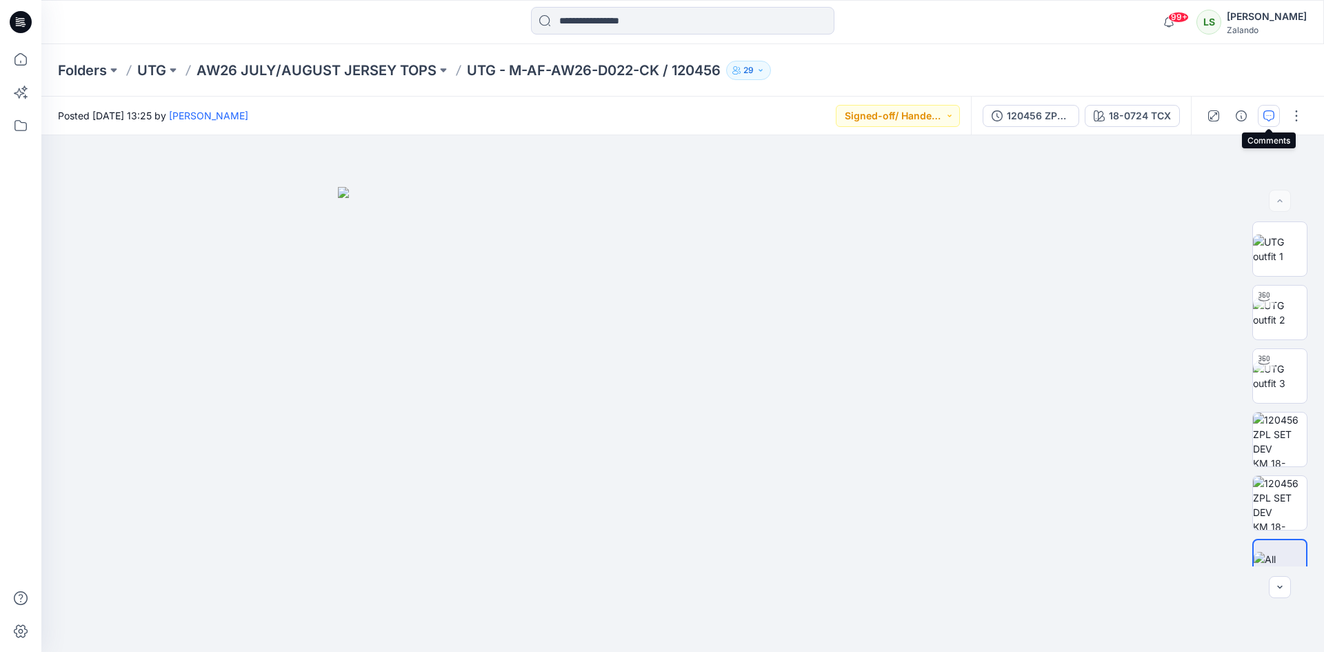
click at [1275, 116] on button "button" at bounding box center [1269, 116] width 22 height 22
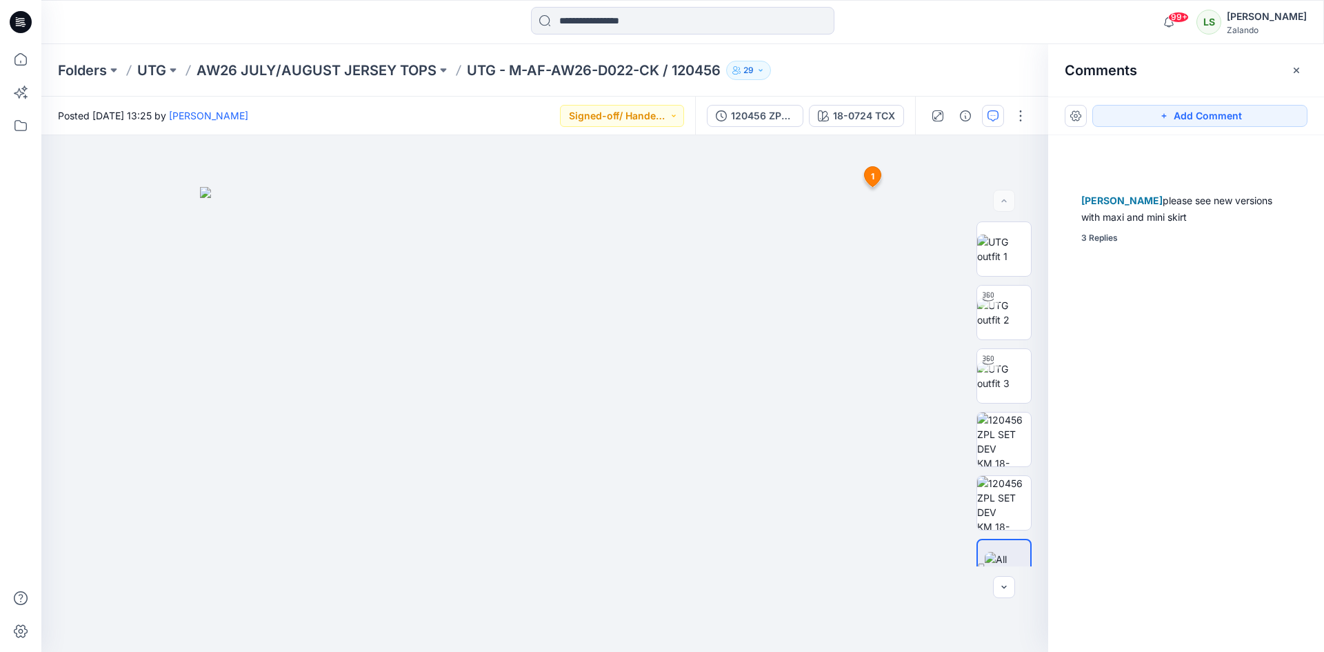
click at [1099, 245] on div "Alexandre Ivan Almeida Fonseca please see new versions with maxi and mini skirt…" at bounding box center [1186, 368] width 276 height 466
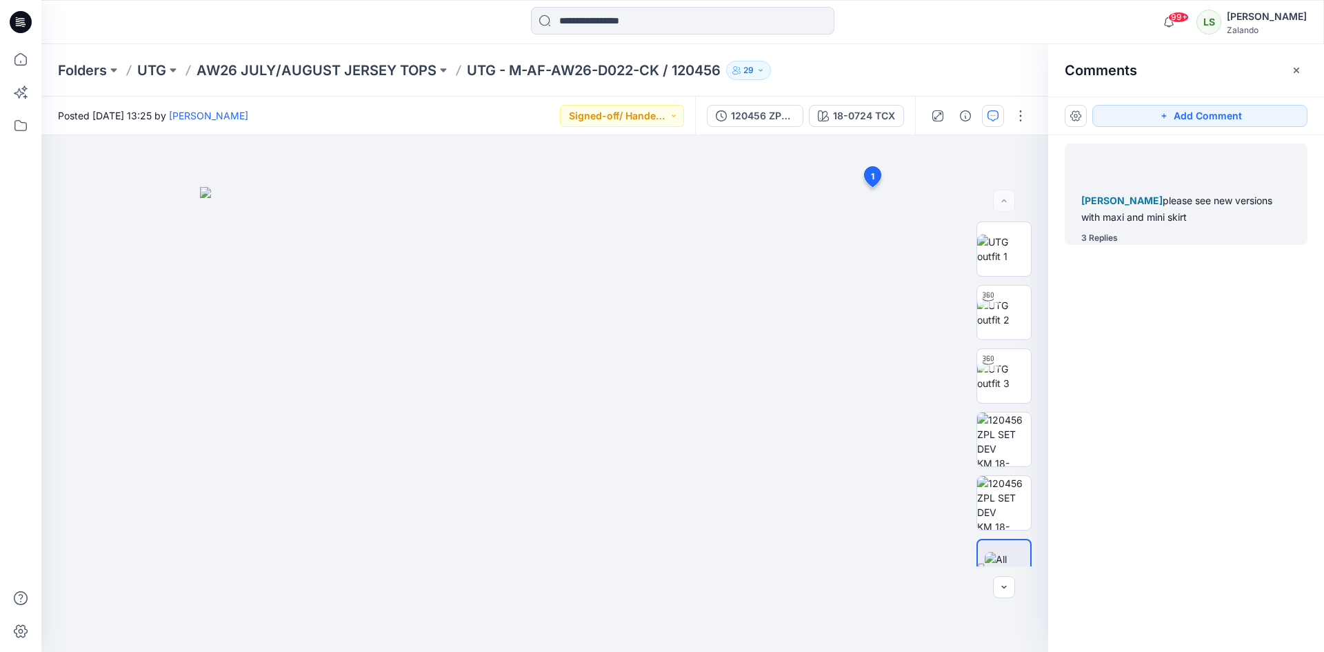
click at [1101, 237] on div "3 Replies" at bounding box center [1099, 238] width 37 height 14
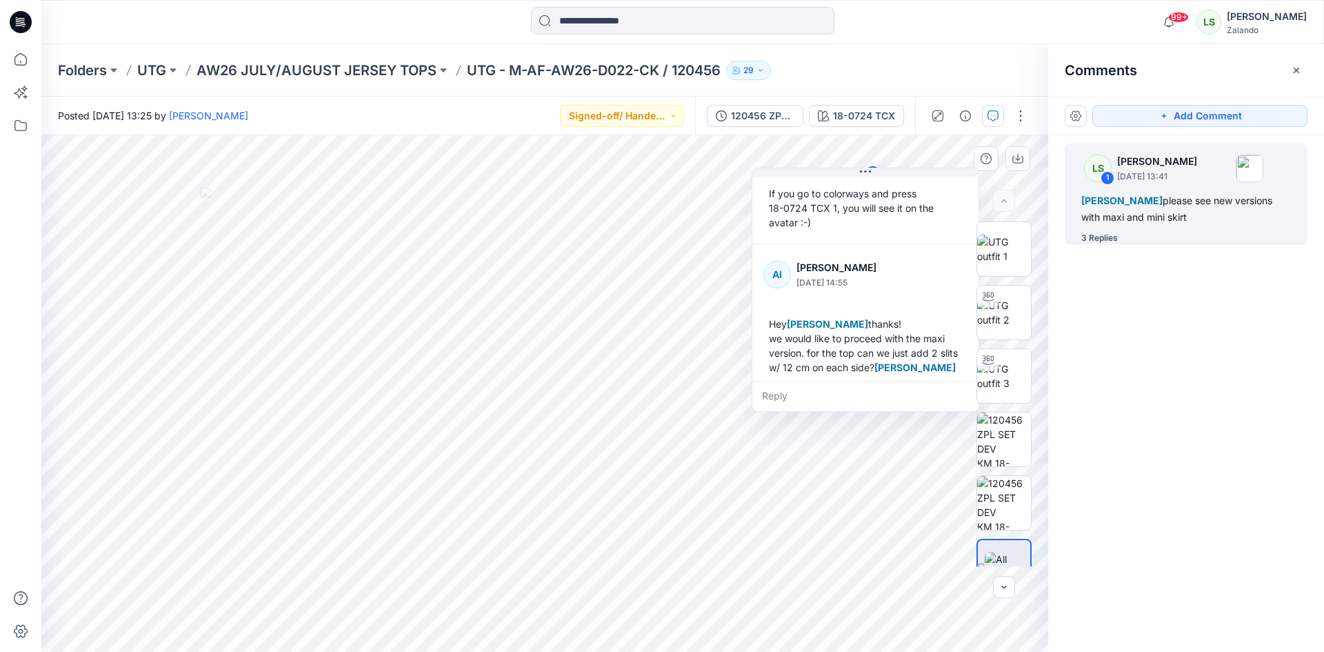
scroll to position [299, 0]
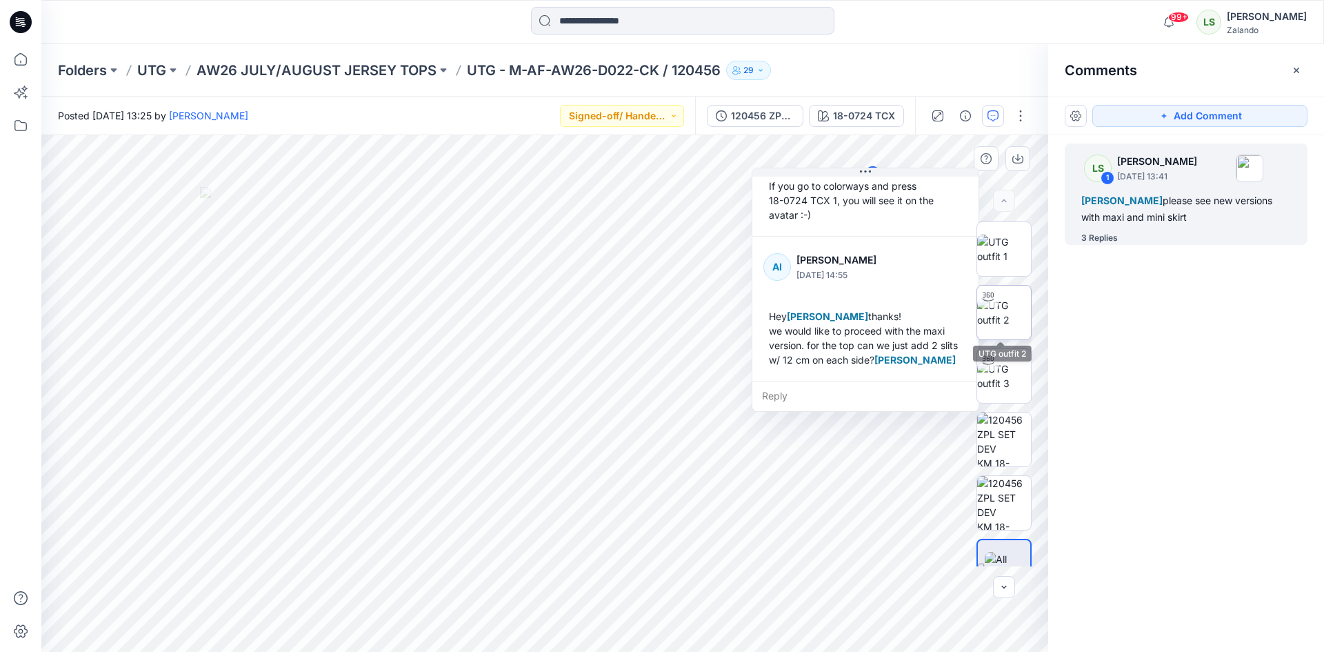
click at [1002, 319] on img at bounding box center [1004, 312] width 54 height 29
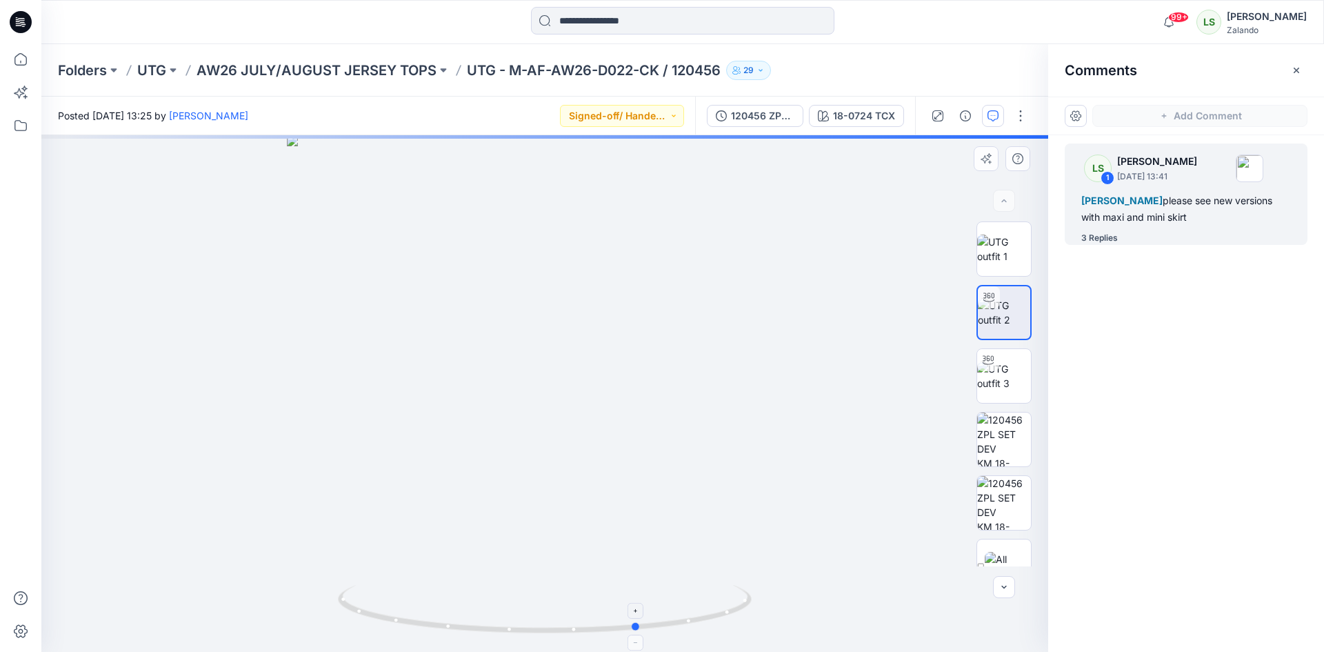
drag, startPoint x: 566, startPoint y: 638, endPoint x: 661, endPoint y: 624, distance: 96.2
click at [661, 624] on div at bounding box center [544, 393] width 1007 height 517
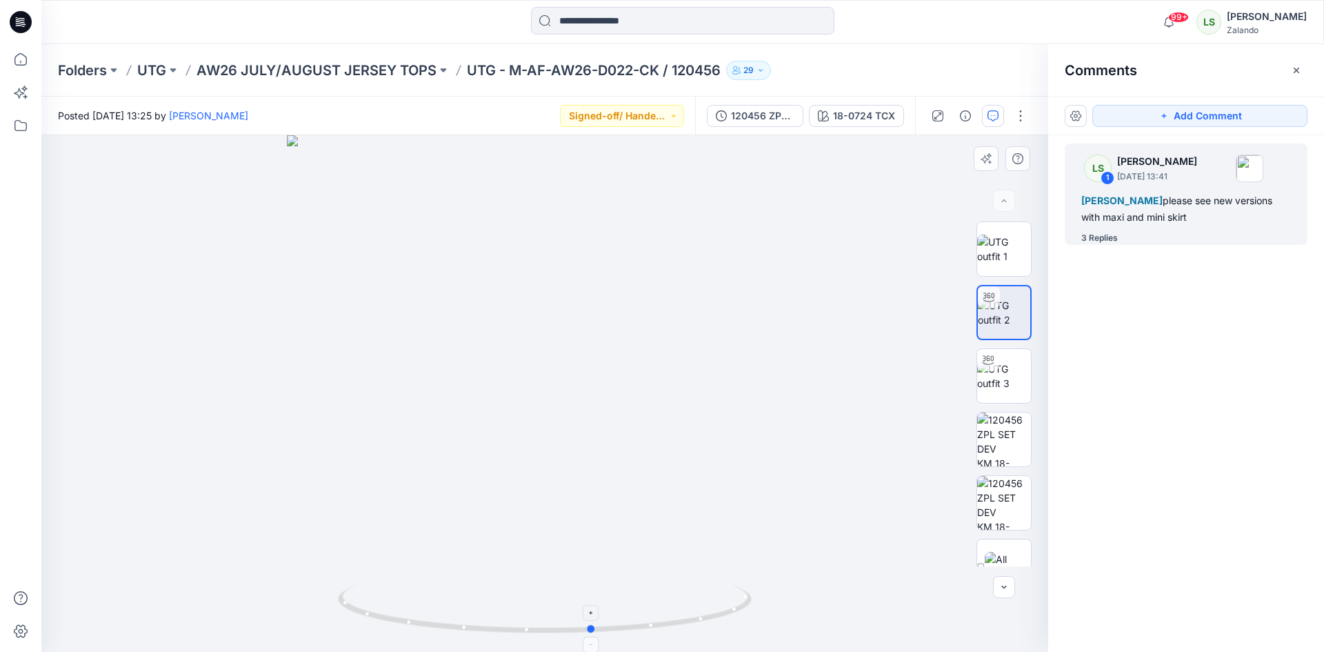
drag, startPoint x: 668, startPoint y: 621, endPoint x: 621, endPoint y: 612, distance: 47.9
click at [621, 612] on icon at bounding box center [546, 611] width 417 height 52
click at [19, 61] on icon at bounding box center [21, 59] width 30 height 30
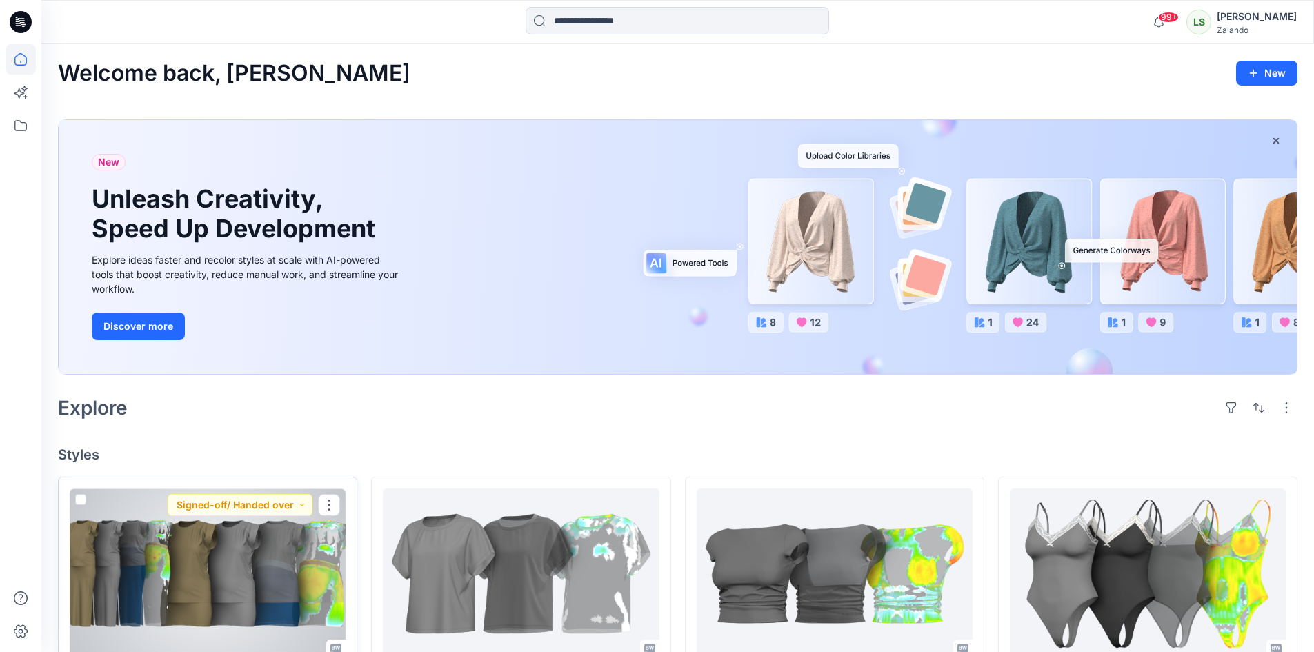
click at [242, 570] on div at bounding box center [208, 573] width 276 height 170
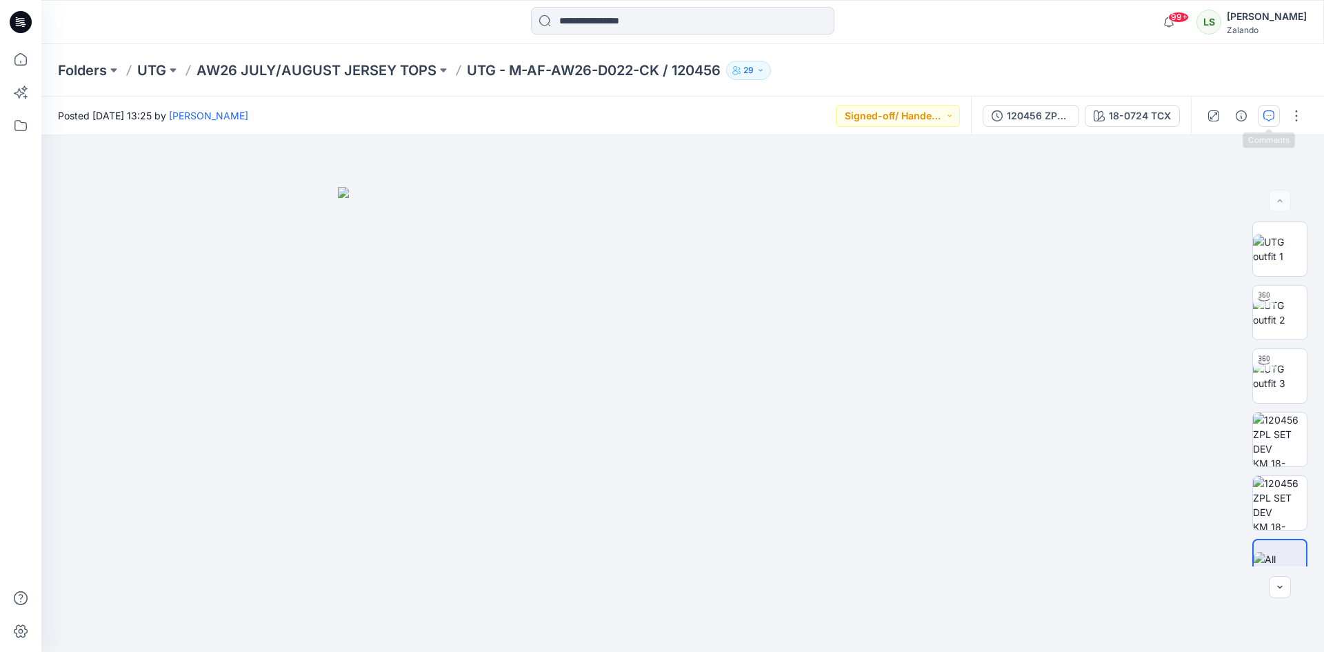
click at [1261, 112] on button "button" at bounding box center [1269, 116] width 22 height 22
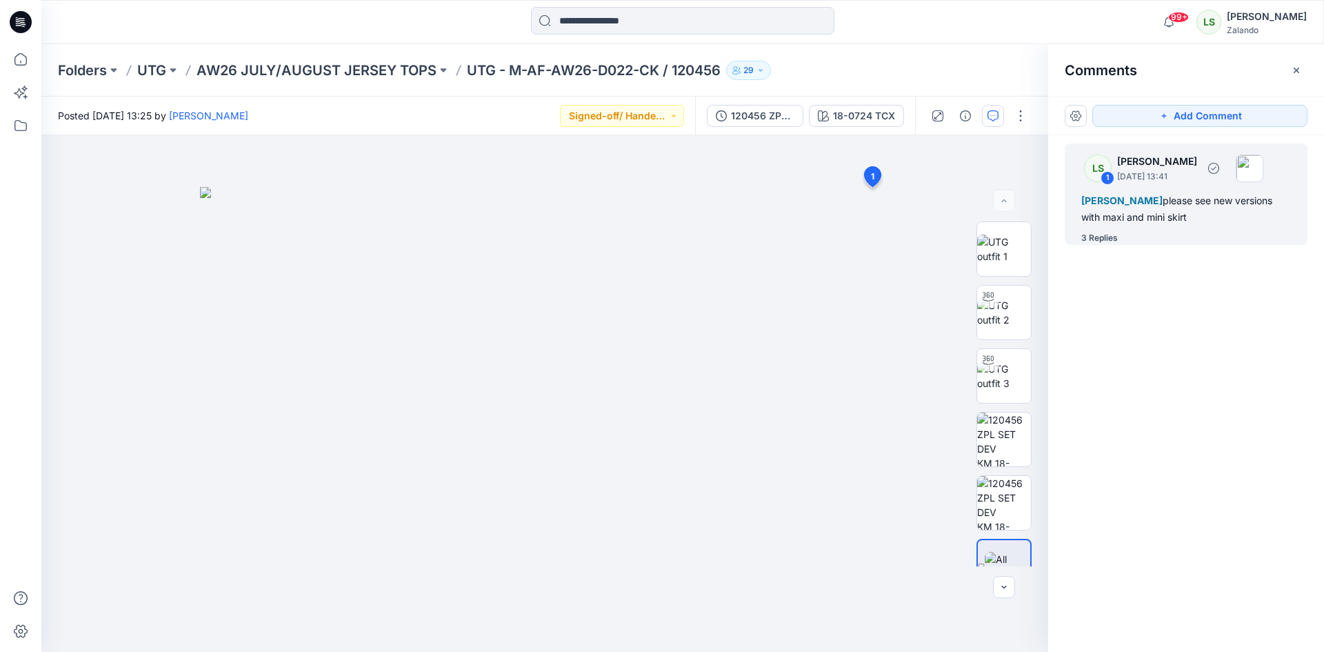
click at [1126, 230] on div "LS 1 Lise Stougaard September 18, 2025 13:41 Alexandre Ivan Almeida Fonseca ple…" at bounding box center [1186, 193] width 243 height 101
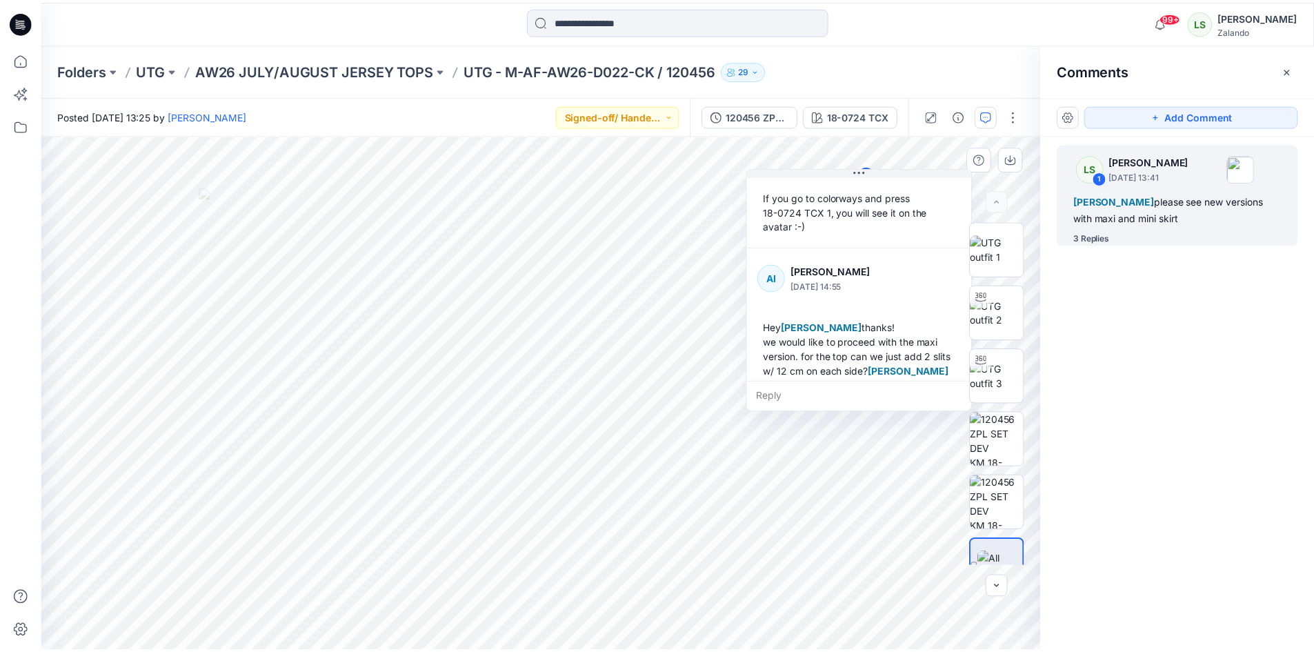
scroll to position [299, 0]
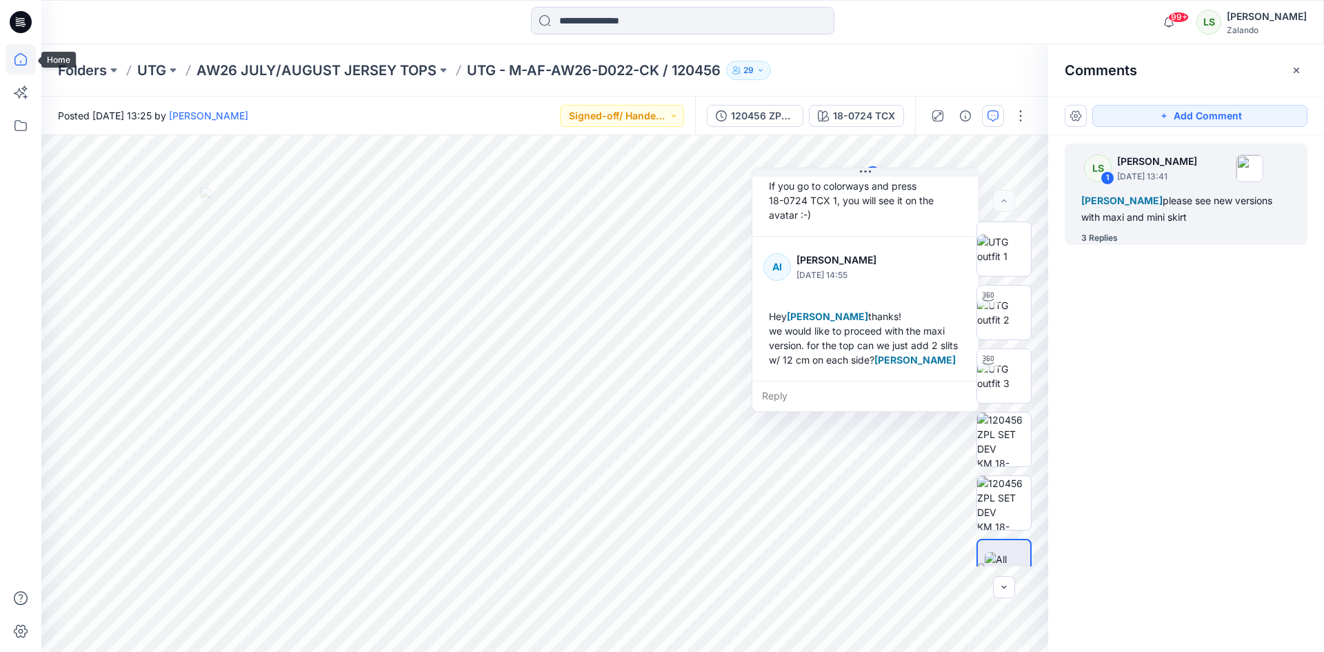
click at [26, 61] on icon at bounding box center [21, 59] width 30 height 30
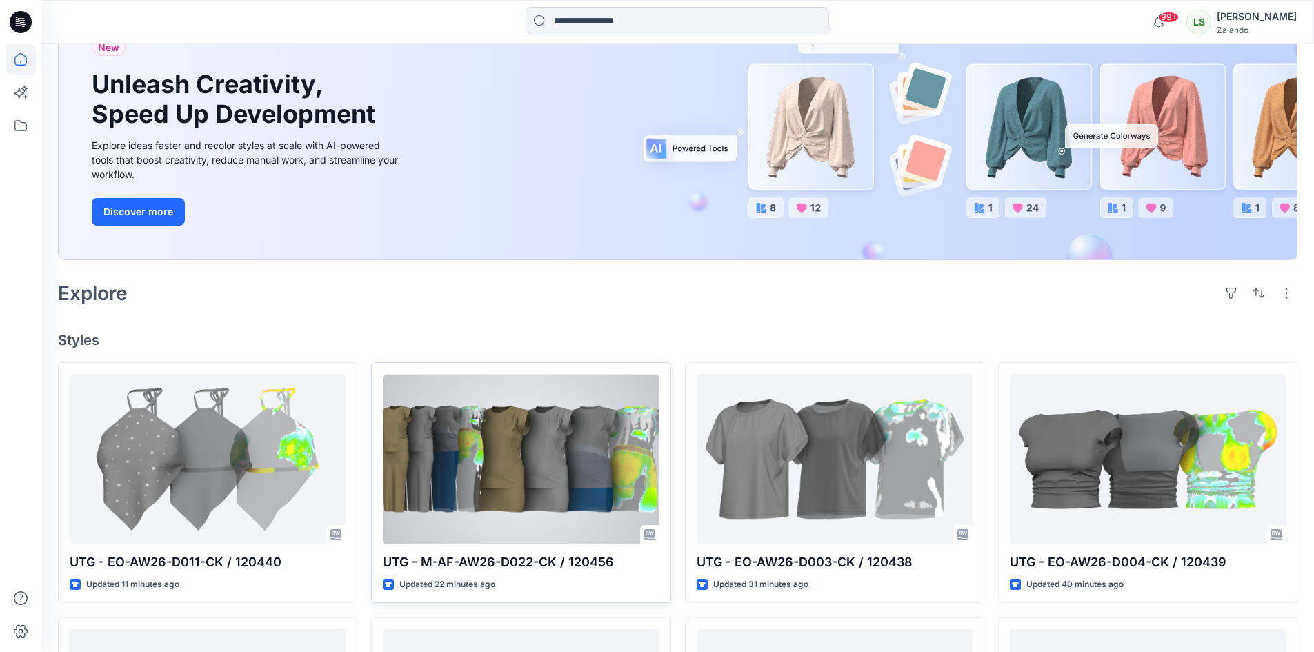
scroll to position [276, 0]
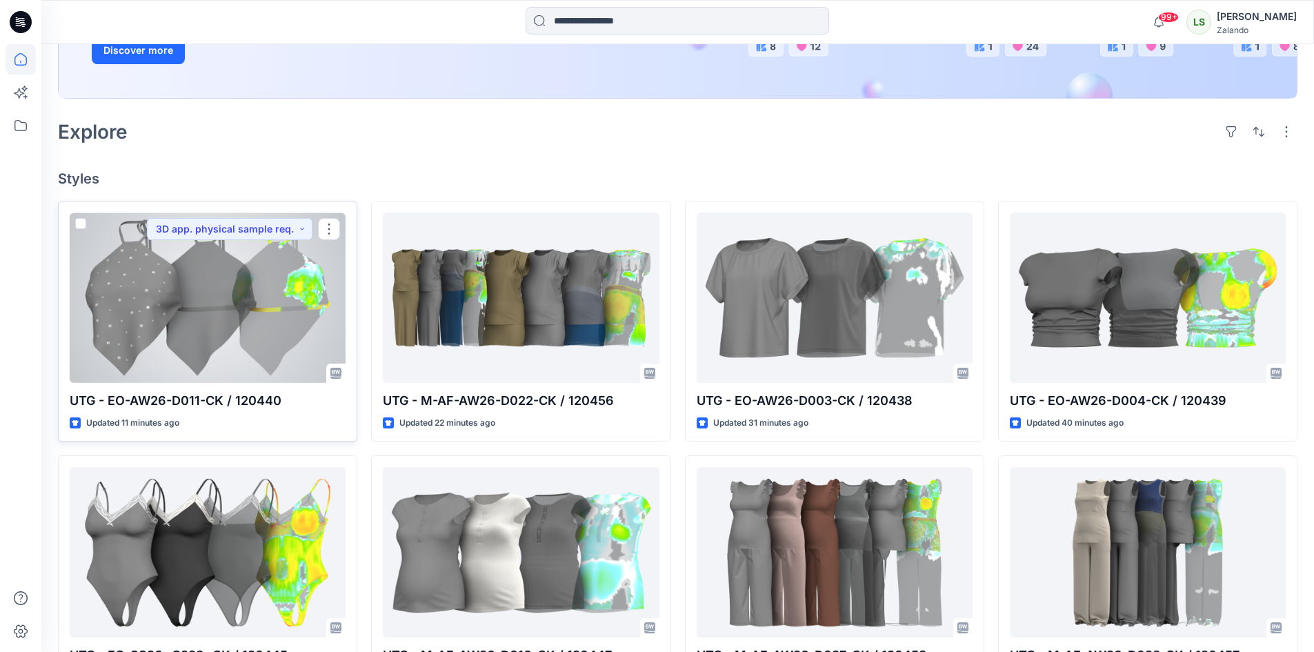
click at [241, 346] on div at bounding box center [208, 297] width 276 height 170
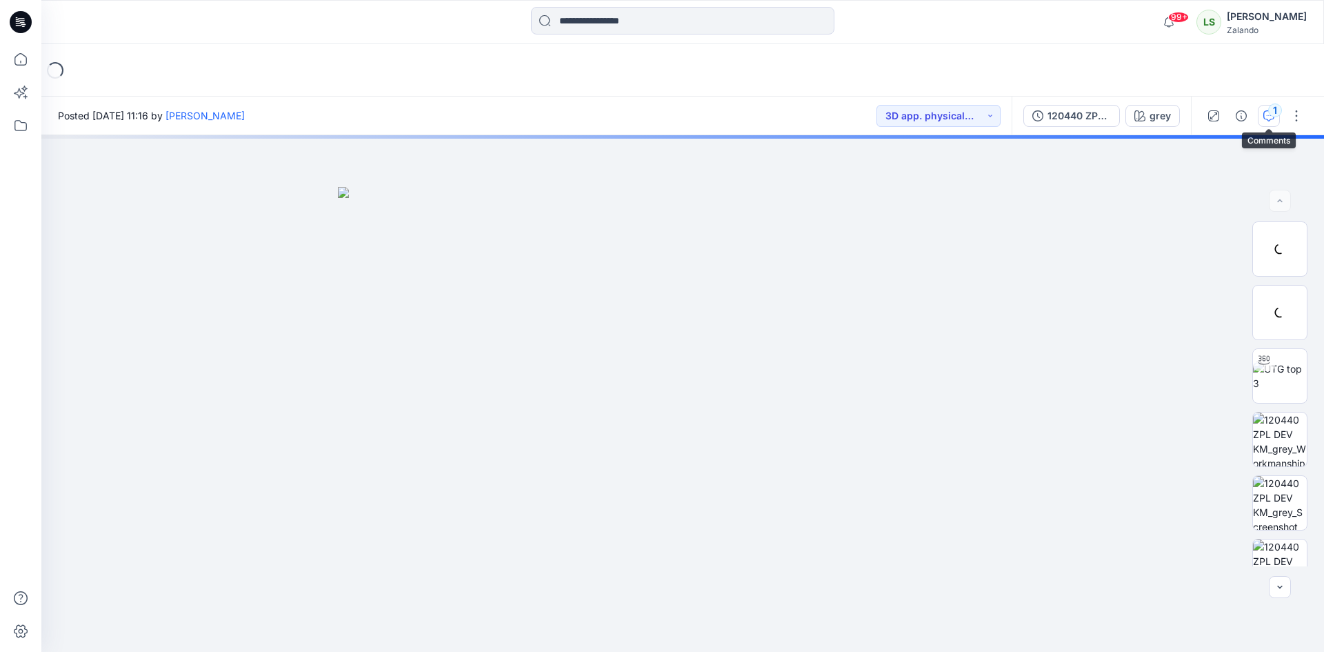
click at [1266, 121] on button "1" at bounding box center [1269, 116] width 22 height 22
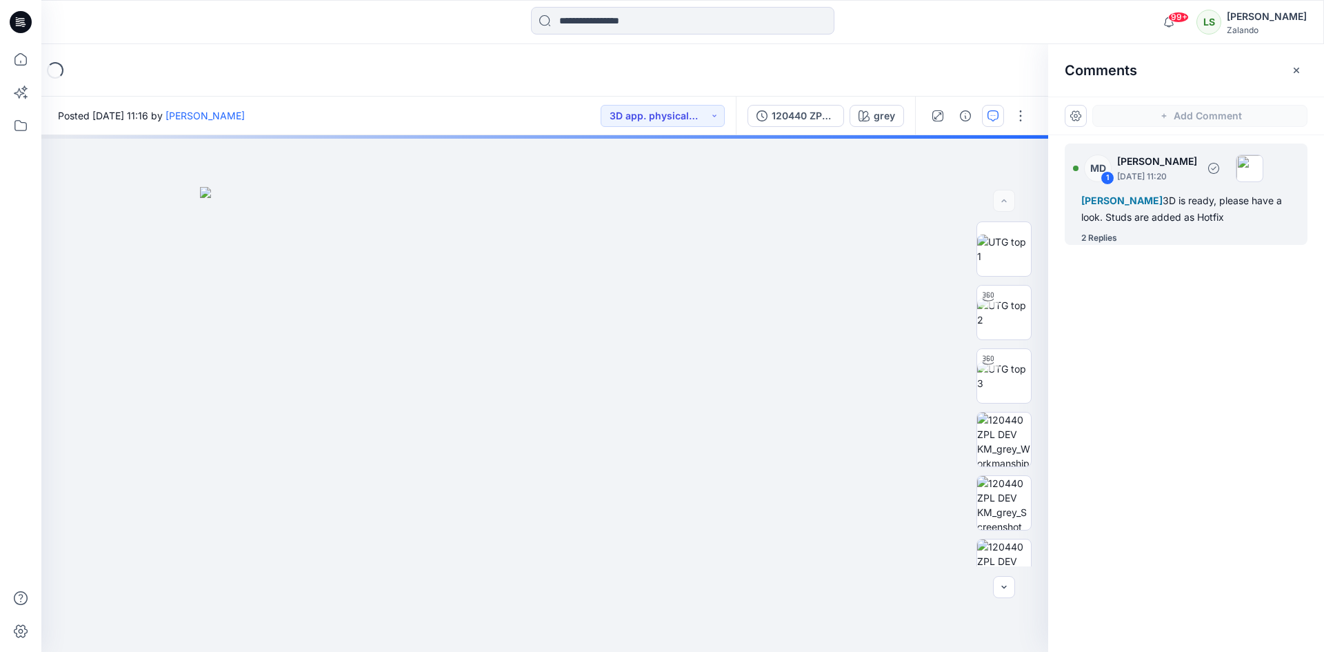
click at [1096, 245] on div "2 Replies" at bounding box center [1099, 238] width 36 height 14
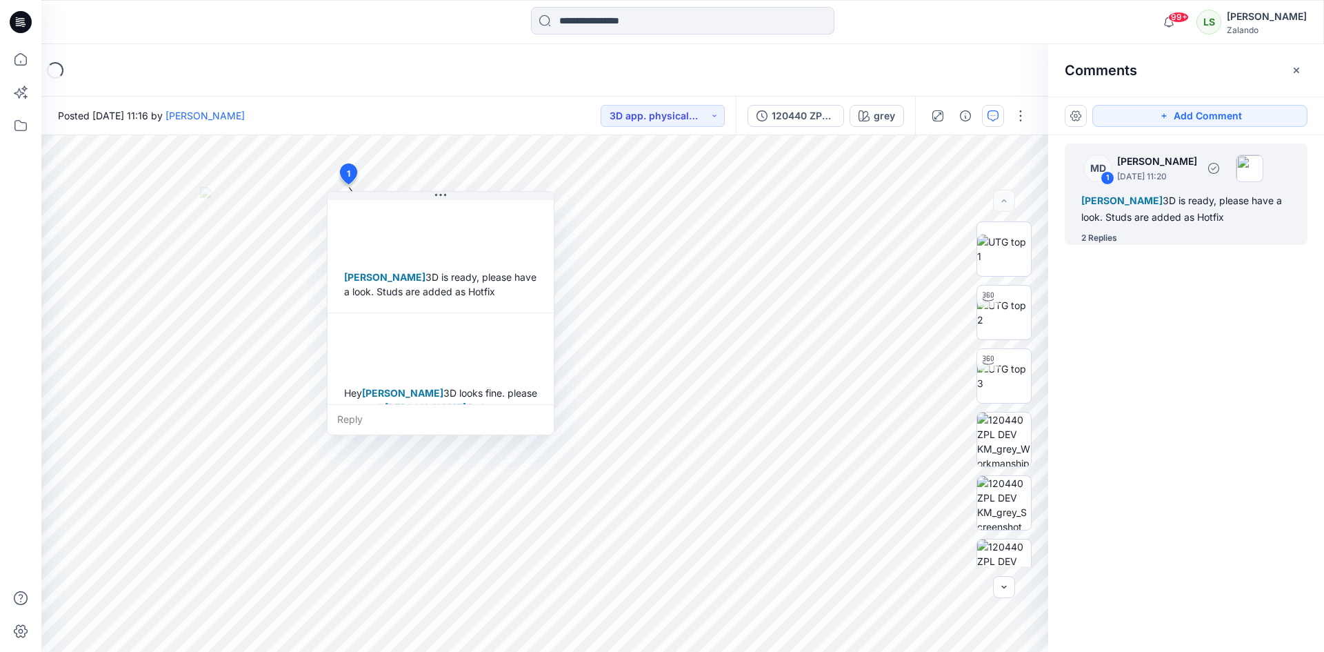
click at [1103, 245] on div "2 Replies" at bounding box center [1099, 238] width 36 height 14
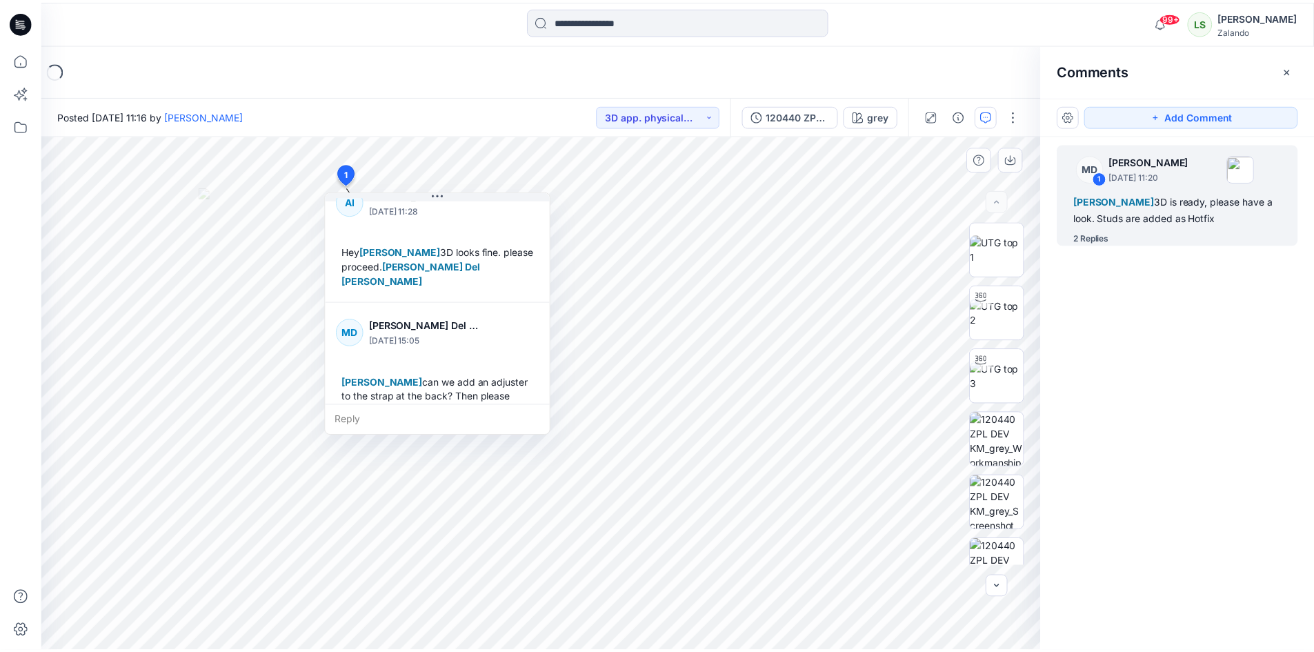
scroll to position [169, 0]
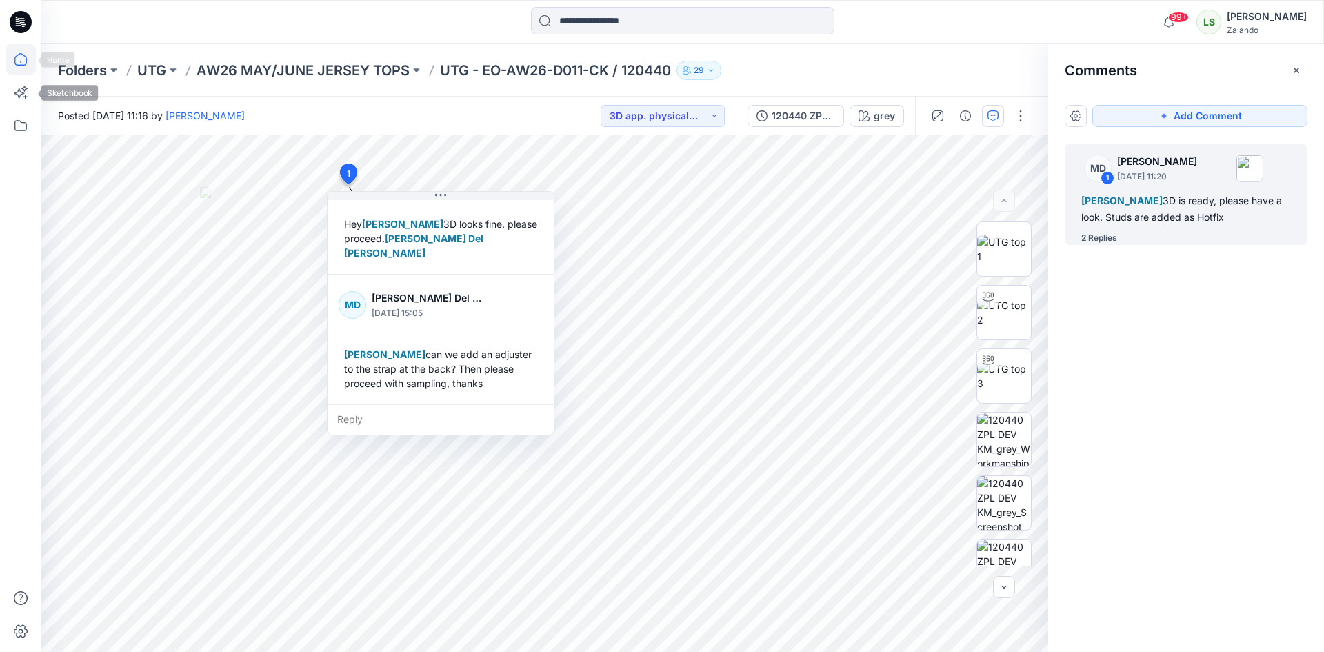
click at [16, 61] on icon at bounding box center [21, 59] width 30 height 30
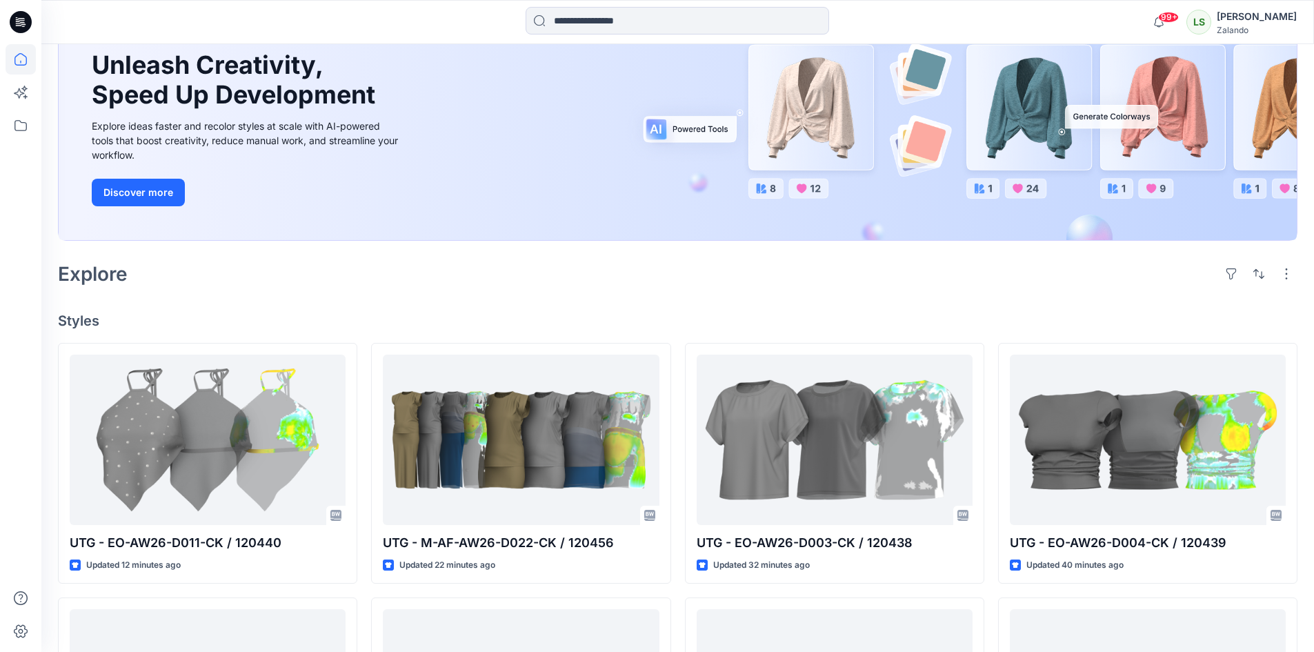
scroll to position [207, 0]
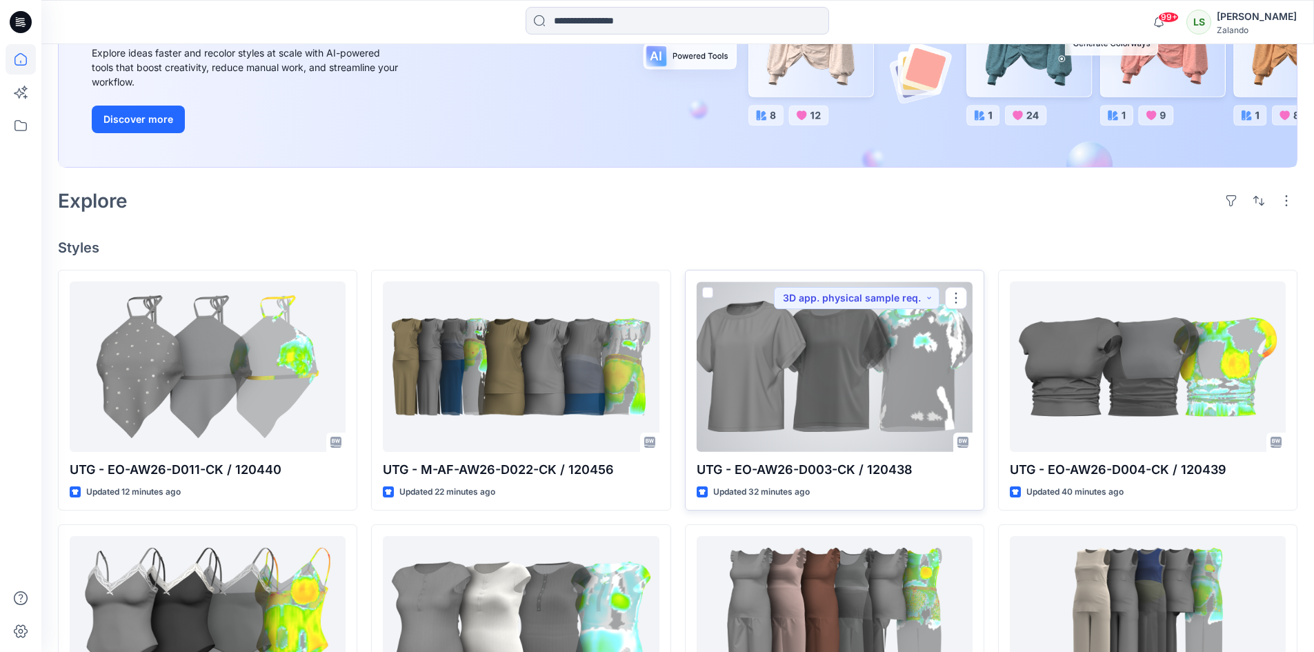
click at [817, 375] on div at bounding box center [835, 366] width 276 height 170
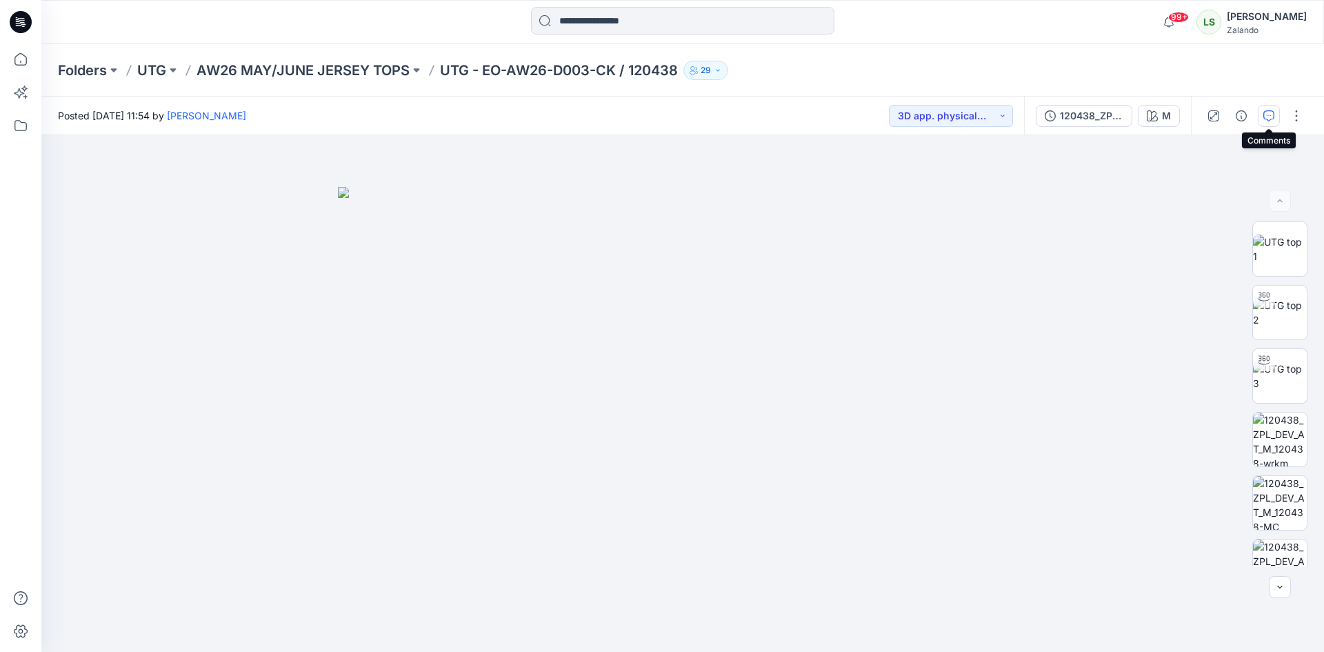
click at [1267, 117] on icon "button" at bounding box center [1268, 115] width 11 height 11
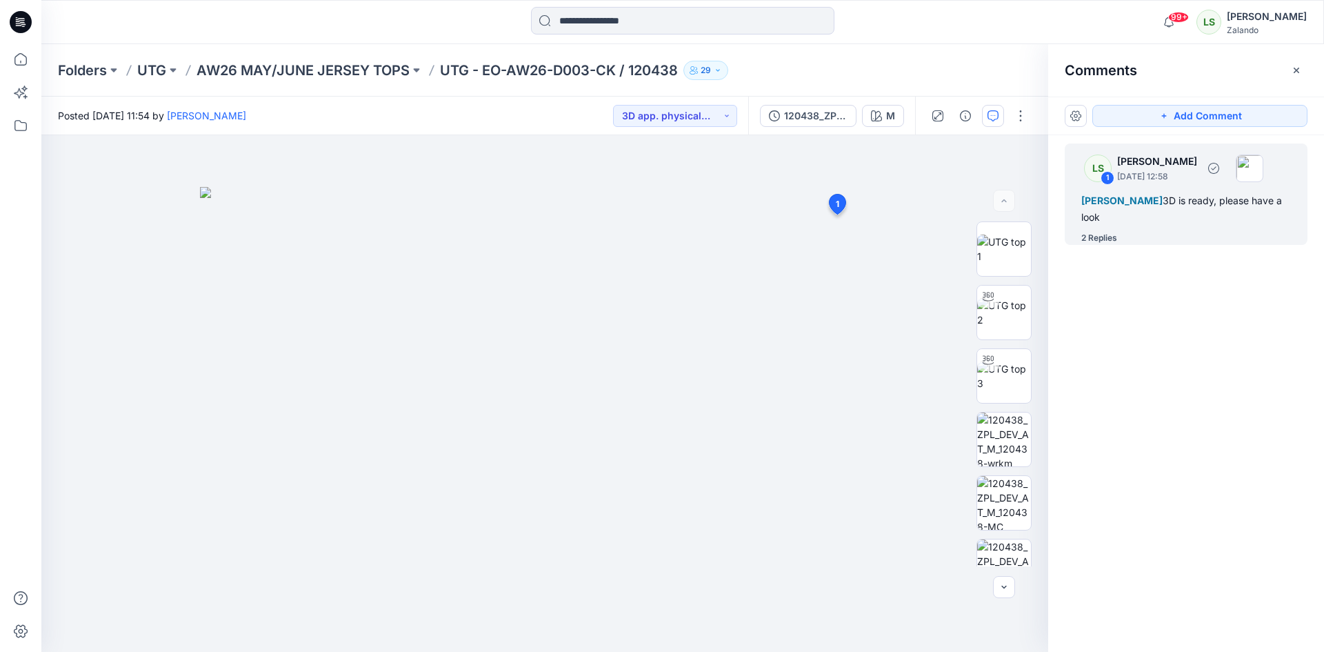
click at [1111, 237] on div "2 Replies" at bounding box center [1099, 238] width 36 height 14
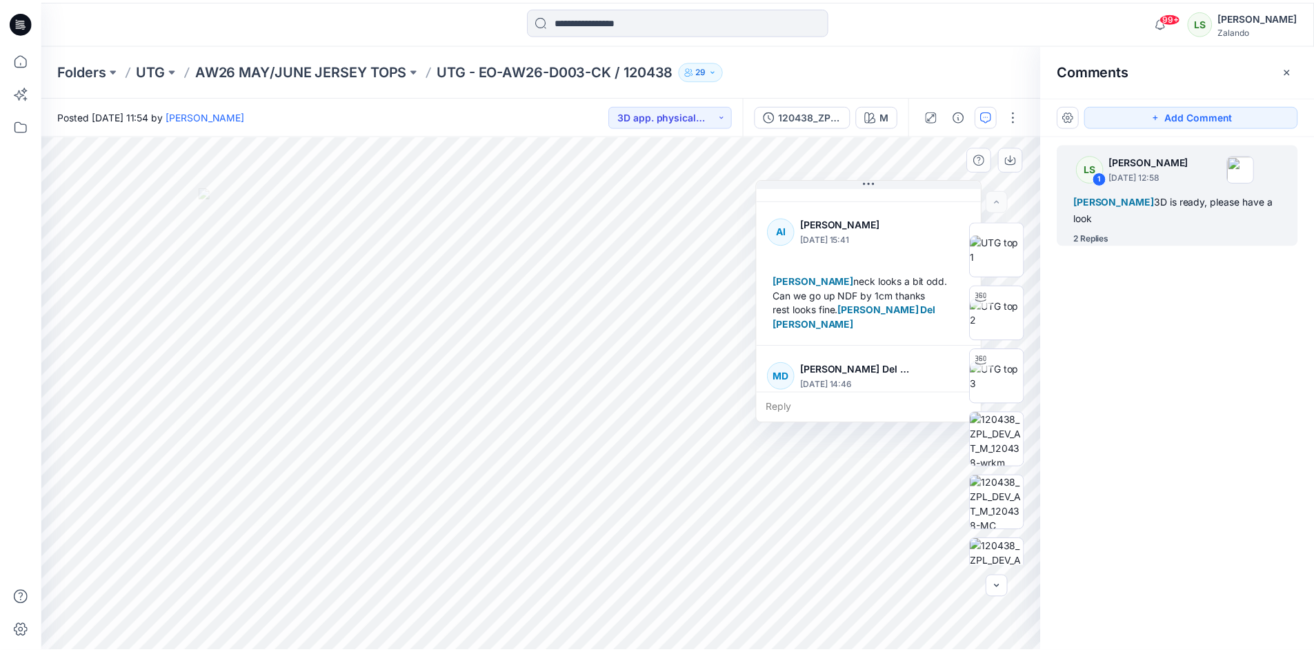
scroll to position [169, 0]
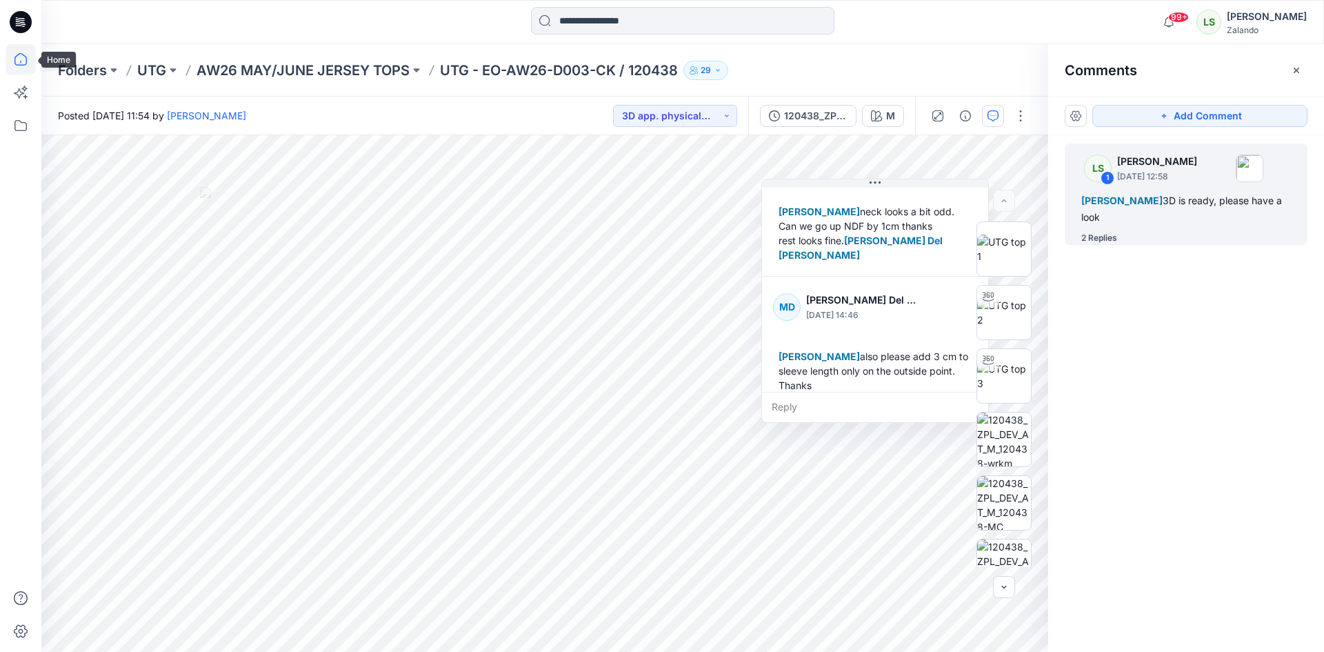
click at [18, 53] on icon at bounding box center [21, 59] width 30 height 30
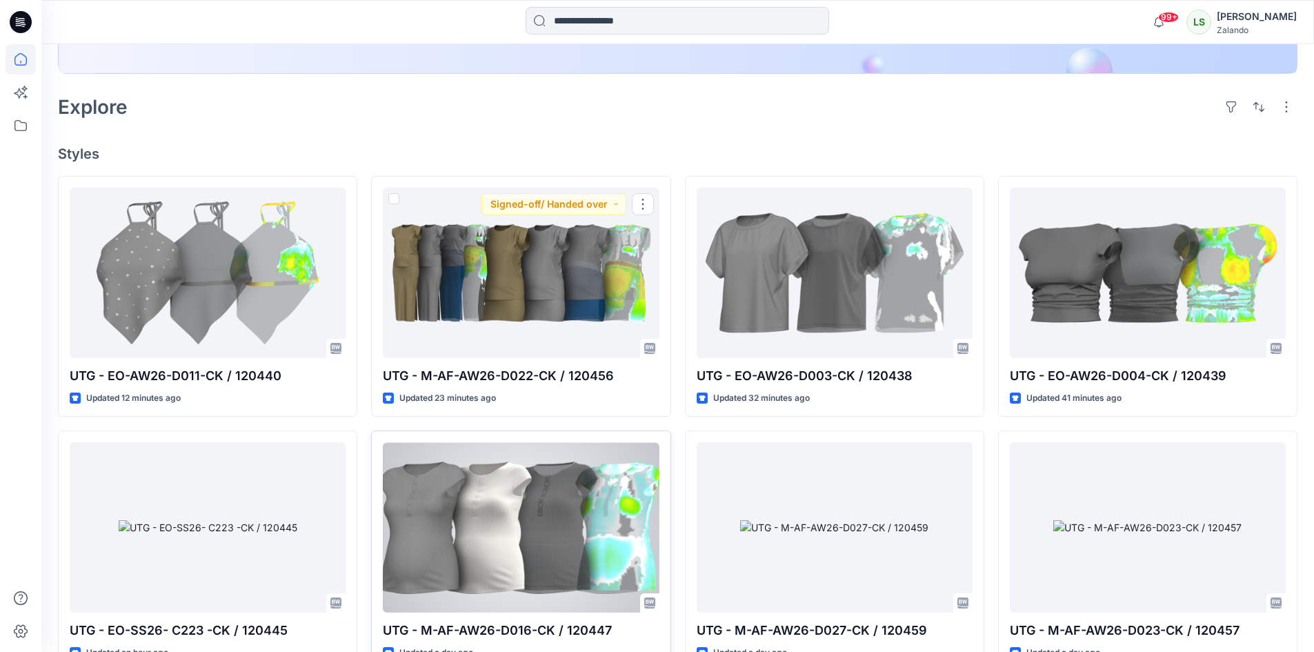
scroll to position [414, 0]
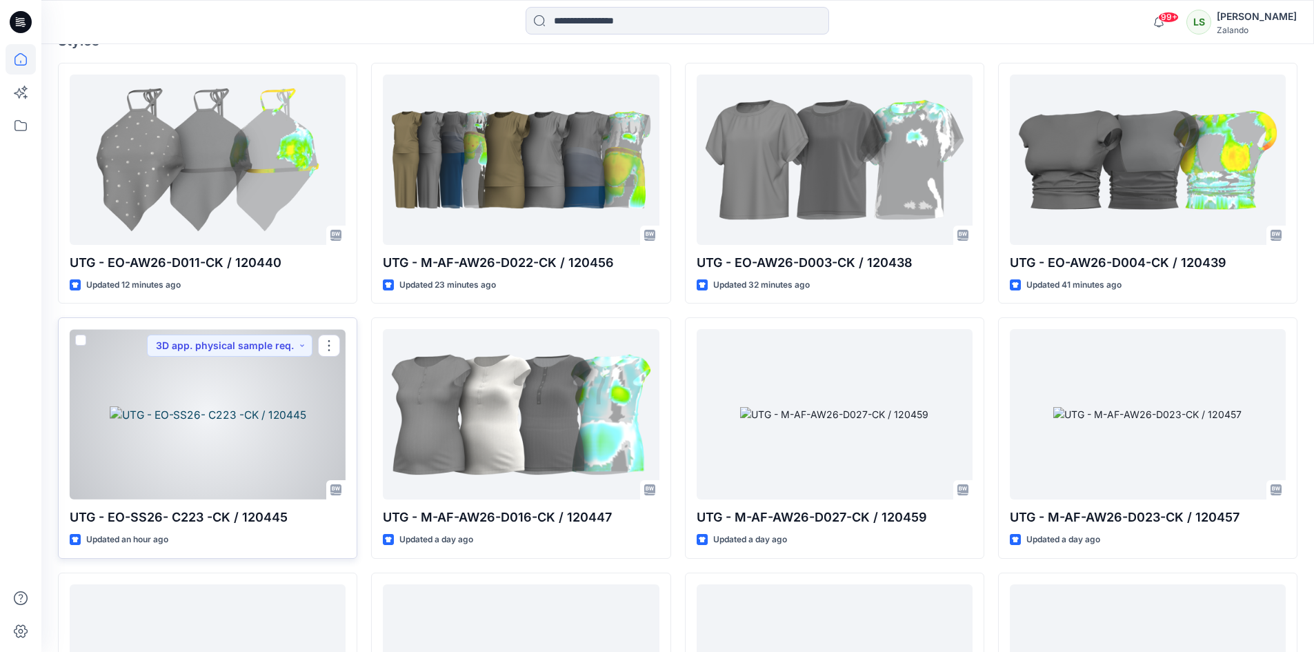
click at [245, 413] on div at bounding box center [208, 414] width 276 height 170
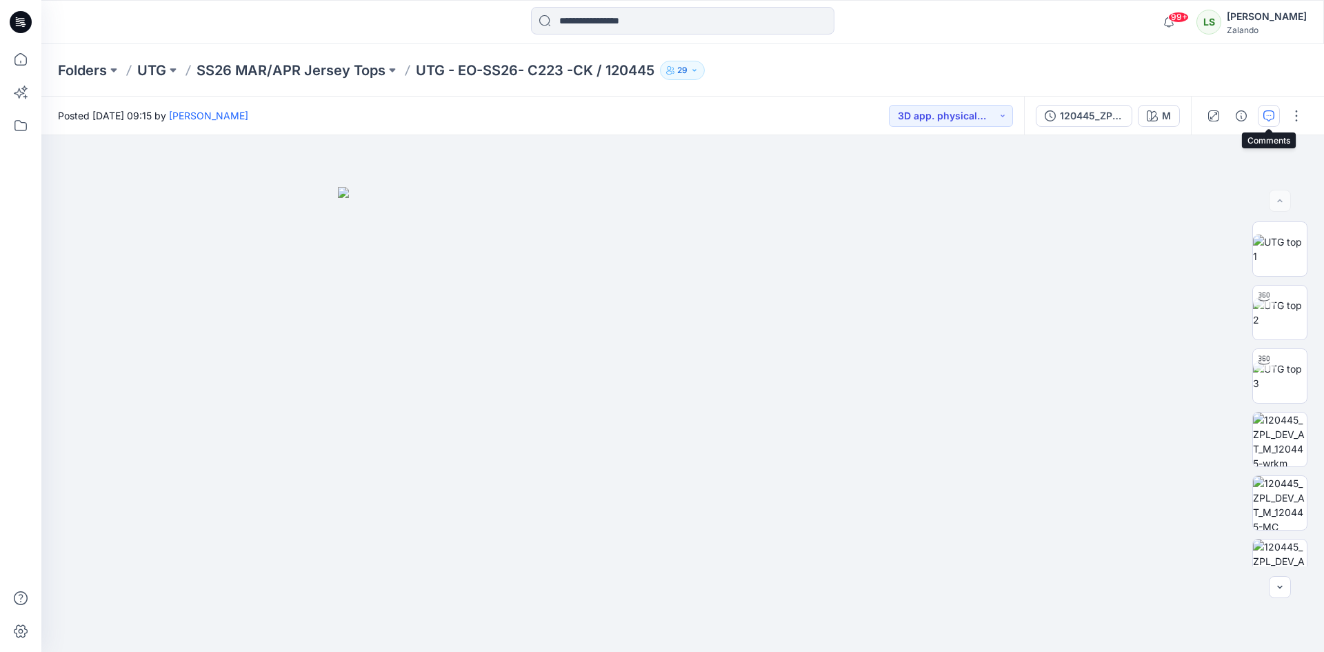
click at [1270, 120] on icon "button" at bounding box center [1268, 115] width 11 height 11
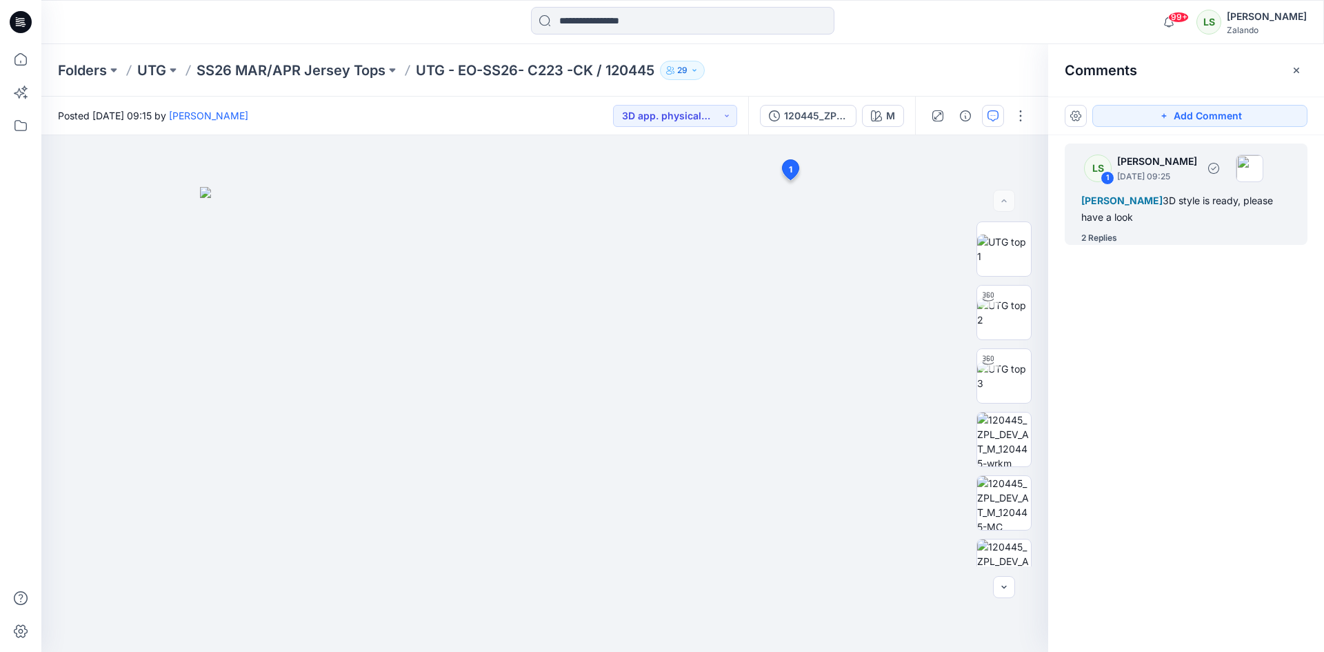
click at [1107, 242] on div "2 Replies" at bounding box center [1099, 238] width 36 height 14
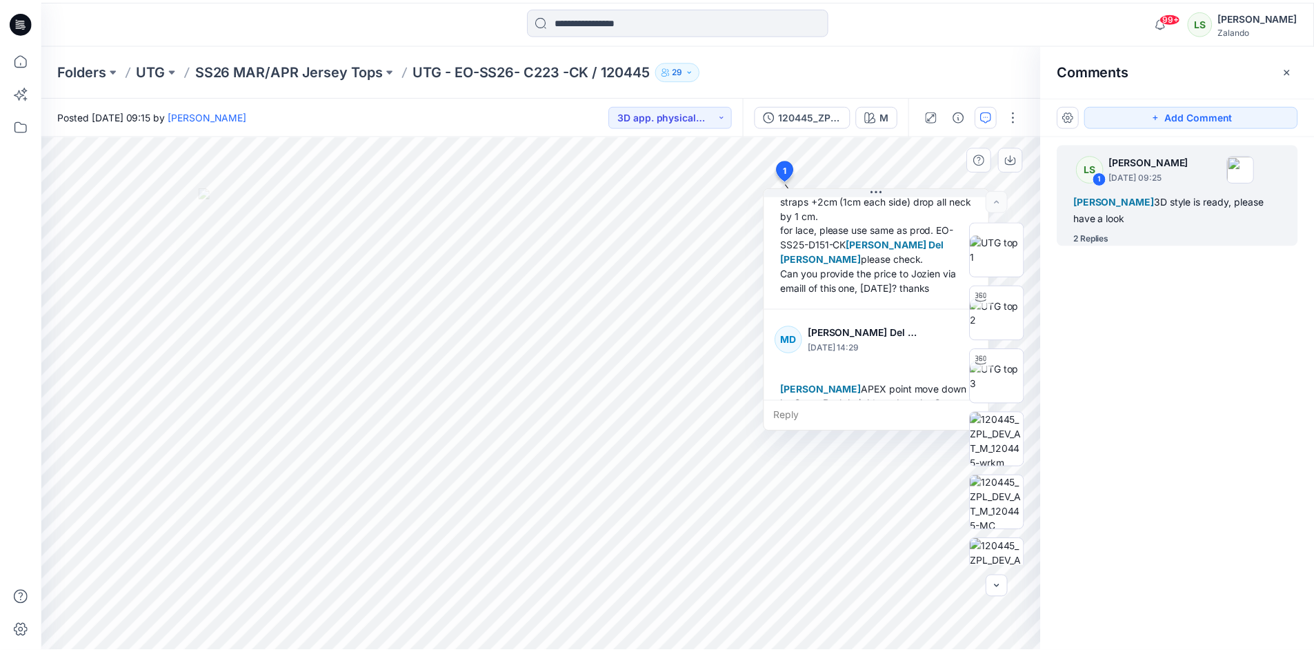
scroll to position [270, 0]
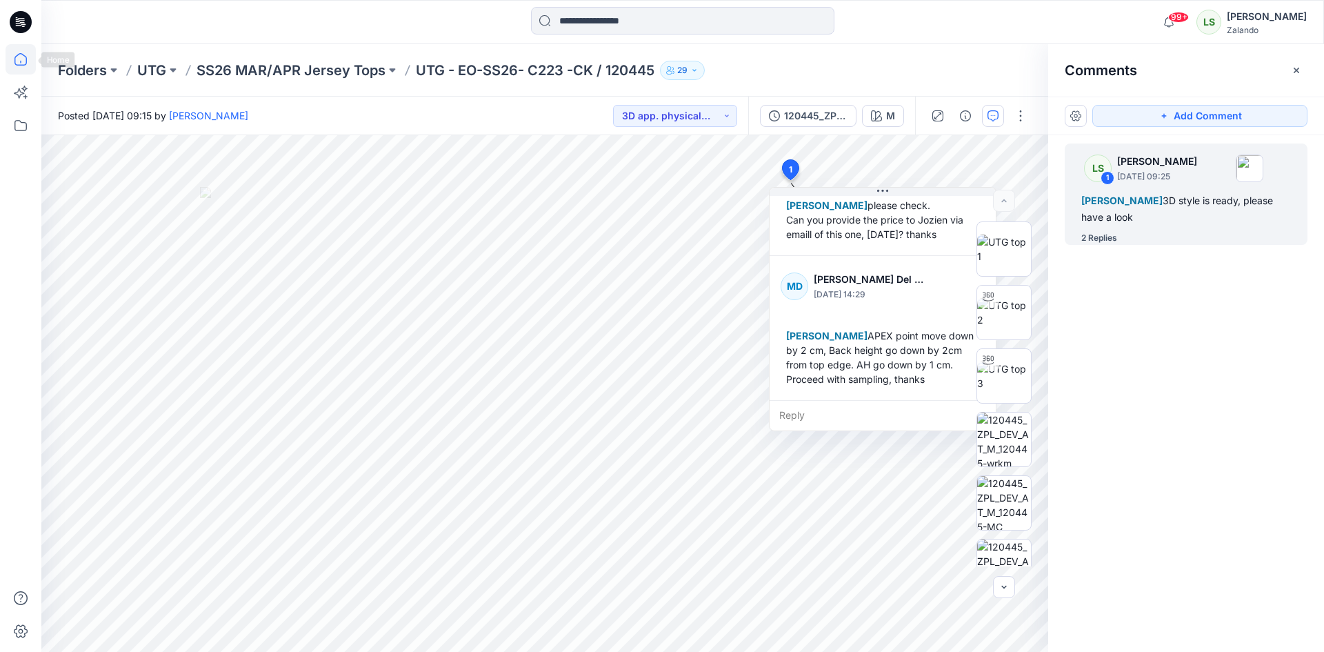
click at [18, 61] on icon at bounding box center [21, 59] width 30 height 30
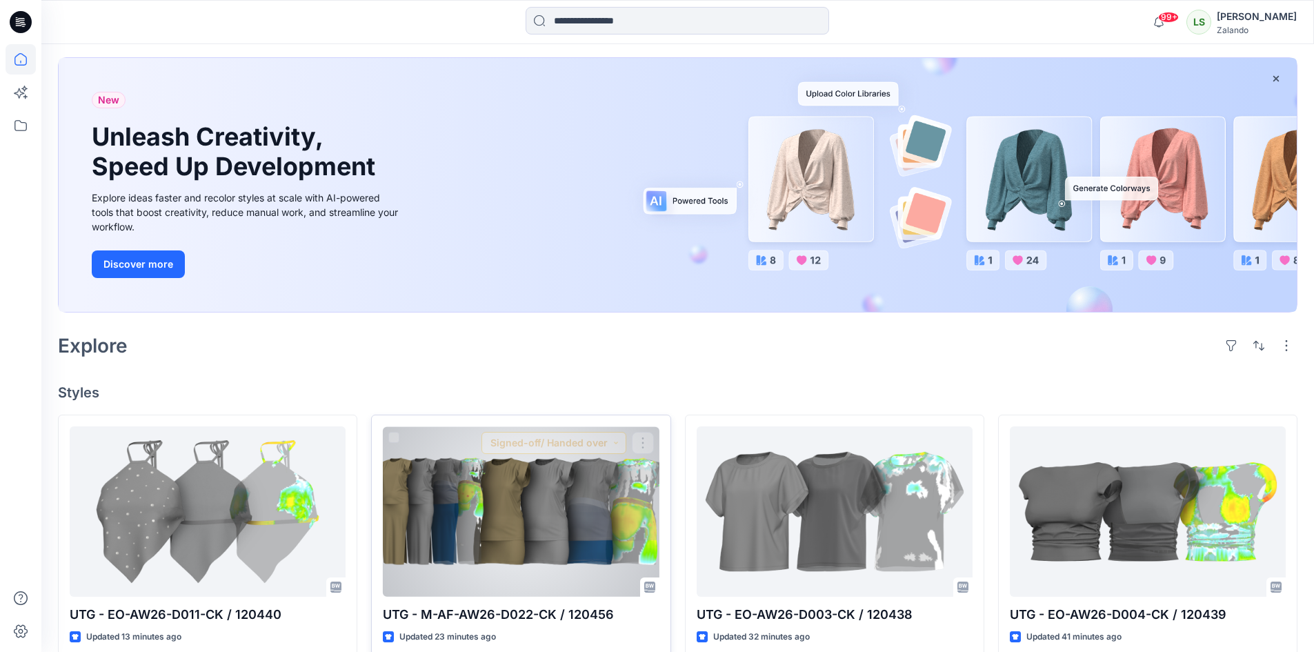
scroll to position [21, 0]
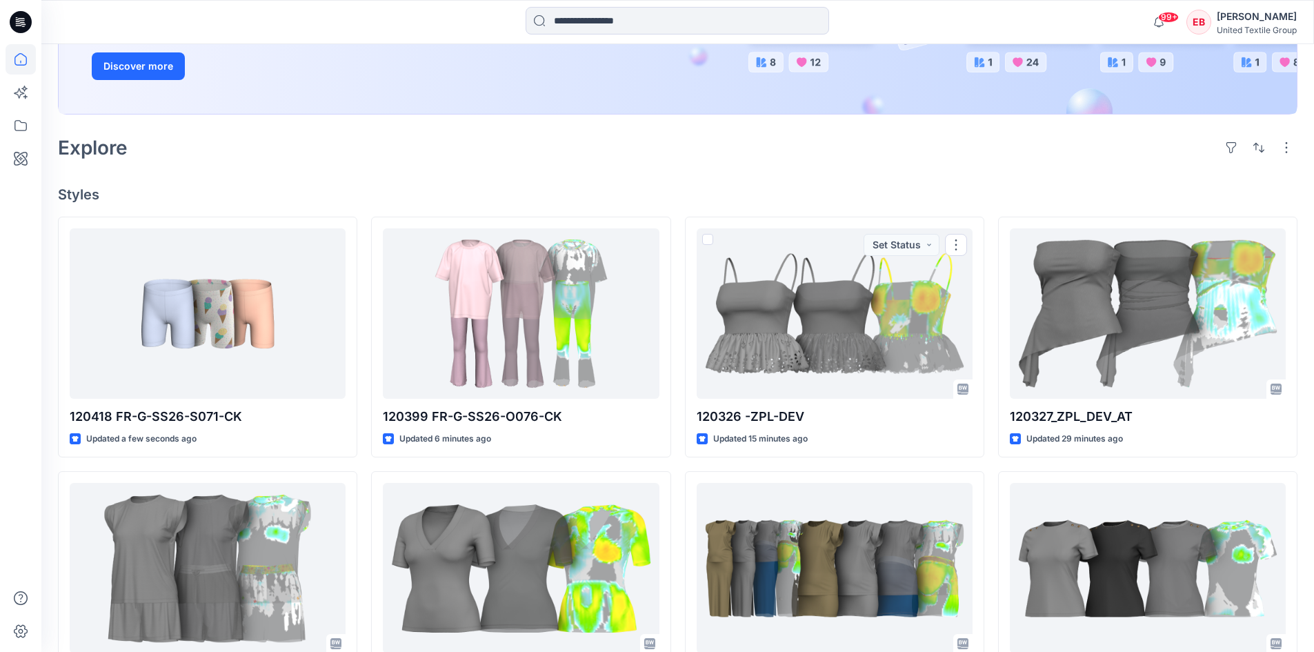
scroll to position [345, 0]
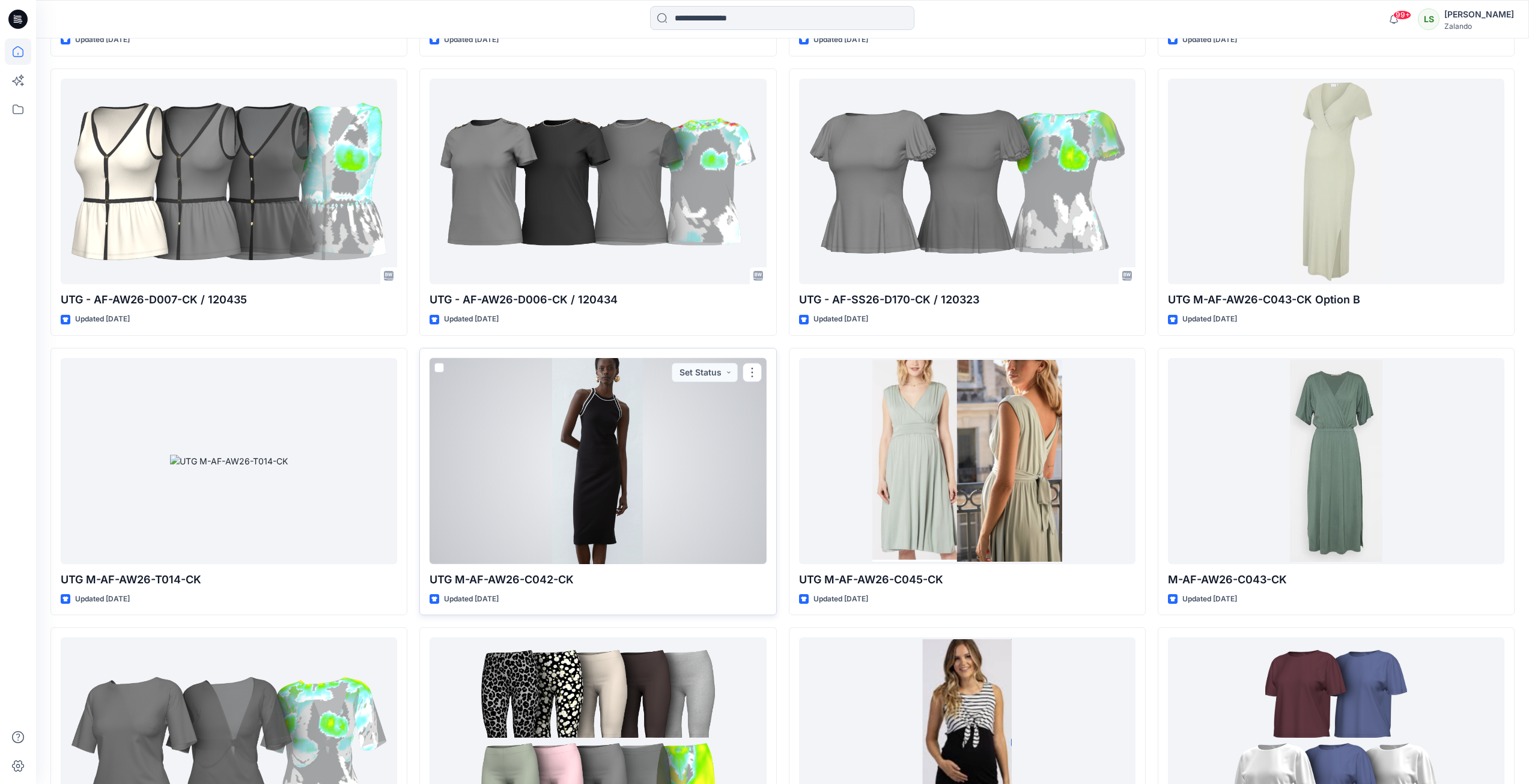
scroll to position [1943, 0]
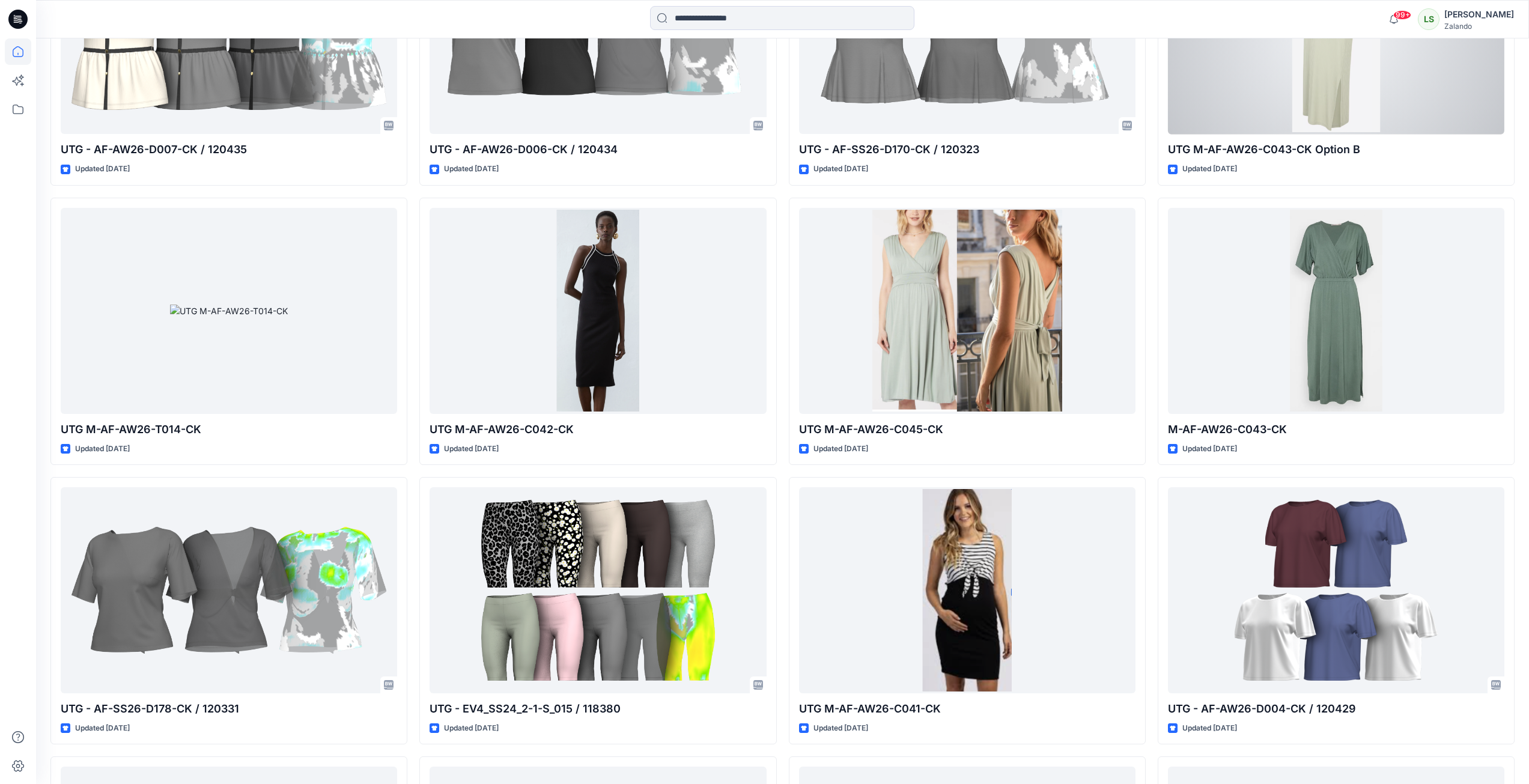
click at [1275, 105] on div at bounding box center [1336, 31] width 336 height 206
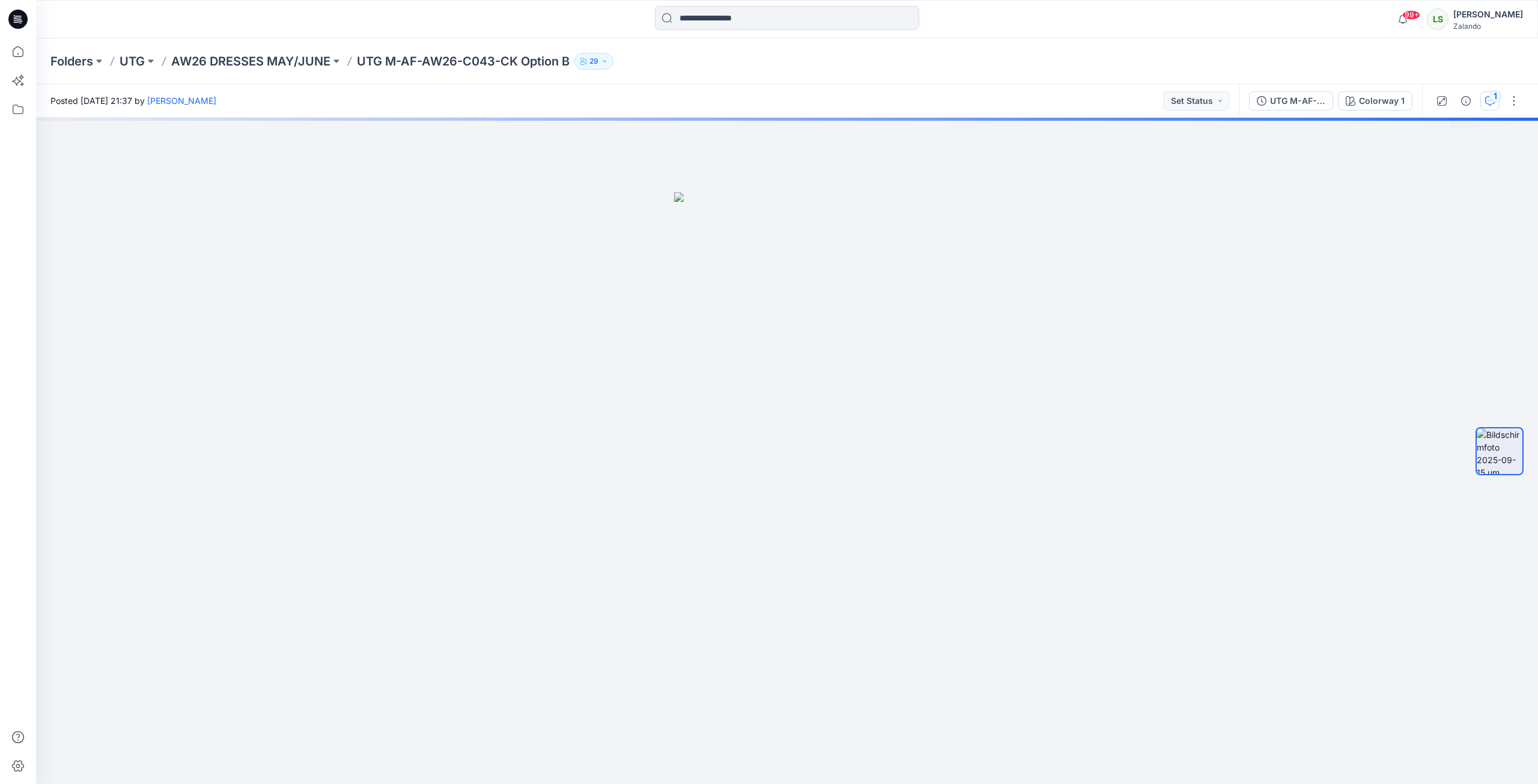
click at [1497, 95] on div "1" at bounding box center [1496, 96] width 12 height 12
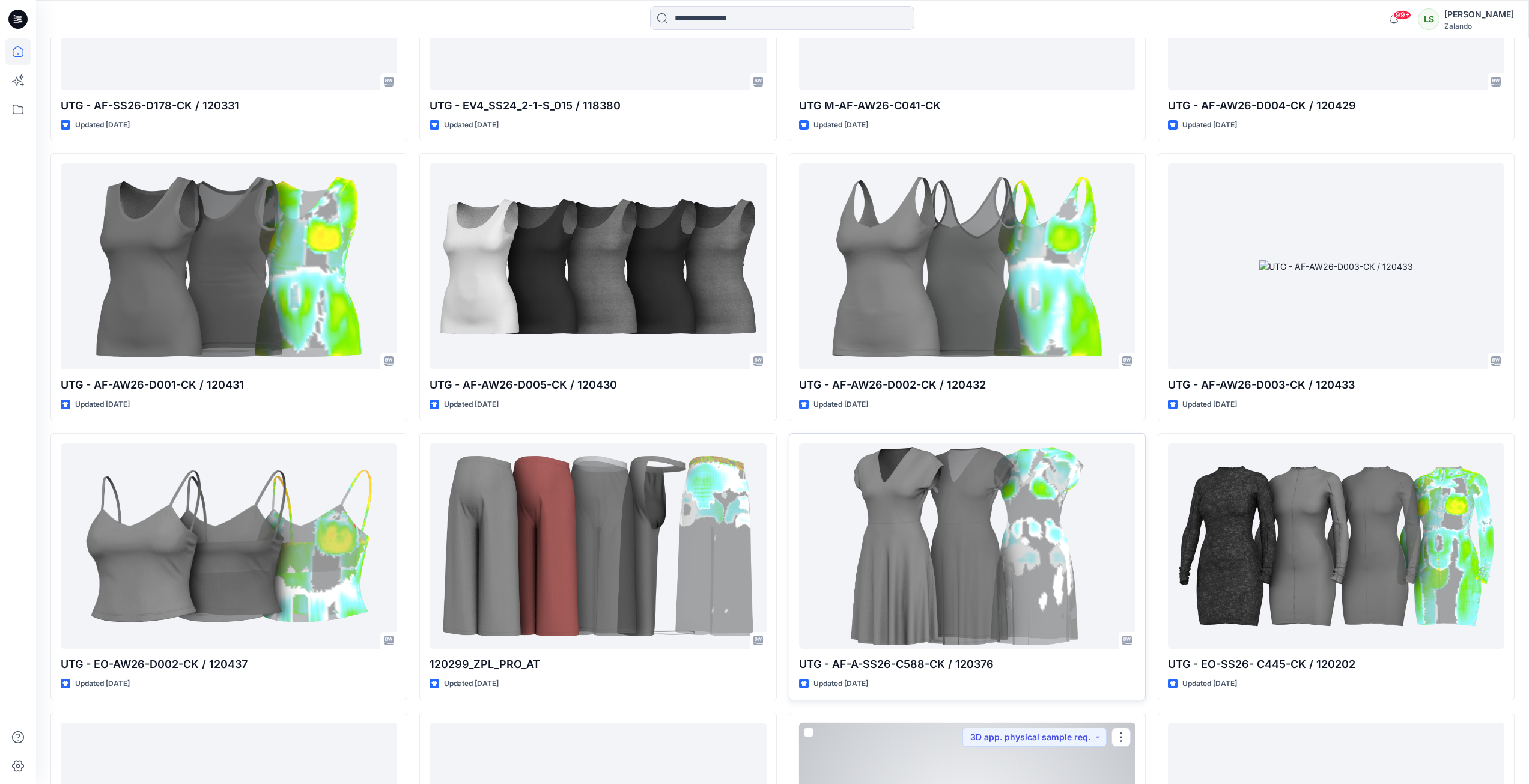
scroll to position [2542, 0]
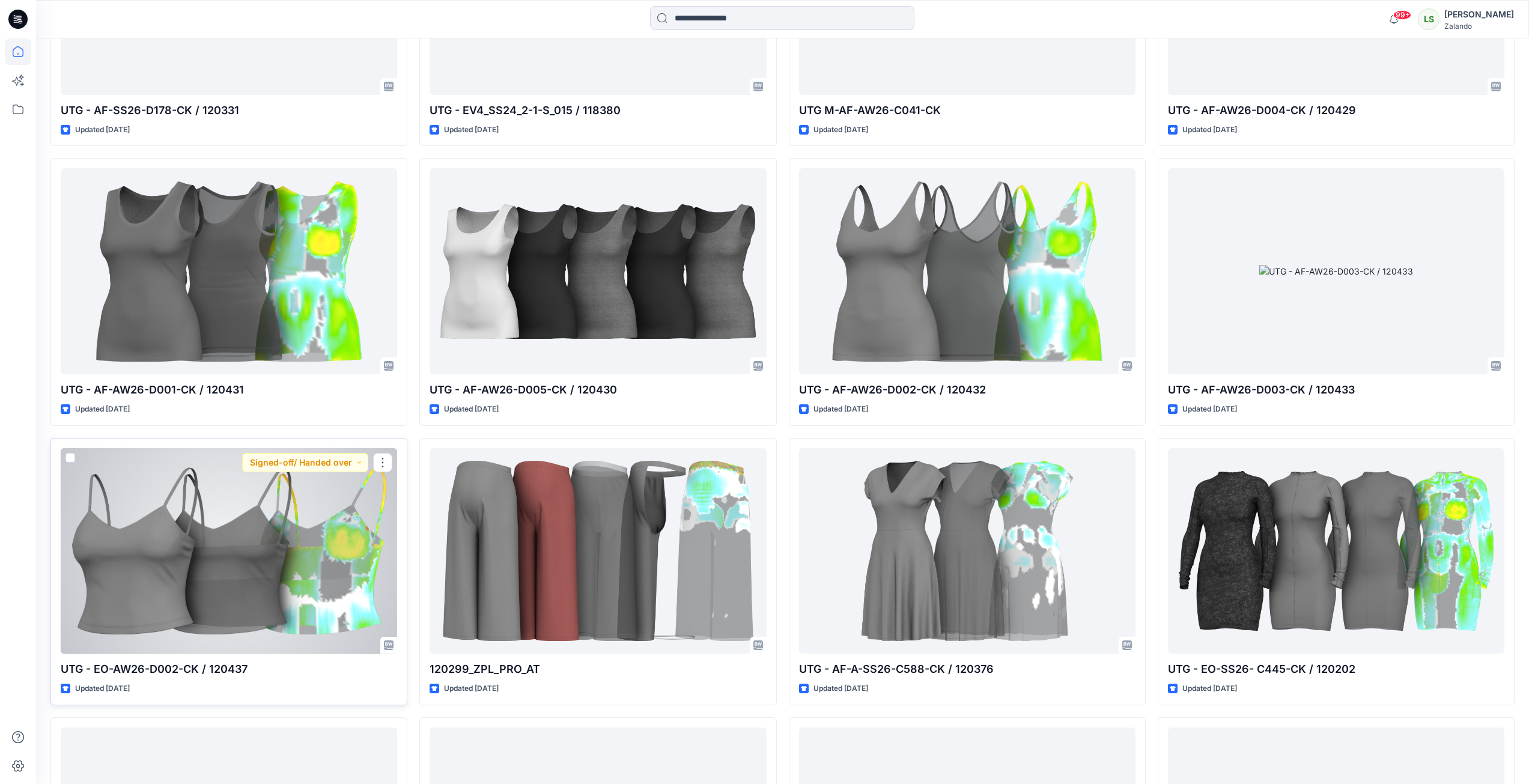
click at [169, 604] on div at bounding box center [229, 551] width 336 height 206
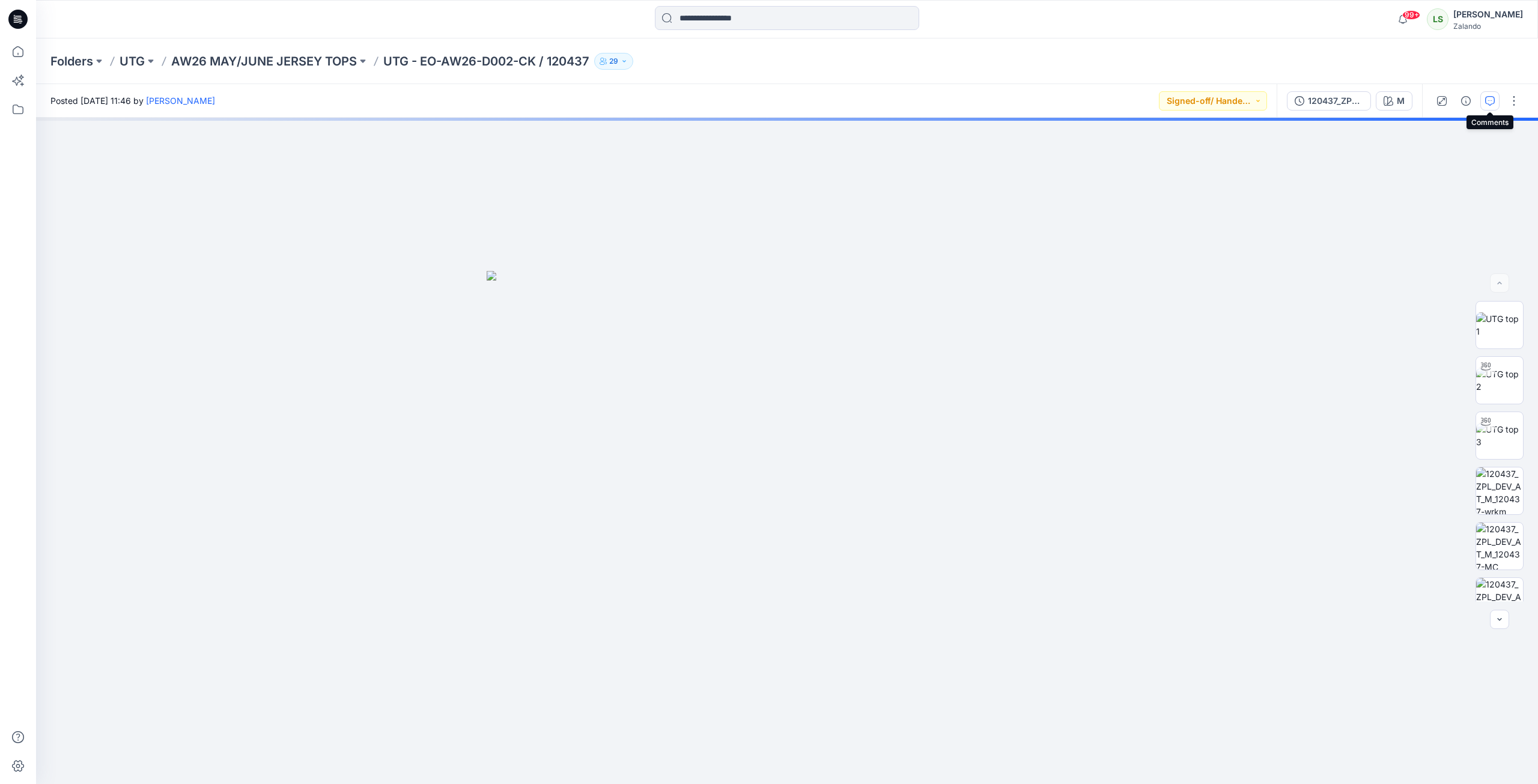
click at [1485, 99] on button "button" at bounding box center [1490, 101] width 19 height 19
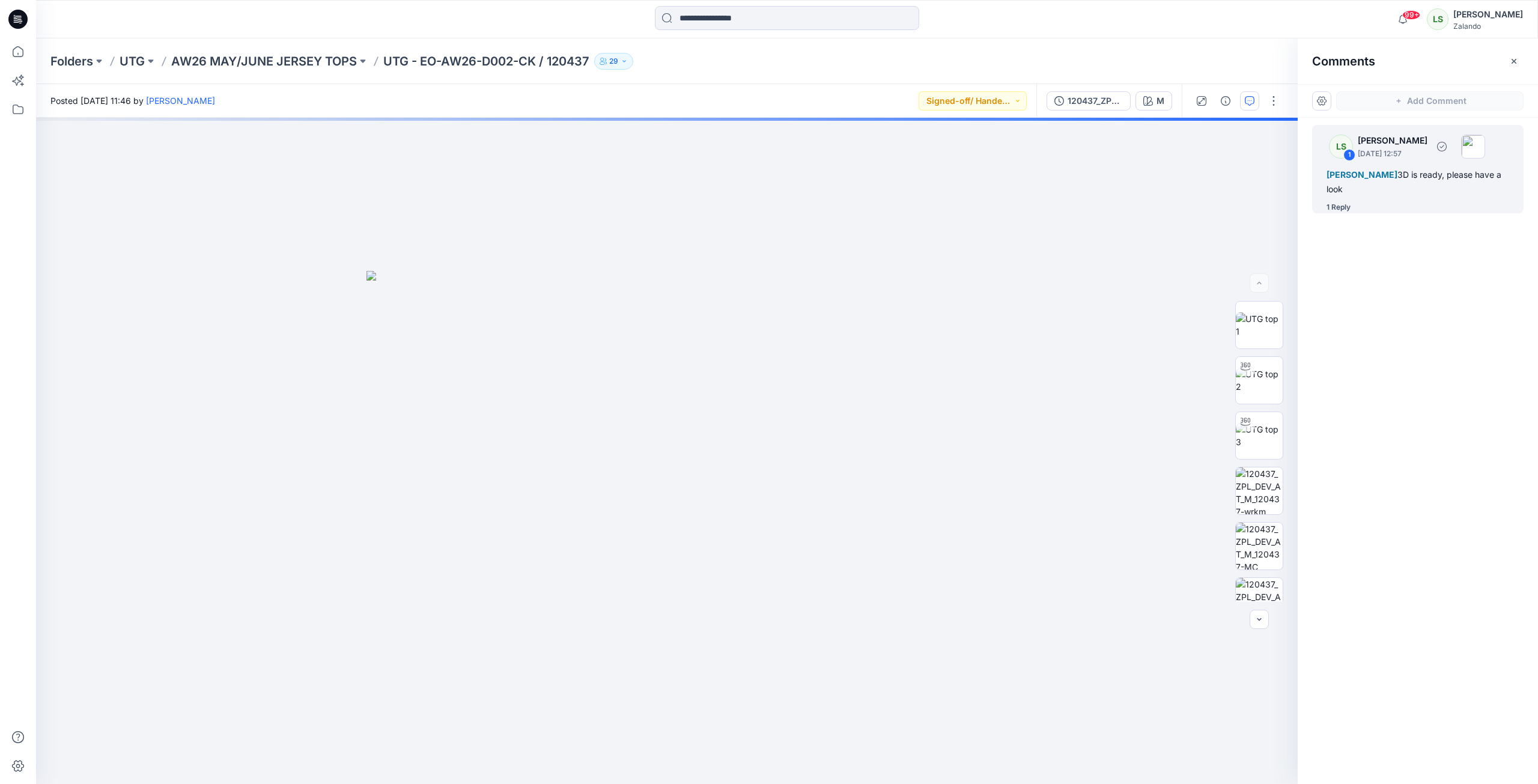
click at [1347, 210] on div "1 Reply" at bounding box center [1339, 207] width 24 height 12
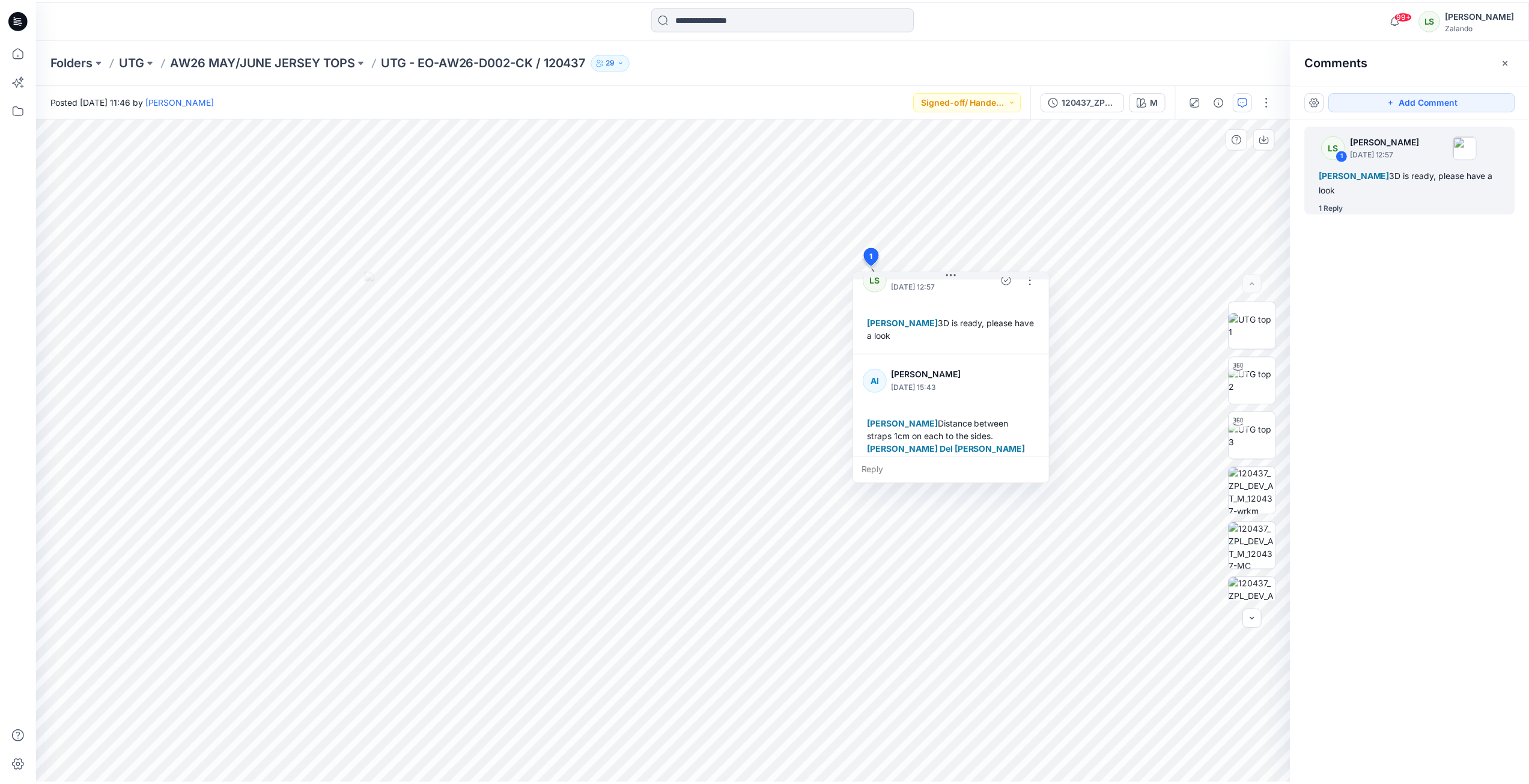
scroll to position [34, 0]
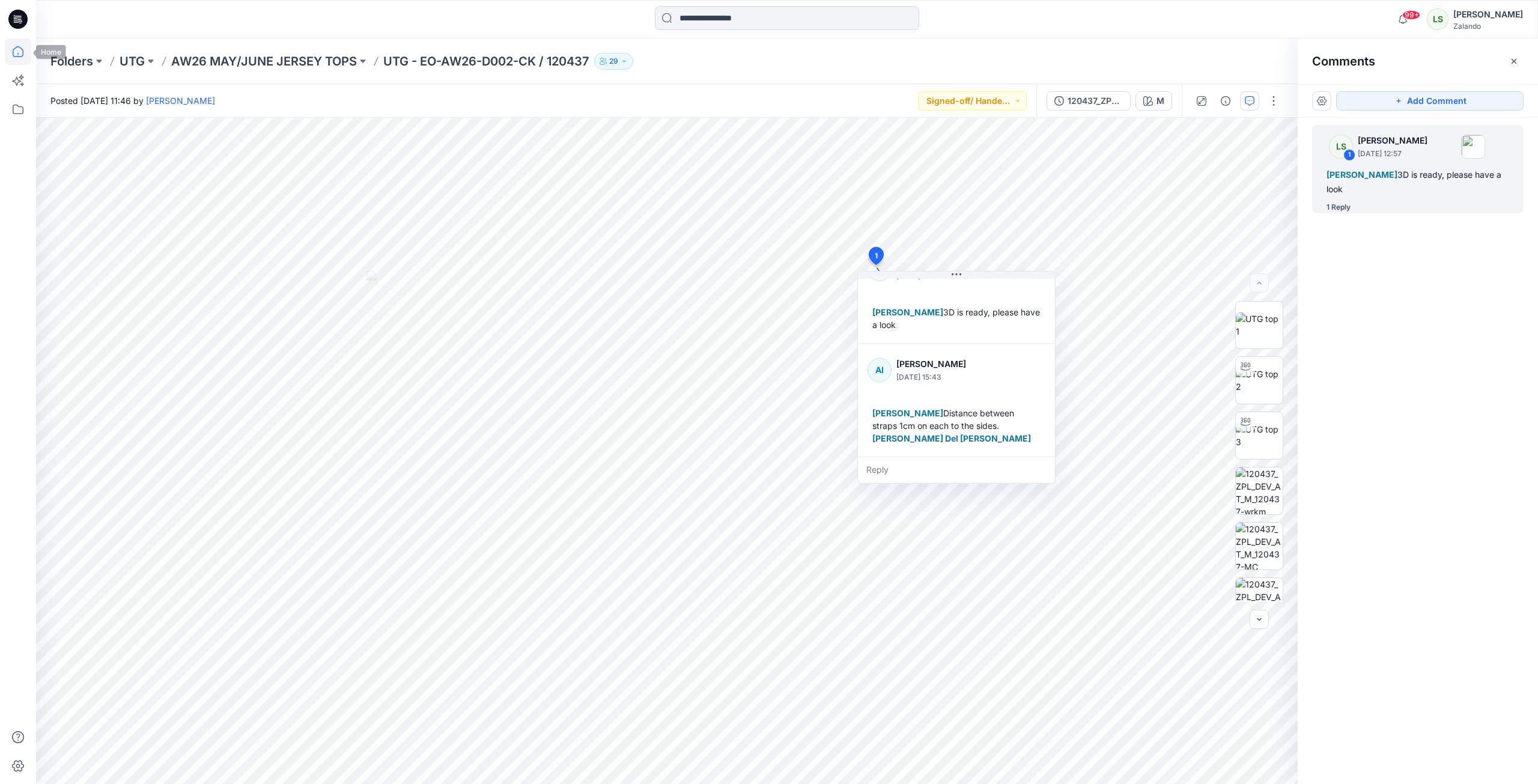
click at [24, 53] on icon at bounding box center [18, 51] width 26 height 26
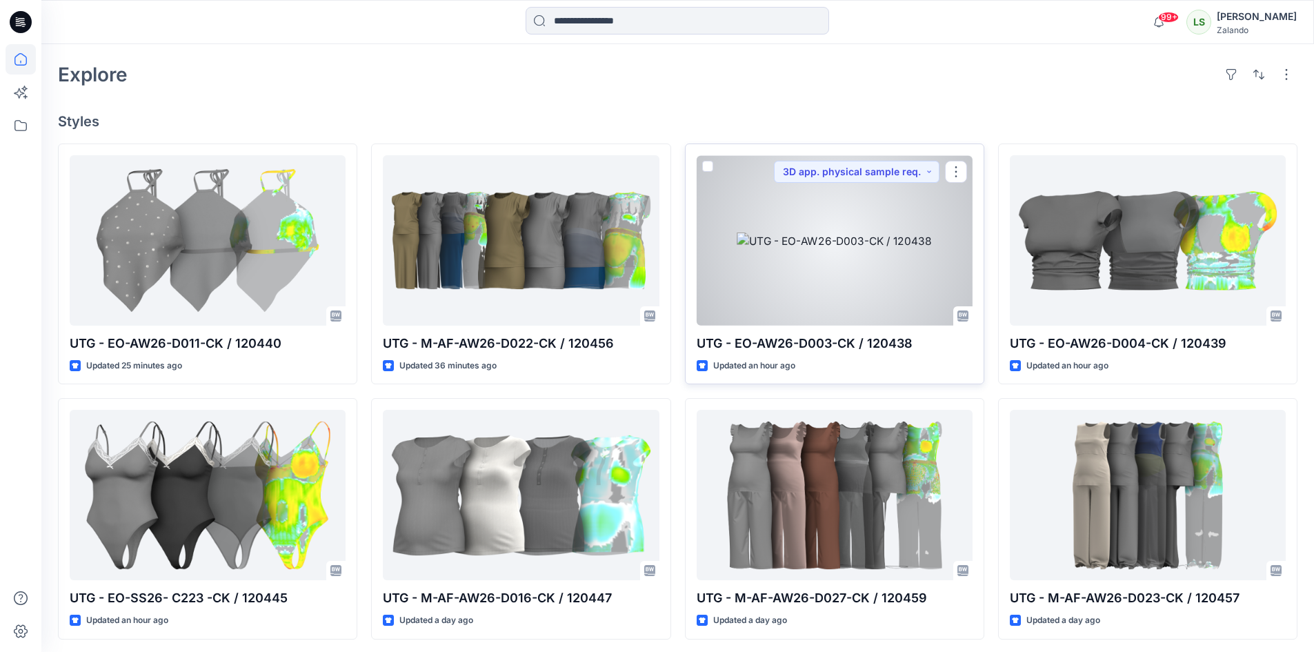
scroll to position [345, 0]
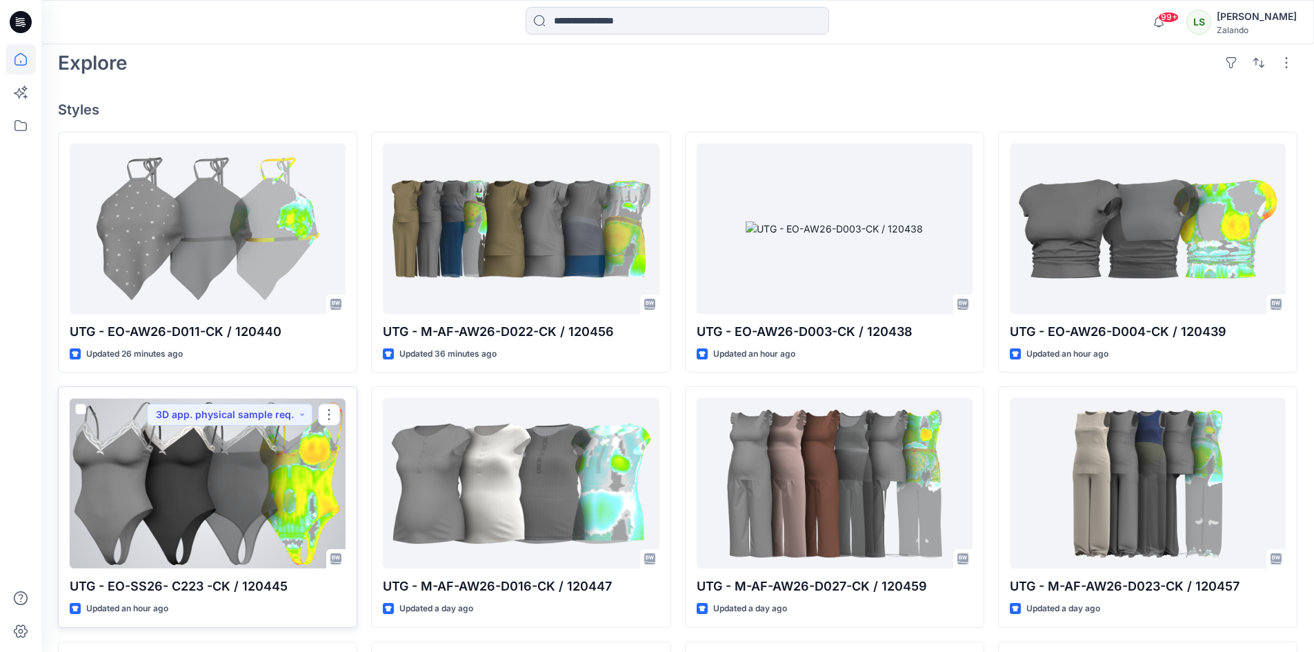
click at [265, 495] on div at bounding box center [208, 483] width 276 height 170
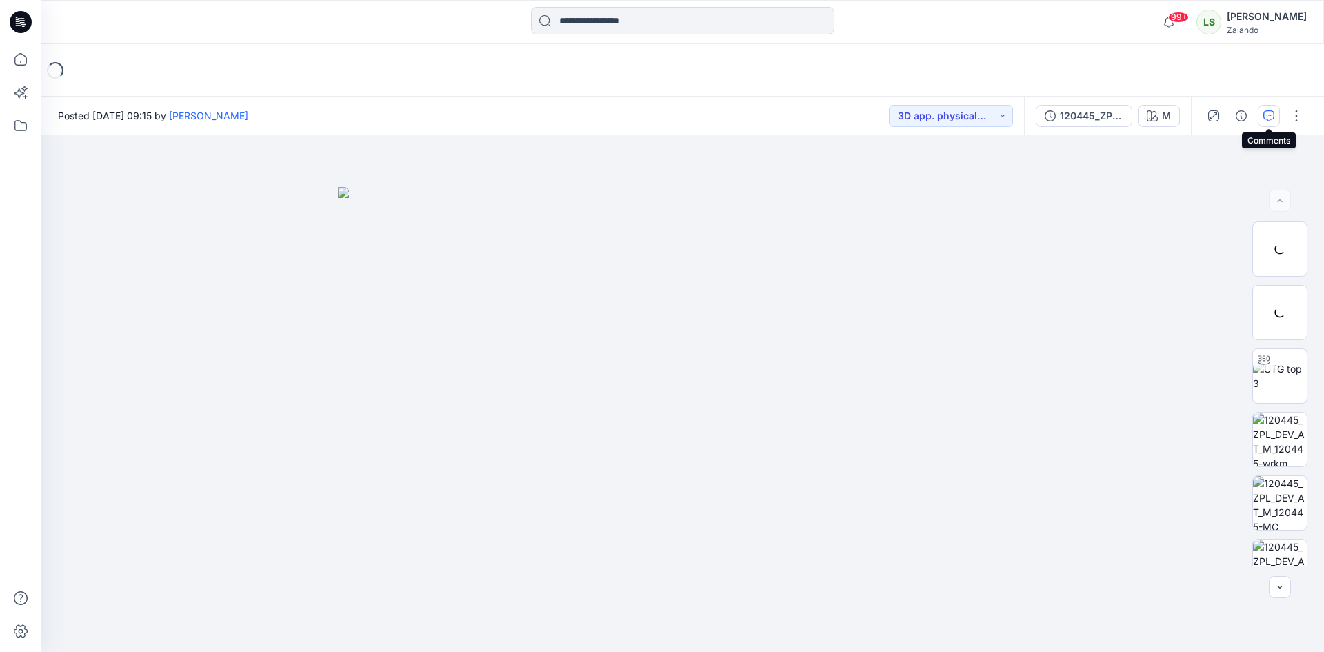
click at [1268, 118] on icon "button" at bounding box center [1268, 115] width 11 height 11
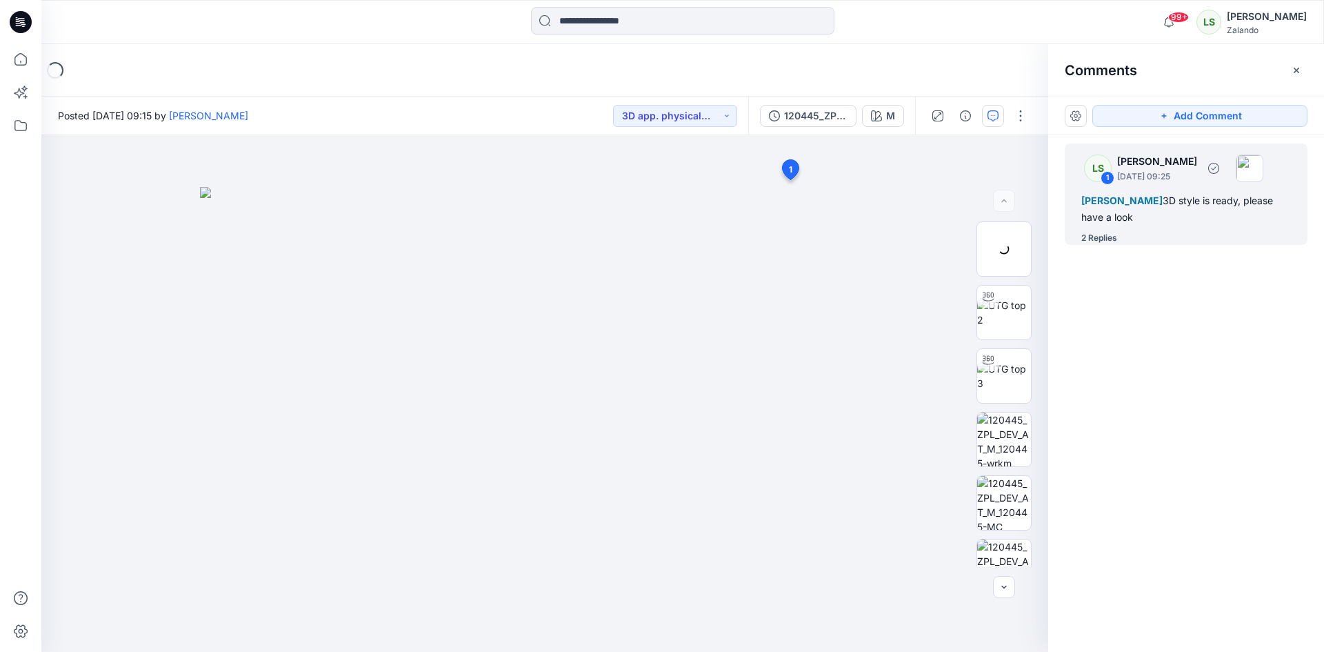
click at [1104, 235] on div "2 Replies" at bounding box center [1099, 238] width 36 height 14
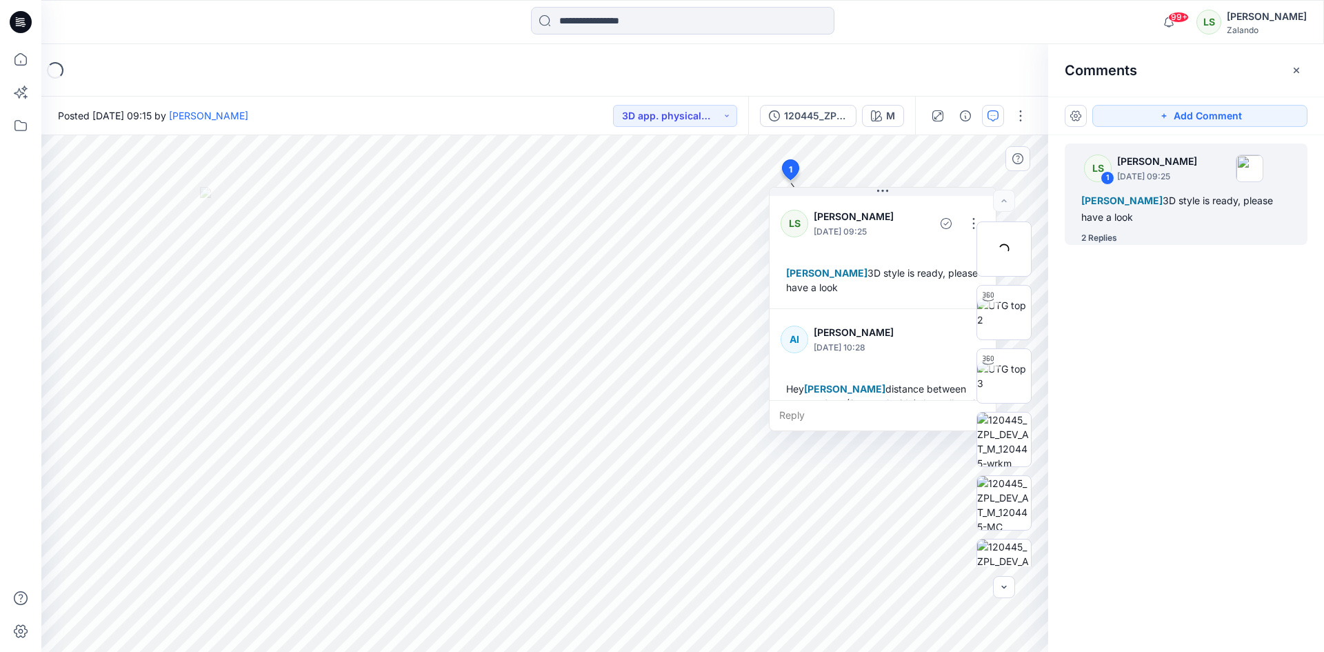
scroll to position [270, 0]
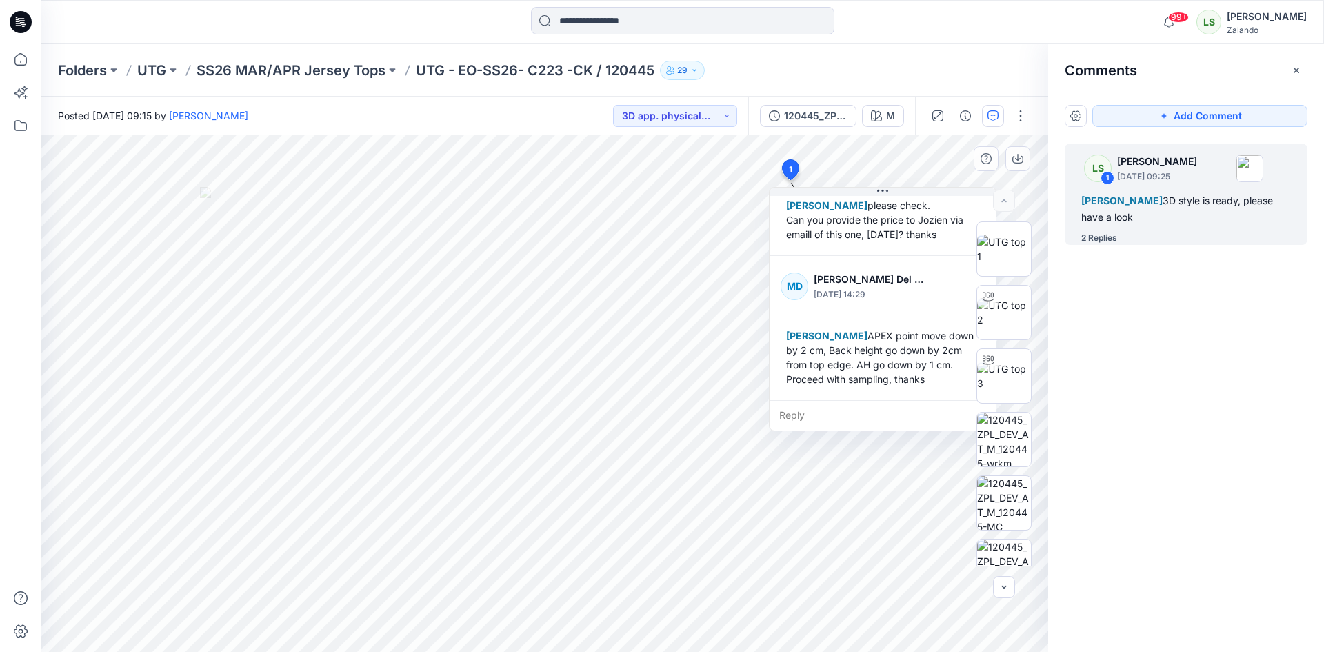
click at [810, 418] on div "Reply" at bounding box center [883, 415] width 226 height 30
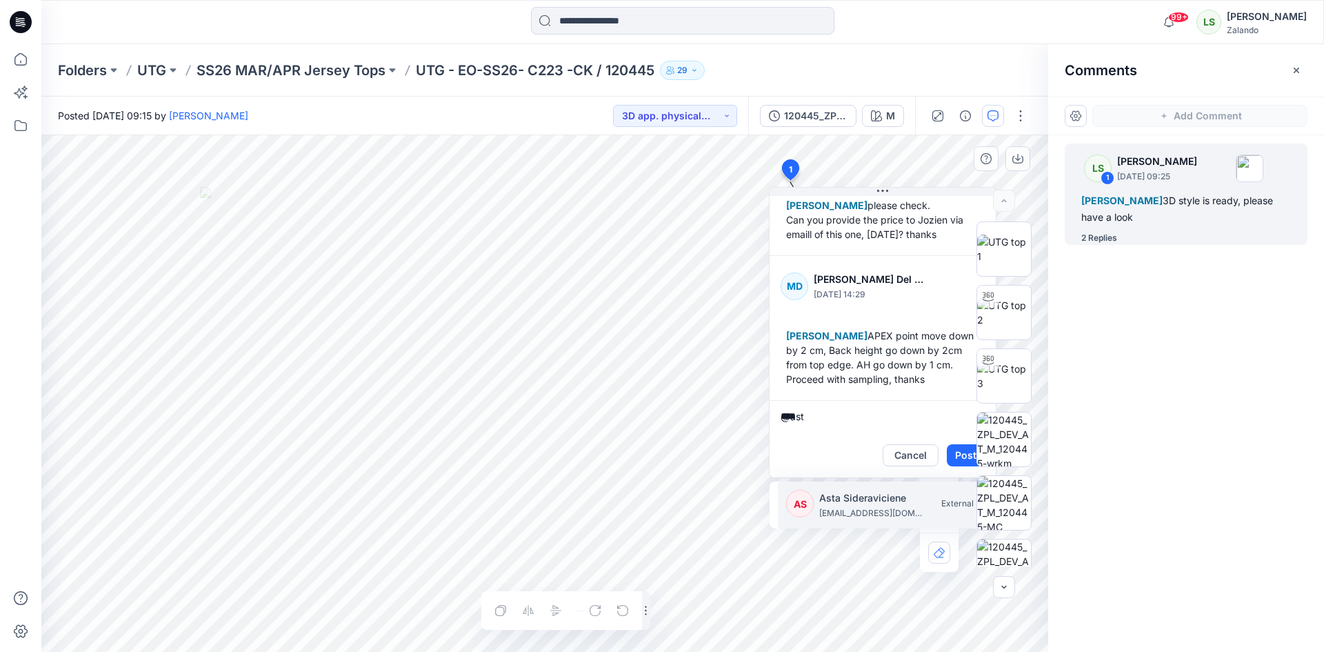
click at [823, 515] on p "[EMAIL_ADDRESS][DOMAIN_NAME]" at bounding box center [870, 513] width 103 height 14
click at [847, 490] on p "[PERSON_NAME]" at bounding box center [870, 498] width 103 height 17
type textarea "**********"
click at [950, 457] on button "Post" at bounding box center [966, 455] width 38 height 22
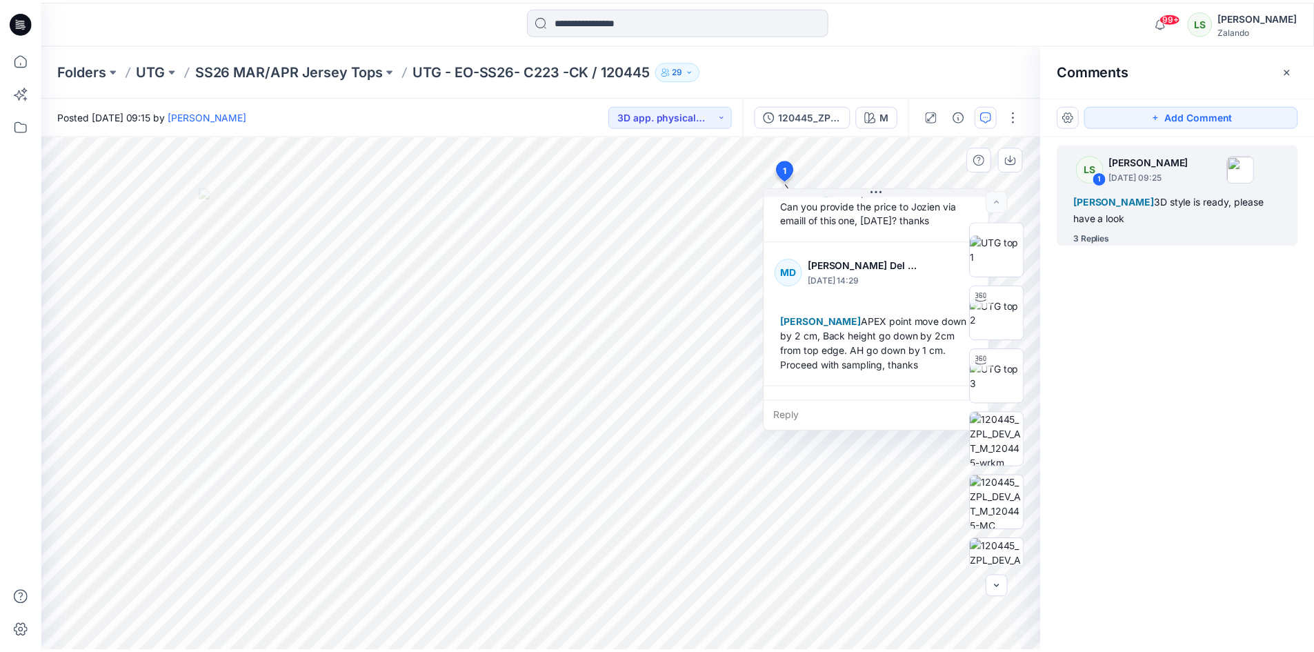
scroll to position [372, 0]
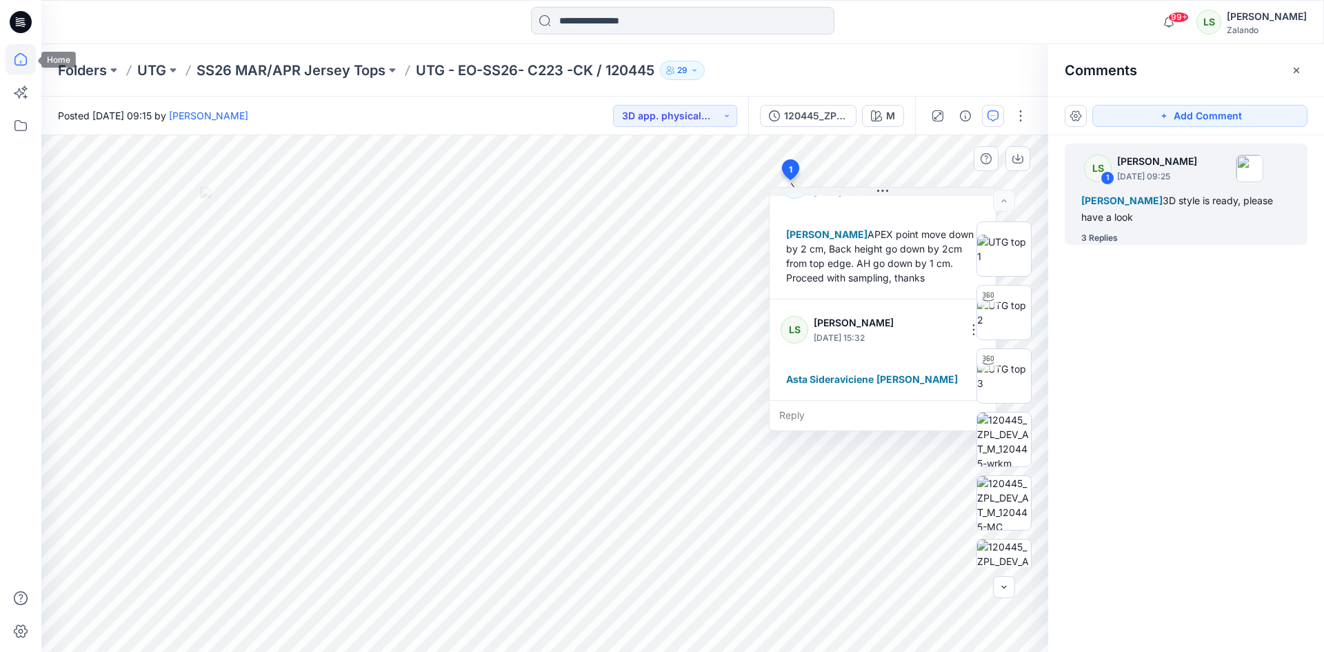
click at [34, 65] on icon at bounding box center [21, 59] width 30 height 30
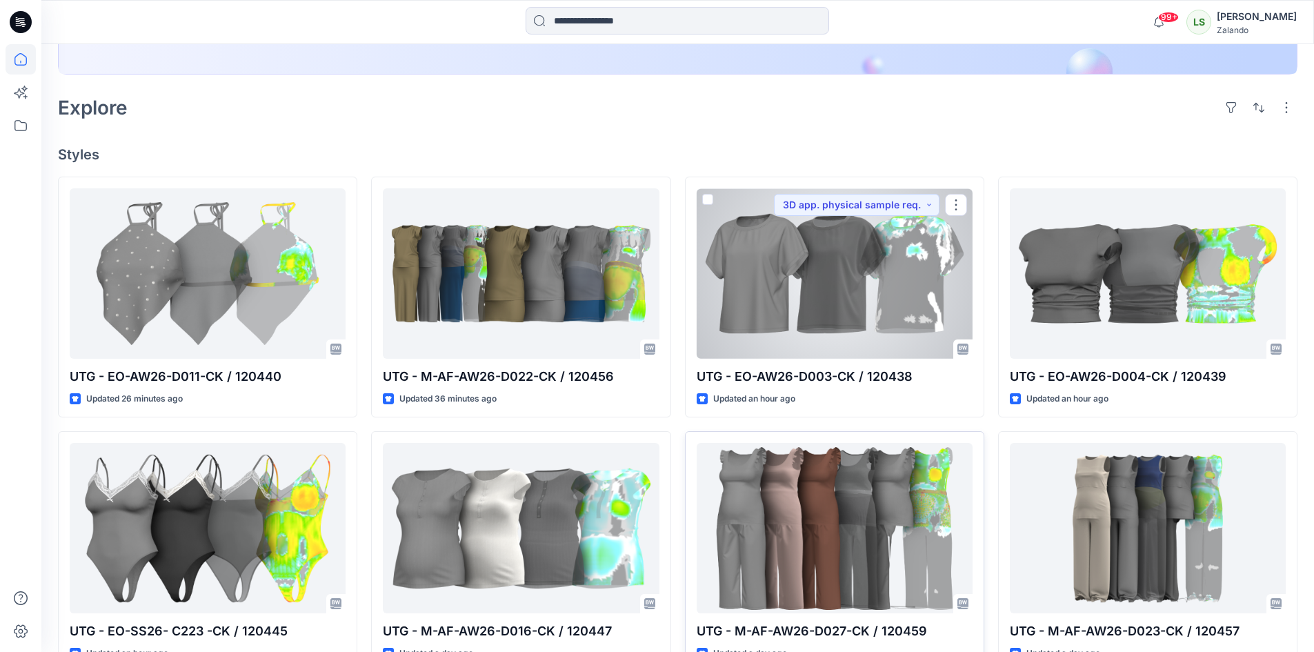
scroll to position [414, 0]
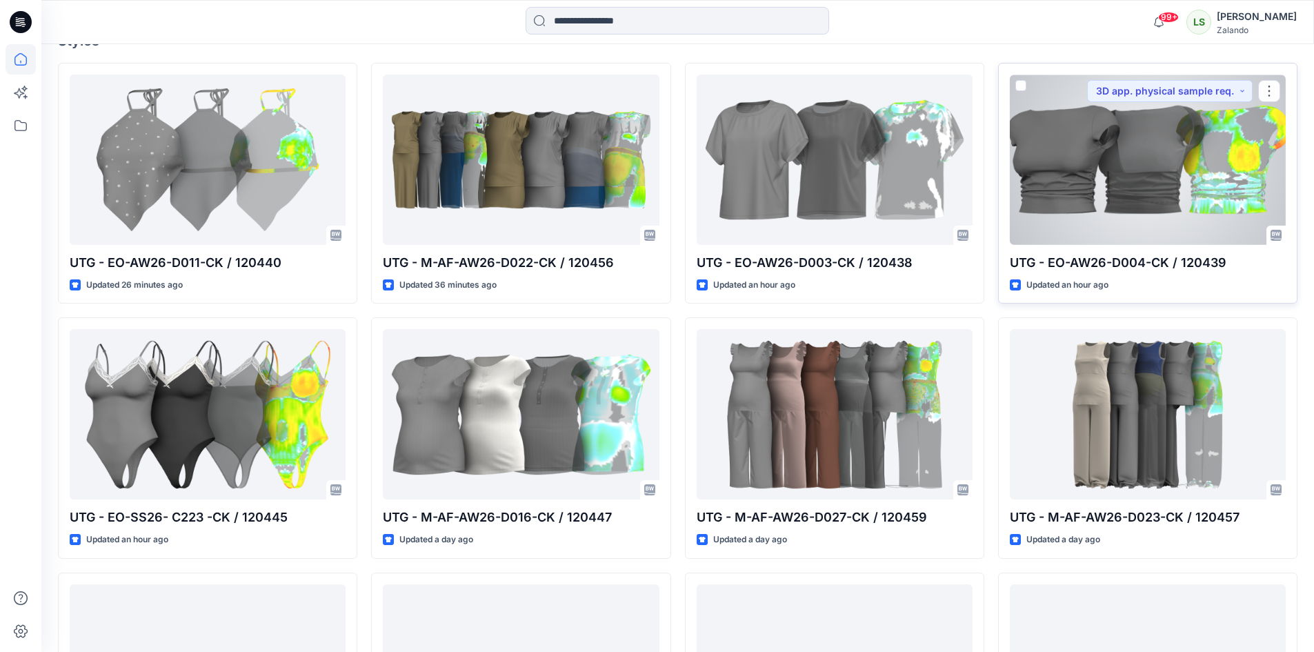
click at [1126, 154] on div at bounding box center [1148, 159] width 276 height 170
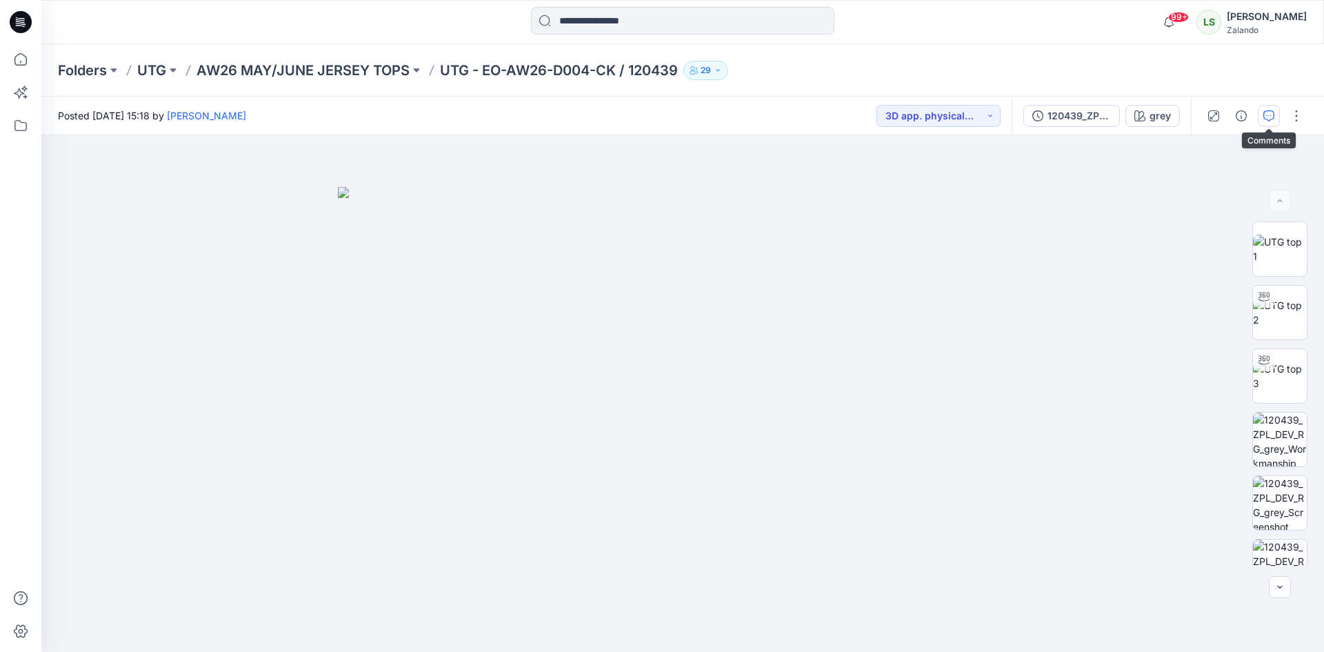
click at [1263, 116] on icon "button" at bounding box center [1268, 115] width 11 height 11
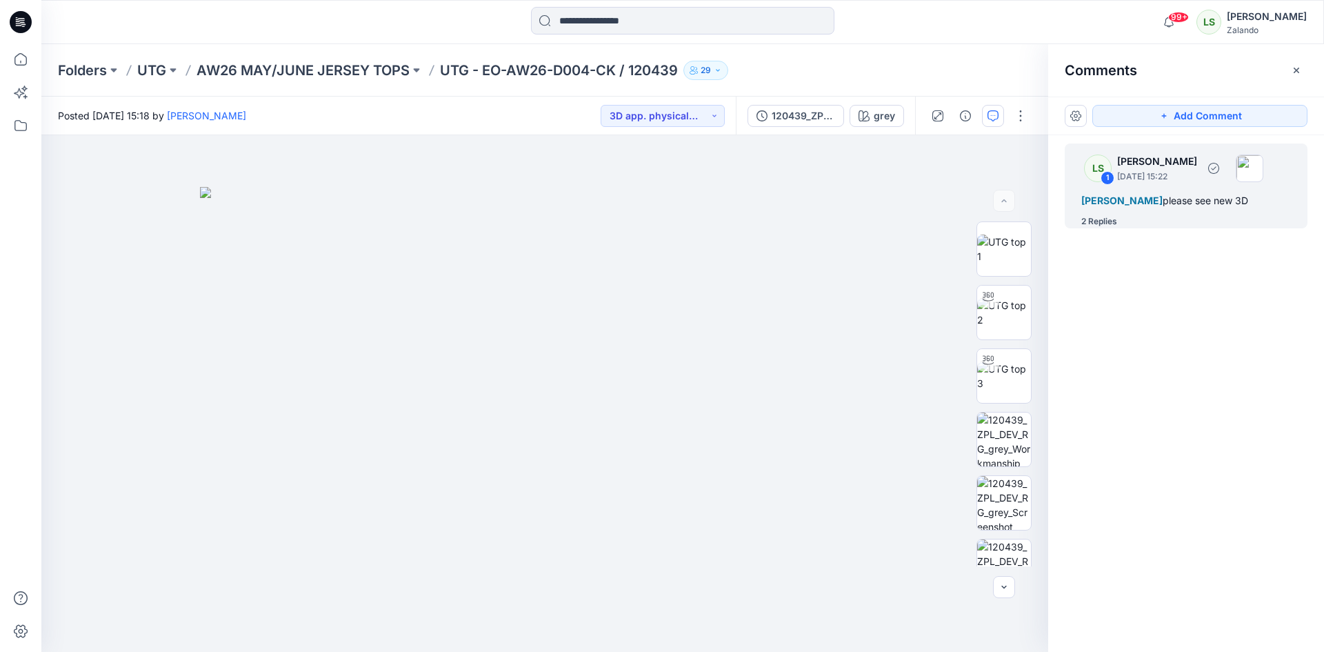
click at [1115, 228] on div "2 Replies" at bounding box center [1099, 221] width 36 height 14
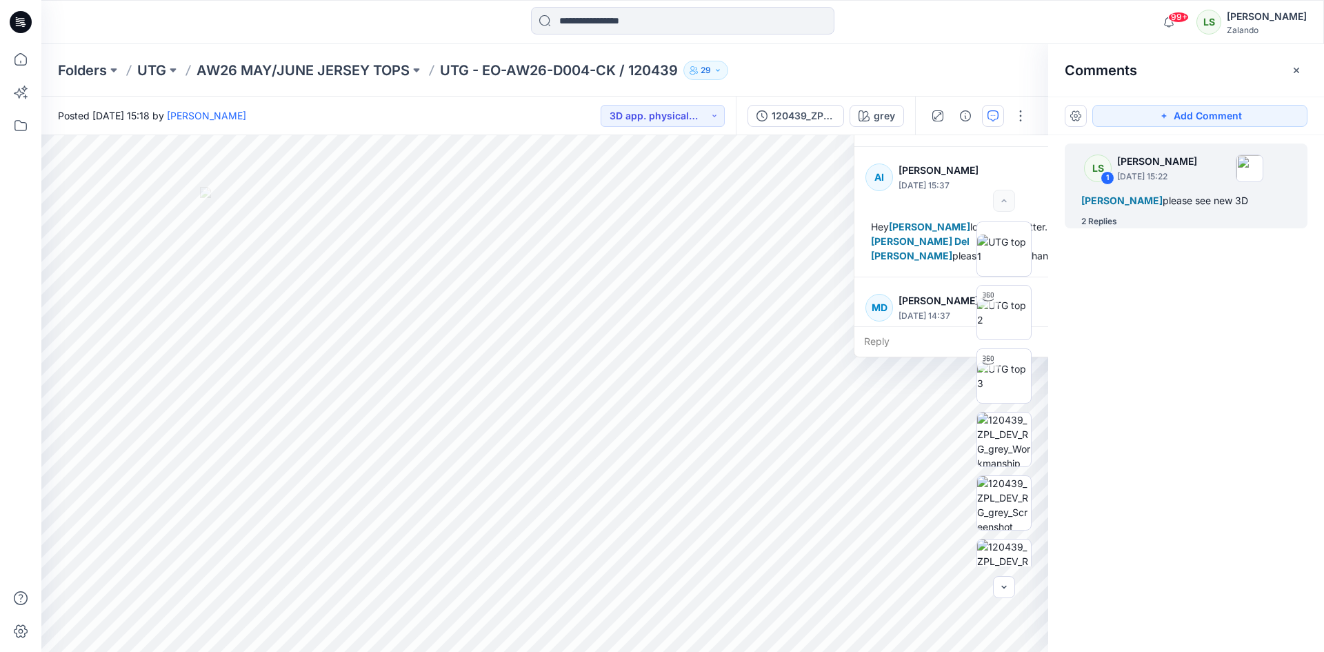
scroll to position [154, 0]
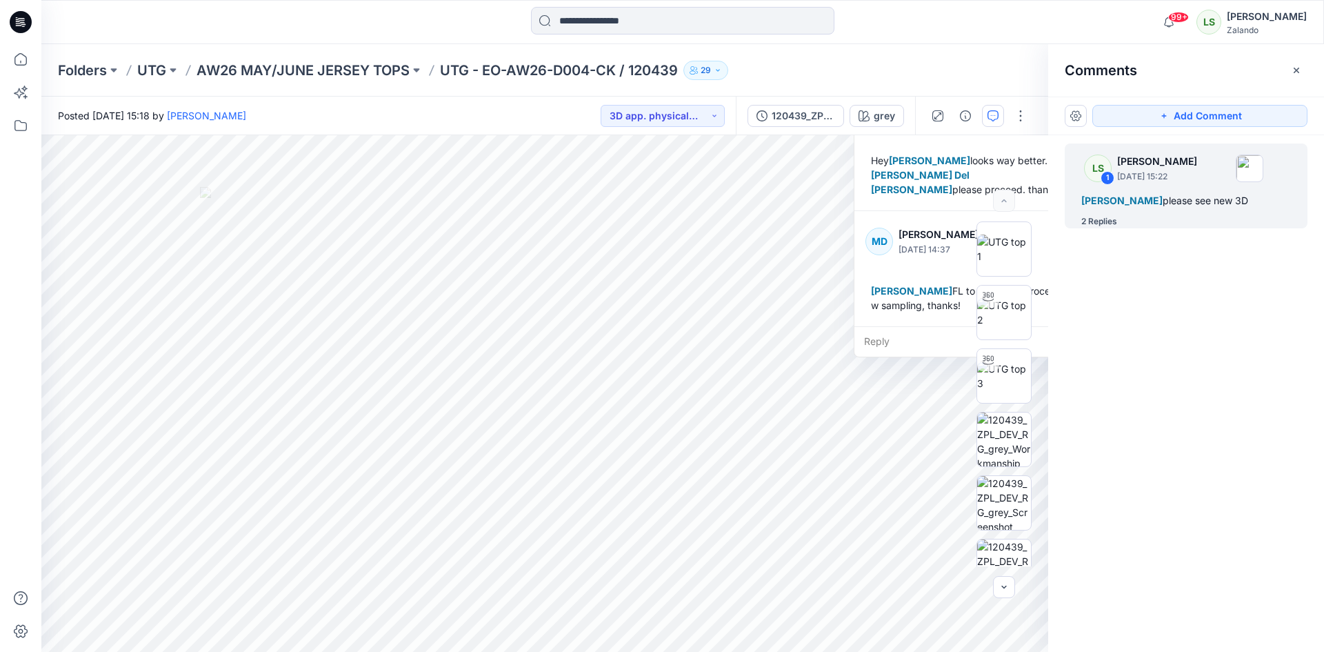
click at [888, 339] on div "Reply" at bounding box center [967, 341] width 226 height 30
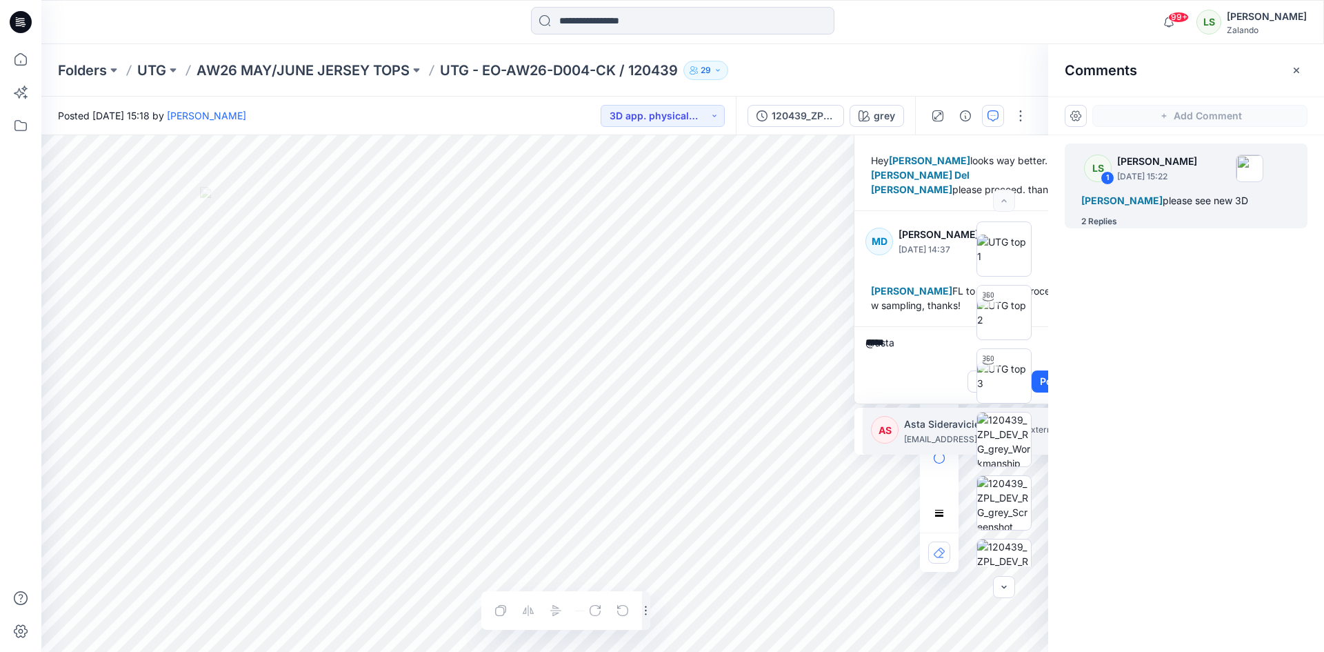
click at [928, 432] on p "[EMAIL_ADDRESS][DOMAIN_NAME]" at bounding box center [955, 439] width 103 height 14
click at [928, 434] on p "[PERSON_NAME][EMAIL_ADDRESS][DOMAIN_NAME]" at bounding box center [955, 439] width 103 height 14
type textarea "**********"
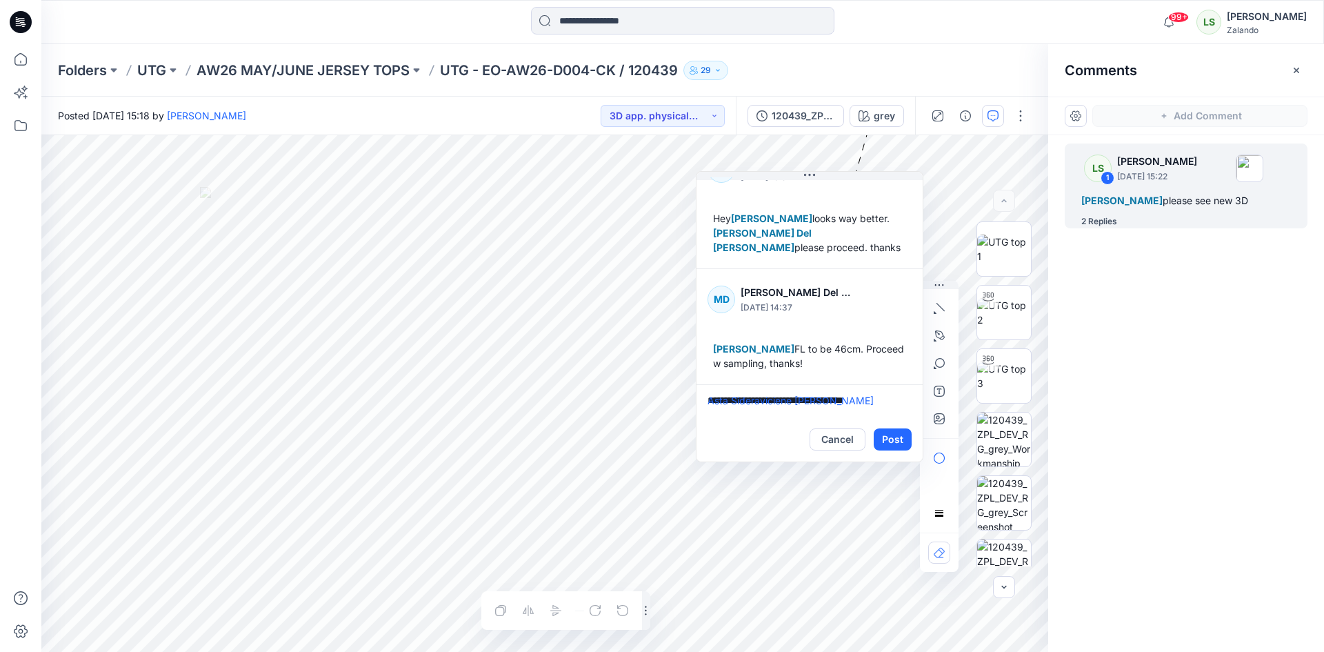
drag, startPoint x: 882, startPoint y: 386, endPoint x: 724, endPoint y: 443, distance: 168.2
click at [724, 443] on div "Cancel Post" at bounding box center [810, 439] width 226 height 44
click at [899, 436] on button "Post" at bounding box center [892, 439] width 38 height 22
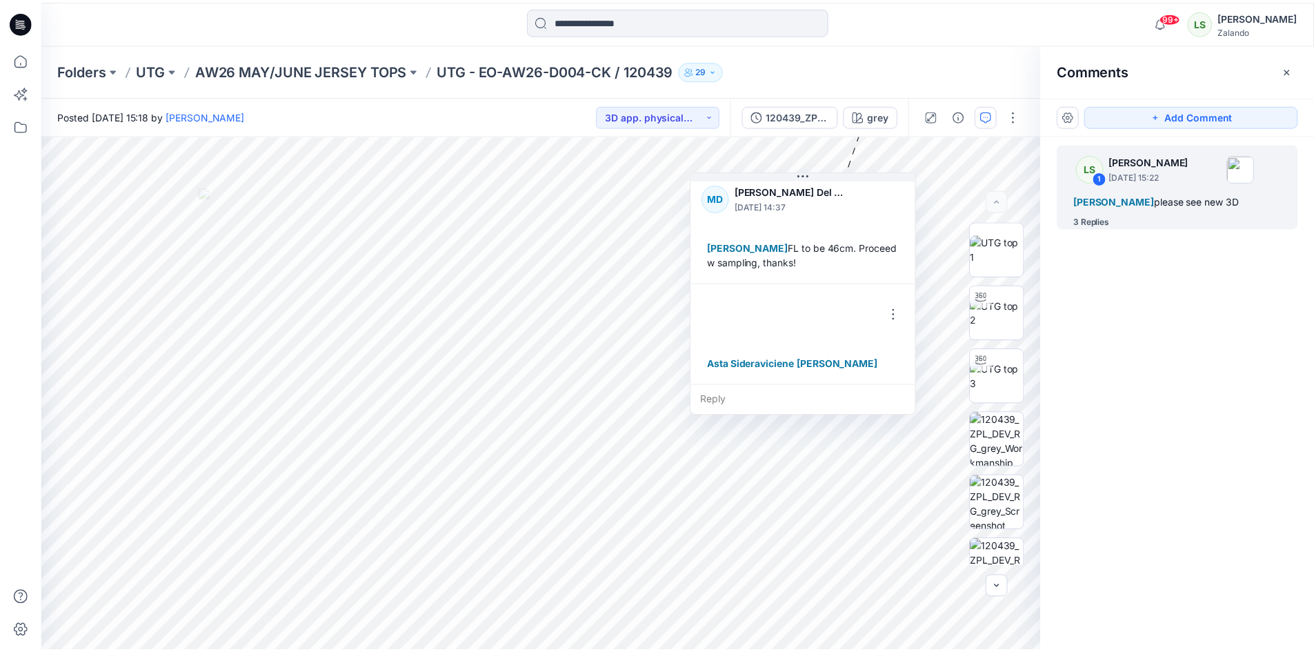
scroll to position [256, 0]
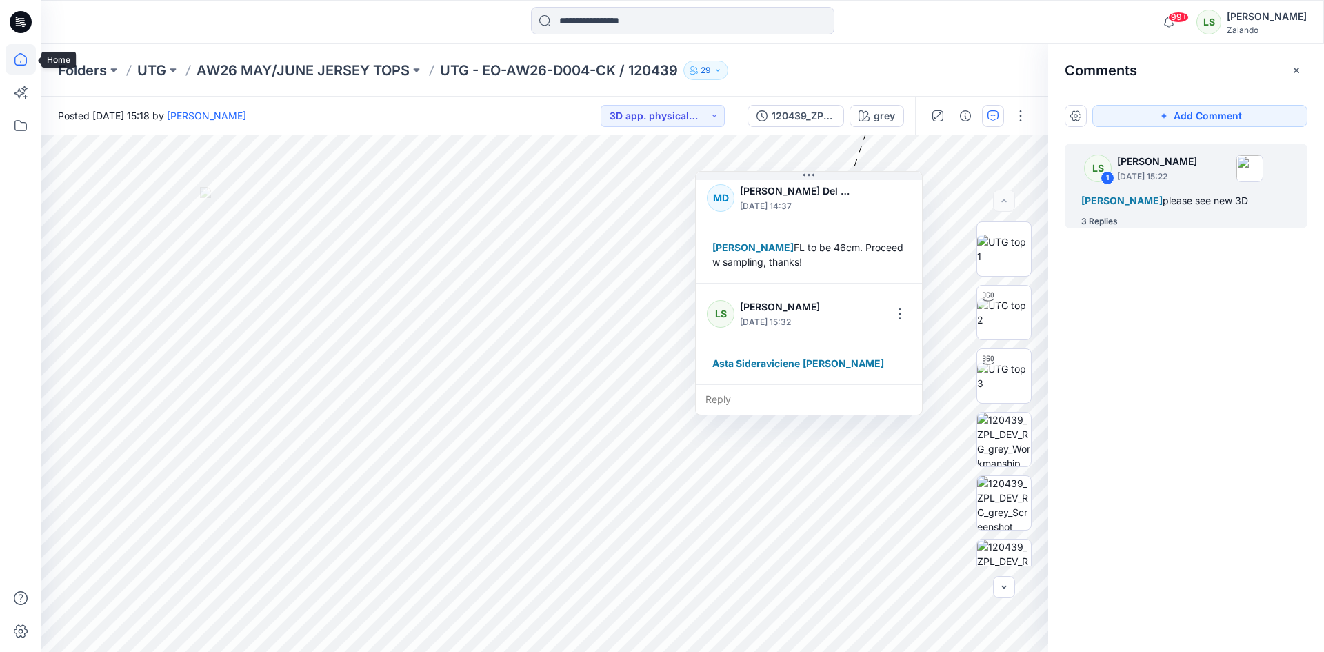
click at [25, 61] on icon at bounding box center [21, 59] width 30 height 30
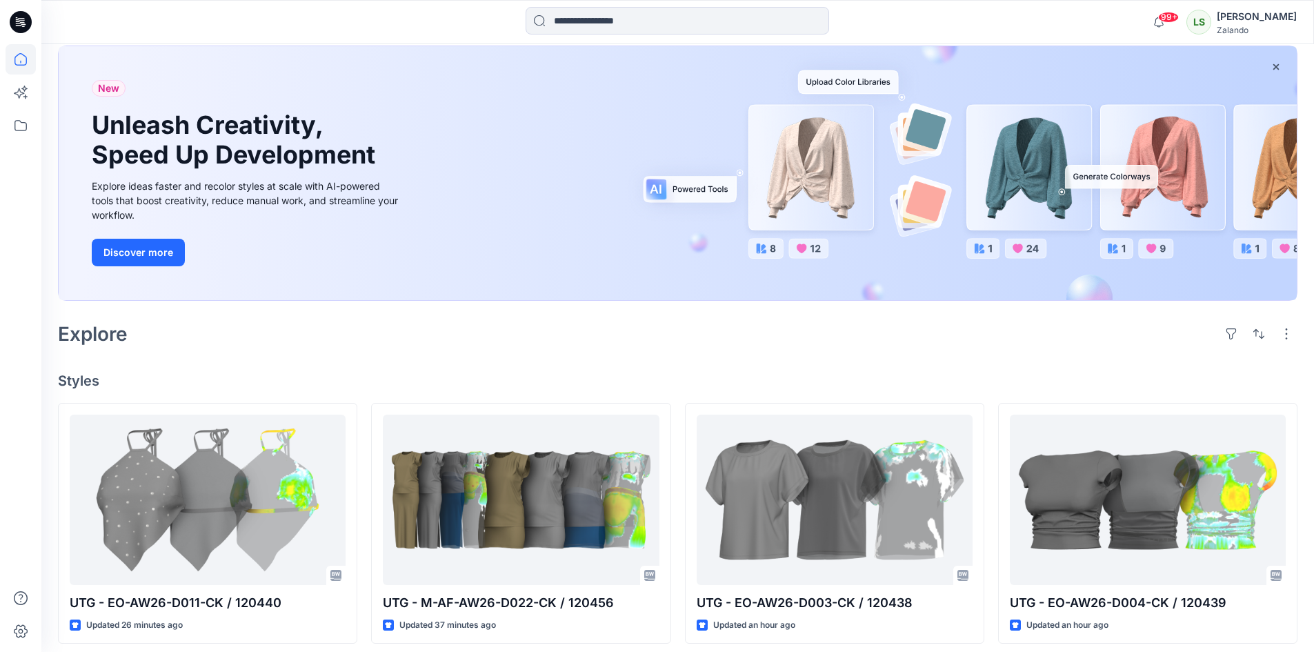
scroll to position [207, 0]
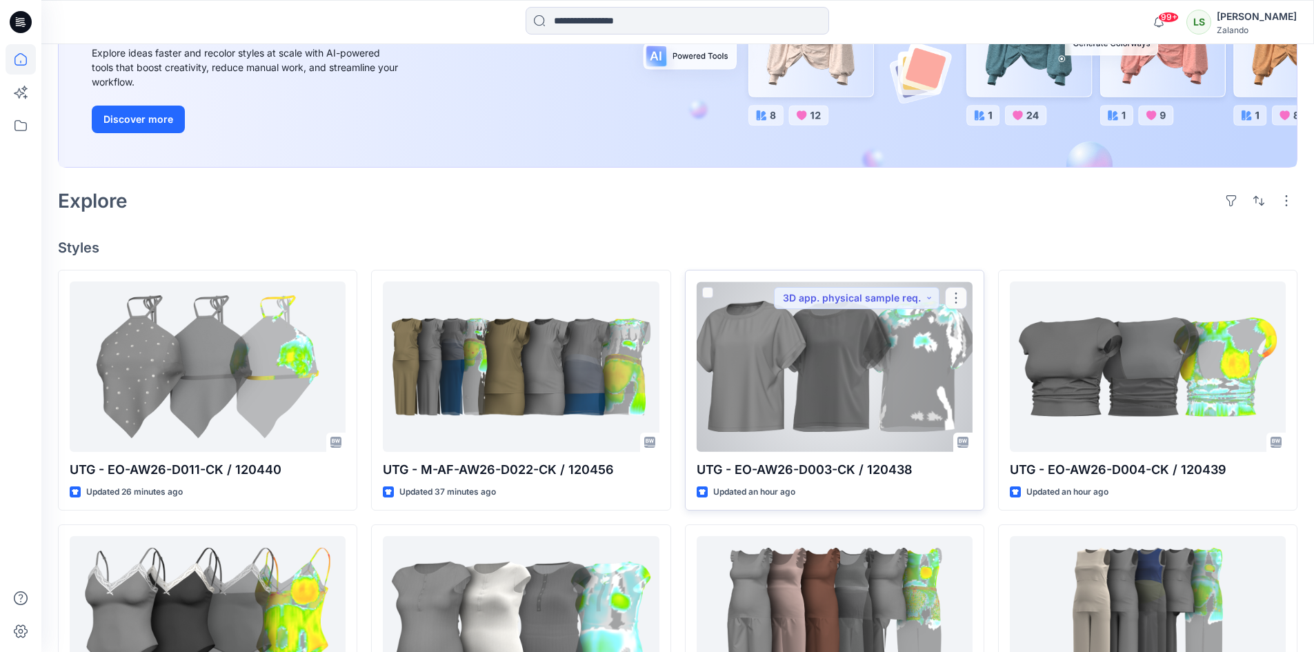
click at [924, 375] on div at bounding box center [835, 366] width 276 height 170
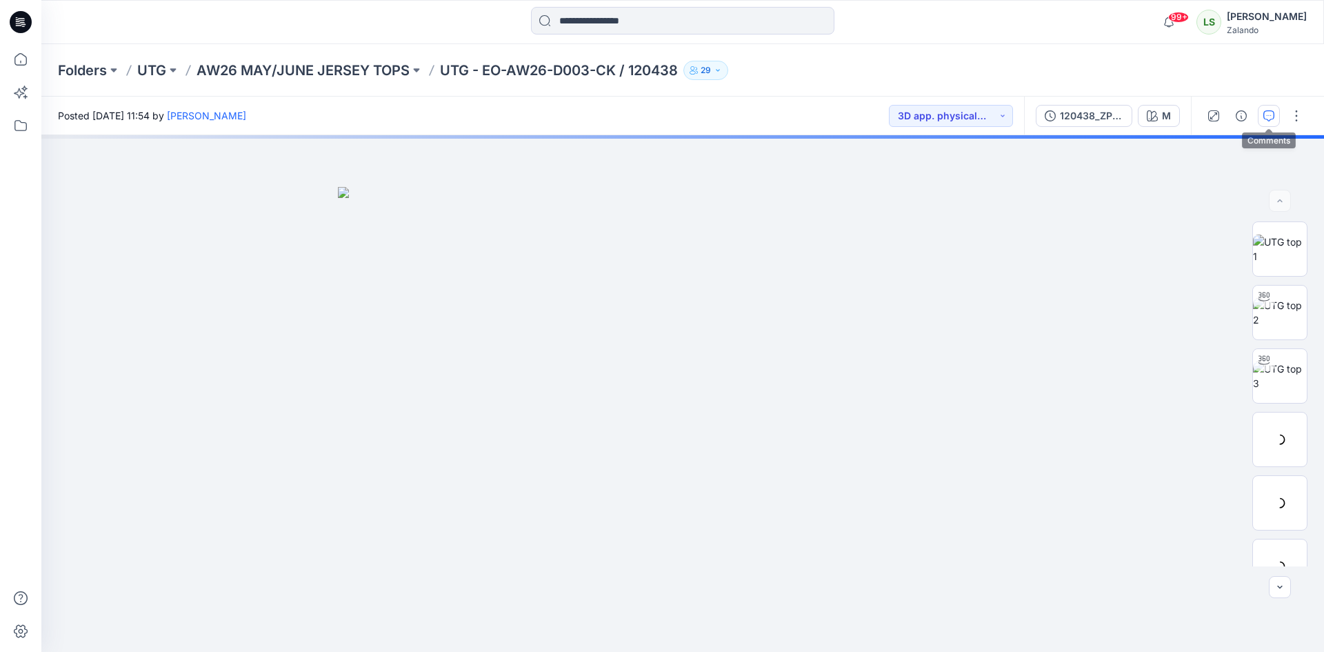
click at [1274, 119] on icon "button" at bounding box center [1268, 115] width 11 height 11
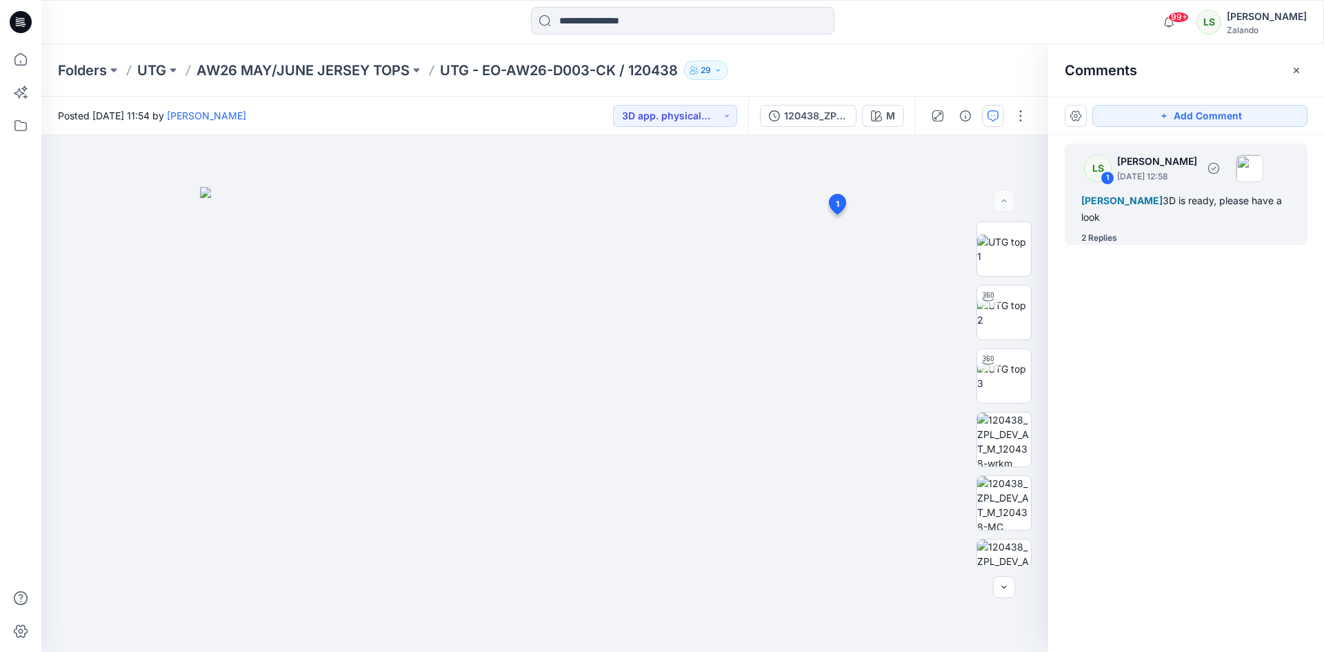
click at [1112, 238] on div "2 Replies" at bounding box center [1099, 238] width 36 height 14
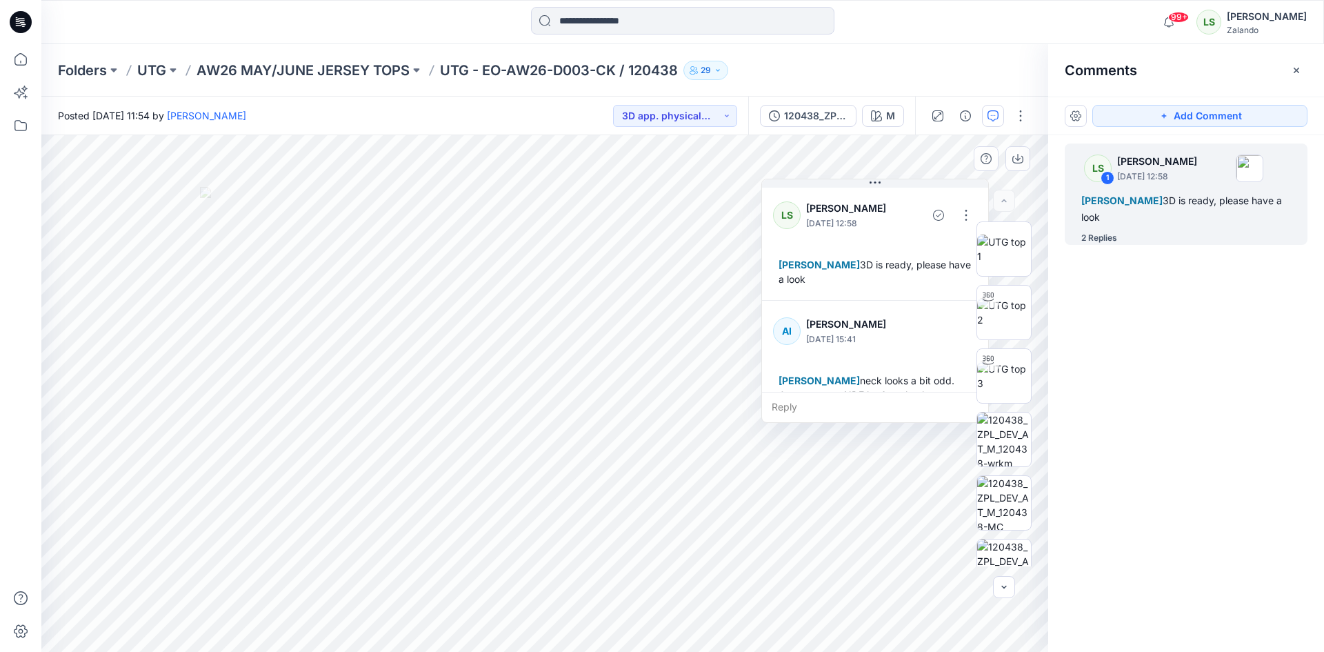
scroll to position [169, 0]
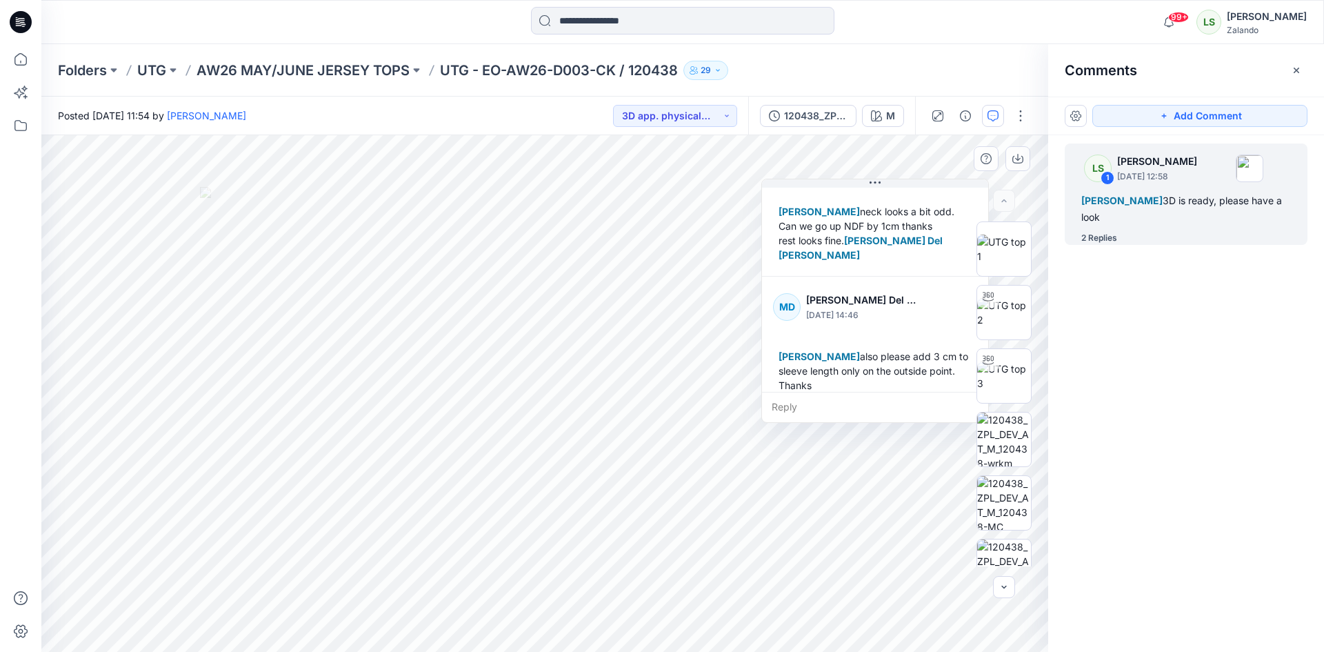
click at [792, 410] on div "Reply" at bounding box center [875, 407] width 226 height 30
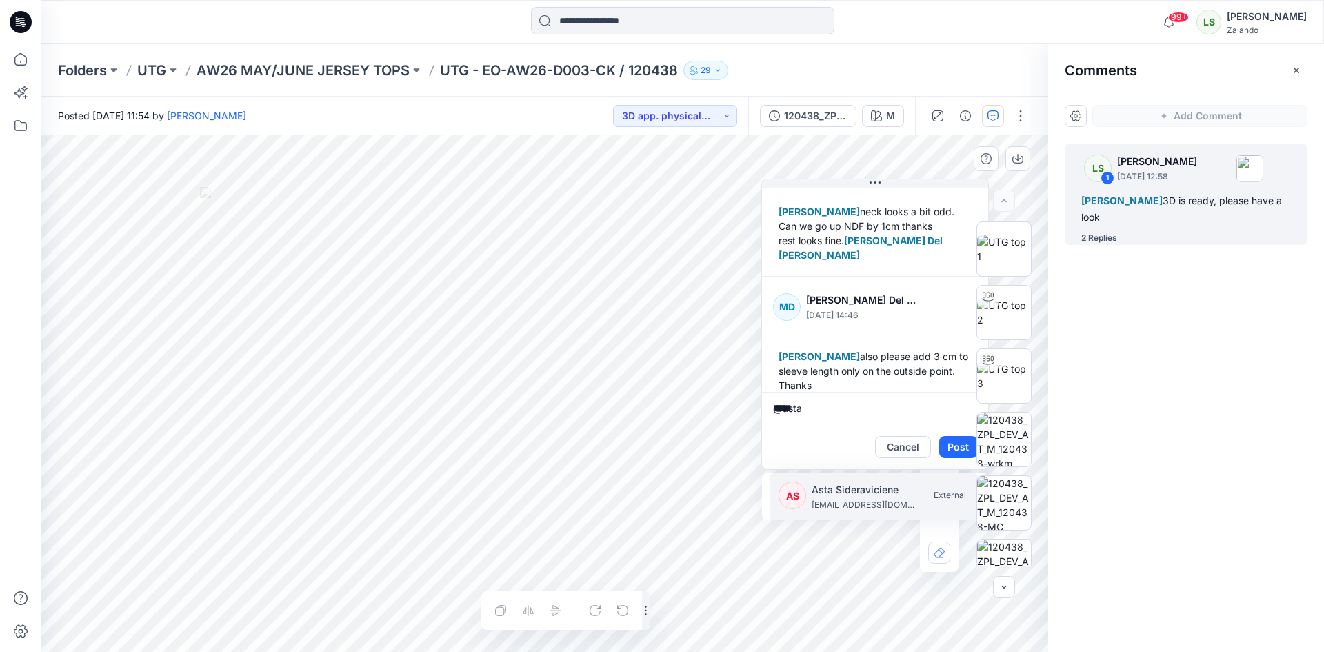
click at [819, 504] on p "[EMAIL_ADDRESS][DOMAIN_NAME]" at bounding box center [863, 505] width 103 height 14
click at [819, 503] on p "[PERSON_NAME][EMAIL_ADDRESS][DOMAIN_NAME]" at bounding box center [863, 505] width 103 height 14
type textarea "**********"
click at [956, 443] on button "Post" at bounding box center [958, 447] width 38 height 22
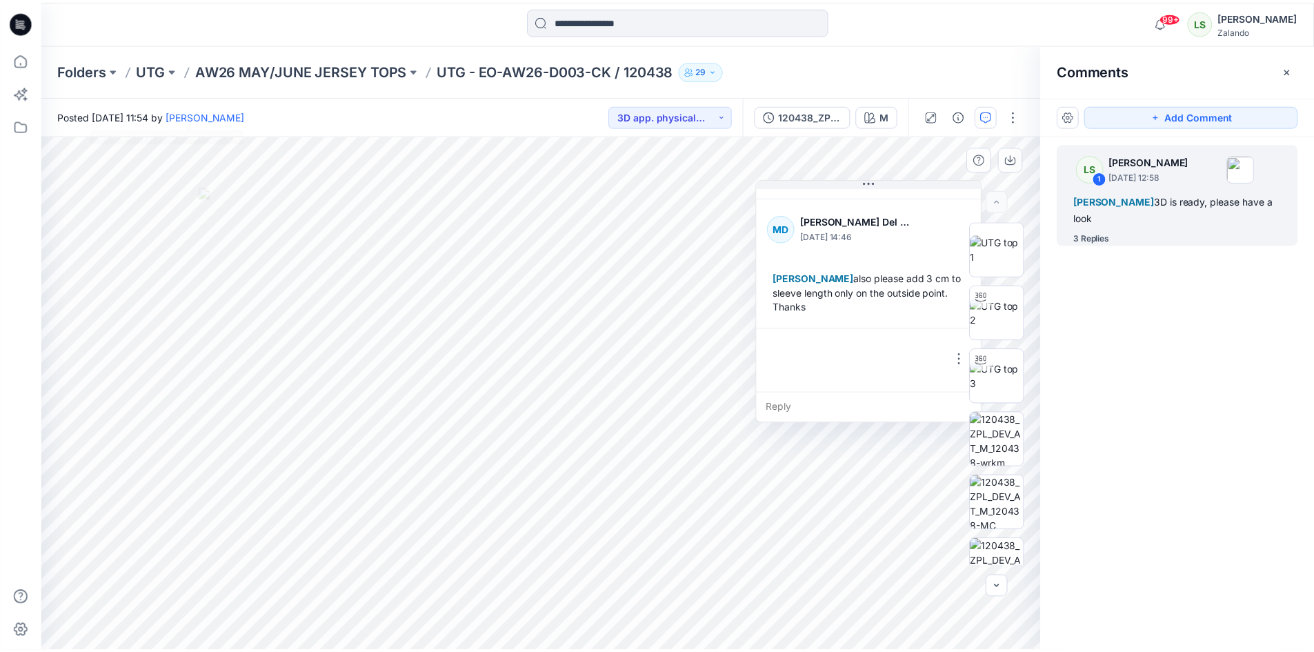
scroll to position [270, 0]
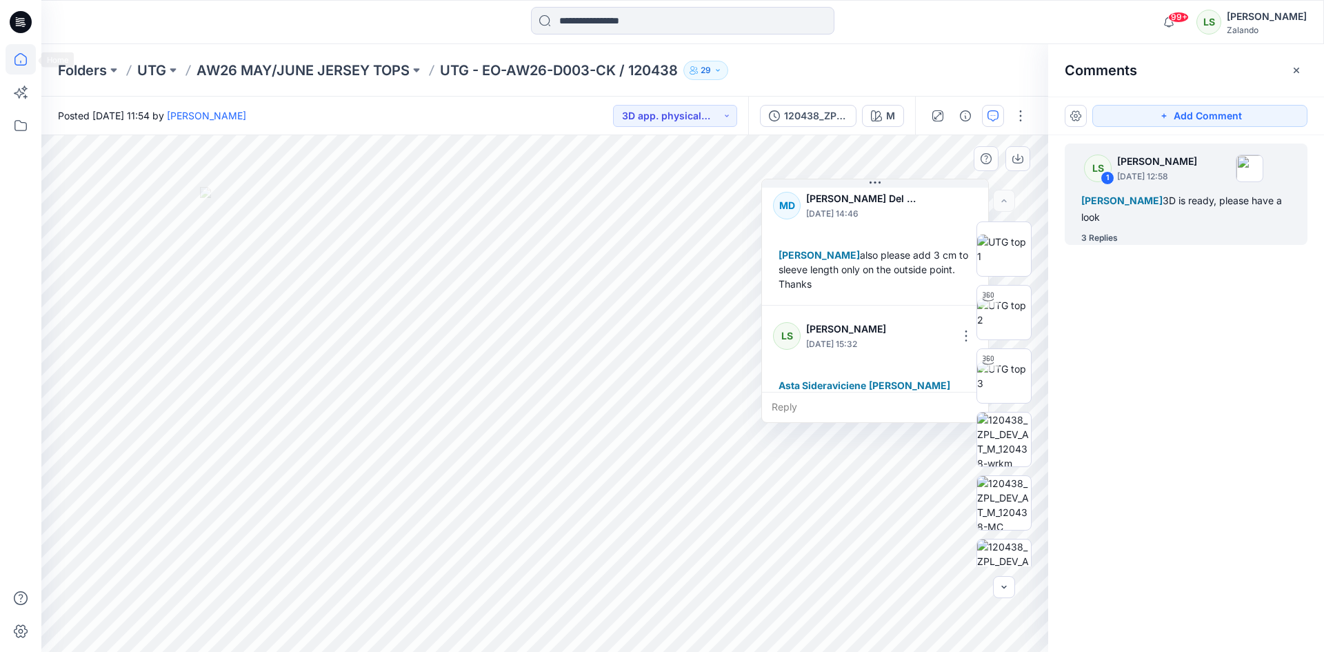
click at [30, 63] on icon at bounding box center [21, 59] width 30 height 30
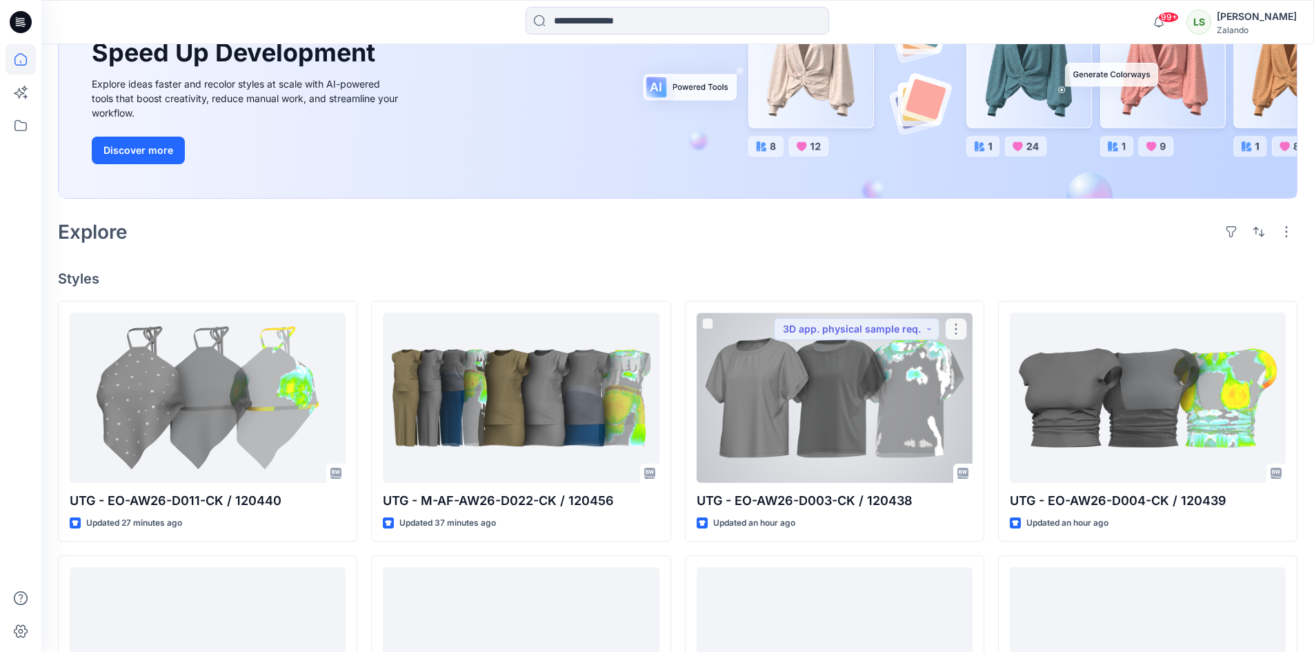
scroll to position [207, 0]
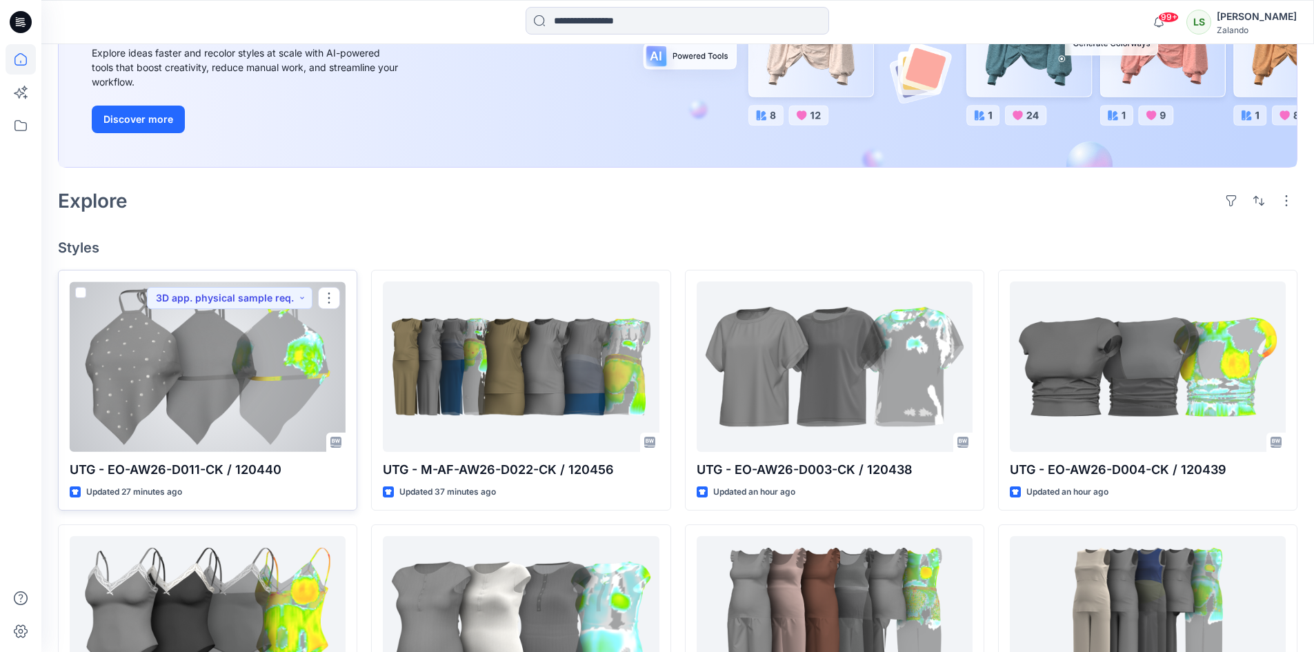
click at [254, 417] on div at bounding box center [208, 366] width 276 height 170
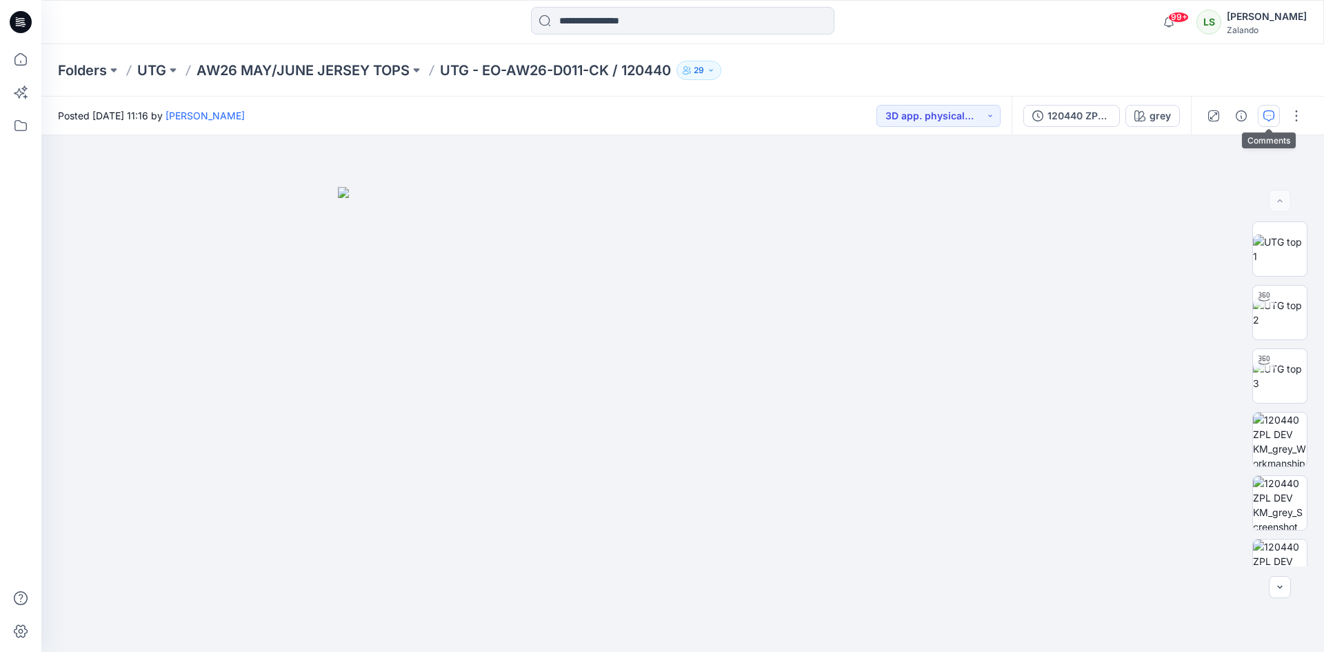
click at [1269, 111] on icon "button" at bounding box center [1268, 115] width 11 height 11
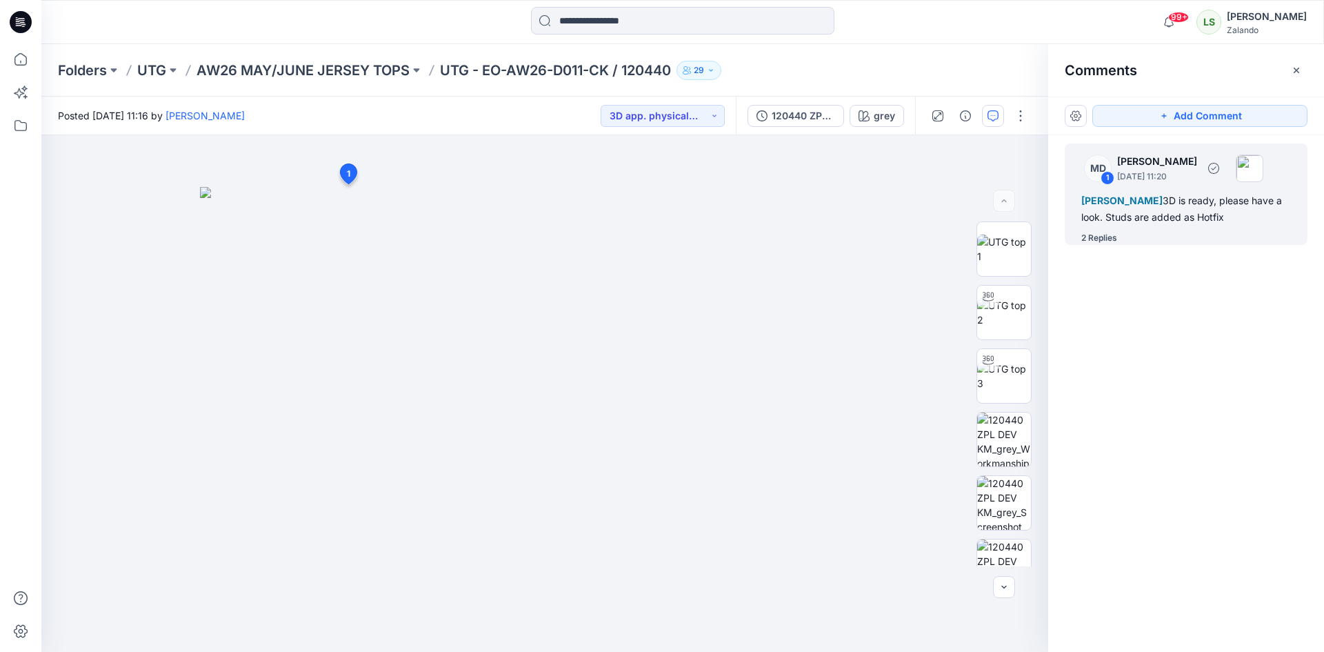
click at [1112, 245] on div "2 Replies" at bounding box center [1099, 238] width 36 height 14
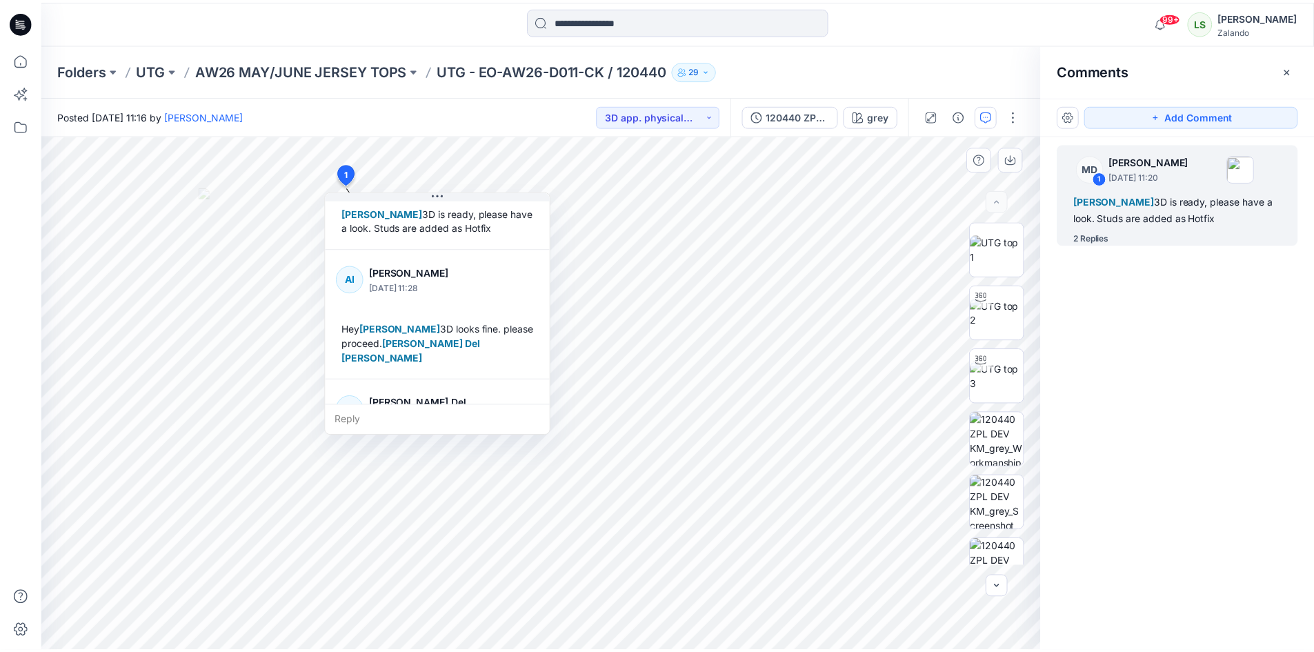
scroll to position [169, 0]
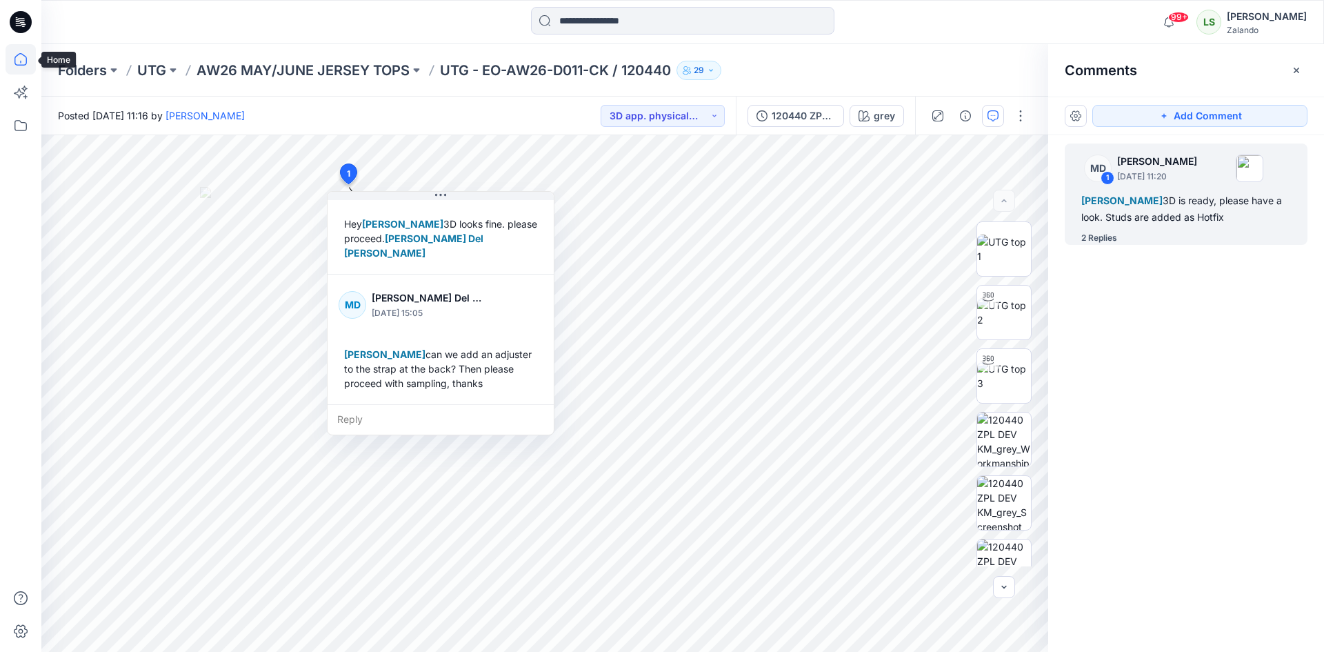
click at [26, 54] on icon at bounding box center [21, 59] width 30 height 30
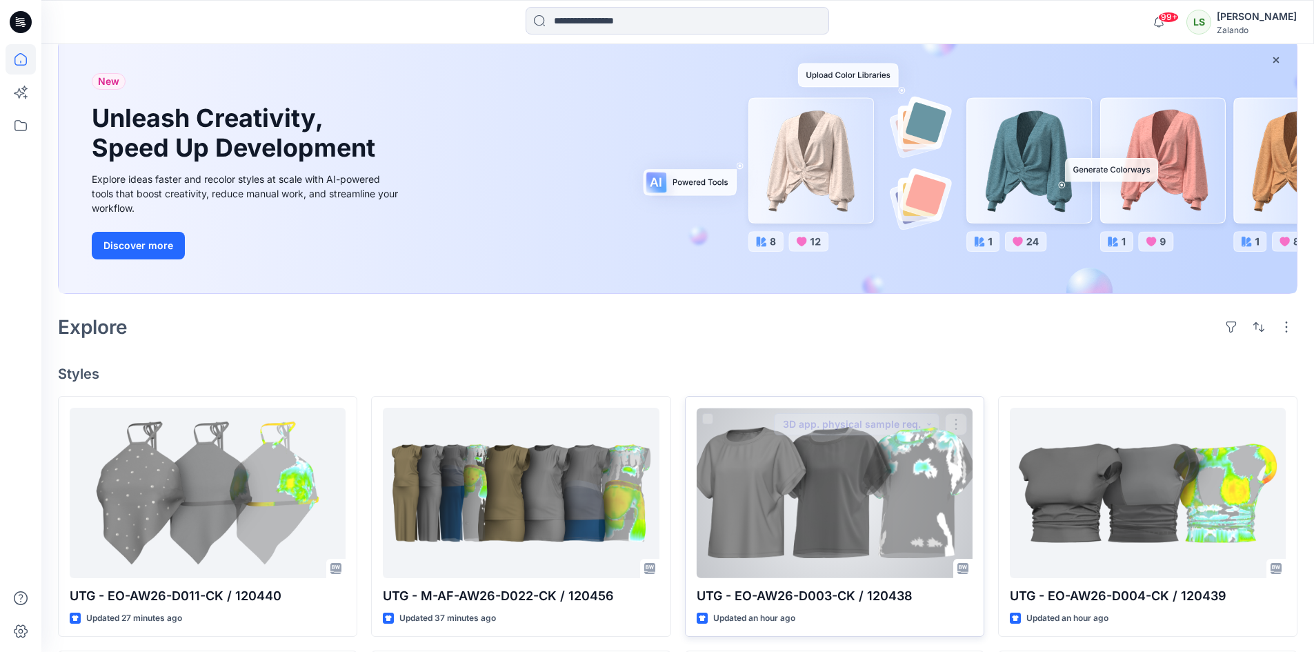
scroll to position [138, 0]
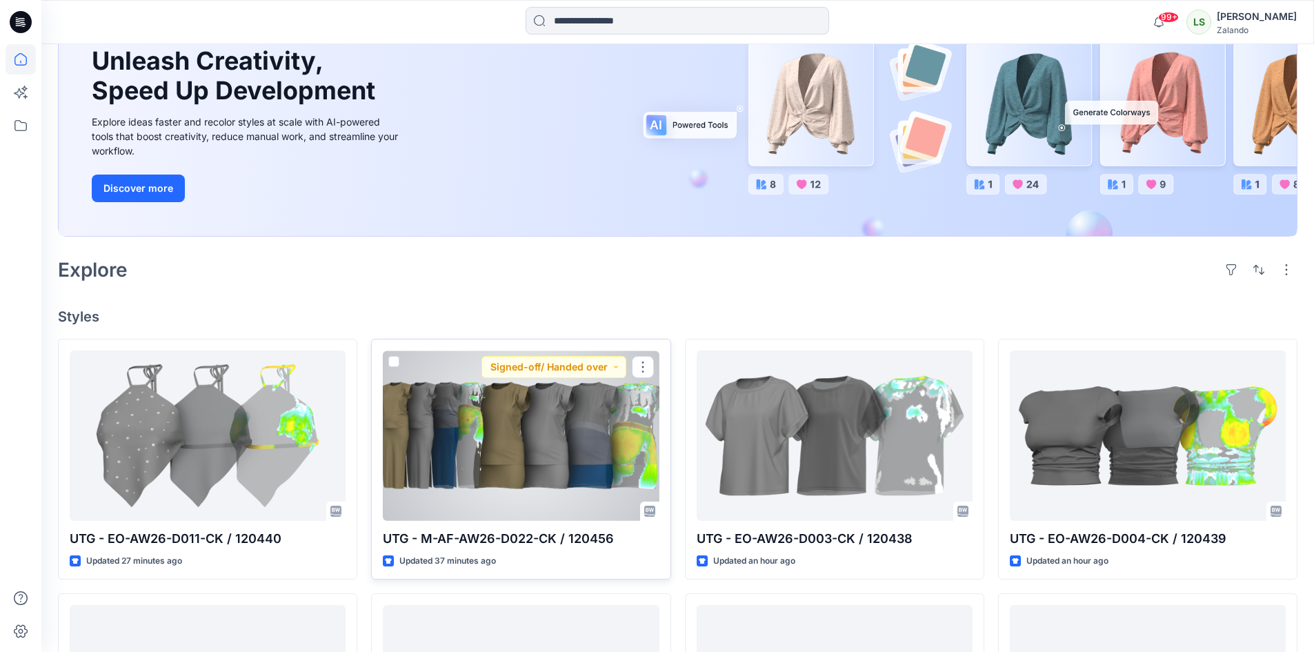
click at [531, 481] on div at bounding box center [521, 435] width 276 height 170
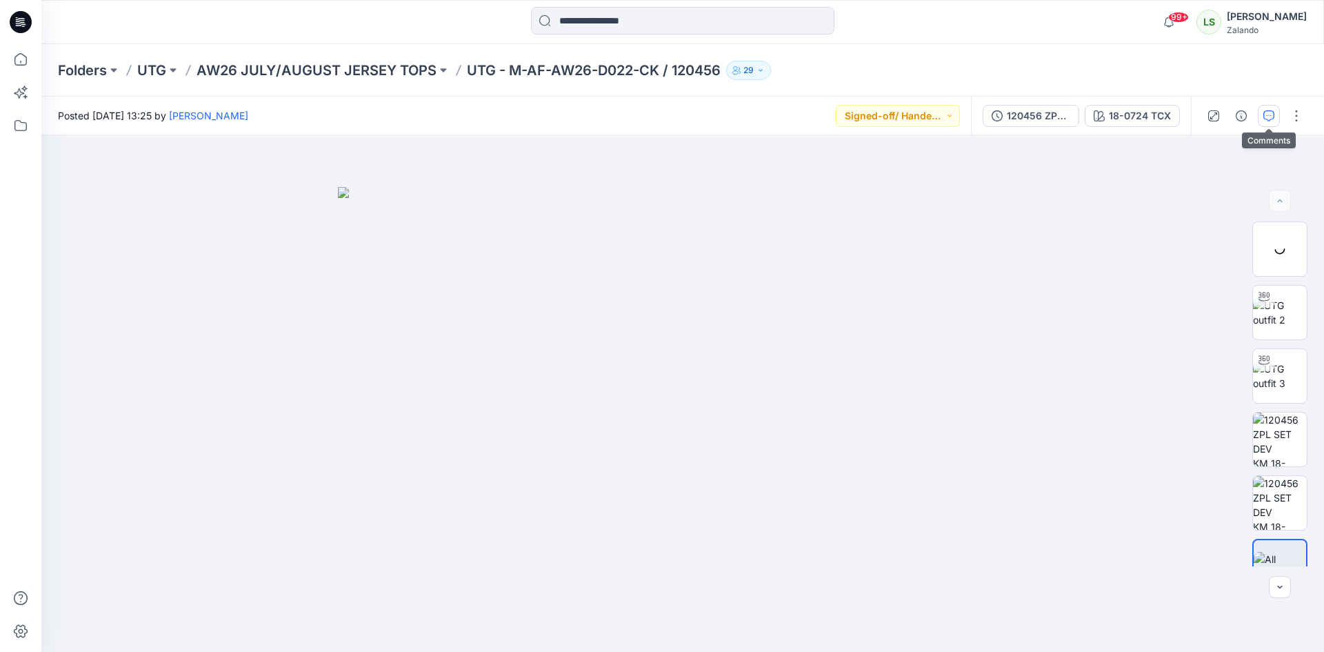
click at [1272, 117] on icon "button" at bounding box center [1268, 115] width 11 height 11
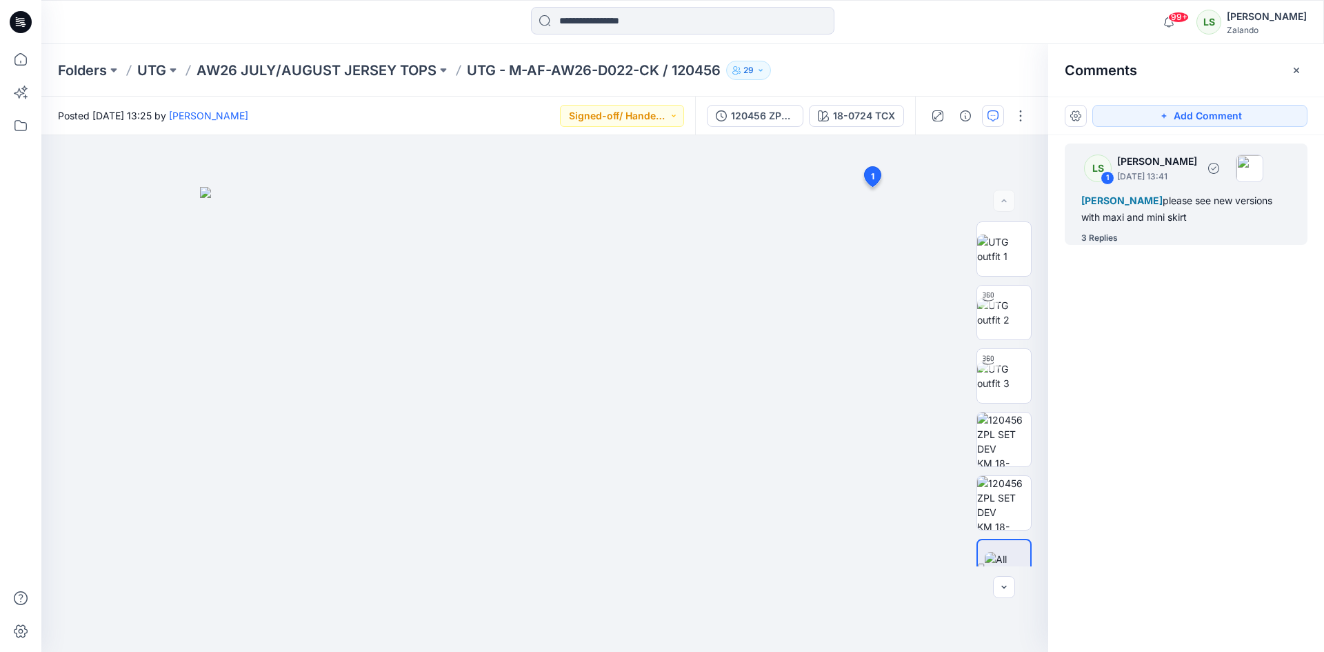
click at [1120, 238] on div "3 Replies" at bounding box center [1194, 238] width 226 height 14
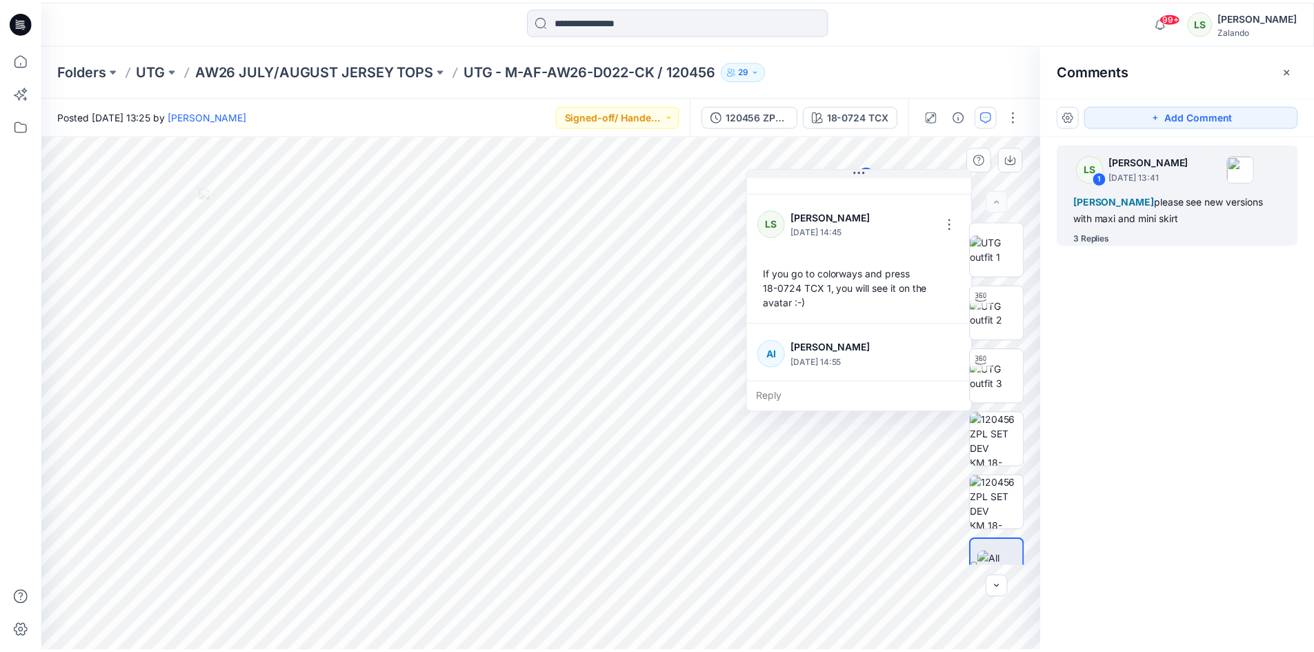
scroll to position [299, 0]
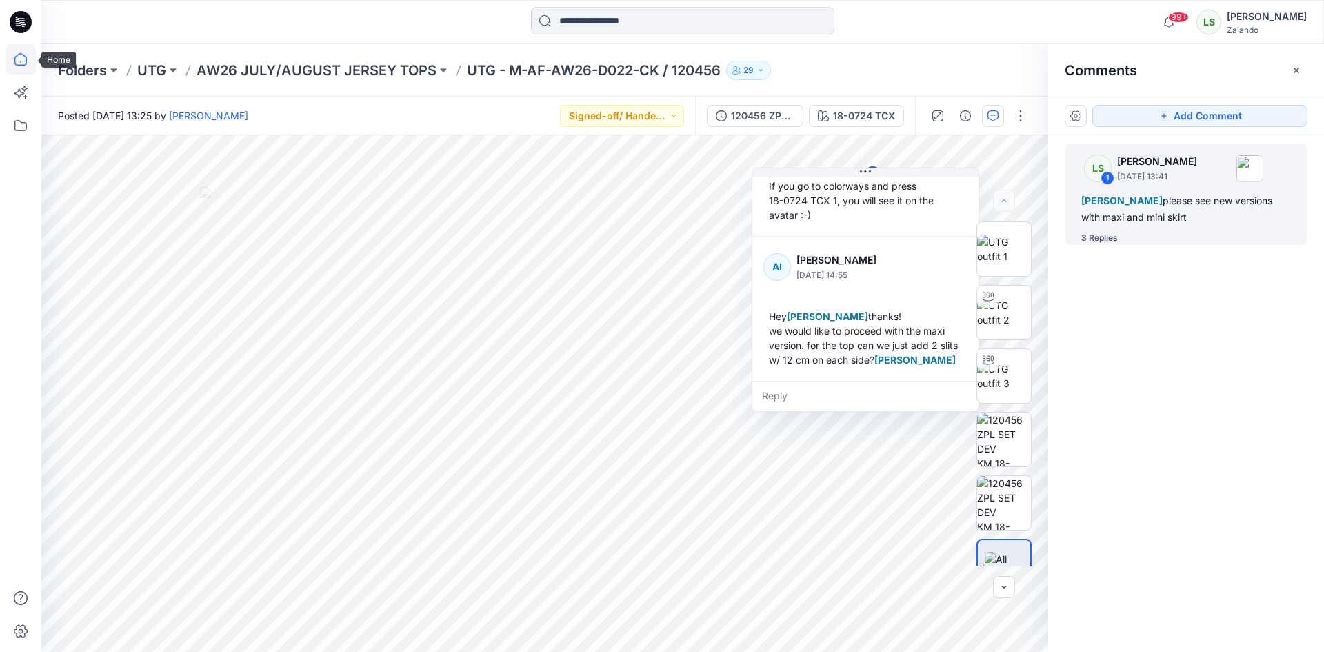
click at [20, 63] on icon at bounding box center [21, 59] width 30 height 30
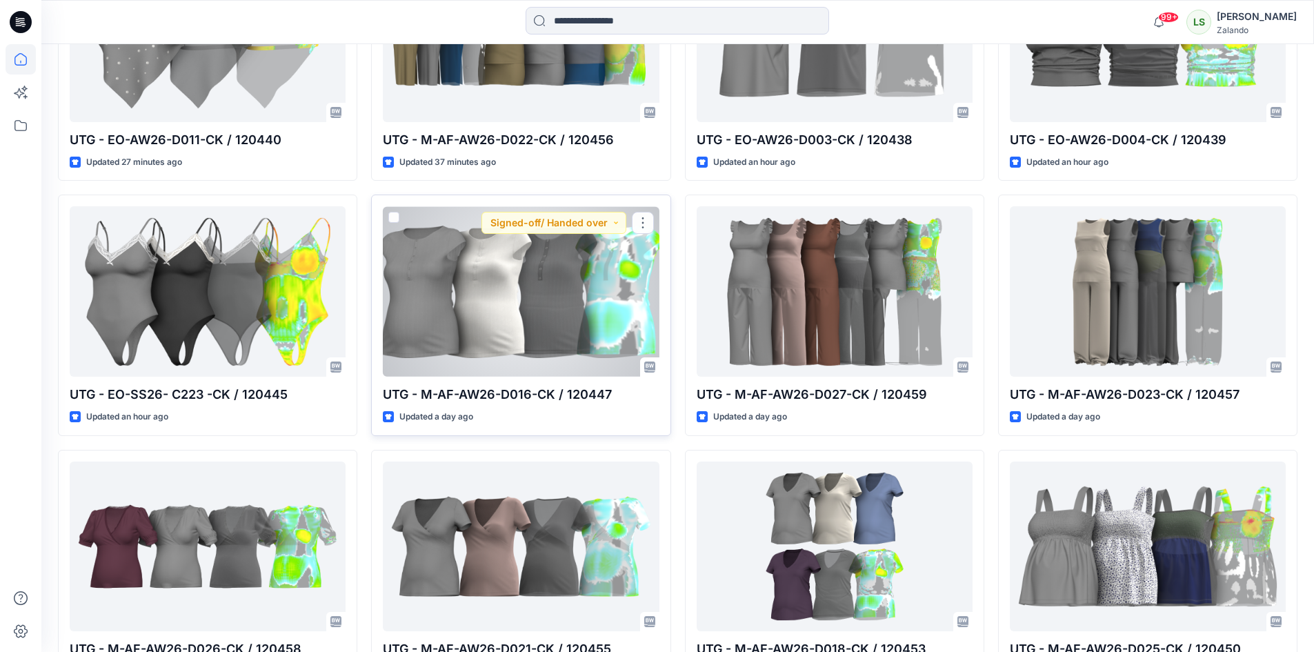
scroll to position [552, 0]
